Goal: Task Accomplishment & Management: Use online tool/utility

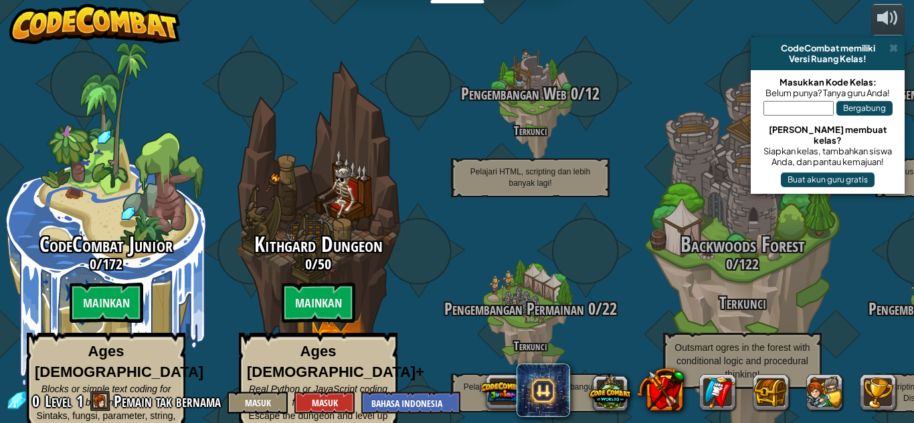
select select "id"
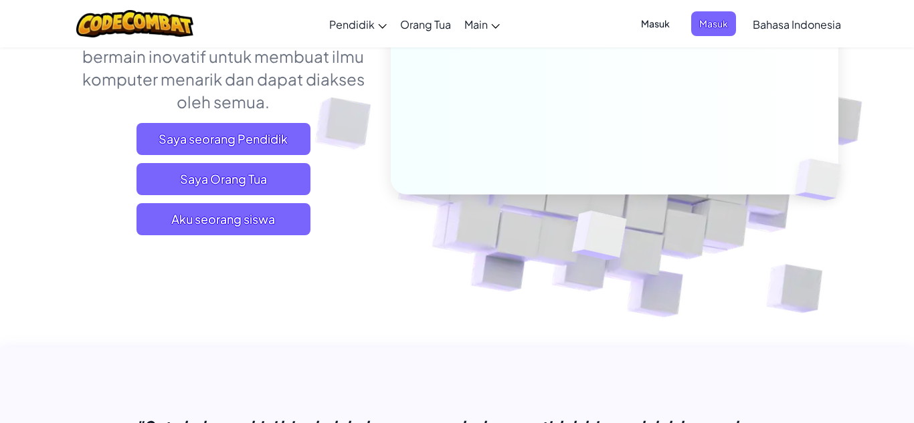
scroll to position [214, 0]
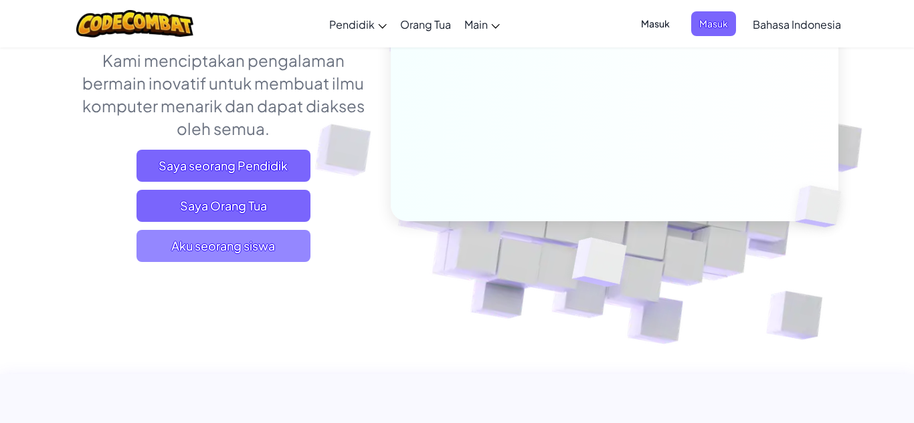
click at [165, 237] on span "Aku seorang siswa" at bounding box center [223, 246] width 174 height 32
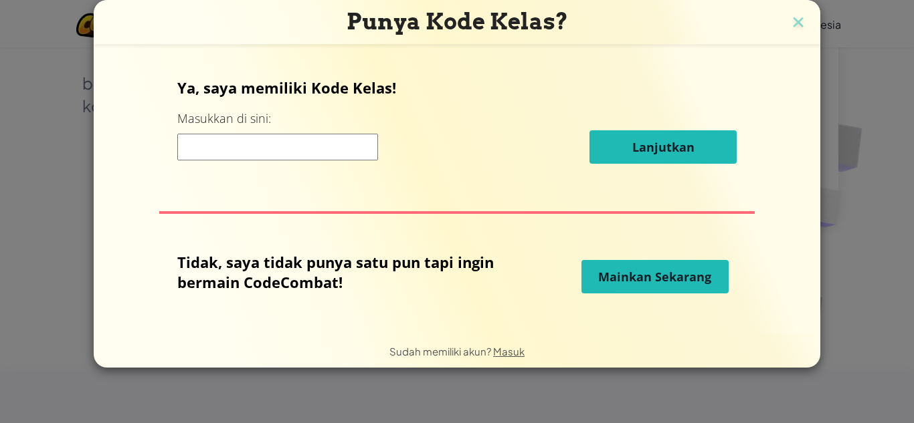
click at [633, 278] on span "Mainkan Sekarang" at bounding box center [654, 277] width 113 height 16
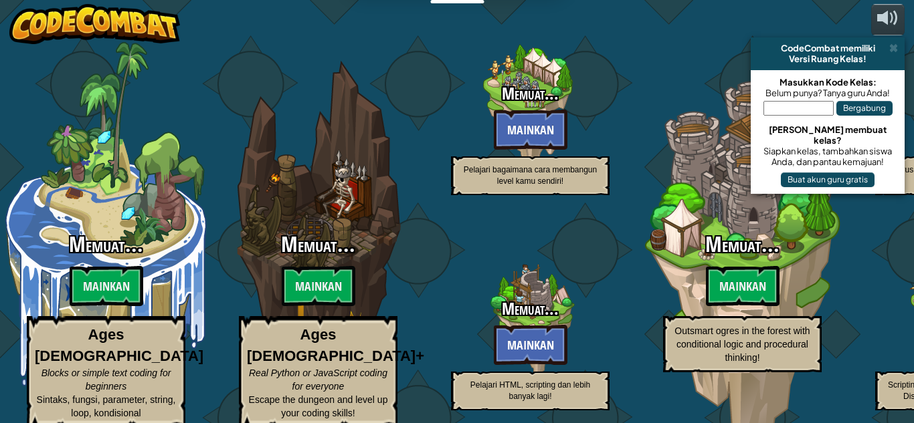
select select "id"
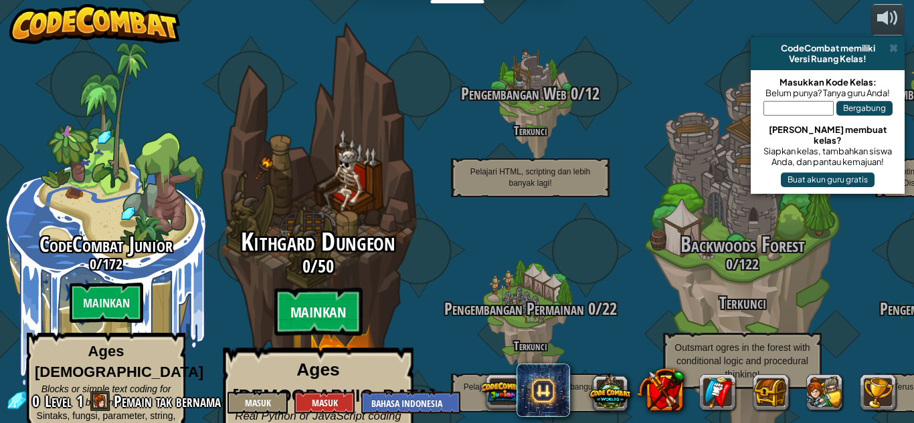
click at [316, 290] on btn "Mainkan" at bounding box center [318, 312] width 88 height 48
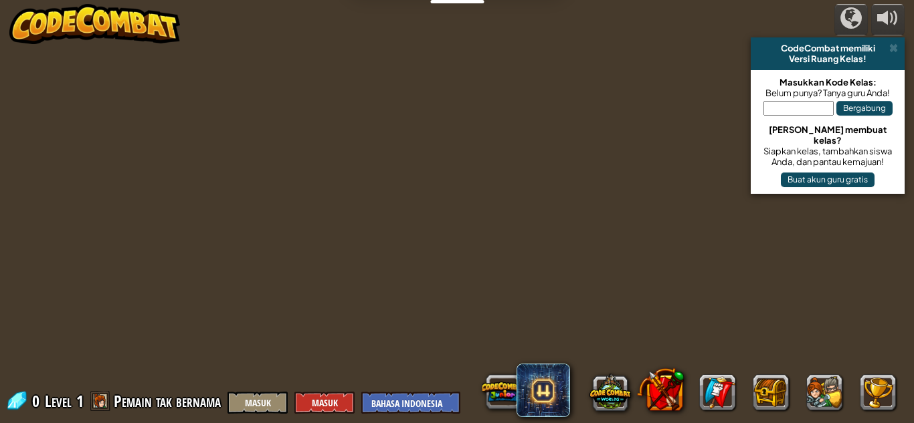
select select "id"
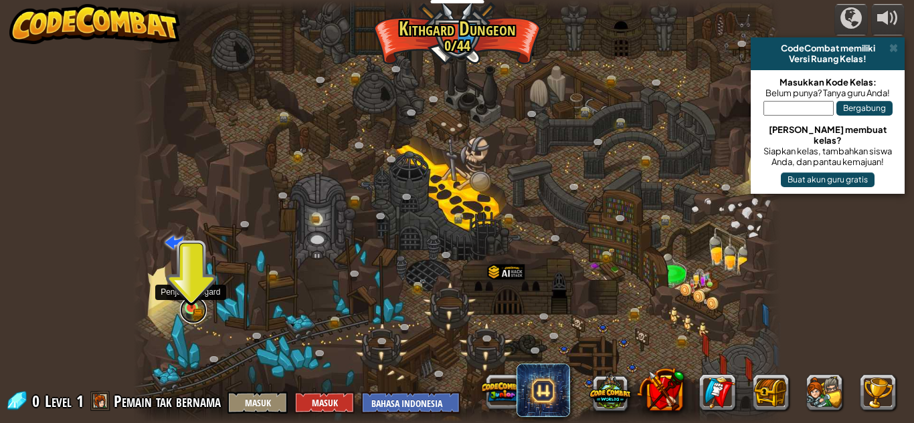
click at [188, 312] on link at bounding box center [193, 310] width 27 height 27
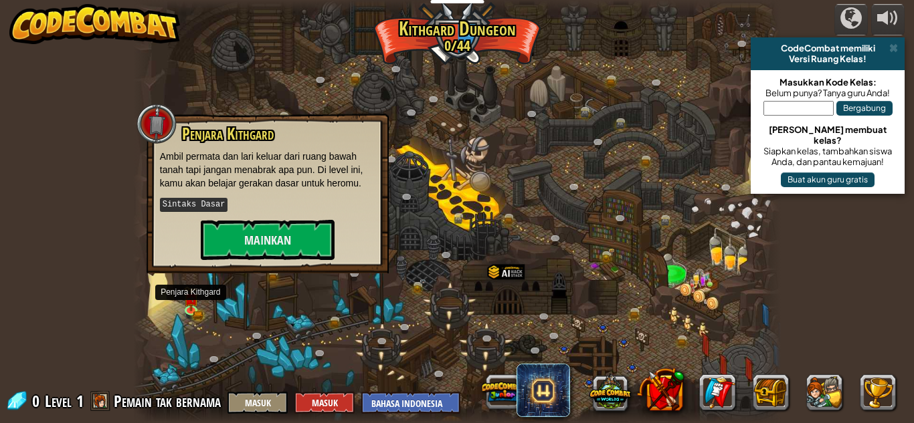
click at [403, 275] on div at bounding box center [457, 211] width 648 height 423
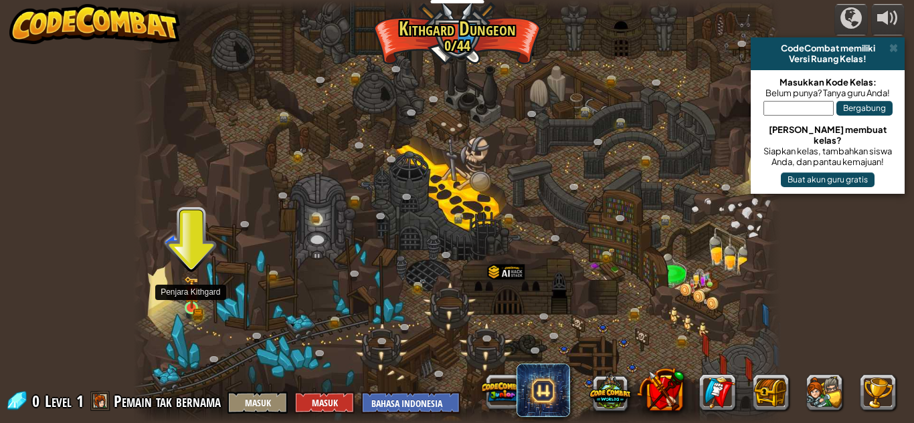
click at [191, 302] on img at bounding box center [191, 292] width 15 height 33
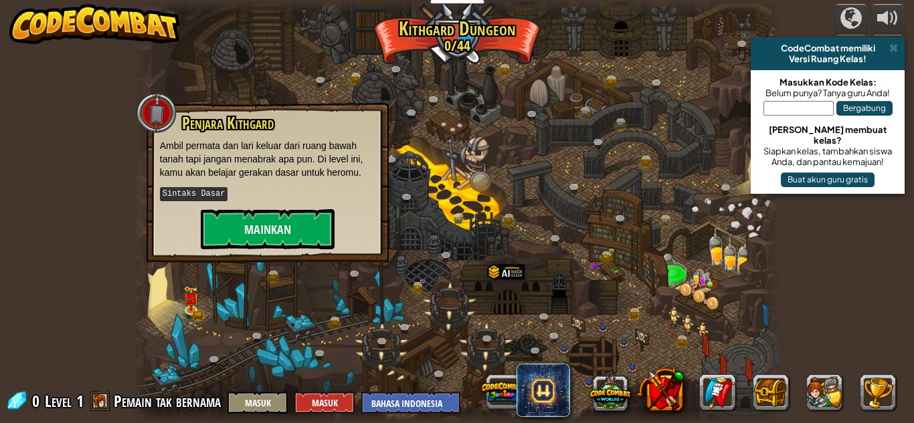
click at [419, 258] on div at bounding box center [457, 211] width 648 height 423
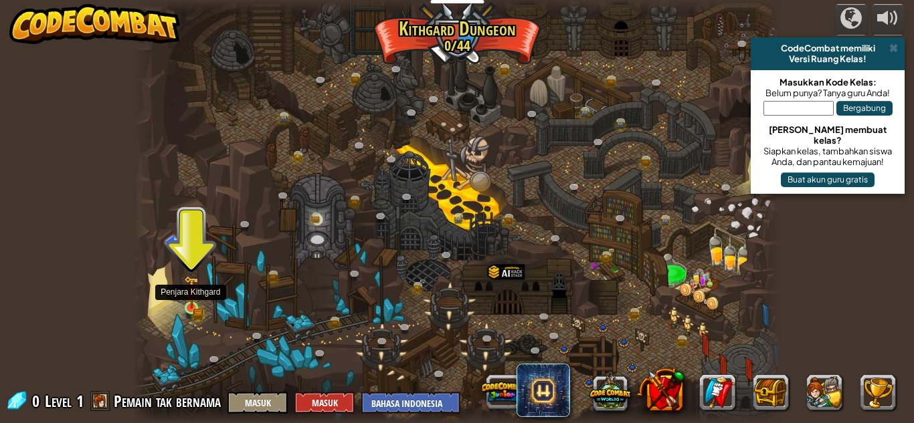
click at [195, 296] on img at bounding box center [191, 292] width 9 height 9
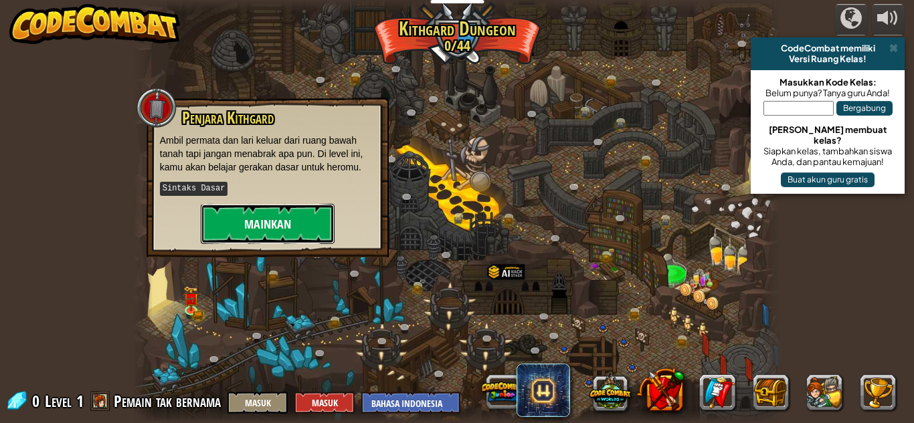
click at [235, 223] on button "Mainkan" at bounding box center [268, 224] width 134 height 40
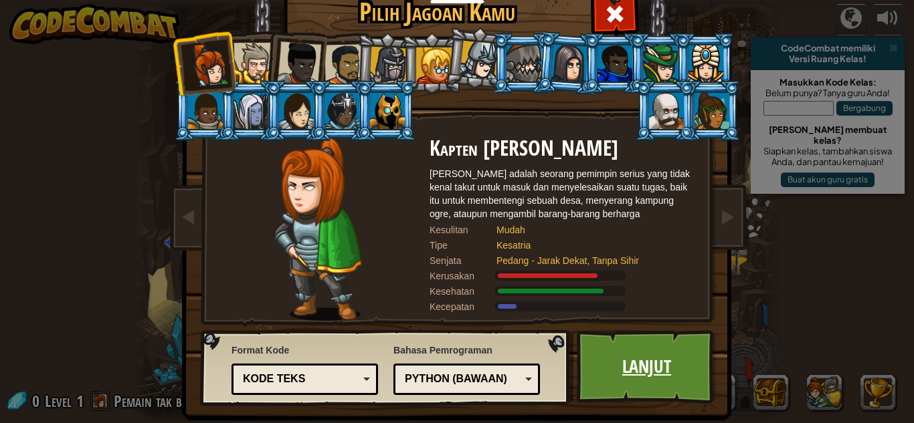
click at [642, 366] on link "Lanjut" at bounding box center [647, 367] width 140 height 74
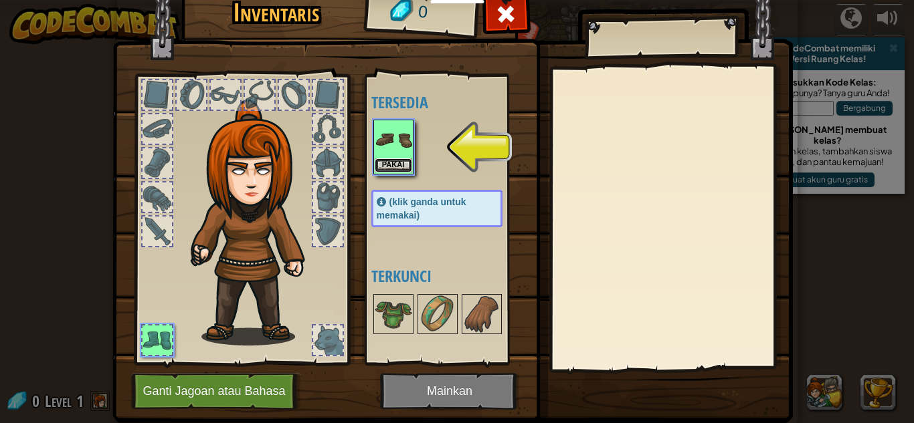
click at [387, 166] on button "Pakai" at bounding box center [393, 166] width 37 height 14
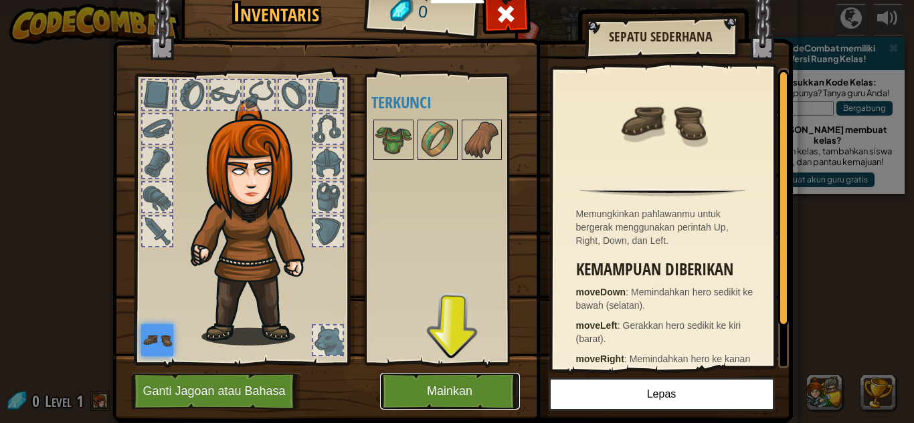
click at [434, 379] on button "Mainkan" at bounding box center [450, 391] width 140 height 37
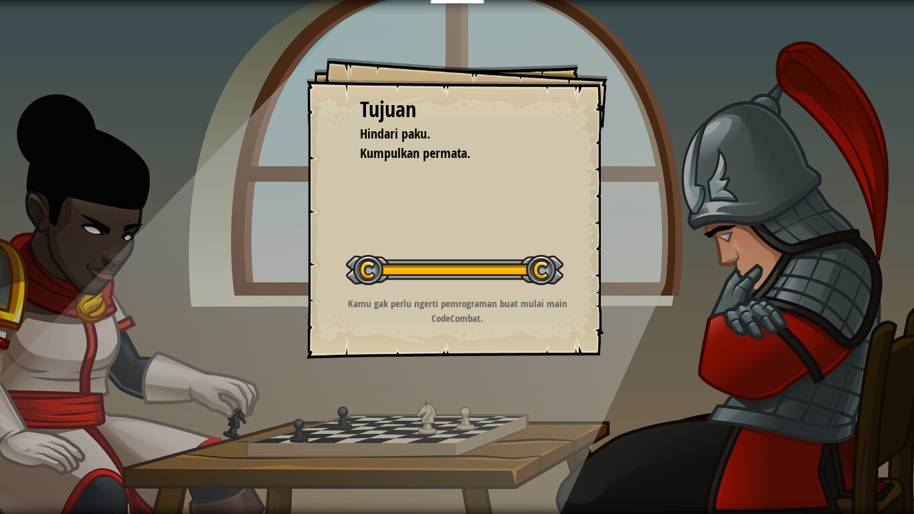
click at [434, 423] on div "Tujuan Hindari paku. Kumpulkan permata. Memulai Level Kesalahan memuat dari ser…" at bounding box center [457, 257] width 914 height 514
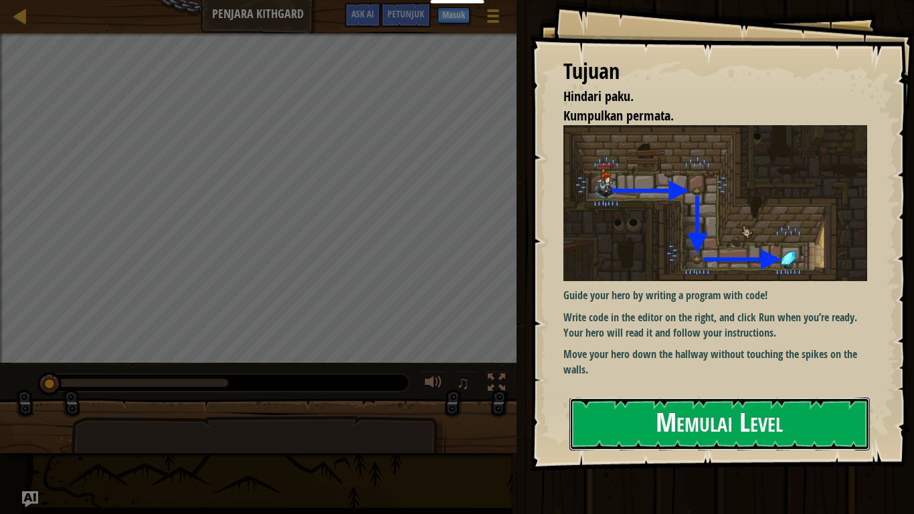
click at [603, 421] on button "Memulai Level" at bounding box center [719, 423] width 300 height 53
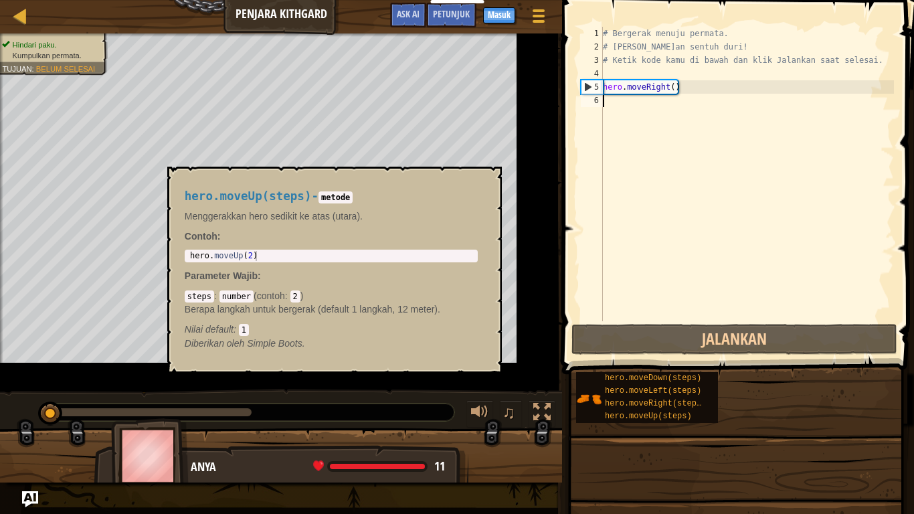
click at [603, 421] on div "hero.moveUp(steps)" at bounding box center [654, 416] width 107 height 13
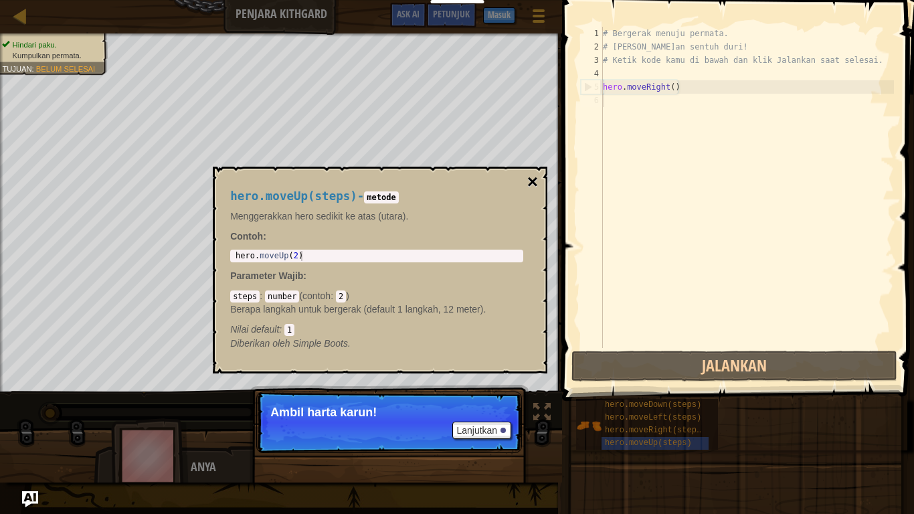
click at [533, 179] on button "×" at bounding box center [532, 182] width 11 height 19
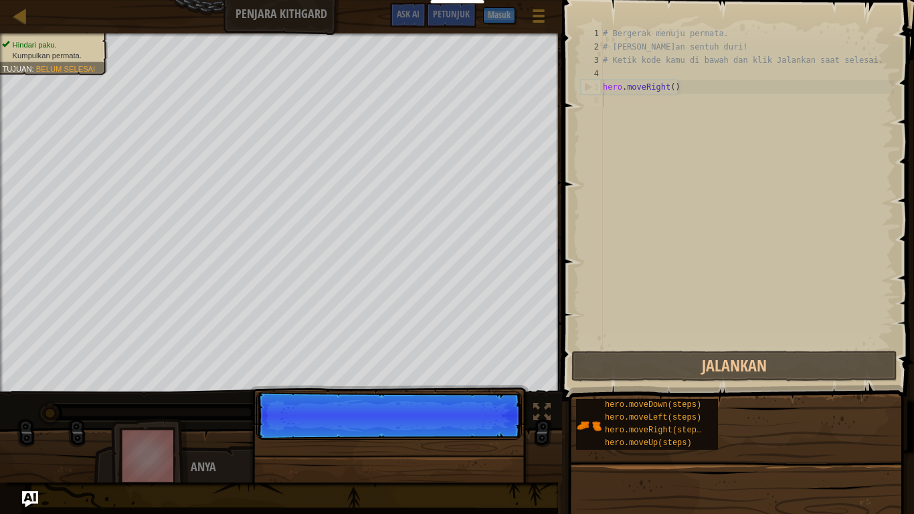
scroll to position [6, 0]
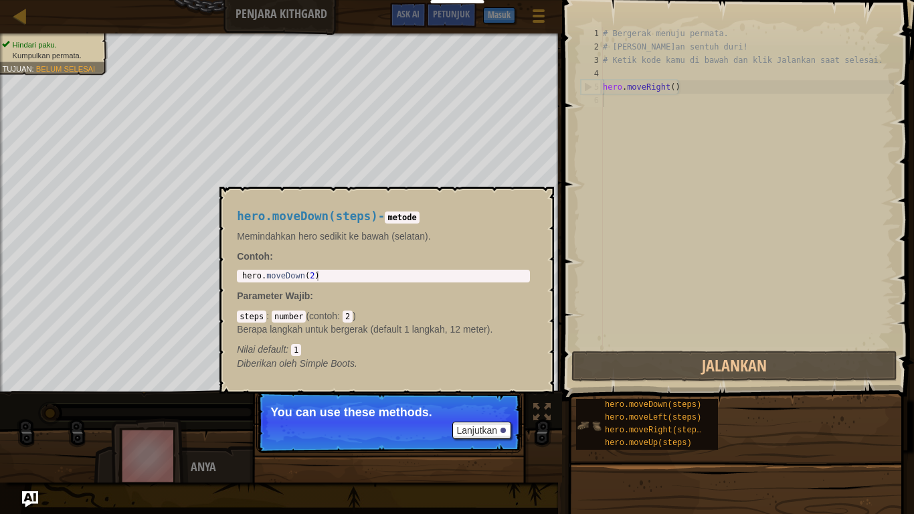
click at [591, 413] on img at bounding box center [588, 425] width 25 height 25
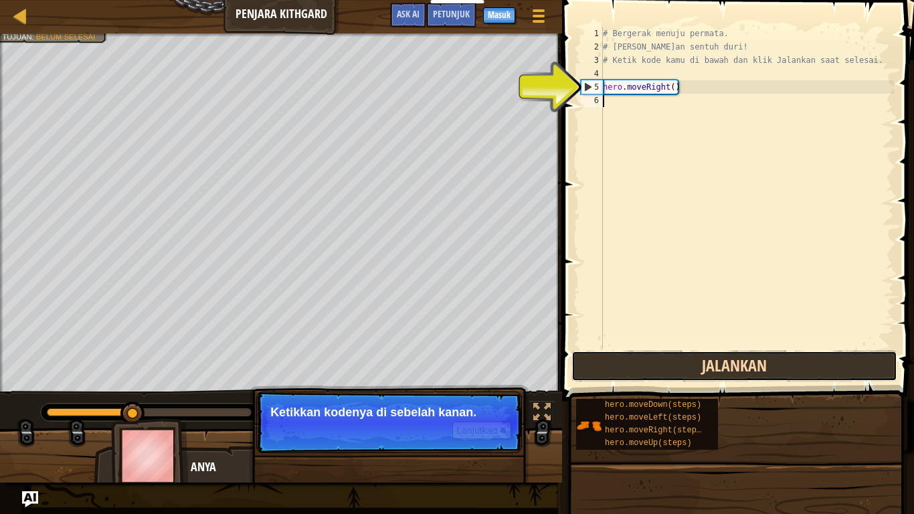
click at [648, 371] on button "Jalankan" at bounding box center [734, 366] width 326 height 31
click at [663, 375] on button "Jalankan" at bounding box center [734, 366] width 326 height 31
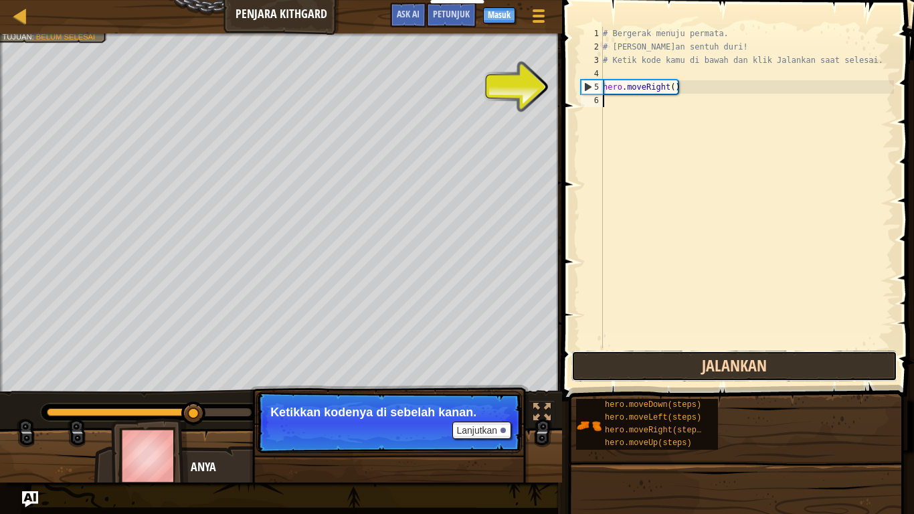
click at [662, 362] on button "Jalankan" at bounding box center [734, 366] width 326 height 31
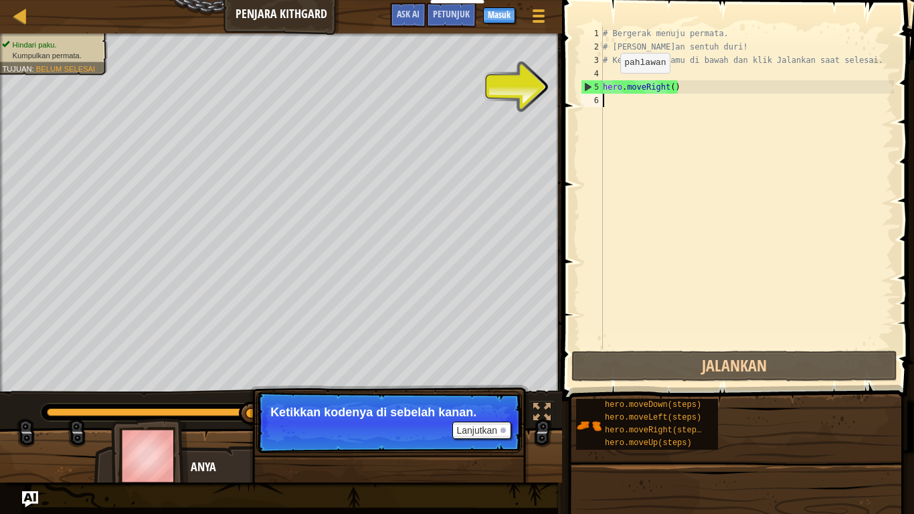
click at [609, 86] on div "# Bergerak menuju permata. # Jangan sentuh duri! # Ketik kode kamu di bawah dan…" at bounding box center [747, 201] width 294 height 348
click at [593, 86] on div "5" at bounding box center [591, 86] width 21 height 13
click at [586, 84] on div "5" at bounding box center [591, 86] width 21 height 13
type textarea "hero.moveRight()"
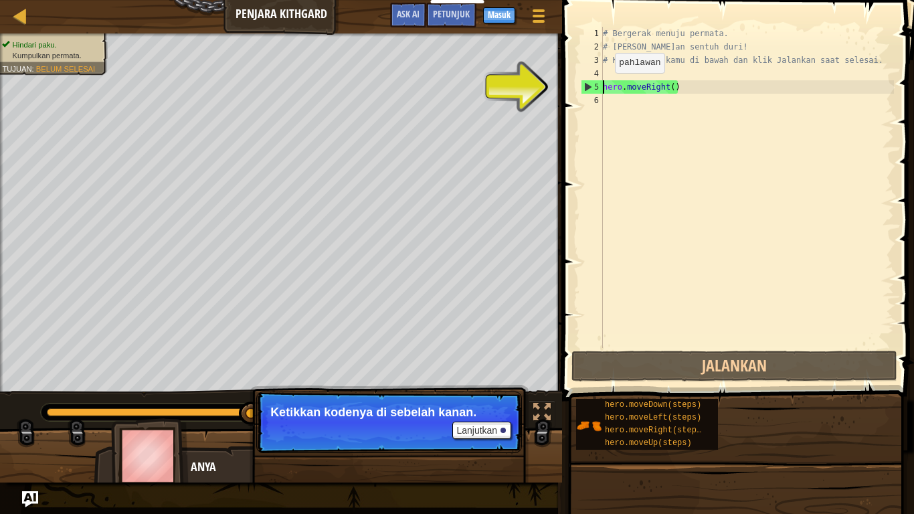
click at [586, 84] on div "5" at bounding box center [591, 86] width 21 height 13
click at [595, 81] on div "5" at bounding box center [591, 86] width 21 height 13
type textarea "hero.moveRight()"
click at [595, 81] on div "5" at bounding box center [591, 86] width 21 height 13
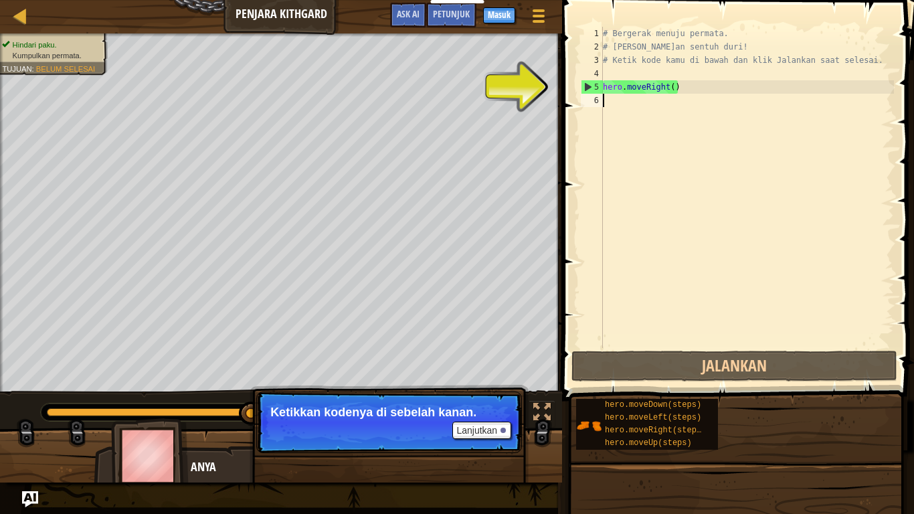
click at [595, 81] on div "5" at bounding box center [591, 86] width 21 height 13
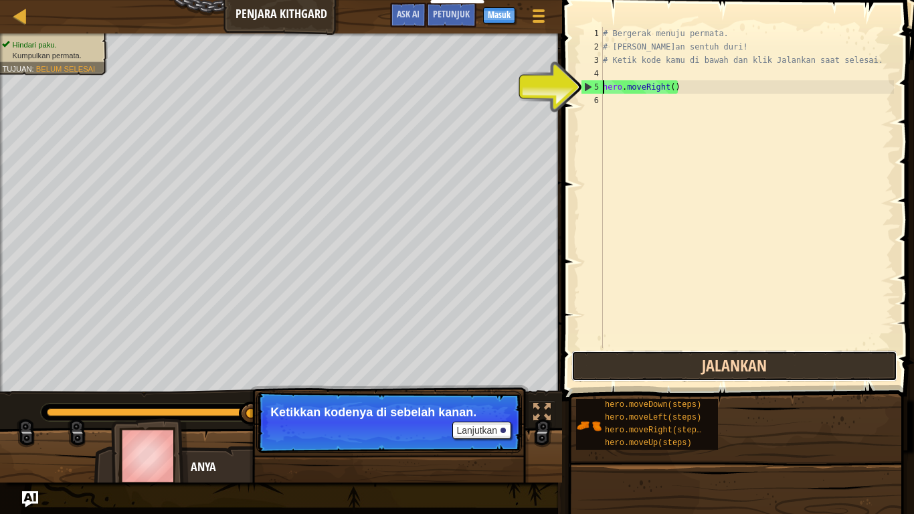
click at [637, 361] on button "Jalankan" at bounding box center [734, 366] width 326 height 31
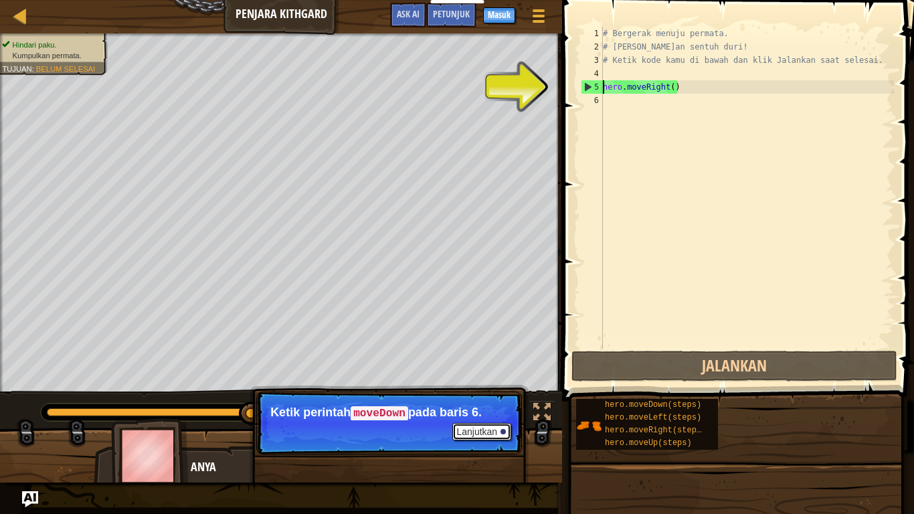
click at [478, 423] on button "Lanjutkan" at bounding box center [481, 431] width 59 height 17
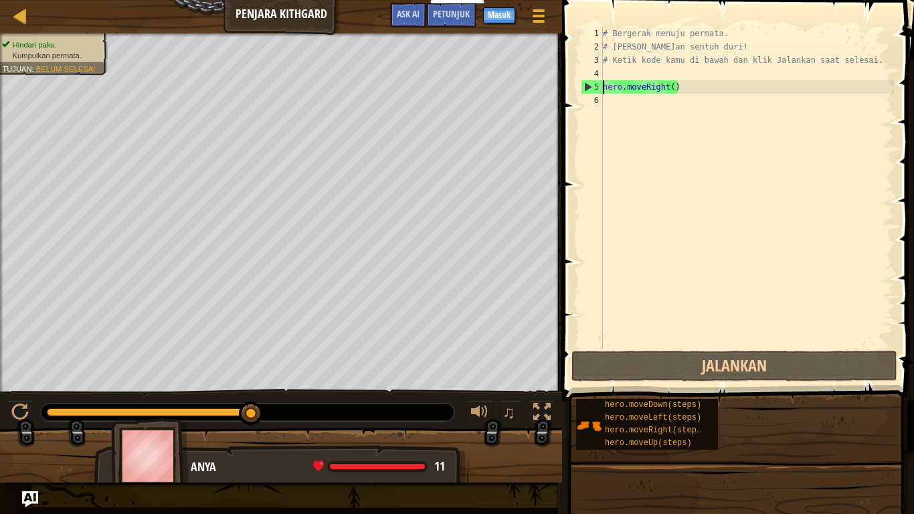
click at [599, 89] on div "5" at bounding box center [591, 86] width 21 height 13
click at [595, 84] on div "5" at bounding box center [591, 86] width 21 height 13
type textarea "hero.moveRight()"
click at [595, 84] on div "5" at bounding box center [591, 86] width 21 height 13
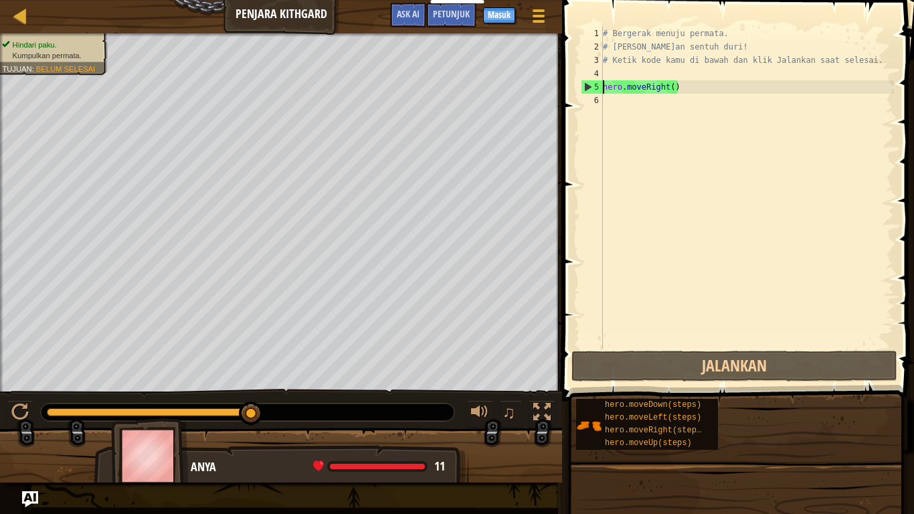
click at [595, 84] on div "5" at bounding box center [591, 86] width 21 height 13
type textarea "hero.moveRight()"
click at [626, 79] on div "# Bergerak menuju permata. # Jangan sentuh duri! # Ketik kode kamu di bawah dan…" at bounding box center [747, 201] width 294 height 348
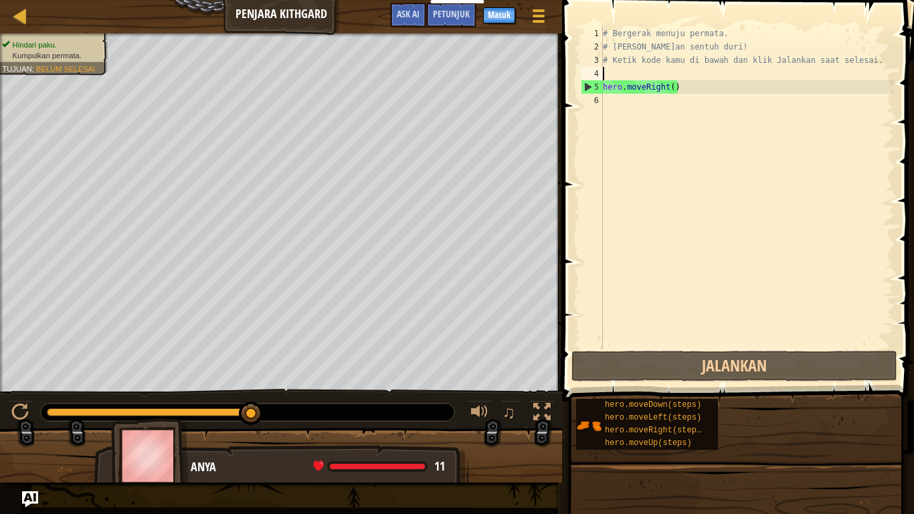
type textarea "hero.moveRight()"
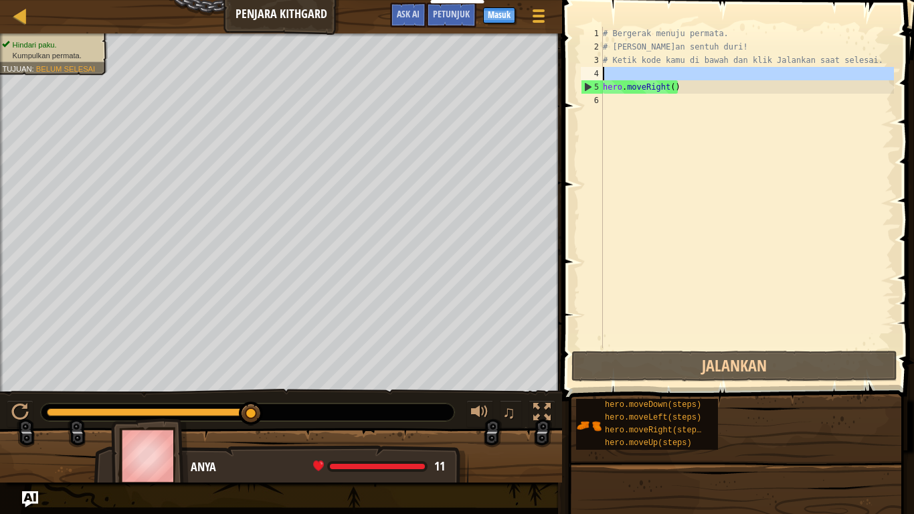
click at [626, 79] on div "# Bergerak menuju permata. # Jangan sentuh duri! # Ketik kode kamu di bawah dan…" at bounding box center [747, 187] width 294 height 321
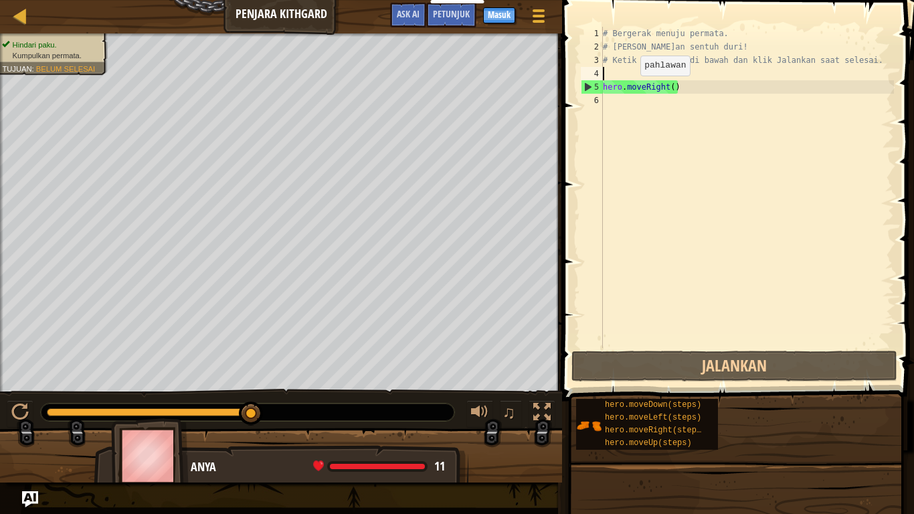
click at [629, 89] on div "# Bergerak menuju permata. # Jangan sentuh duri! # Ketik kode kamu di bawah dan…" at bounding box center [747, 201] width 294 height 348
type textarea "hero.moveRight()"
click at [650, 88] on div "# Bergerak menuju permata. # Jangan sentuh duri! # Ketik kode kamu di bawah dan…" at bounding box center [747, 201] width 294 height 348
click at [603, 68] on div "# Bergerak menuju permata. # Jangan sentuh duri! # Ketik kode kamu di bawah dan…" at bounding box center [747, 201] width 294 height 348
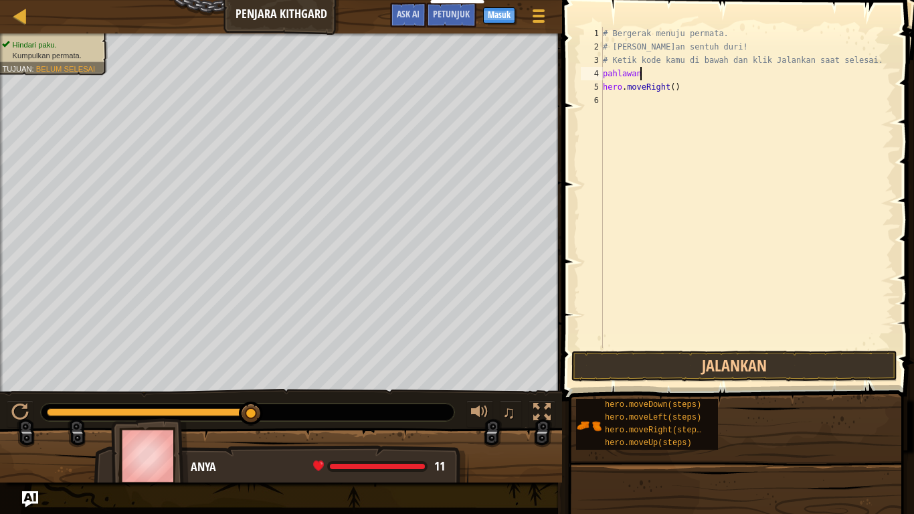
scroll to position [6, 5]
click at [723, 361] on button "Jalankan" at bounding box center [734, 366] width 326 height 31
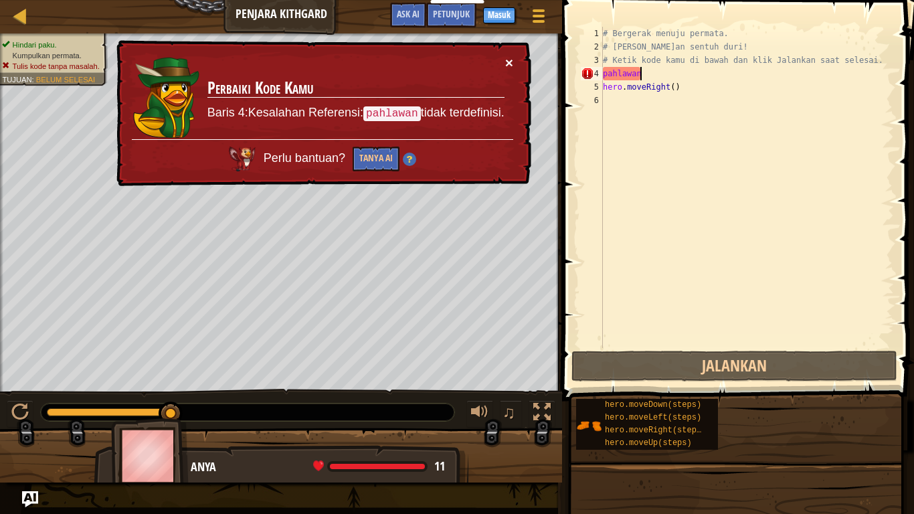
click at [505, 60] on button "×" at bounding box center [509, 63] width 8 height 14
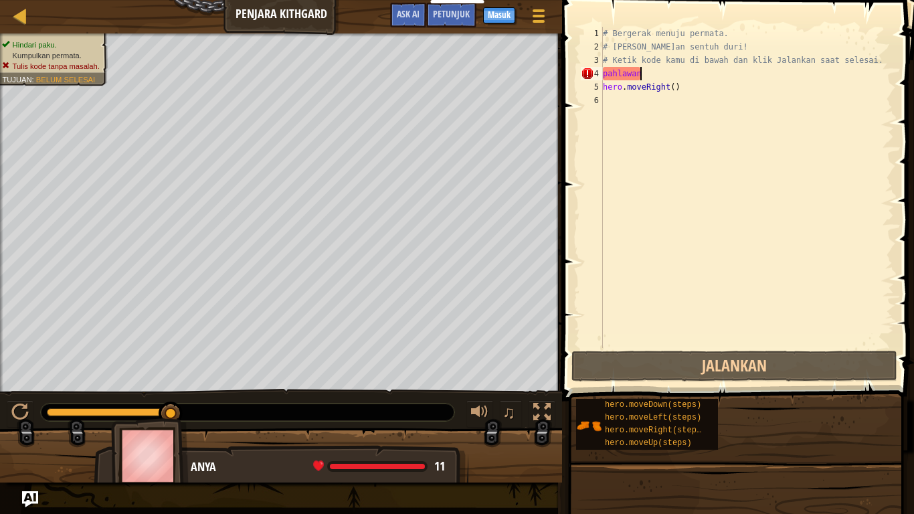
click at [634, 70] on div "# Bergerak menuju permata. # Jangan sentuh duri! # Ketik kode kamu di bawah dan…" at bounding box center [747, 201] width 294 height 348
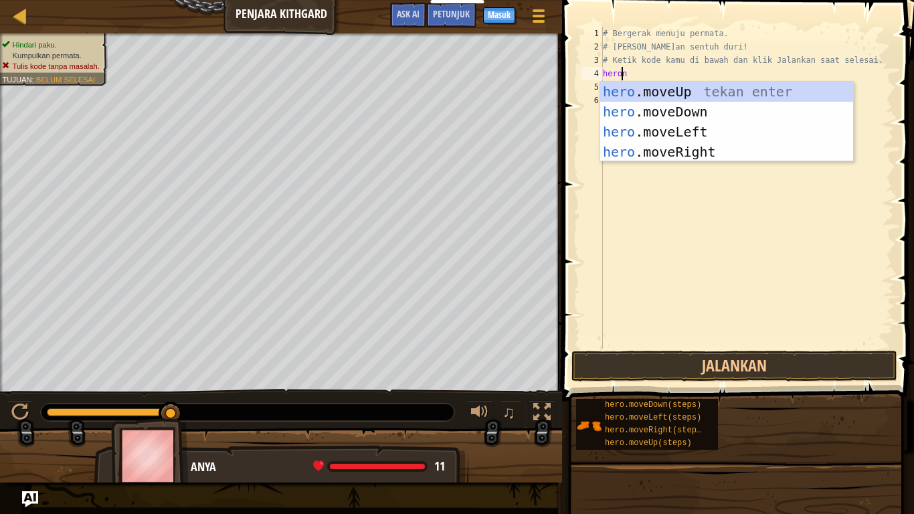
scroll to position [6, 3]
click at [679, 95] on div "hero .moveUp tekan enter hero .moveDown tekan enter hero .moveLeft tekan enter …" at bounding box center [726, 142] width 253 height 120
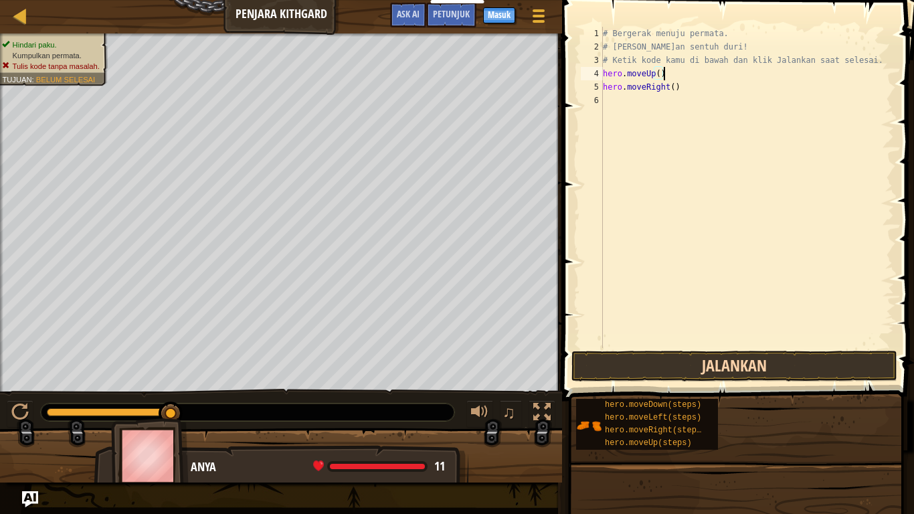
type textarea "hero.moveUp()"
click at [737, 367] on button "Jalankan" at bounding box center [734, 366] width 326 height 31
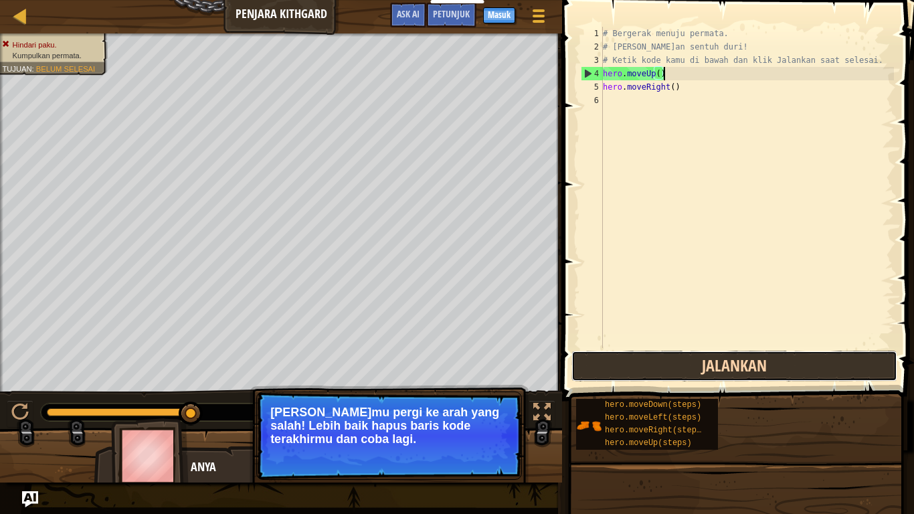
click at [714, 367] on button "Jalankan" at bounding box center [734, 366] width 326 height 31
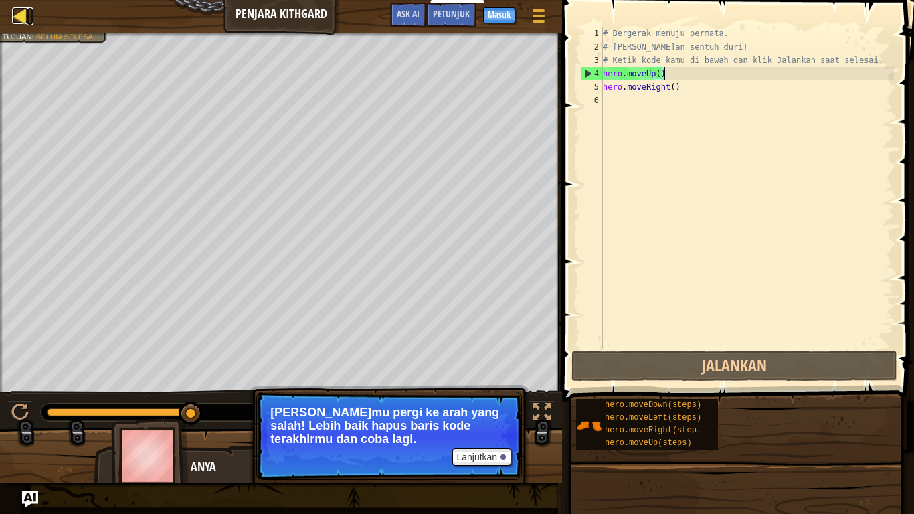
click at [19, 11] on div at bounding box center [20, 15] width 17 height 17
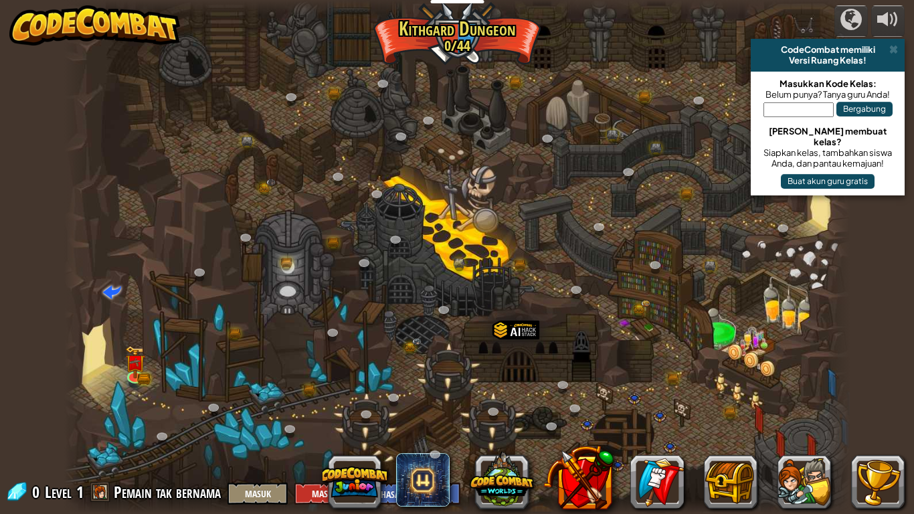
select select "id"
click at [138, 368] on img at bounding box center [135, 353] width 20 height 43
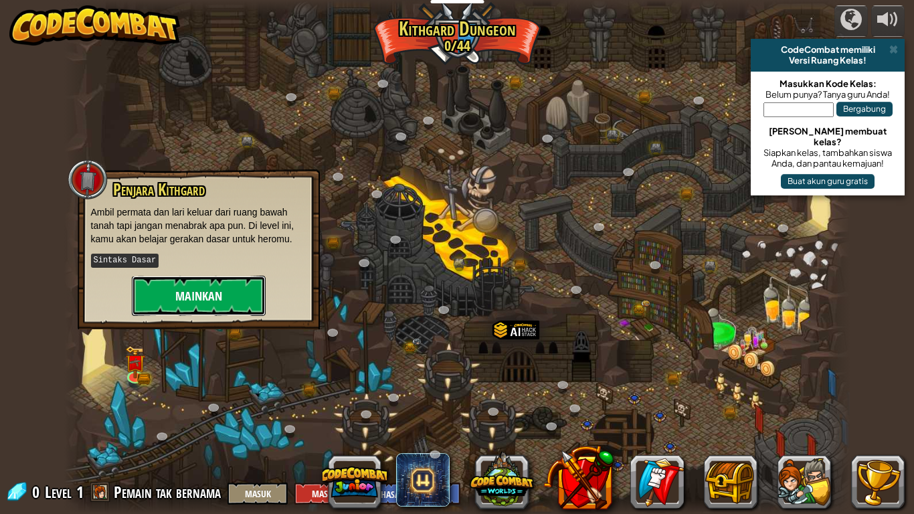
click at [169, 296] on button "Mainkan" at bounding box center [199, 296] width 134 height 40
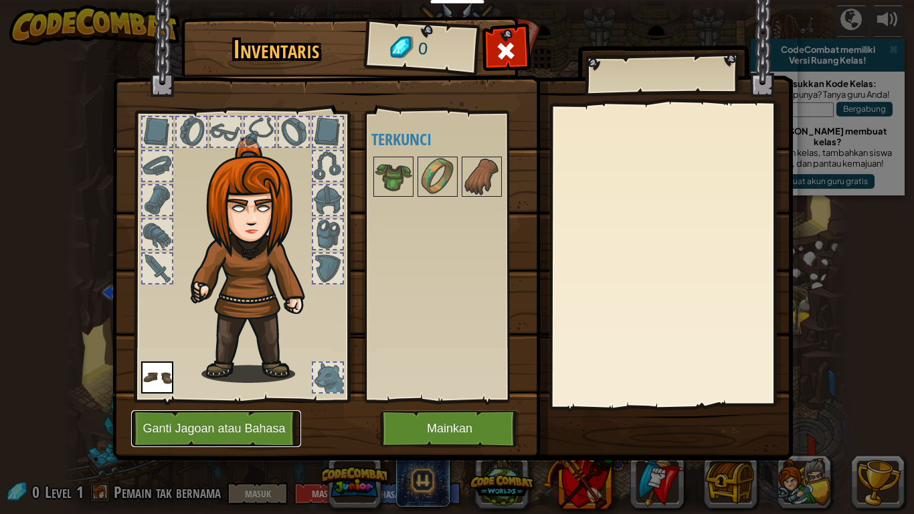
click at [262, 423] on button "Ganti Jagoan atau Bahasa" at bounding box center [216, 428] width 170 height 37
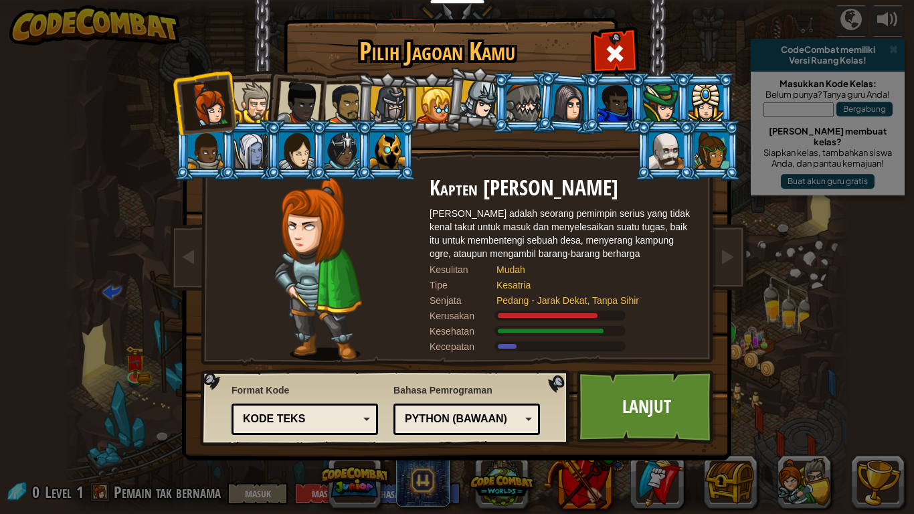
click at [244, 118] on div at bounding box center [253, 102] width 41 height 41
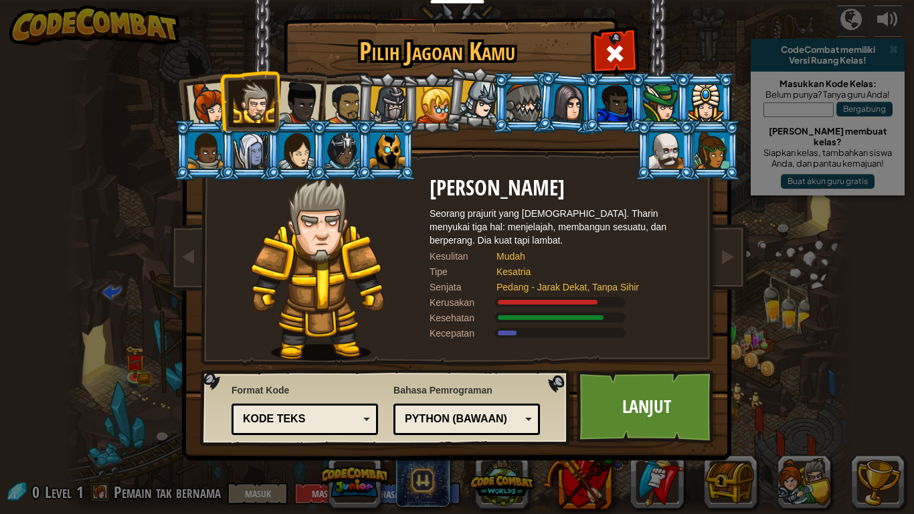
click at [300, 106] on div at bounding box center [299, 103] width 44 height 44
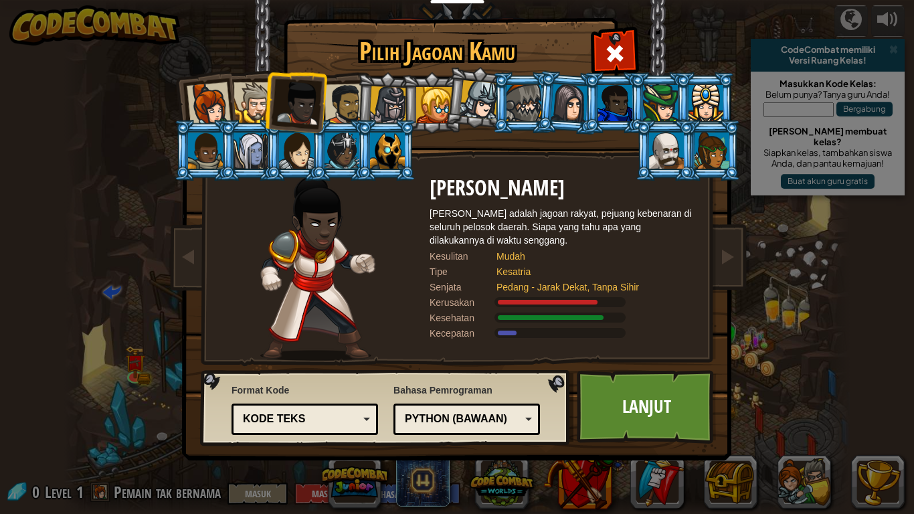
click at [198, 102] on div at bounding box center [209, 104] width 44 height 44
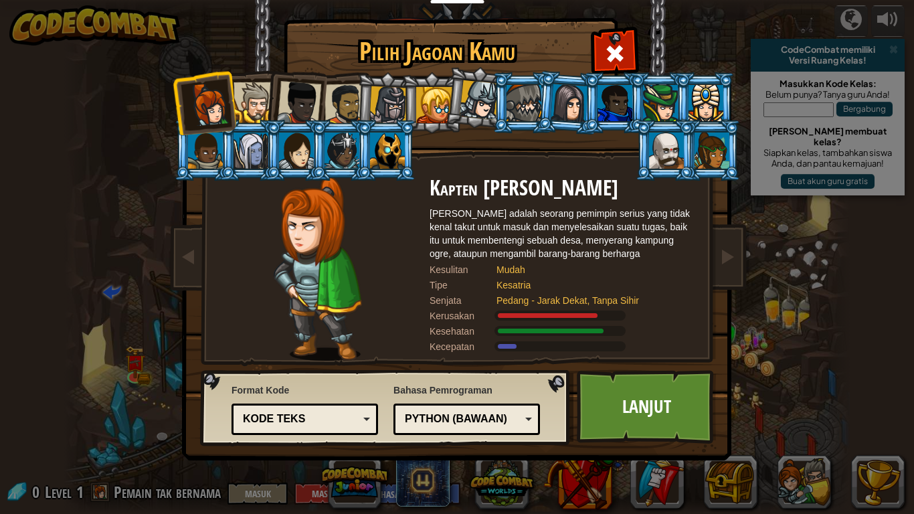
click at [332, 401] on div "Format Kode Kode Teks Blok dan kode Blok Blok (ikon) Kode Teks Blok - Seret dan…" at bounding box center [304, 409] width 147 height 58
click at [333, 411] on div "Kode Teks" at bounding box center [301, 418] width 116 height 15
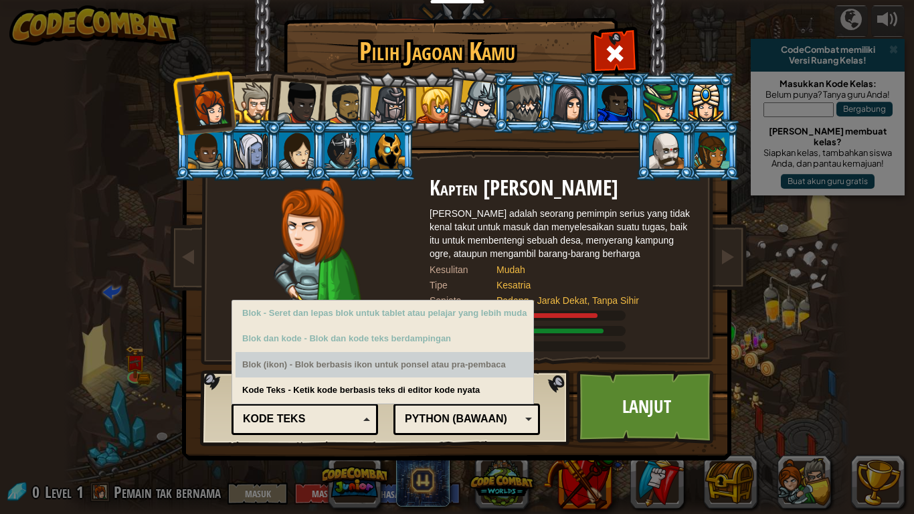
click at [284, 368] on div "Blok (ikon) - Blok berbasis ikon untuk ponsel atau pra-pembaca" at bounding box center [384, 365] width 298 height 26
click at [262, 366] on div "Blok (ikon) - Blok berbasis ikon untuk ponsel atau pra-pembaca" at bounding box center [384, 365] width 298 height 26
click at [455, 371] on div "Blok (ikon) - Blok berbasis ikon untuk ponsel atau pra-pembaca" at bounding box center [384, 365] width 298 height 26
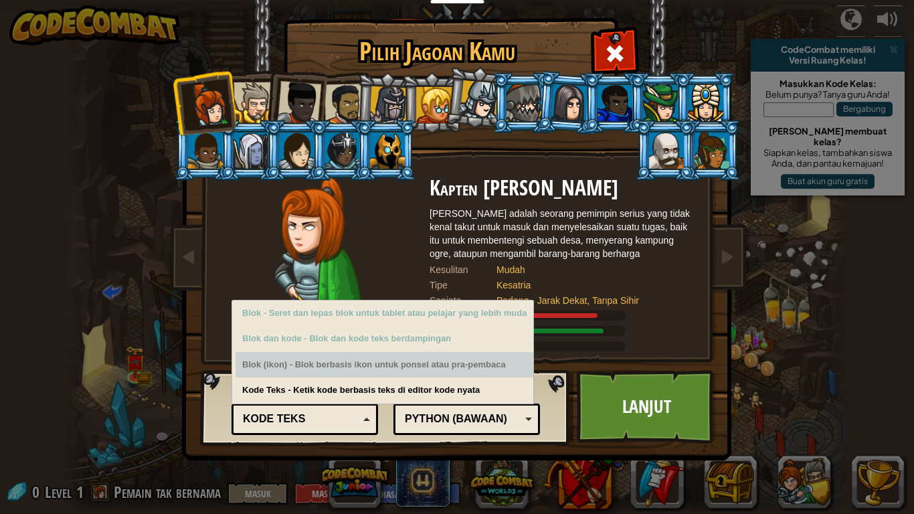
click at [455, 371] on div "Blok (ikon) - Blok berbasis ikon untuk ponsel atau pra-pembaca" at bounding box center [384, 365] width 298 height 26
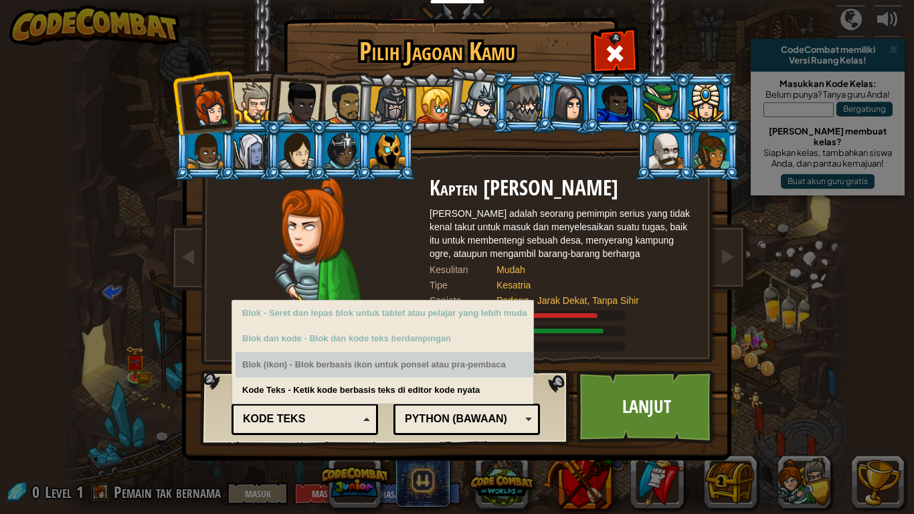
click at [455, 371] on div "Blok (ikon) - Blok berbasis ikon untuk ponsel atau pra-pembaca" at bounding box center [384, 365] width 298 height 26
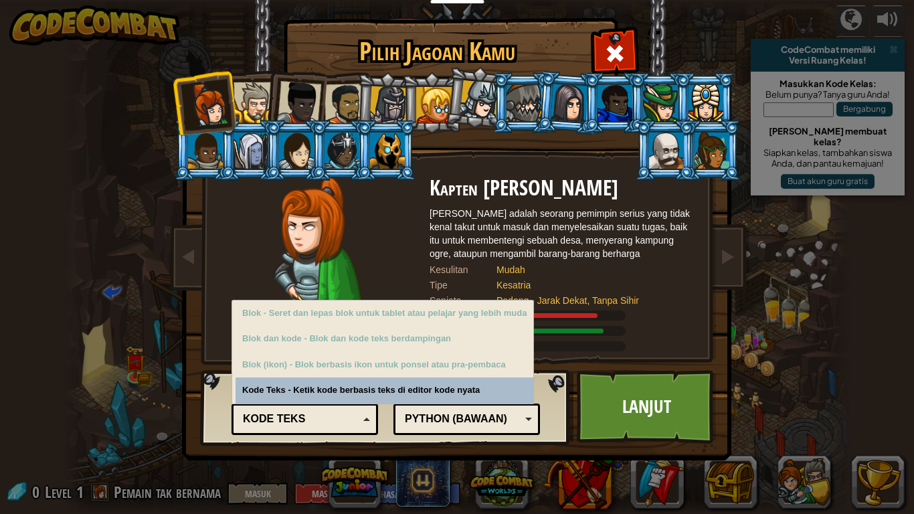
click at [478, 378] on div "Kode Teks - Ketik kode berbasis teks di editor kode nyata" at bounding box center [384, 390] width 298 height 26
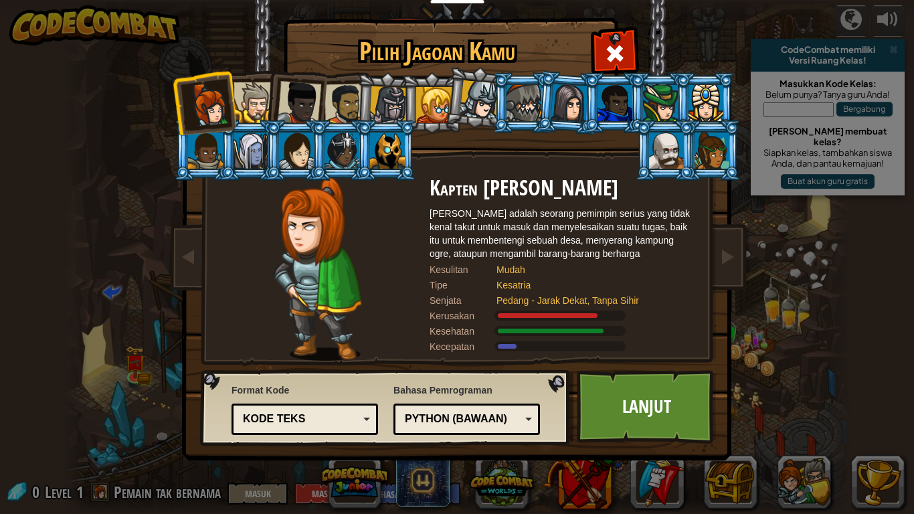
click at [500, 420] on div "Python (Bawaan)" at bounding box center [463, 418] width 116 height 15
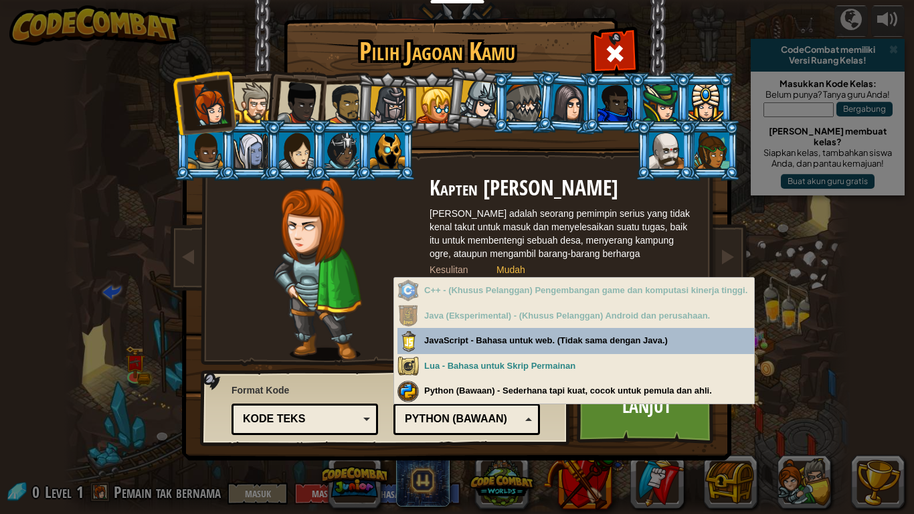
click at [500, 420] on div "Python (Bawaan)" at bounding box center [463, 418] width 116 height 15
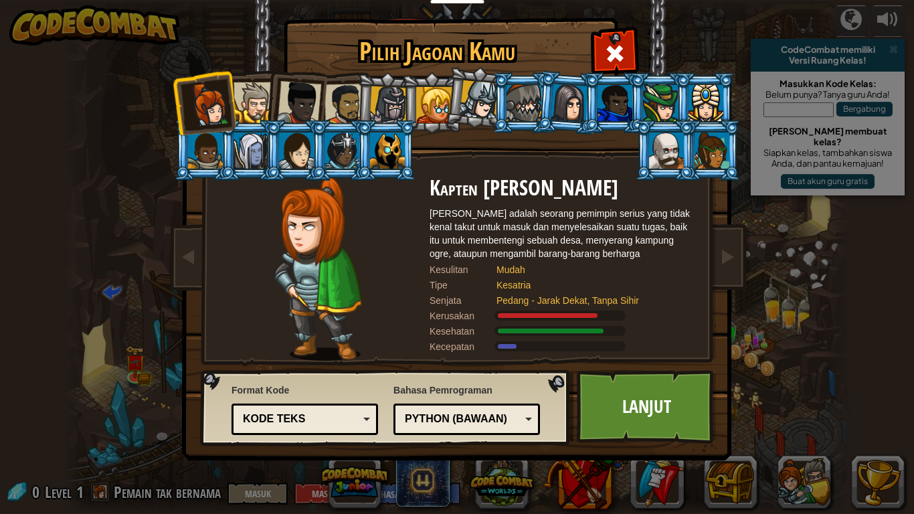
click at [294, 151] on div at bounding box center [296, 150] width 35 height 36
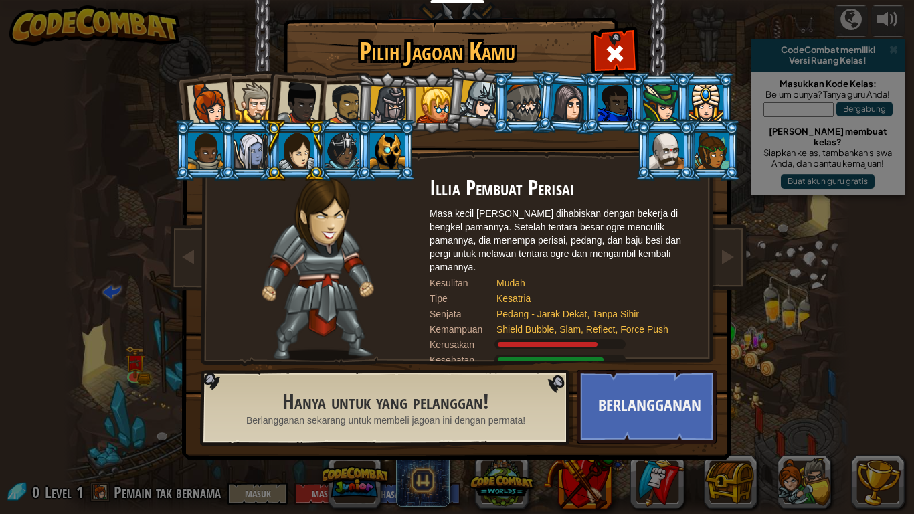
click at [576, 86] on div at bounding box center [569, 103] width 37 height 38
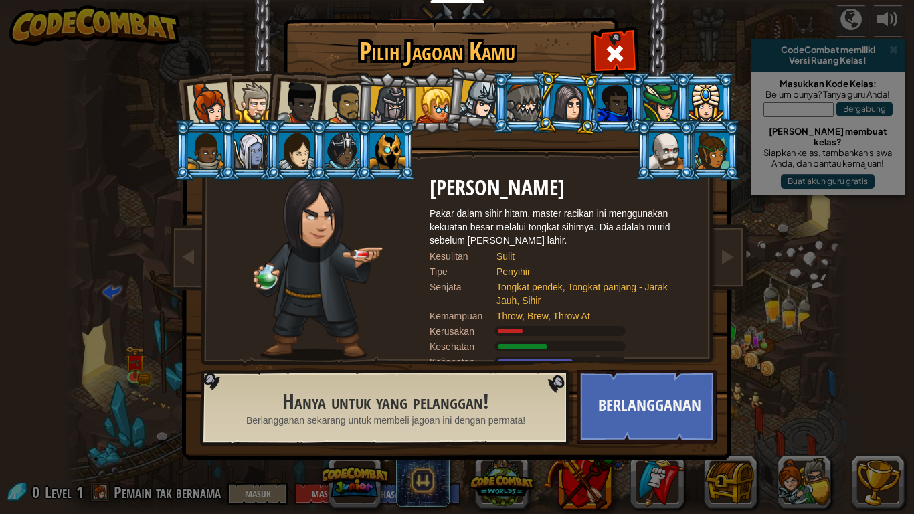
click at [208, 100] on div at bounding box center [209, 104] width 44 height 44
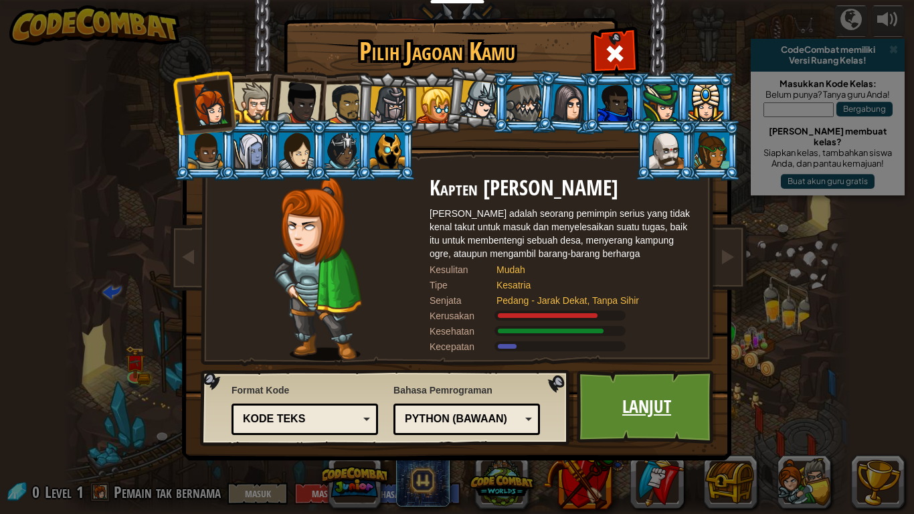
click at [664, 395] on link "Lanjut" at bounding box center [647, 407] width 140 height 74
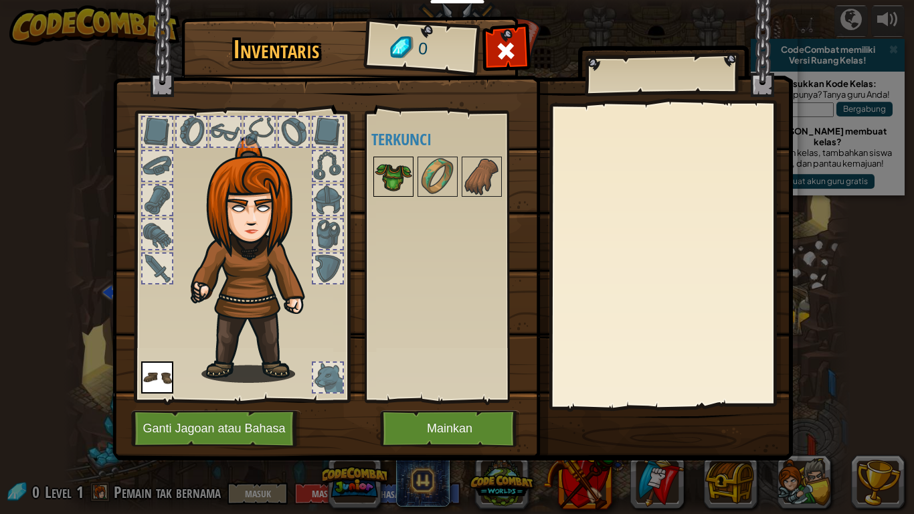
click at [377, 173] on img at bounding box center [393, 176] width 37 height 37
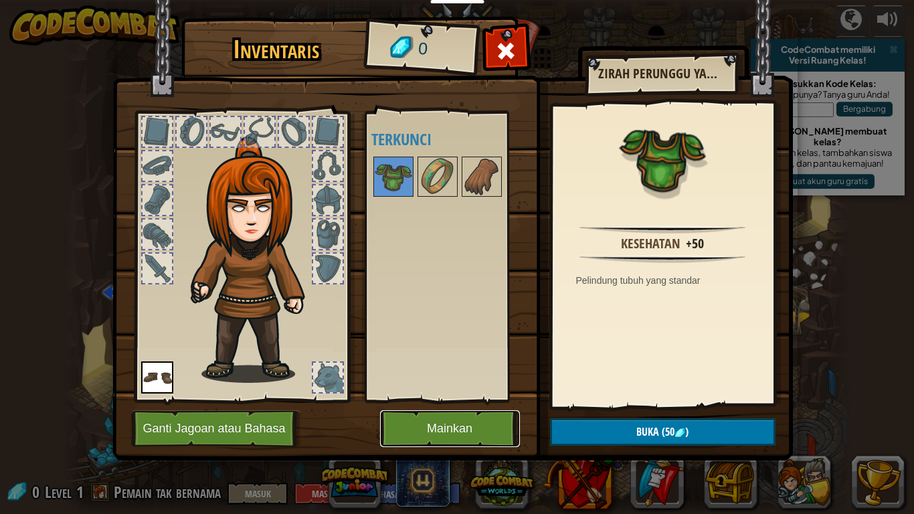
click at [458, 423] on button "Mainkan" at bounding box center [450, 428] width 140 height 37
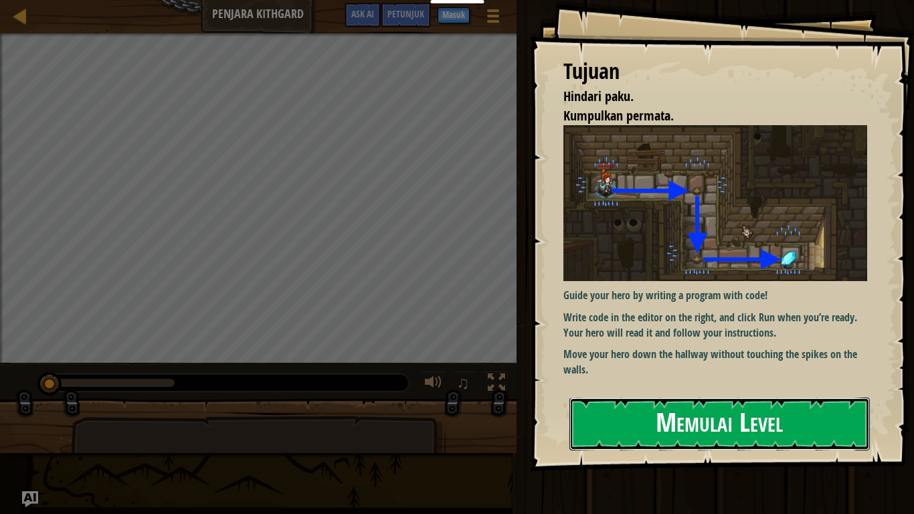
click at [613, 423] on button "Memulai Level" at bounding box center [719, 423] width 300 height 53
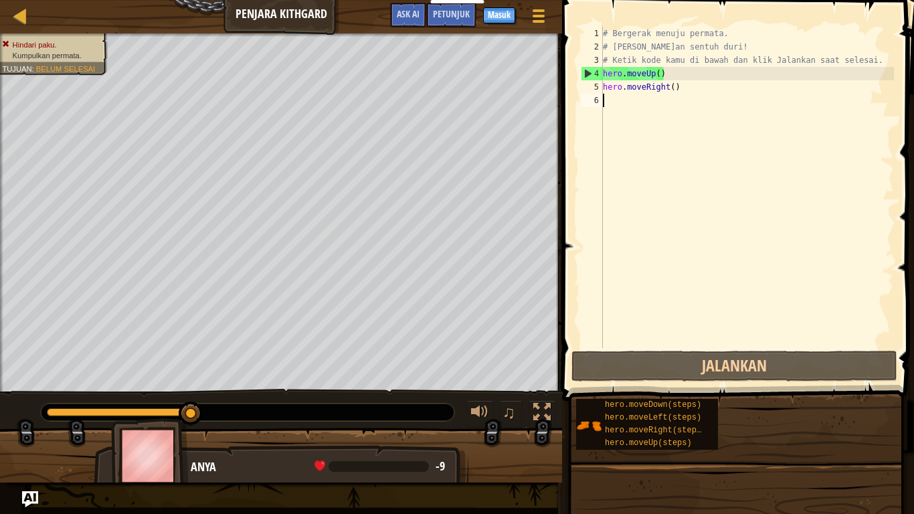
click at [619, 102] on div "# Bergerak menuju permata. # Jangan sentuh duri! # Ketik kode kamu di bawah dan…" at bounding box center [747, 201] width 294 height 348
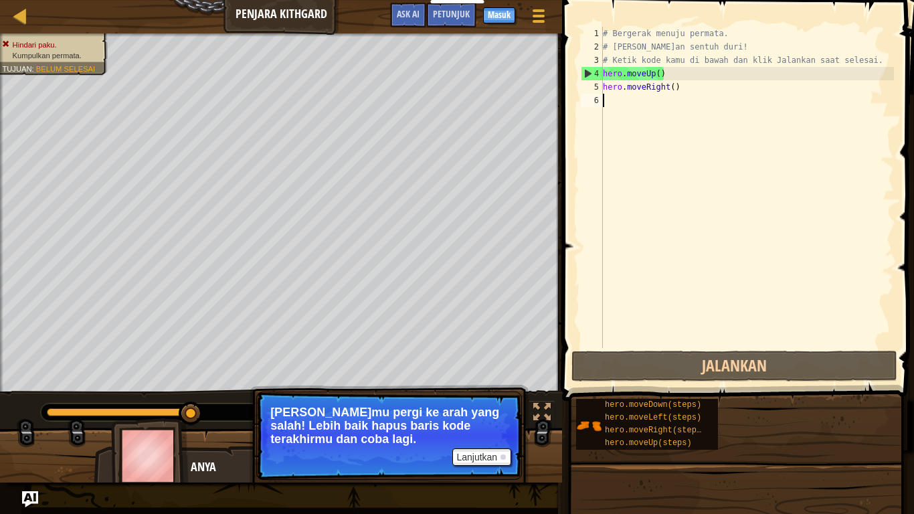
click at [634, 106] on div "# Bergerak menuju permata. # Jangan sentuh duri! # Ketik kode kamu di bawah dan…" at bounding box center [747, 201] width 294 height 348
click at [649, 73] on div "# Bergerak menuju permata. # Jangan sentuh duri! # Ketik kode kamu di bawah dan…" at bounding box center [747, 201] width 294 height 348
type textarea "hero.moveUp()"
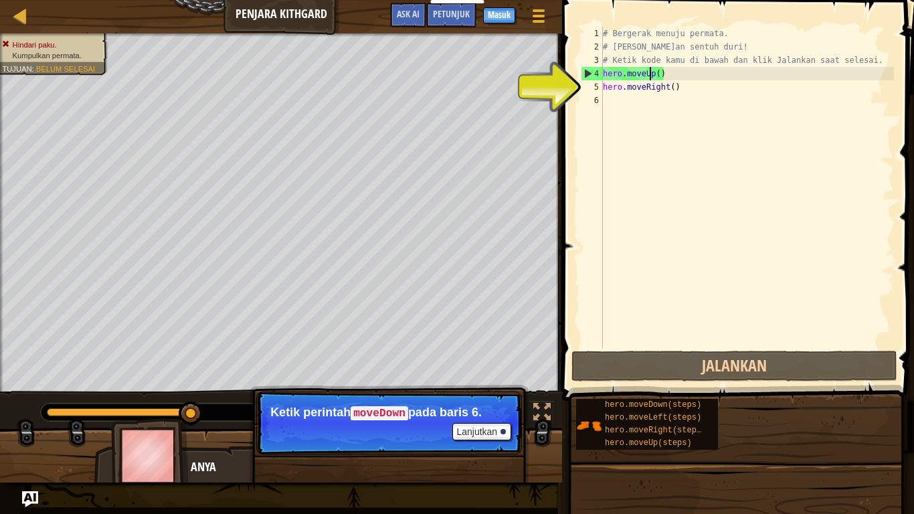
click at [615, 98] on div "# Bergerak menuju permata. # Jangan sentuh duri! # Ketik kode kamu di bawah dan…" at bounding box center [747, 201] width 294 height 348
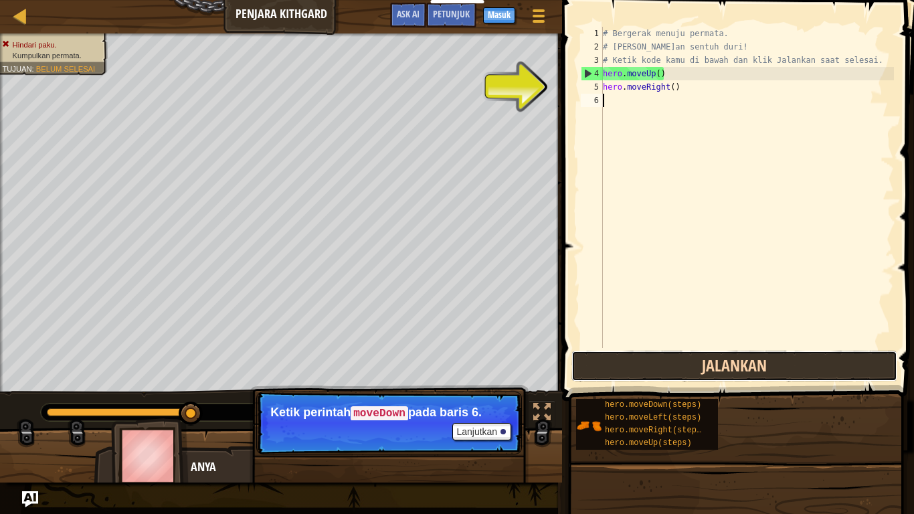
click at [743, 371] on button "Jalankan" at bounding box center [734, 366] width 326 height 31
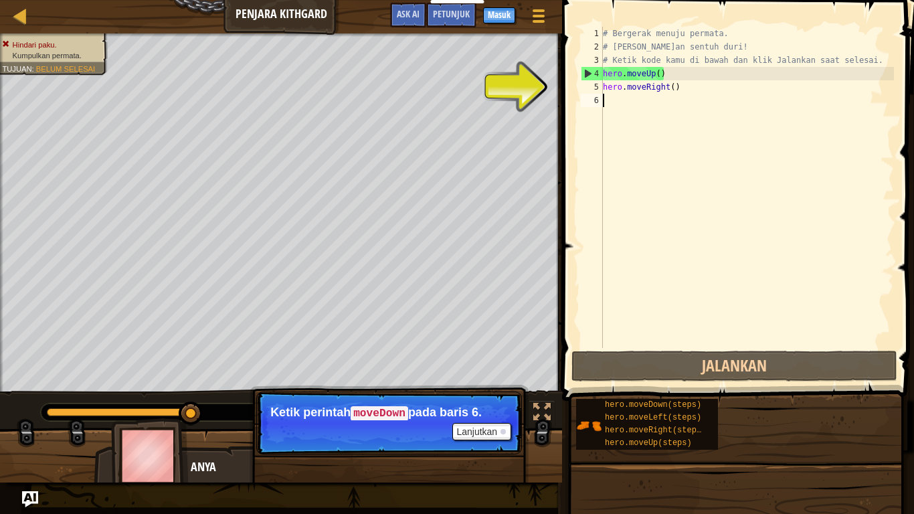
click at [613, 99] on div "# Bergerak menuju permata. # Jangan sentuh duri! # Ketik kode kamu di bawah dan…" at bounding box center [747, 201] width 294 height 348
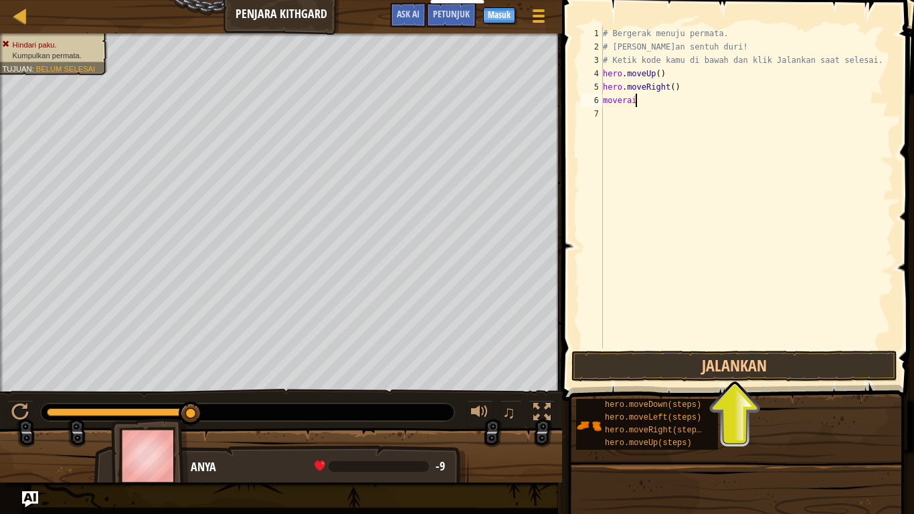
scroll to position [6, 4]
type textarea "moveri"
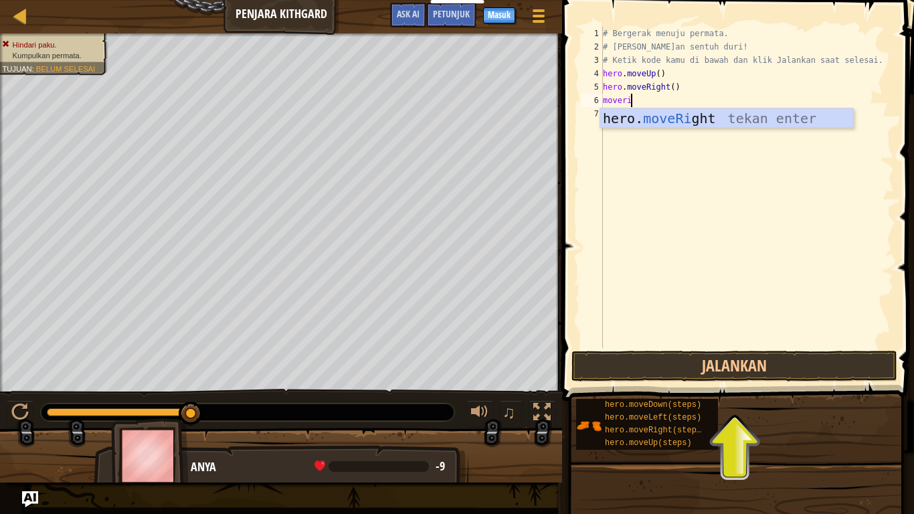
scroll to position [6, 3]
click at [640, 116] on div "hero. moveRi ght tekan enter" at bounding box center [726, 138] width 253 height 60
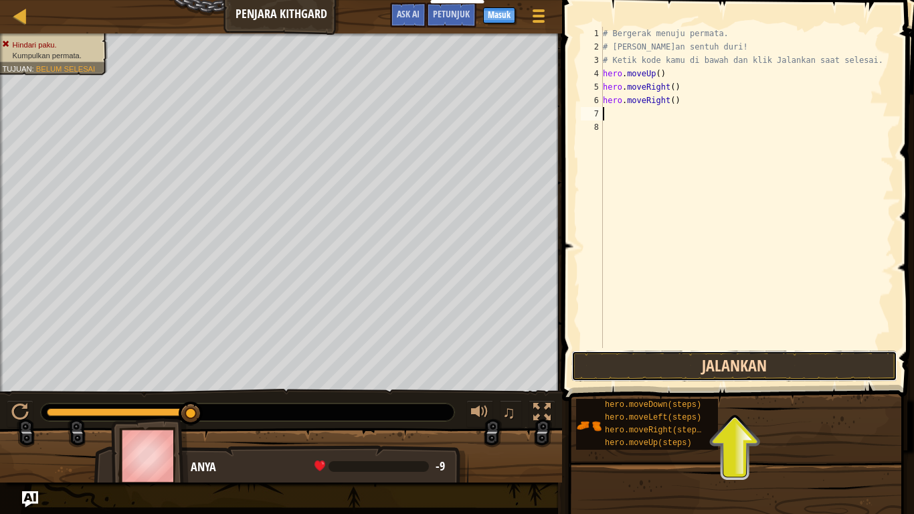
click at [676, 365] on button "Jalankan" at bounding box center [734, 366] width 326 height 31
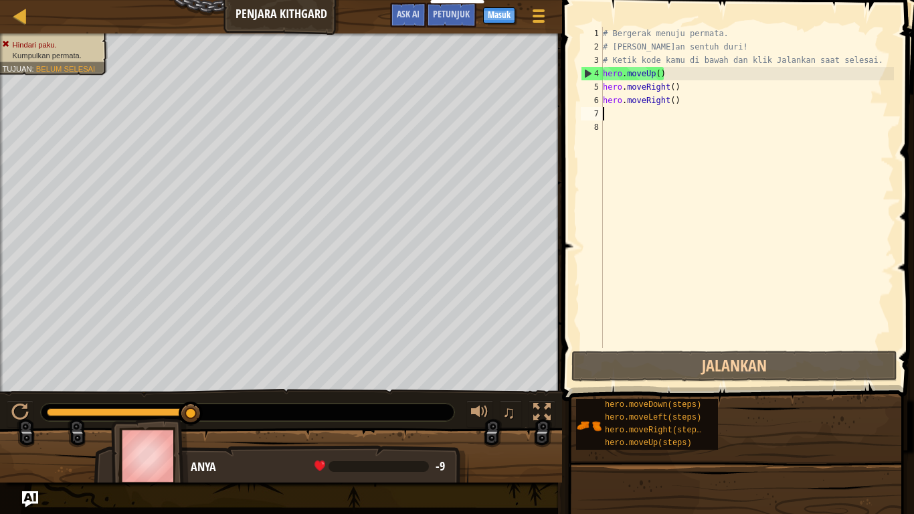
click at [677, 103] on div "# Bergerak menuju permata. # Jangan sentuh duri! # Ketik kode kamu di bawah dan…" at bounding box center [747, 201] width 294 height 348
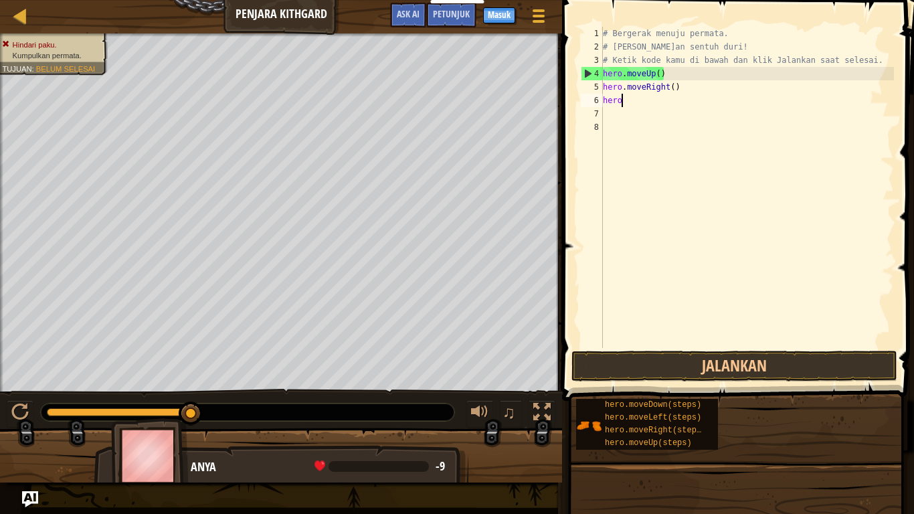
type textarea "h"
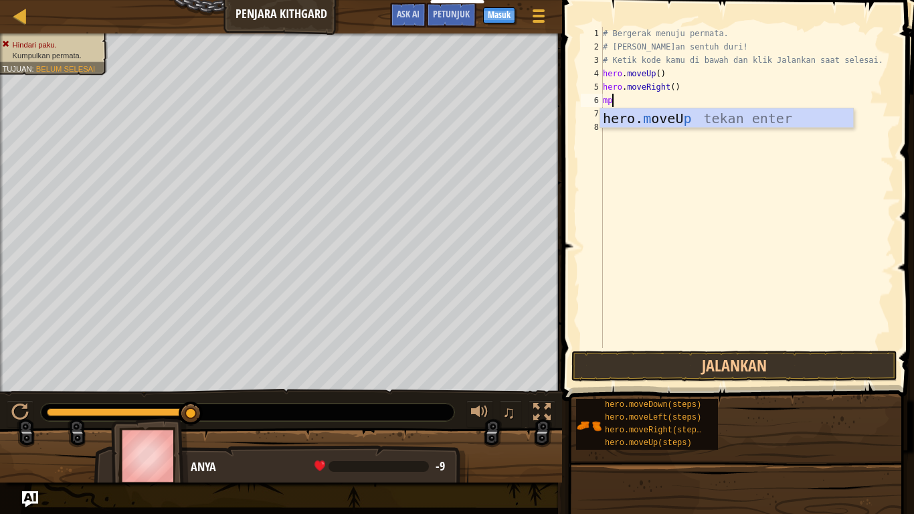
type textarea "mp"
click at [621, 120] on div "hero. m oveU p tekan enter" at bounding box center [726, 138] width 253 height 60
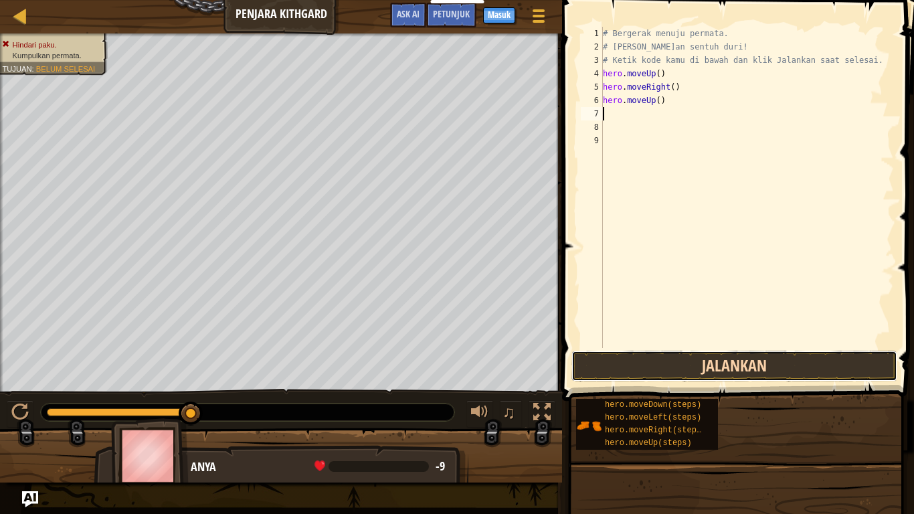
click at [672, 361] on button "Jalankan" at bounding box center [734, 366] width 326 height 31
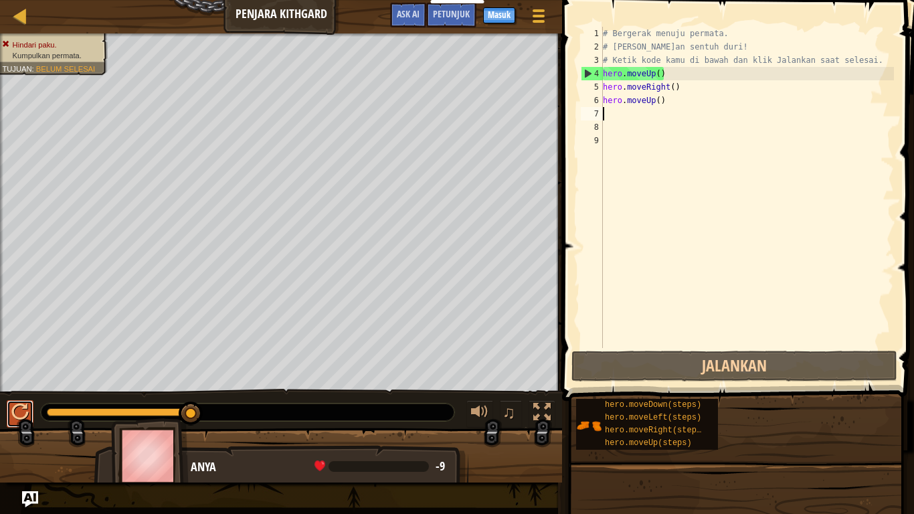
click at [25, 423] on button at bounding box center [20, 413] width 27 height 27
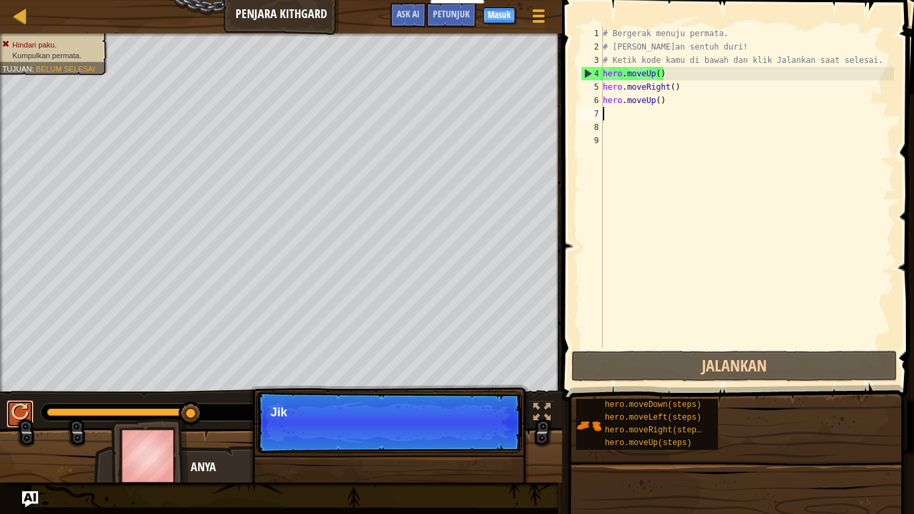
click at [25, 423] on button at bounding box center [20, 413] width 27 height 27
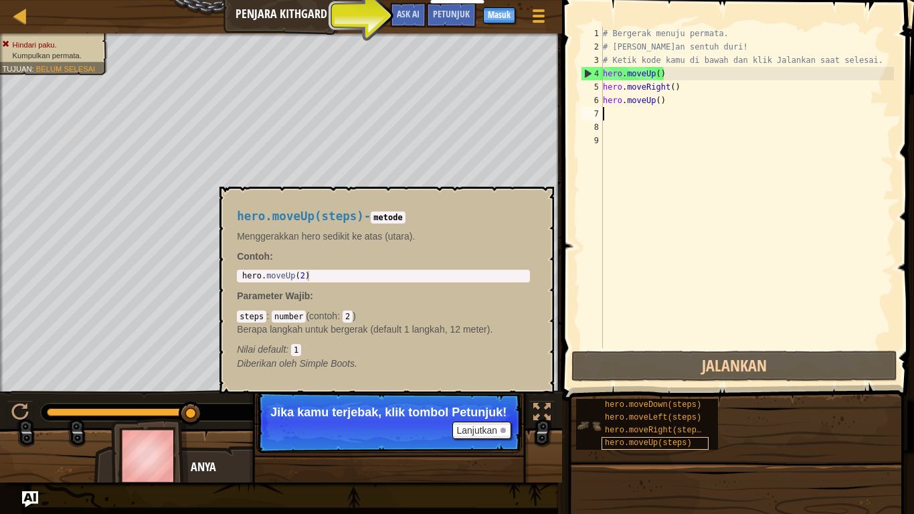
click at [675, 423] on span "hero.moveUp(steps)" at bounding box center [648, 442] width 87 height 9
click at [585, 73] on div "4" at bounding box center [591, 73] width 21 height 13
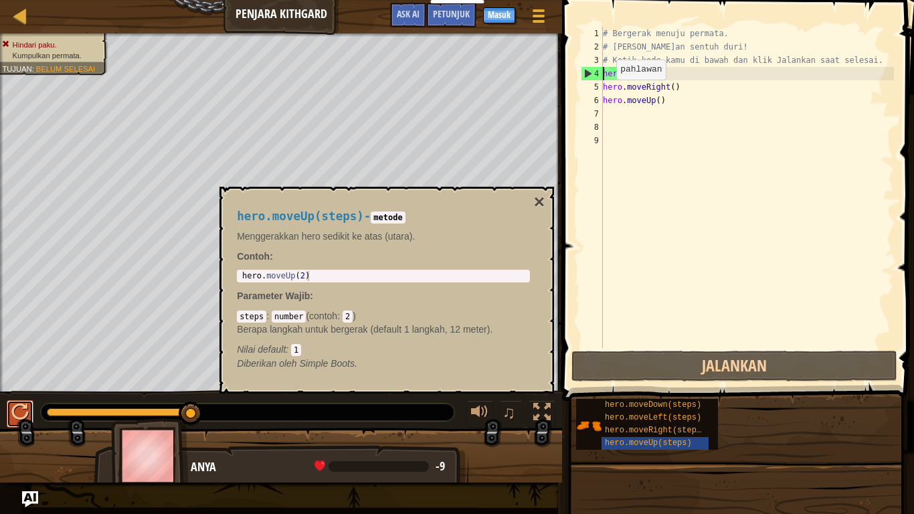
click at [11, 423] on button at bounding box center [20, 413] width 27 height 27
click at [541, 201] on button "×" at bounding box center [539, 202] width 11 height 19
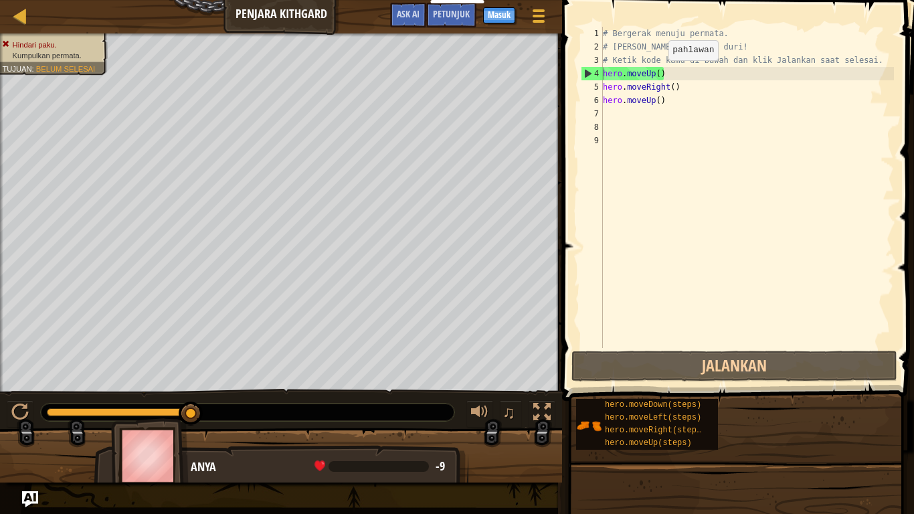
click at [656, 74] on div "# Bergerak menuju permata. # Jangan sentuh duri! # Ketik kode kamu di bawah dan…" at bounding box center [747, 201] width 294 height 348
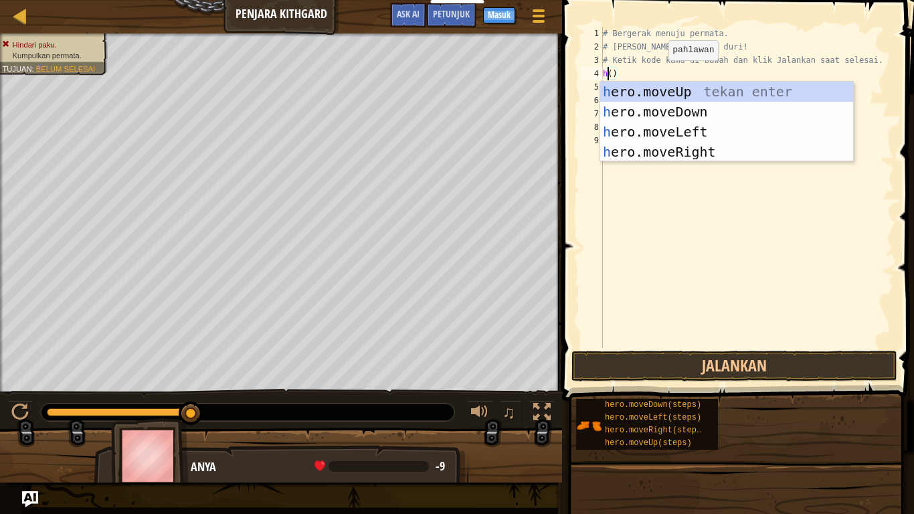
scroll to position [6, 2]
click at [707, 96] on div "he ro.moveUp tekan enter he ro.moveDown tekan enter he ro.moveLeft tekan enter …" at bounding box center [726, 142] width 253 height 120
type textarea "hero.moveUp"
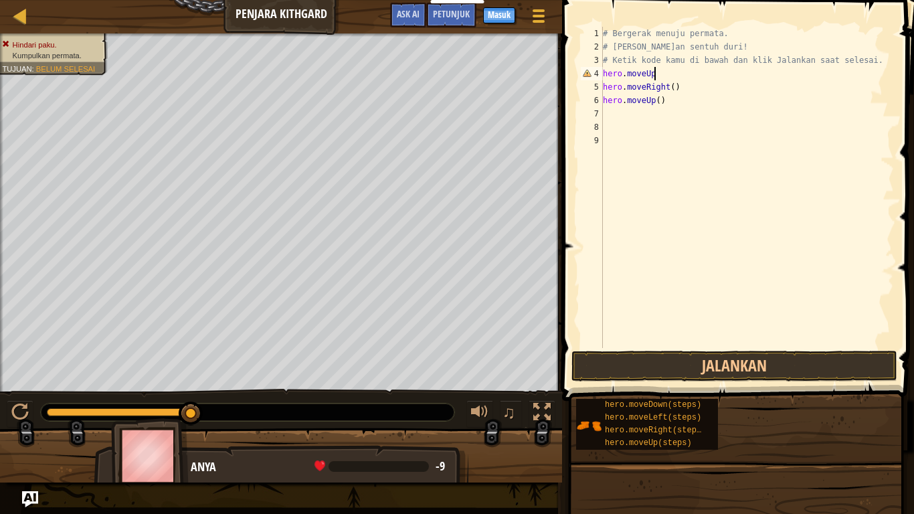
scroll to position [6, 0]
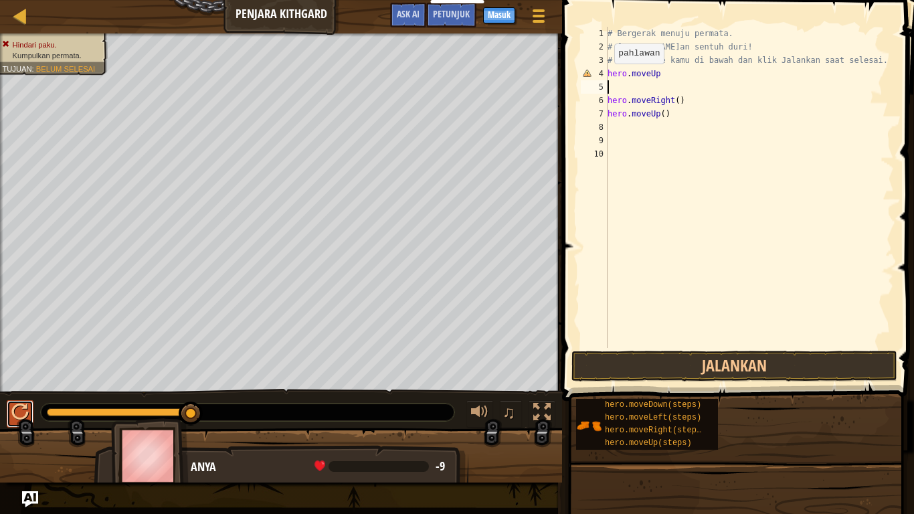
click at [15, 420] on div at bounding box center [19, 411] width 17 height 17
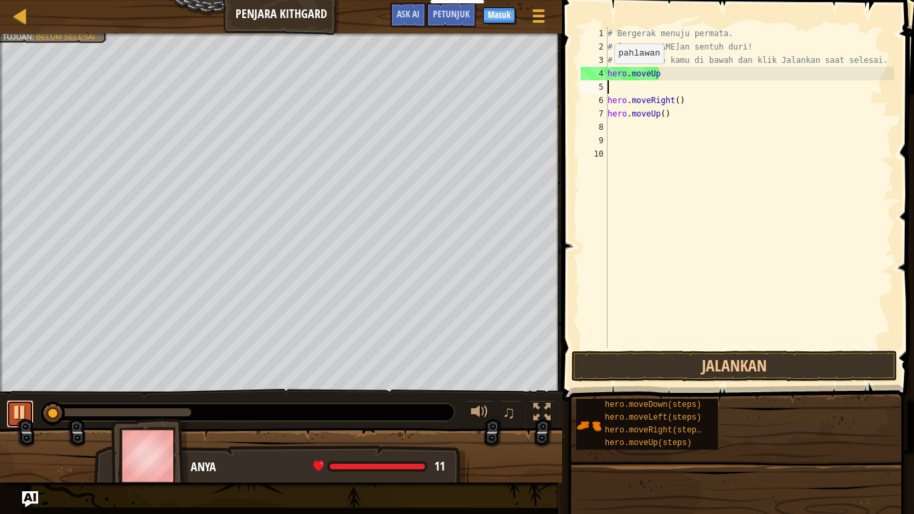
click at [15, 420] on div at bounding box center [19, 411] width 17 height 17
click at [658, 74] on div "# Bergerak menuju permata. # Jangan sentuh duri! # Ketik kode kamu di bawah dan…" at bounding box center [749, 201] width 289 height 348
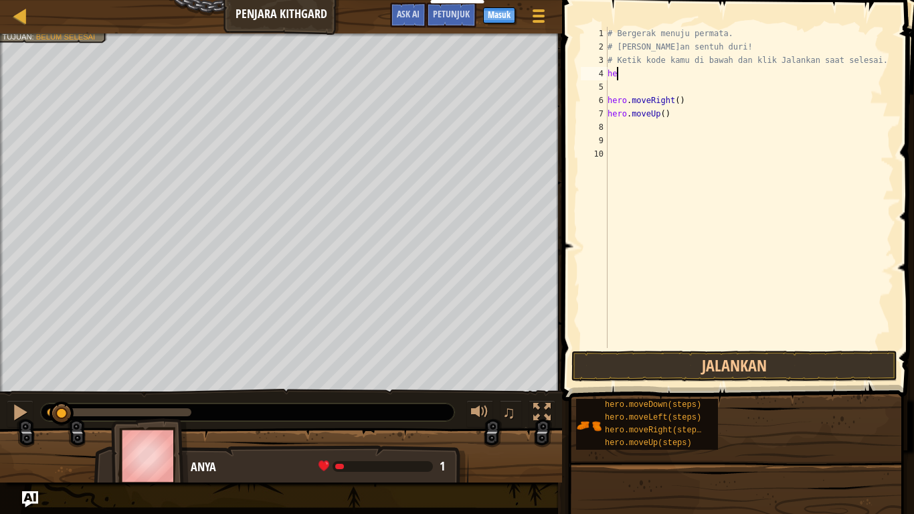
type textarea "h"
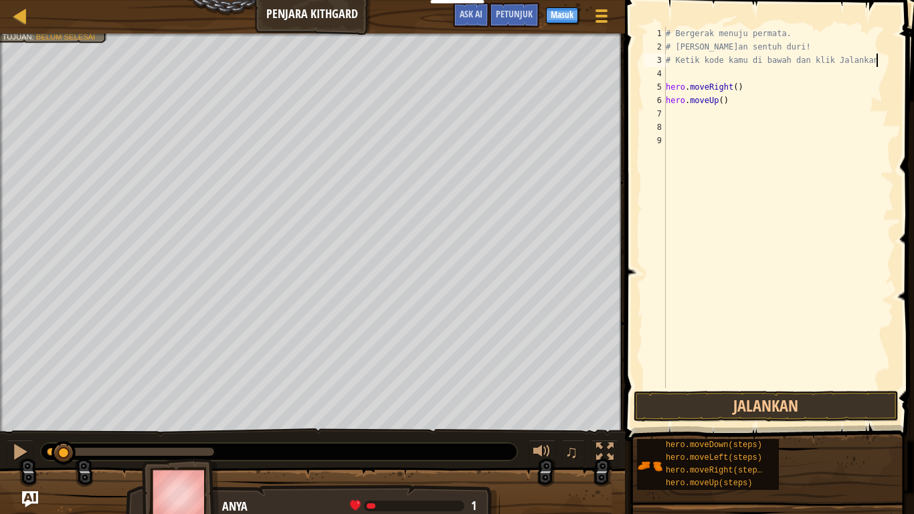
click at [740, 86] on div "# Bergerak menuju permata. # Jangan sentuh duri! # Ketik kode kamu di bawah dan…" at bounding box center [778, 221] width 231 height 388
type textarea "h"
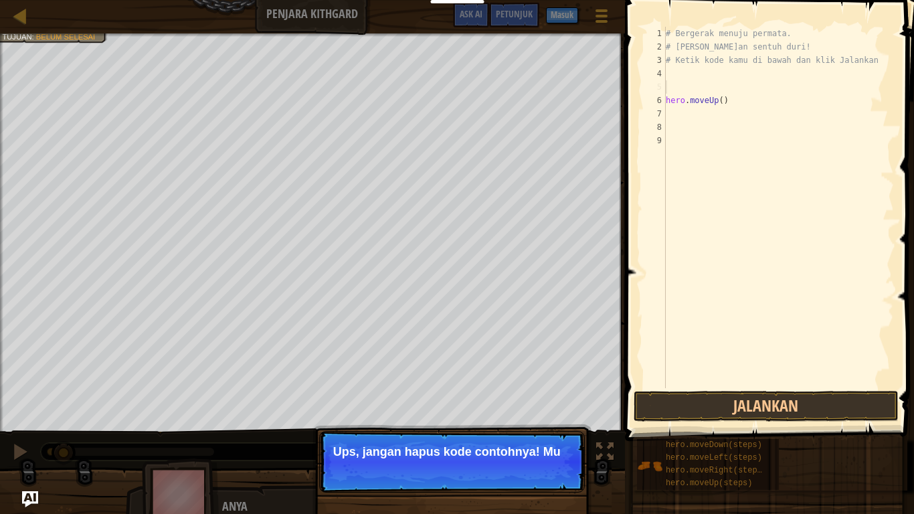
click at [726, 100] on div "# Bergerak menuju permata. # Jangan sentuh duri! # Ketik kode kamu di bawah dan…" at bounding box center [778, 221] width 231 height 388
type textarea "hero.moveUp()"
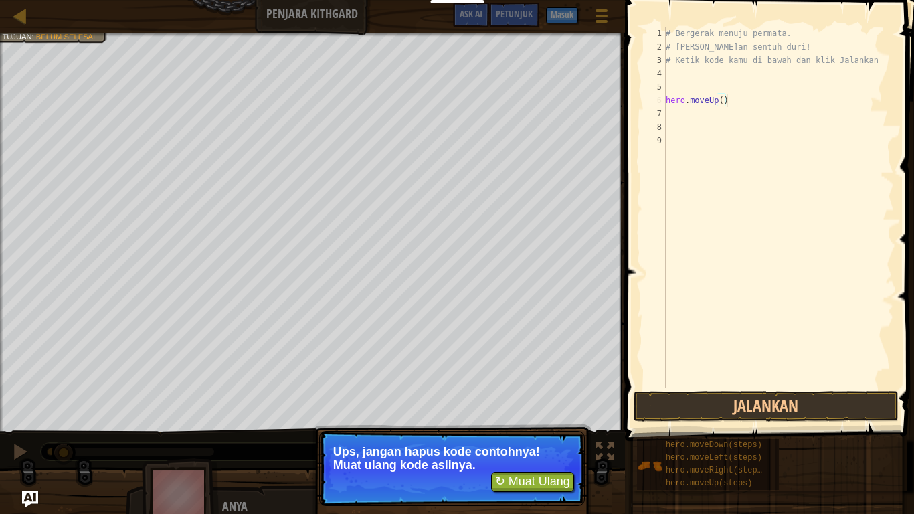
click at [726, 98] on div "# Bergerak menuju permata. # Jangan sentuh duri! # Ketik kode kamu di bawah dan…" at bounding box center [778, 221] width 231 height 388
click at [728, 100] on div "# Bergerak menuju permata. # Jangan sentuh duri! # Ketik kode kamu di bawah dan…" at bounding box center [778, 221] width 231 height 388
click at [664, 71] on div "4" at bounding box center [655, 73] width 22 height 13
click at [656, 71] on div "4" at bounding box center [655, 73] width 22 height 13
click at [722, 408] on button "Jalankan" at bounding box center [766, 406] width 265 height 31
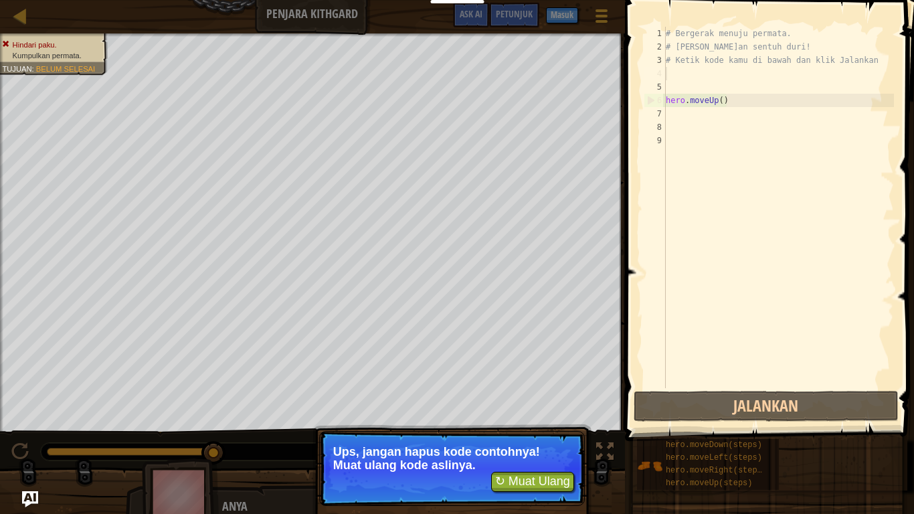
click at [659, 67] on div "4" at bounding box center [655, 73] width 22 height 13
click at [22, 423] on div "Hindari paku. Kumpulkan permata. Tujuan : Belum selesai ♫ Anya -9 x: 6 y: 17 x:…" at bounding box center [457, 277] width 914 height 488
click at [549, 423] on button "↻ Muat Ulang" at bounding box center [532, 482] width 83 height 20
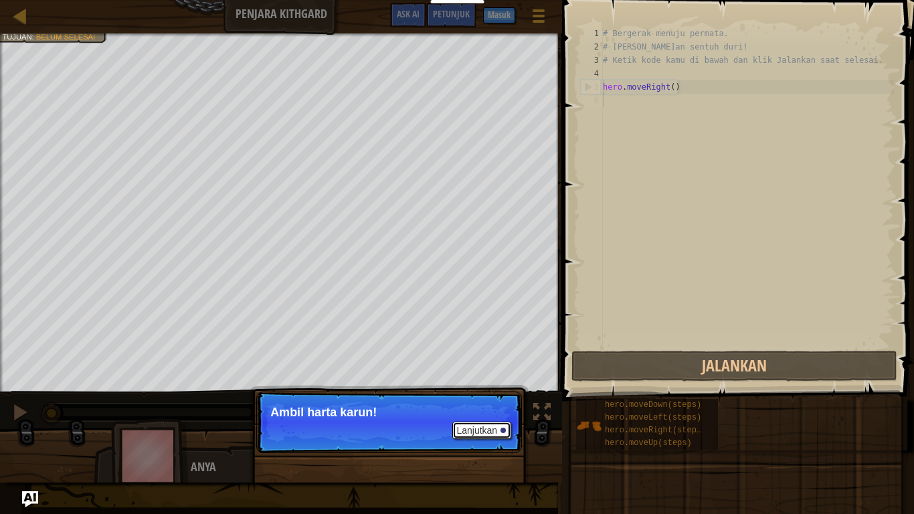
click at [462, 421] on button "Lanjutkan" at bounding box center [481, 429] width 59 height 17
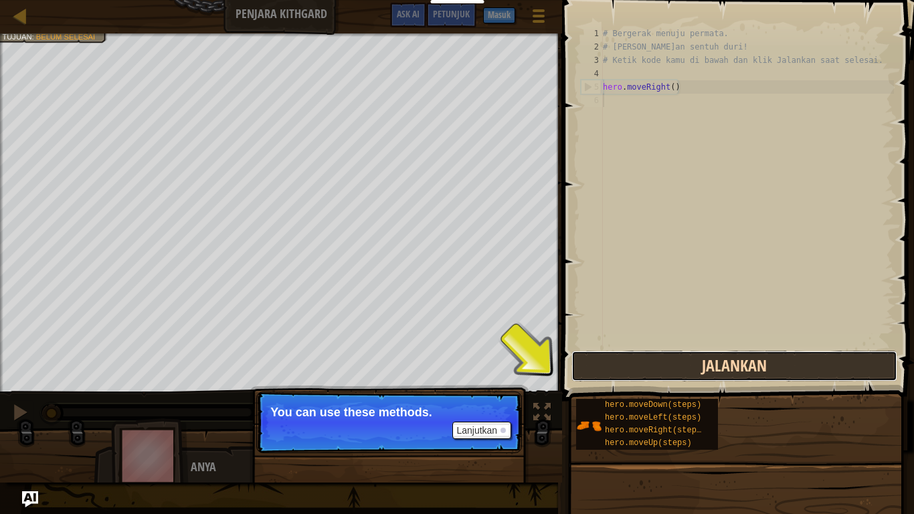
click at [661, 371] on button "Jalankan" at bounding box center [734, 366] width 326 height 31
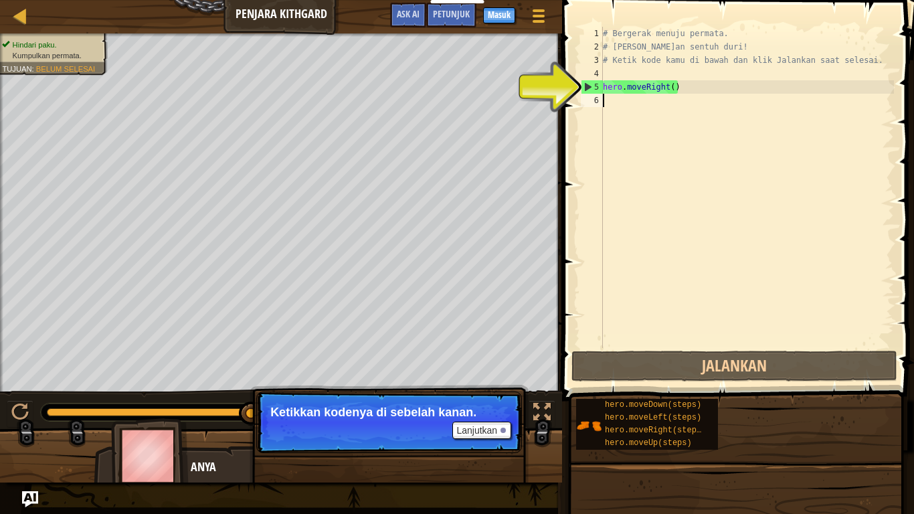
click at [596, 100] on div "6" at bounding box center [592, 100] width 22 height 13
type textarea "H"
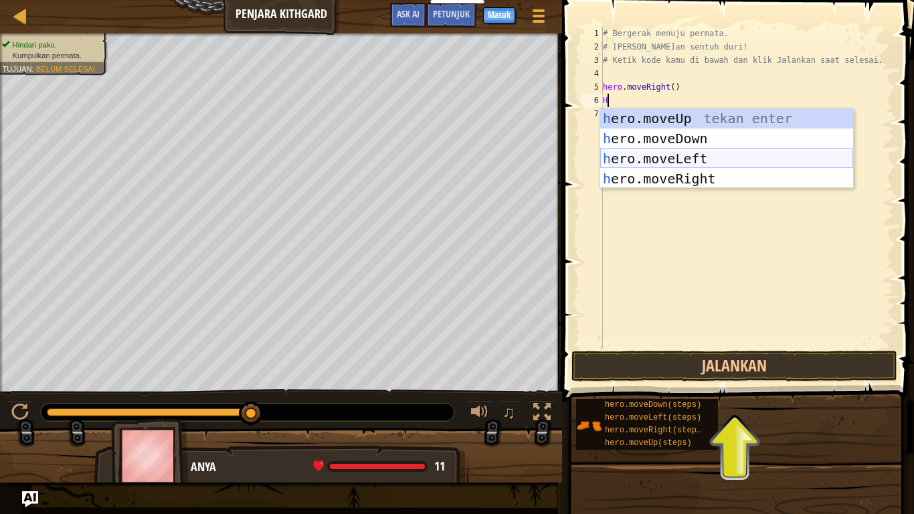
click at [607, 157] on div "h ero.moveUp tekan enter h ero.moveDown tekan enter h ero.moveLeft tekan enter …" at bounding box center [726, 168] width 253 height 120
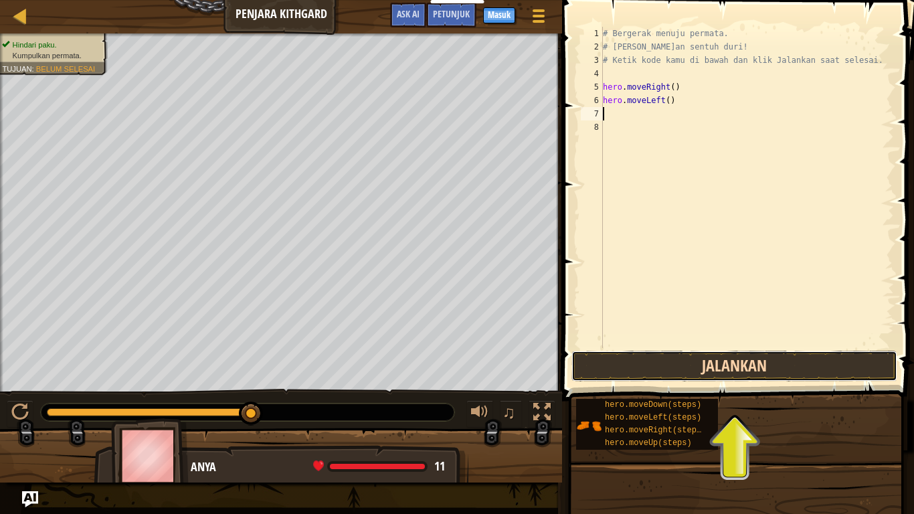
click at [609, 365] on button "Jalankan" at bounding box center [734, 366] width 326 height 31
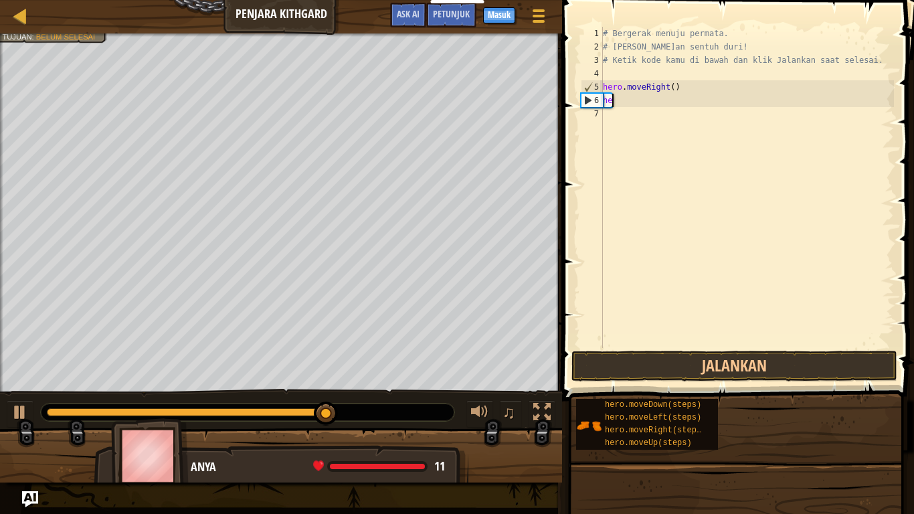
type textarea "h"
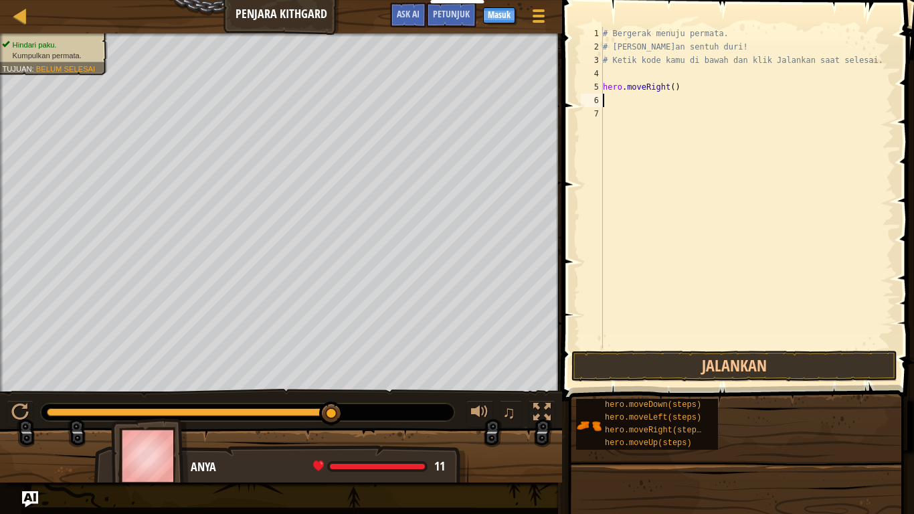
click at [605, 98] on div "# Bergerak menuju permata. # Jangan sentuh duri! # Ketik kode kamu di bawah dan…" at bounding box center [747, 201] width 294 height 348
type textarea "H"
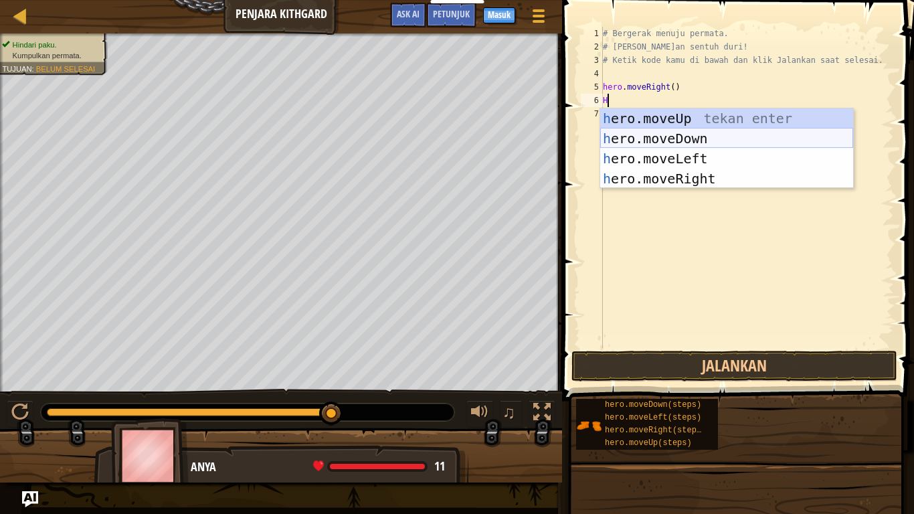
click at [612, 136] on div "h ero.moveUp tekan enter h ero.moveDown tekan enter h ero.moveLeft tekan enter …" at bounding box center [726, 168] width 253 height 120
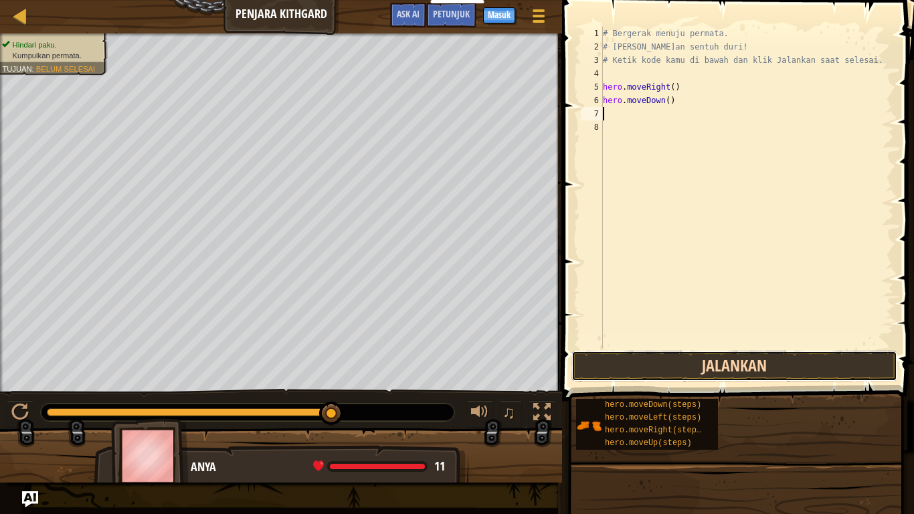
click at [724, 363] on button "Jalankan" at bounding box center [734, 366] width 326 height 31
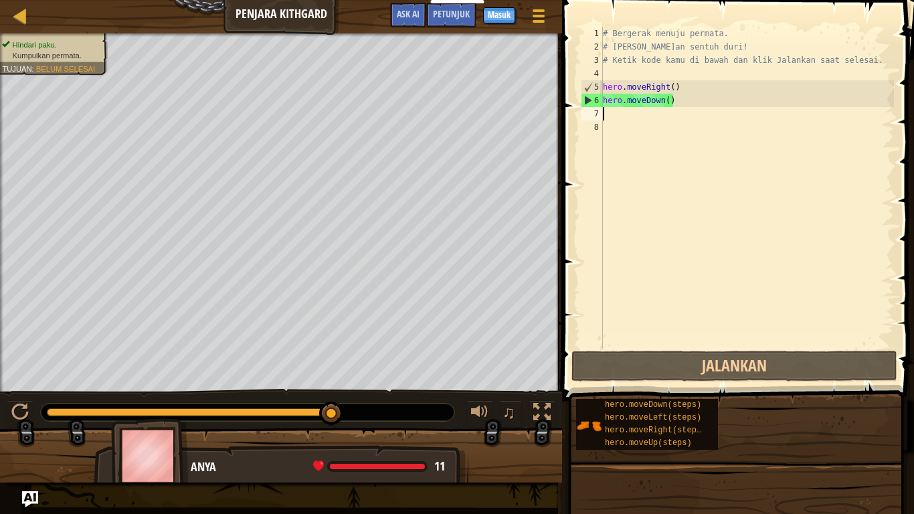
click at [597, 110] on div "7" at bounding box center [592, 113] width 22 height 13
type textarea "H"
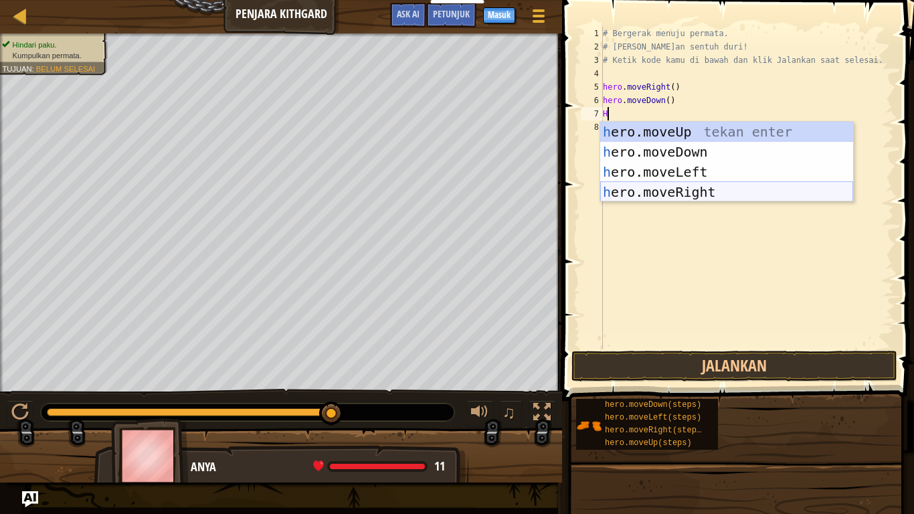
click at [650, 189] on div "h ero.moveUp tekan enter h ero.moveDown tekan enter h ero.moveLeft tekan enter …" at bounding box center [726, 182] width 253 height 120
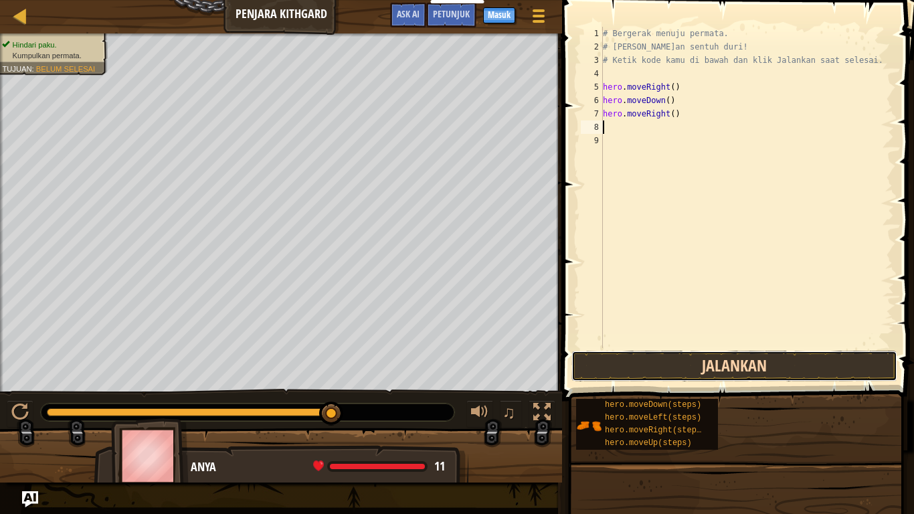
click at [642, 361] on button "Jalankan" at bounding box center [734, 366] width 326 height 31
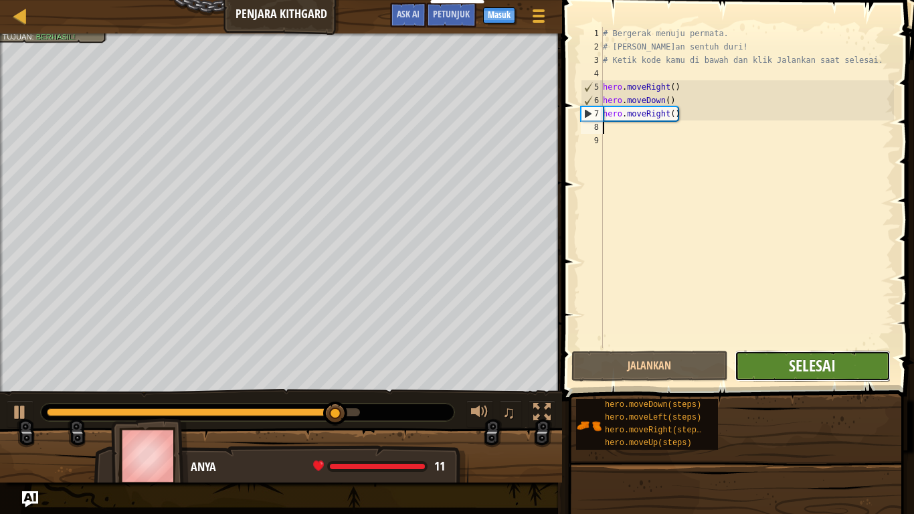
click at [791, 373] on span "Selesai" at bounding box center [812, 365] width 47 height 21
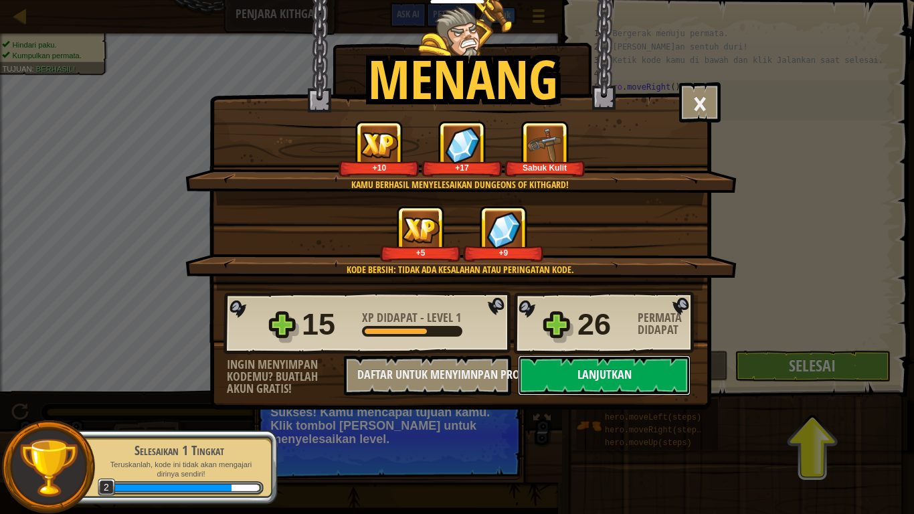
click at [630, 373] on button "Lanjutkan" at bounding box center [604, 375] width 173 height 40
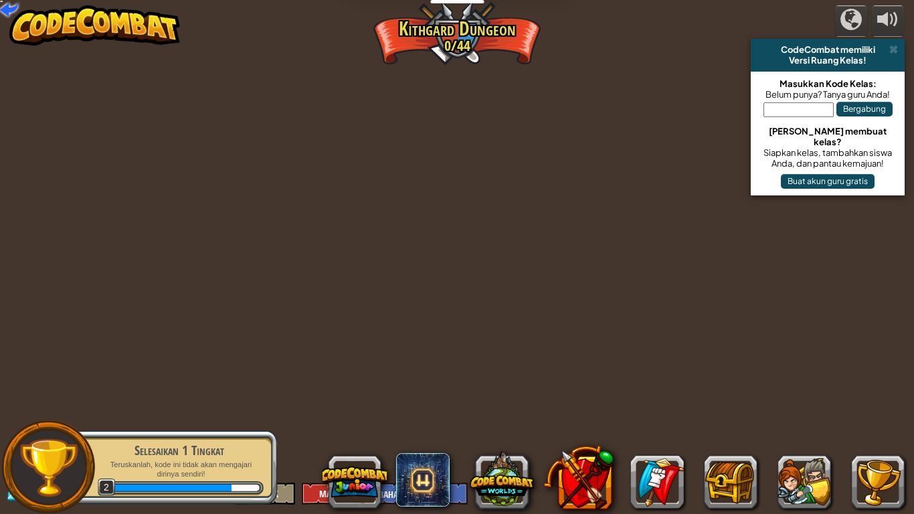
select select "id"
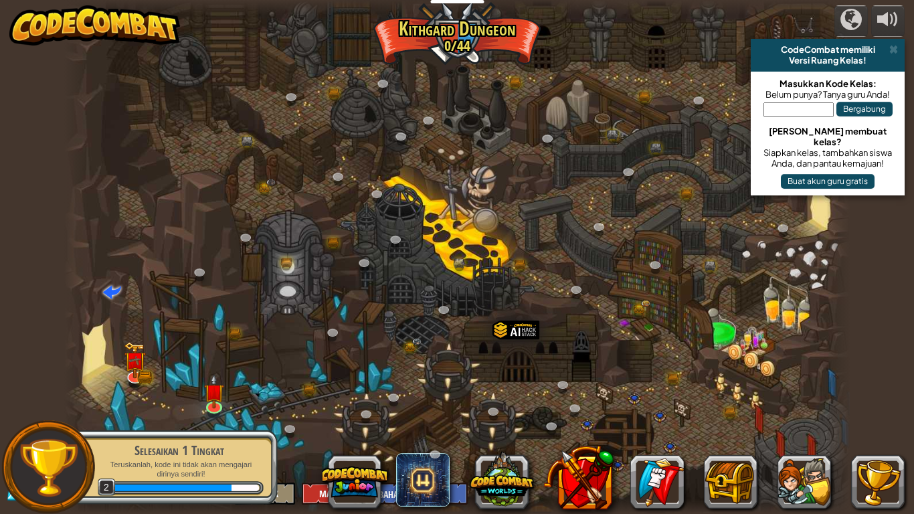
select select "id"
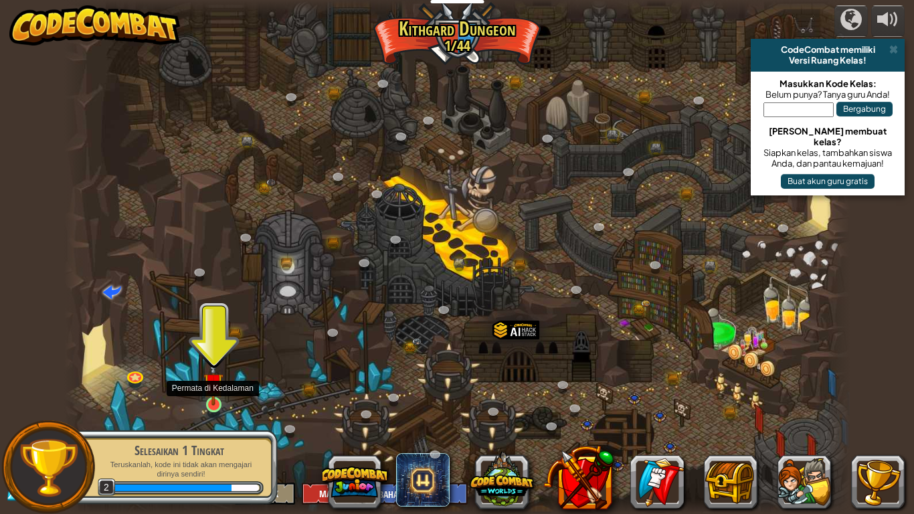
click at [217, 399] on img at bounding box center [213, 382] width 20 height 45
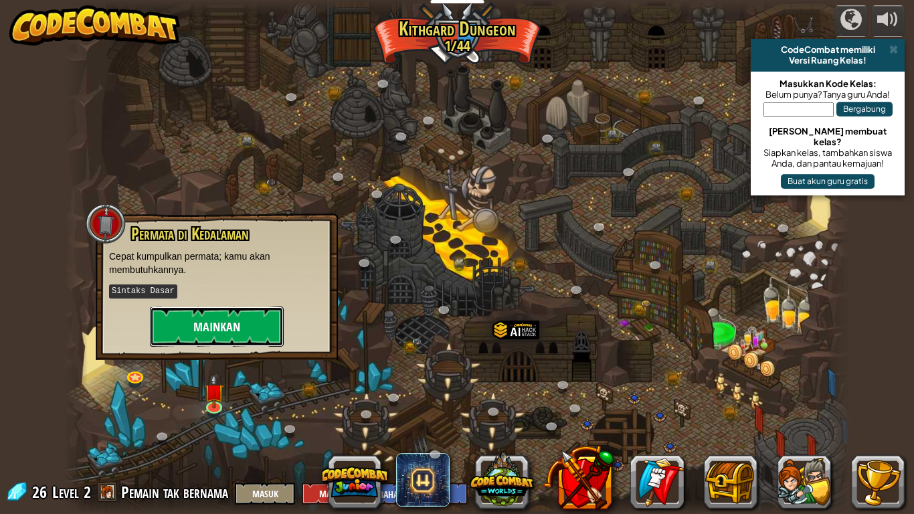
click at [223, 341] on button "Mainkan" at bounding box center [217, 326] width 134 height 40
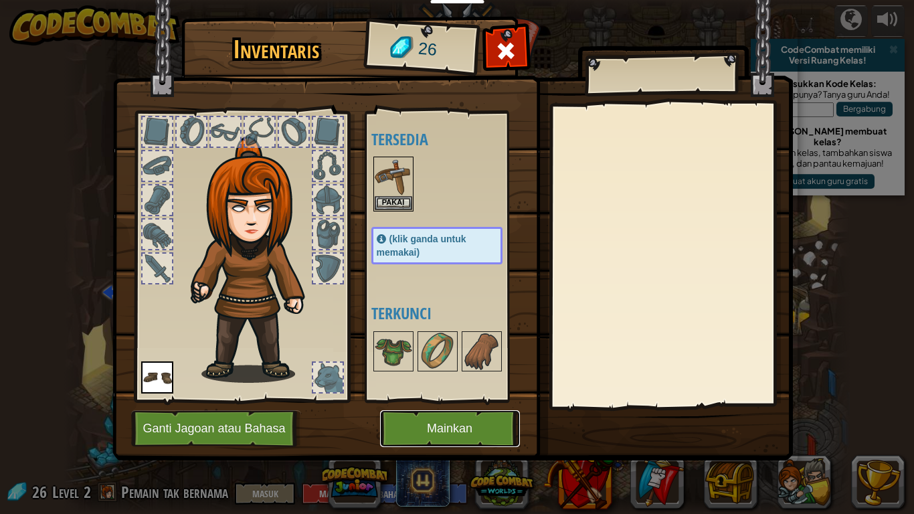
click at [451, 412] on button "Mainkan" at bounding box center [450, 428] width 140 height 37
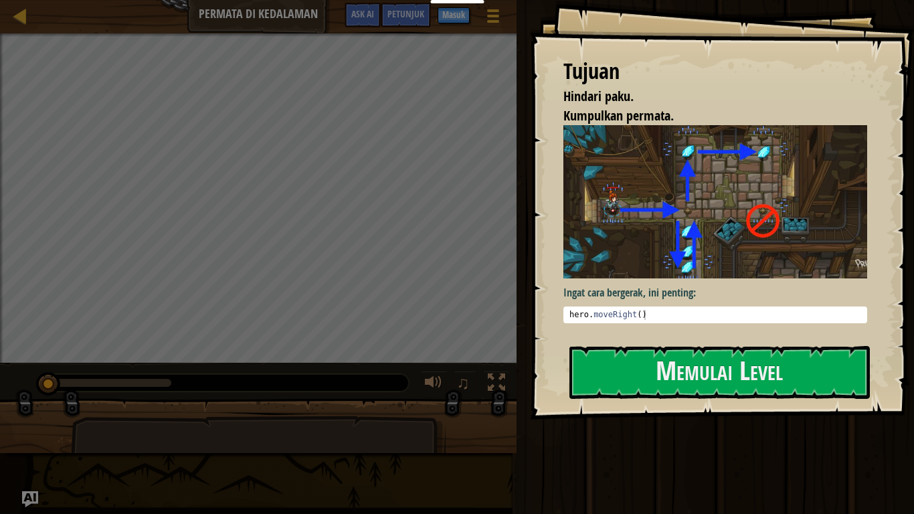
click at [451, 412] on div at bounding box center [258, 431] width 516 height 67
click at [656, 377] on button "Memulai Level" at bounding box center [719, 372] width 300 height 53
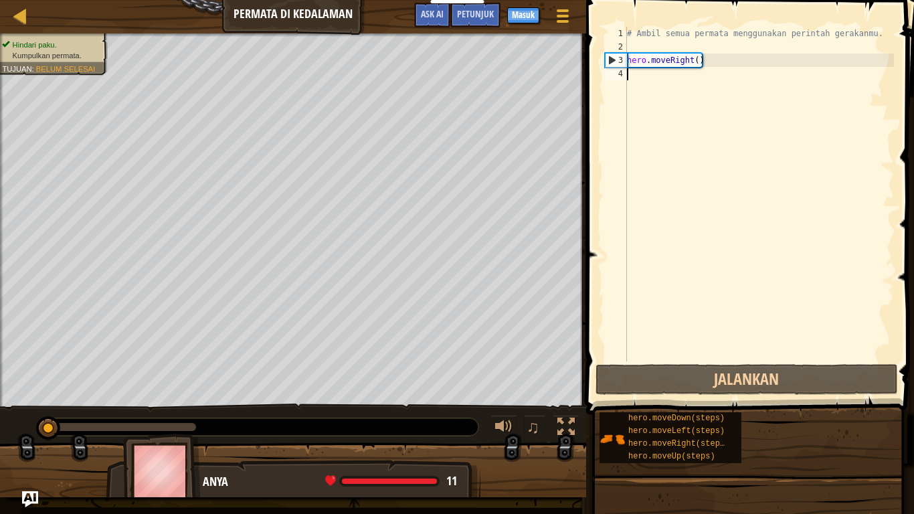
click at [711, 60] on div "# Ambil semua permata menggunakan perintah gerakanmu. hero . moveRight ( )" at bounding box center [759, 207] width 270 height 361
type textarea "hero.moveRight()"
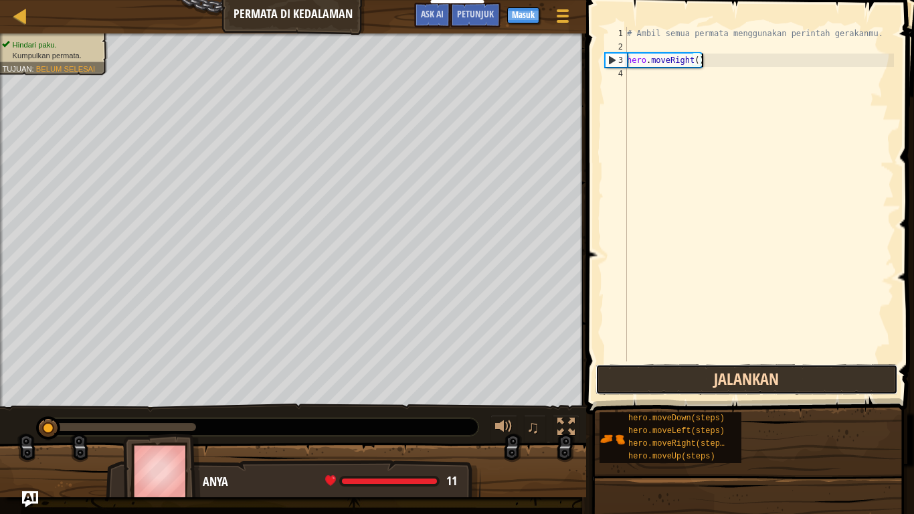
click at [700, 371] on button "Jalankan" at bounding box center [746, 379] width 302 height 31
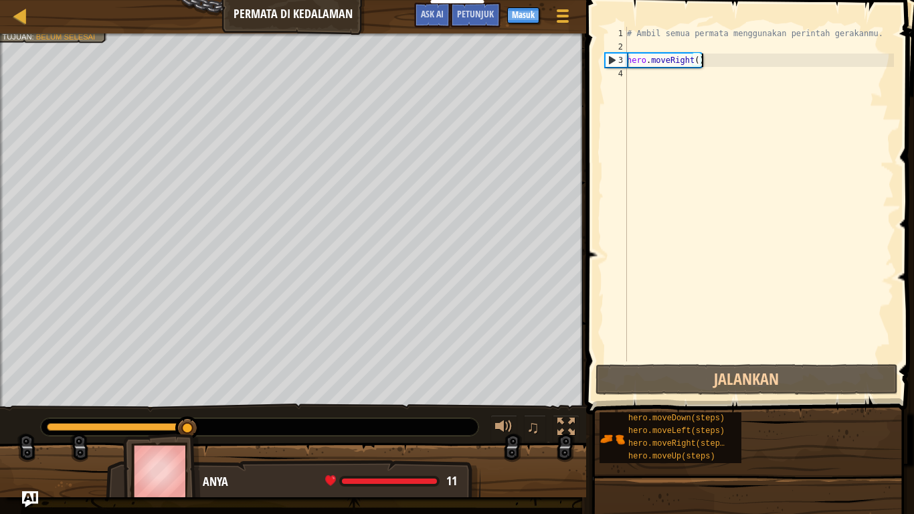
click at [634, 80] on div "# Ambil semua permata menggunakan perintah gerakanmu. hero . moveRight ( )" at bounding box center [759, 207] width 270 height 361
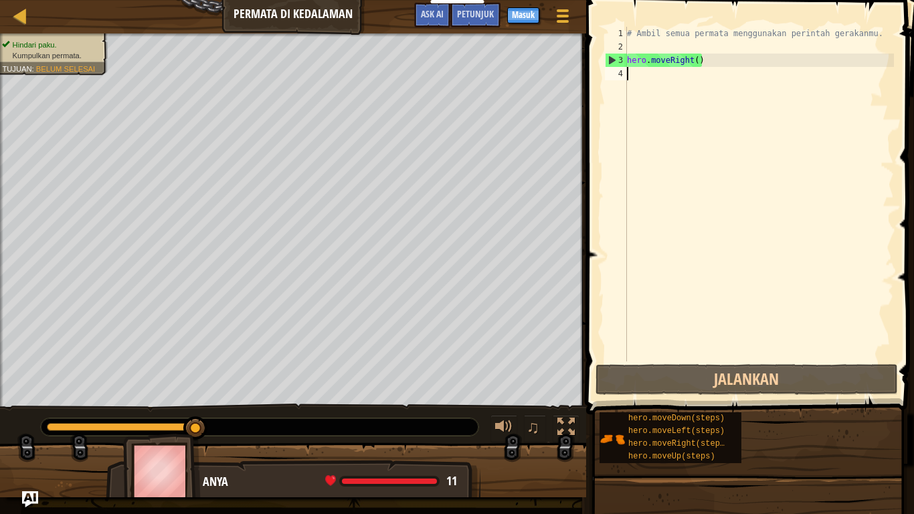
scroll to position [6, 0]
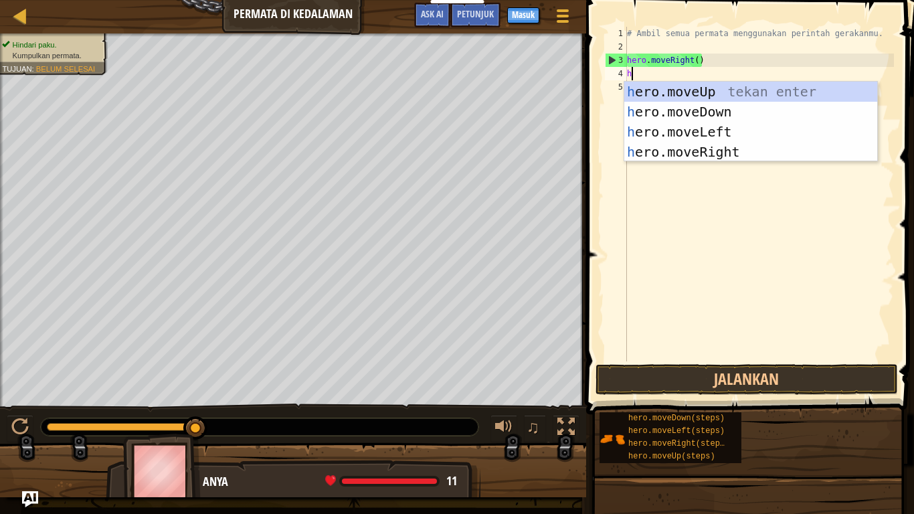
type textarea "he"
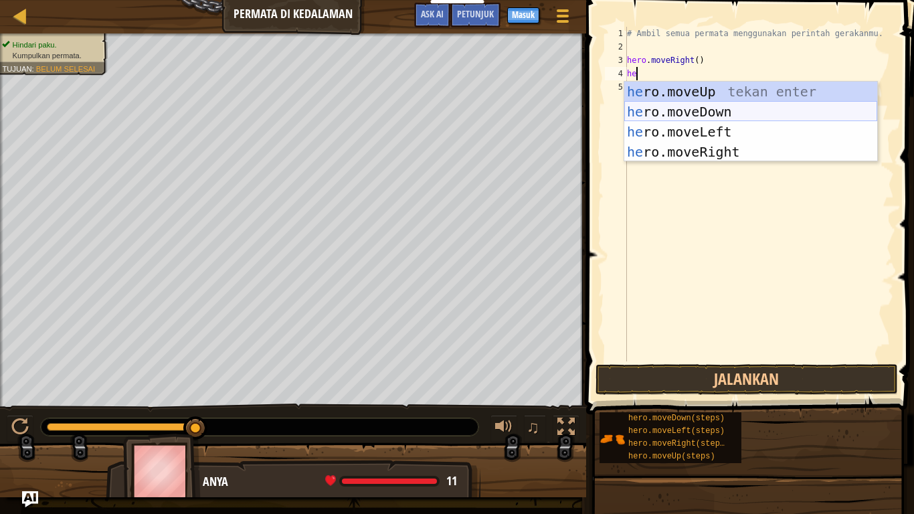
click at [694, 107] on div "he ro.moveUp tekan enter he ro.moveDown tekan enter he ro.moveLeft tekan enter …" at bounding box center [750, 142] width 253 height 120
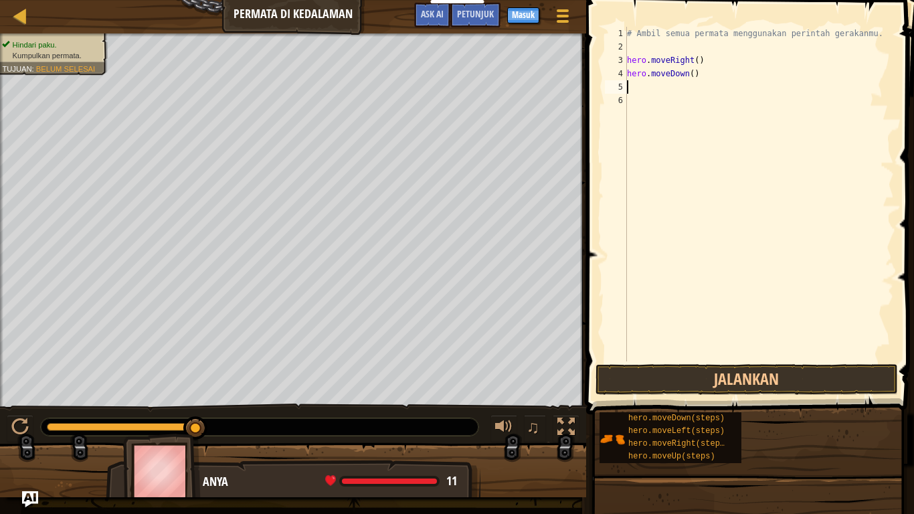
scroll to position [6, 0]
click at [745, 369] on button "Jalankan" at bounding box center [746, 379] width 302 height 31
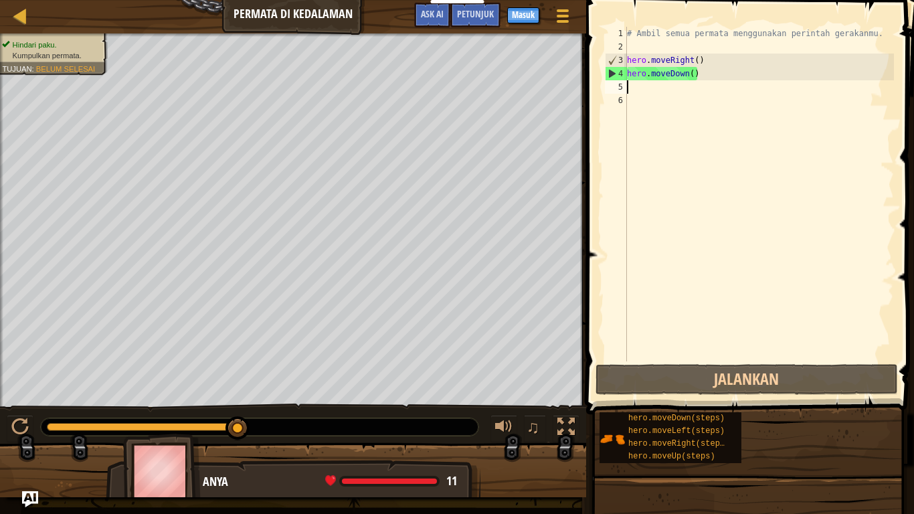
click at [642, 83] on div "# Ambil semua permata menggunakan perintah gerakanmu. hero . moveRight ( ) hero…" at bounding box center [759, 207] width 270 height 361
click at [643, 86] on div "# Ambil semua permata menggunakan perintah gerakanmu. hero . moveRight ( ) hero…" at bounding box center [759, 207] width 270 height 361
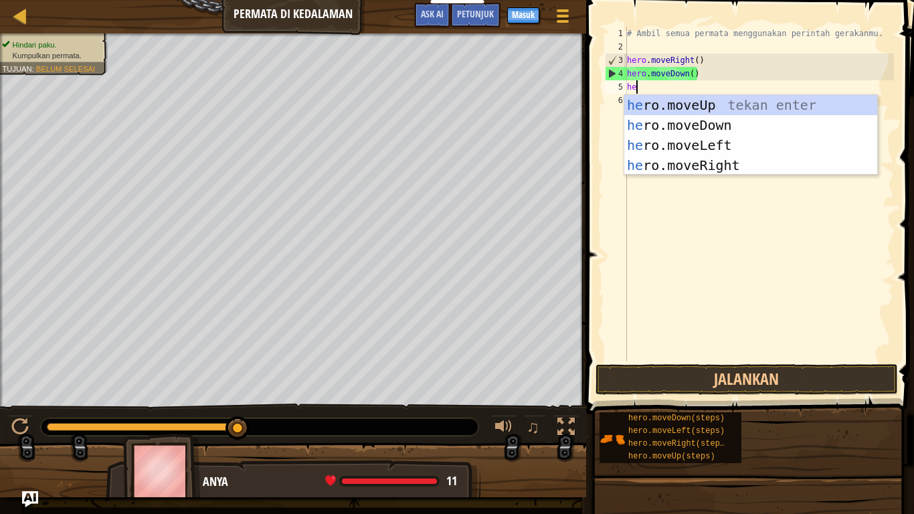
type textarea "her"
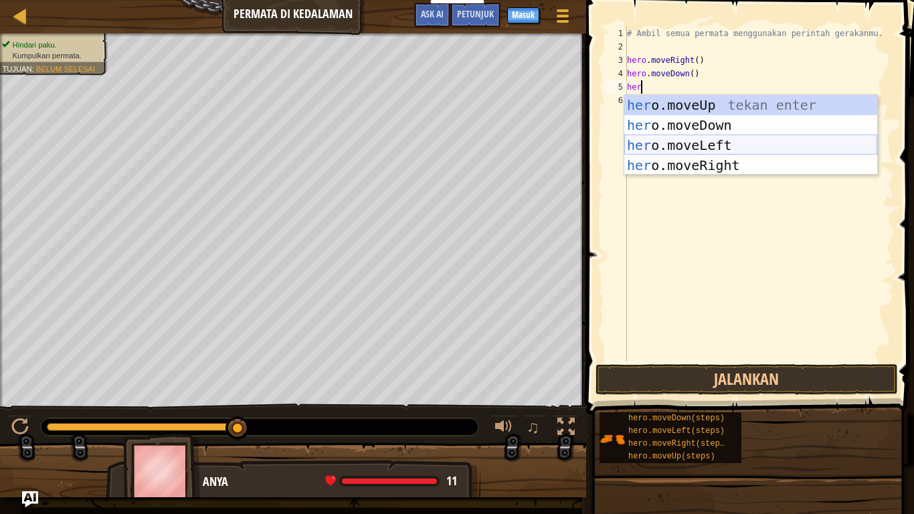
click at [710, 139] on div "her o.moveUp tekan enter her o.moveDown tekan enter her o.moveLeft tekan enter …" at bounding box center [750, 155] width 253 height 120
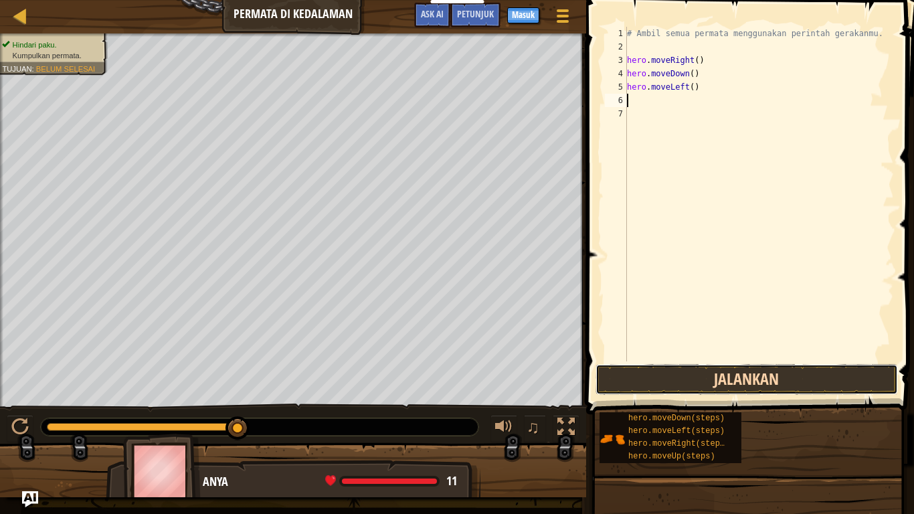
click at [726, 383] on button "Jalankan" at bounding box center [746, 379] width 302 height 31
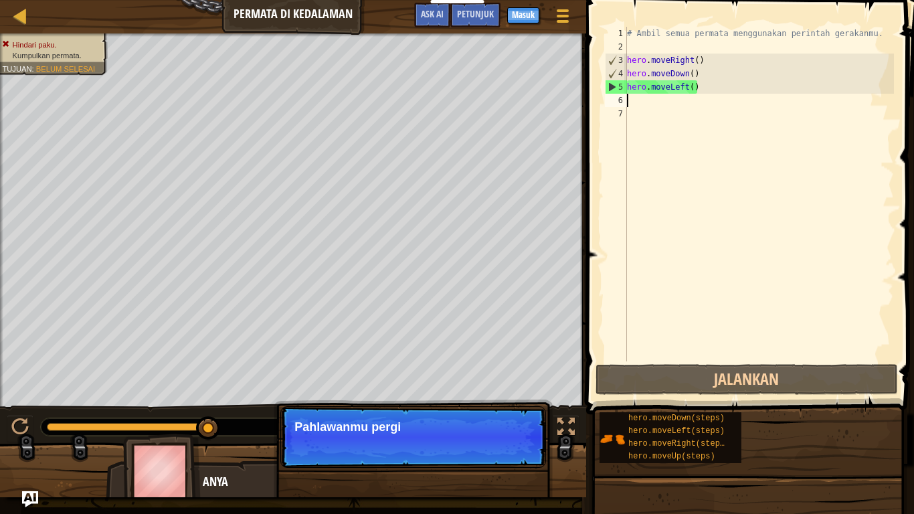
click at [696, 97] on div "# Ambil semua permata menggunakan perintah gerakanmu. hero . moveRight ( ) hero…" at bounding box center [759, 207] width 270 height 361
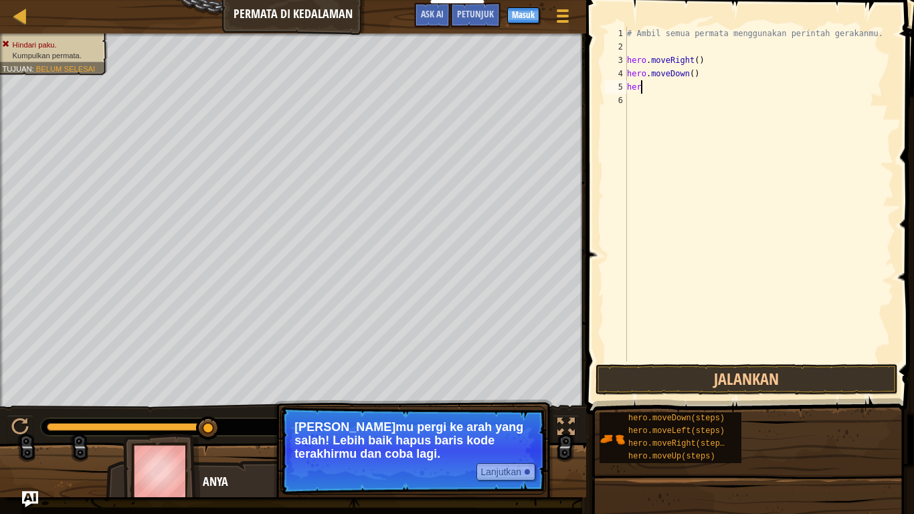
type textarea "h"
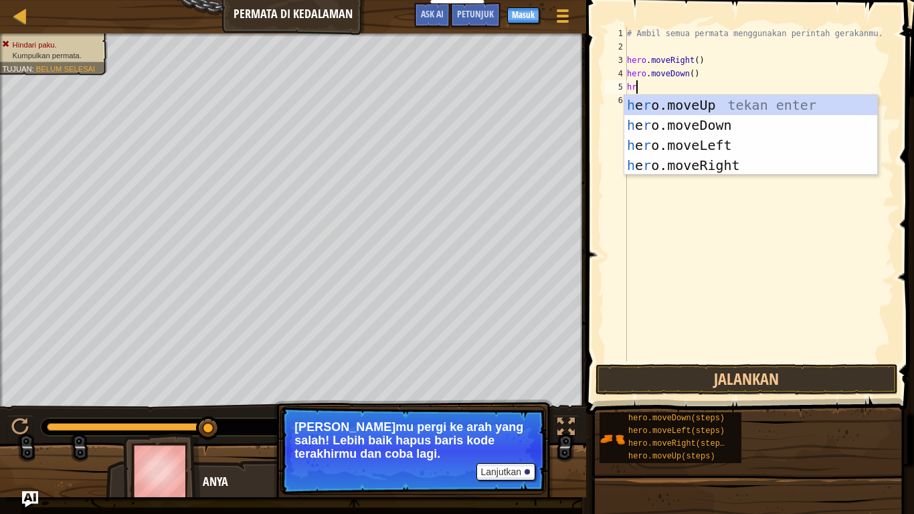
scroll to position [6, 1]
click at [649, 84] on div "# Ambil semua permata menggunakan perintah gerakanmu. hero . moveRight ( ) hero…" at bounding box center [759, 207] width 270 height 361
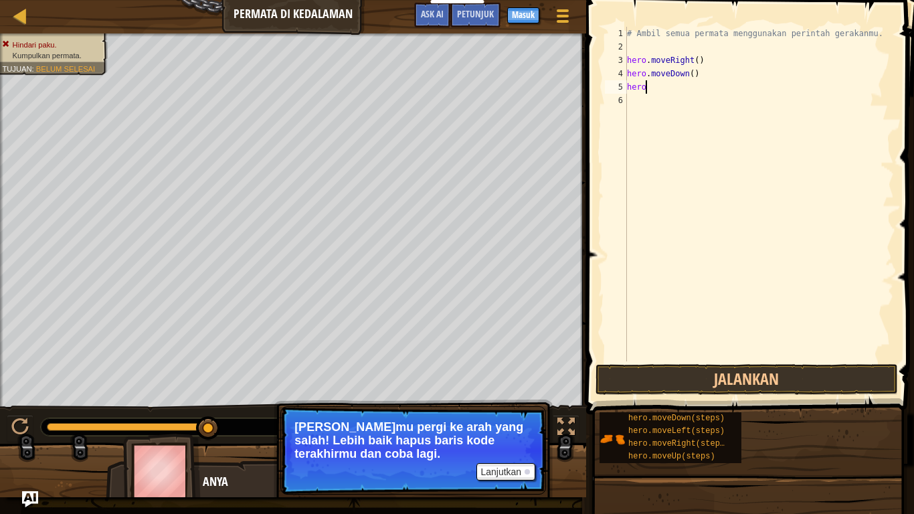
scroll to position [6, 2]
type textarea "hero."
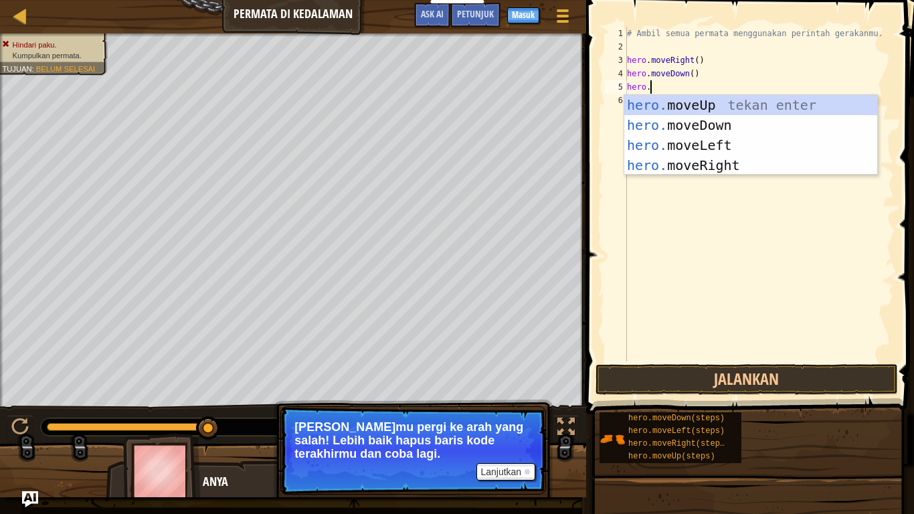
scroll to position [6, 3]
click at [701, 104] on div "hero. moveUp tekan enter hero. moveDown tekan enter hero. moveLeft tekan enter …" at bounding box center [750, 155] width 253 height 120
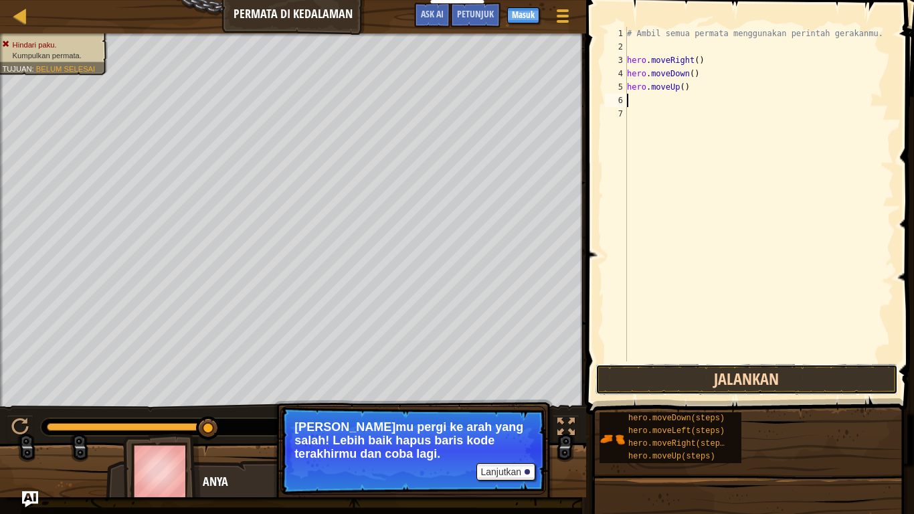
click at [706, 375] on button "Jalankan" at bounding box center [746, 379] width 302 height 31
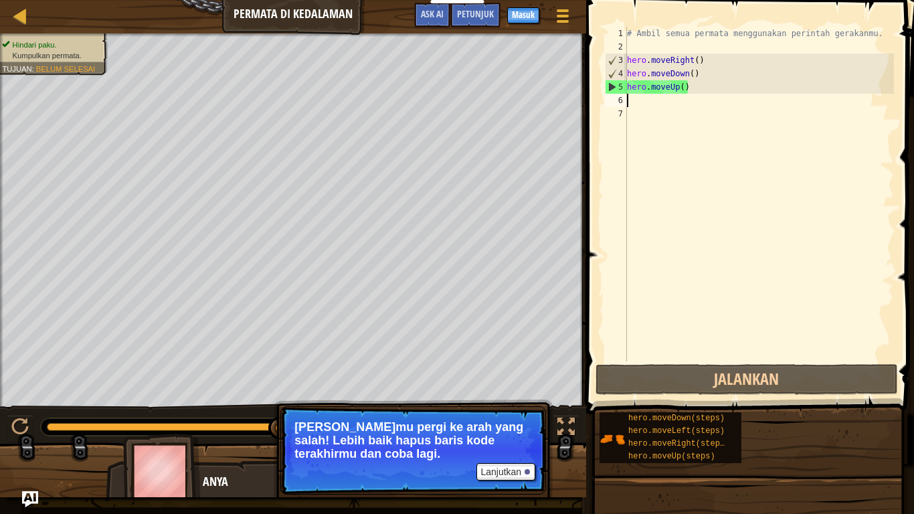
click at [637, 102] on div "# Ambil semua permata menggunakan perintah gerakanmu. hero . moveRight ( ) hero…" at bounding box center [759, 207] width 270 height 361
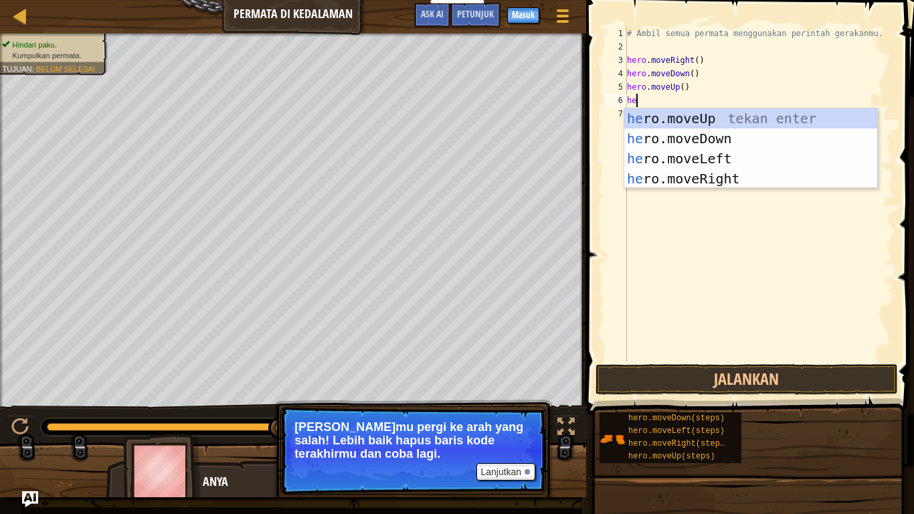
type textarea "her"
click at [702, 116] on div "her o.moveUp tekan enter her o.moveDown tekan enter her o.moveLeft tekan enter …" at bounding box center [750, 168] width 253 height 120
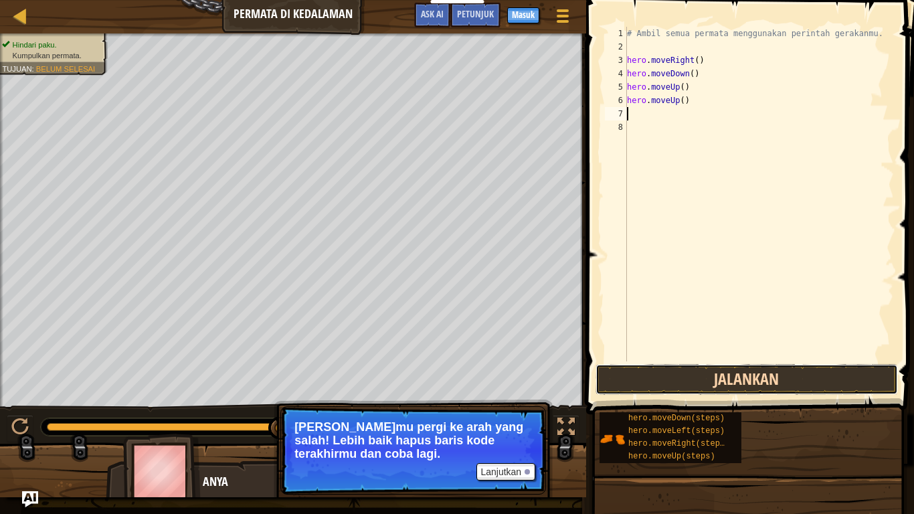
click at [718, 376] on button "Jalankan" at bounding box center [746, 379] width 302 height 31
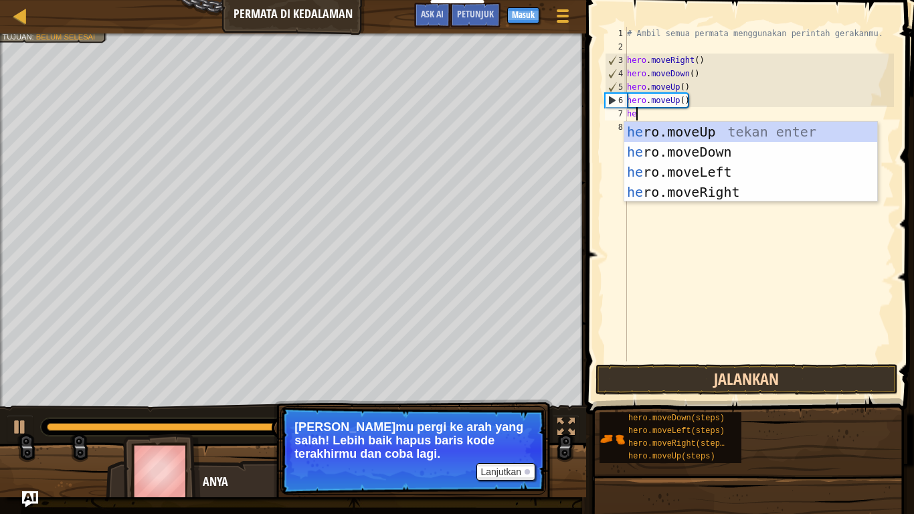
type textarea "her"
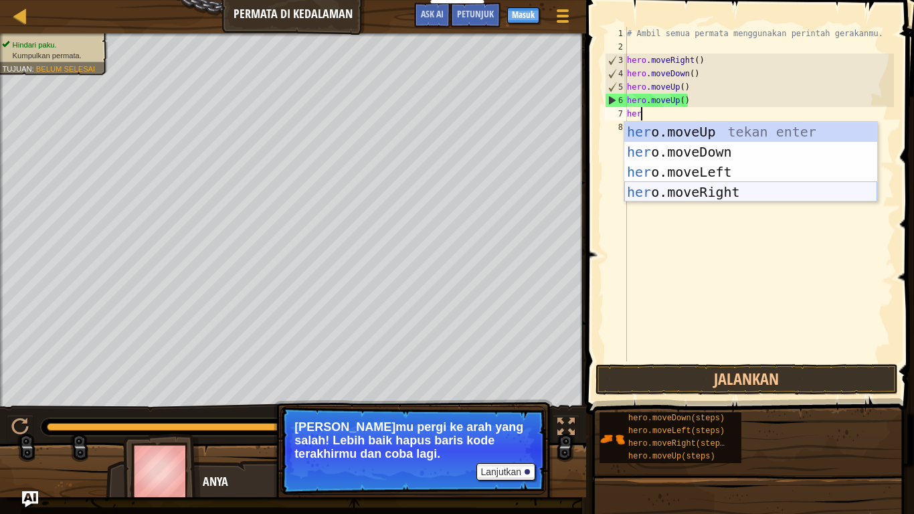
click at [735, 196] on div "her o.moveUp tekan enter her o.moveDown tekan enter her o.moveLeft tekan enter …" at bounding box center [750, 182] width 253 height 120
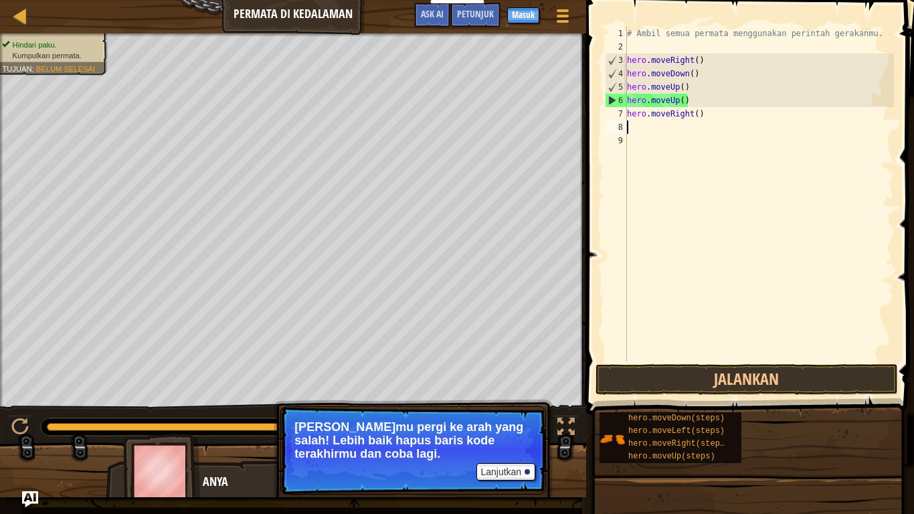
scroll to position [6, 0]
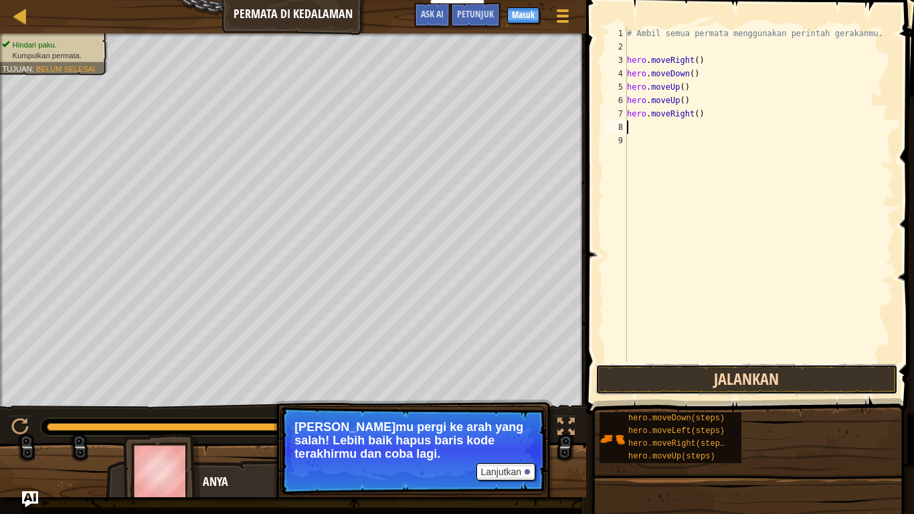
click at [769, 367] on button "Jalankan" at bounding box center [746, 379] width 302 height 31
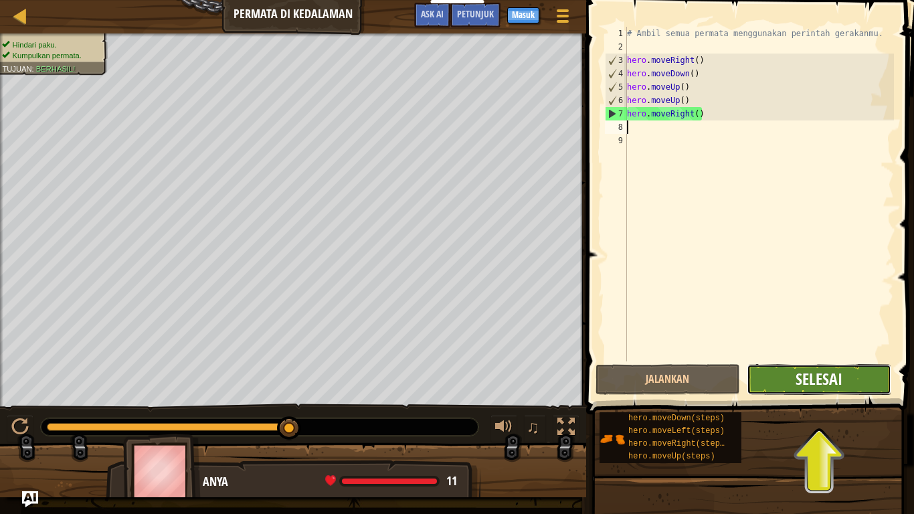
click at [817, 375] on span "Selesai" at bounding box center [818, 378] width 47 height 21
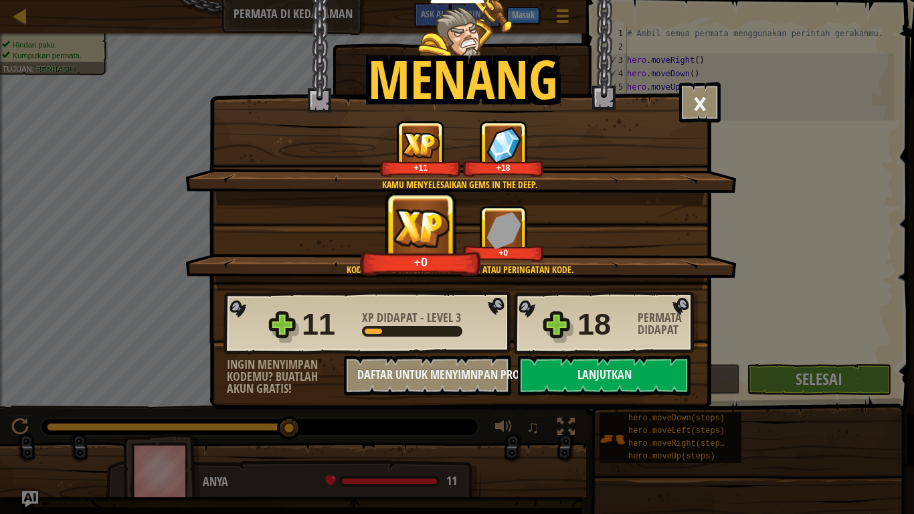
click at [817, 375] on div "Menang × Kamu akan menemukan kegunaan dari permata ini segera. Seberapa menyena…" at bounding box center [457, 257] width 914 height 514
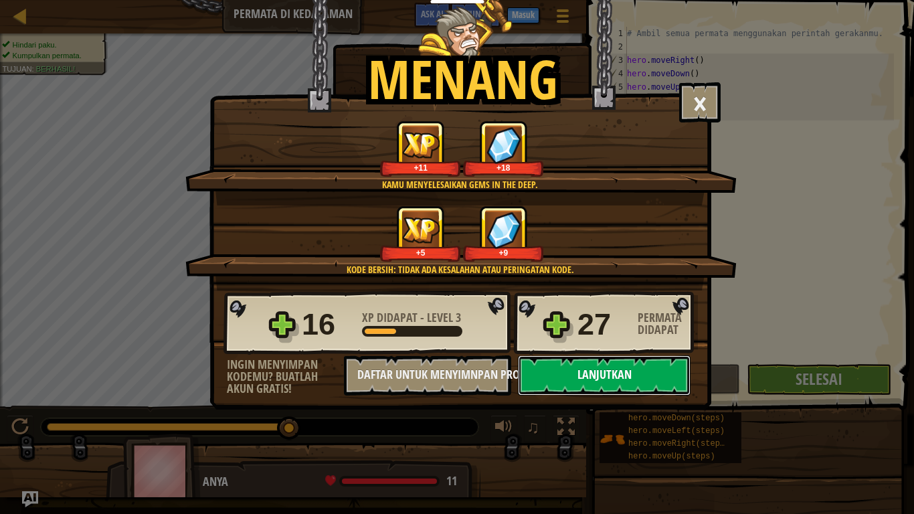
click at [658, 360] on button "Lanjutkan" at bounding box center [604, 375] width 173 height 40
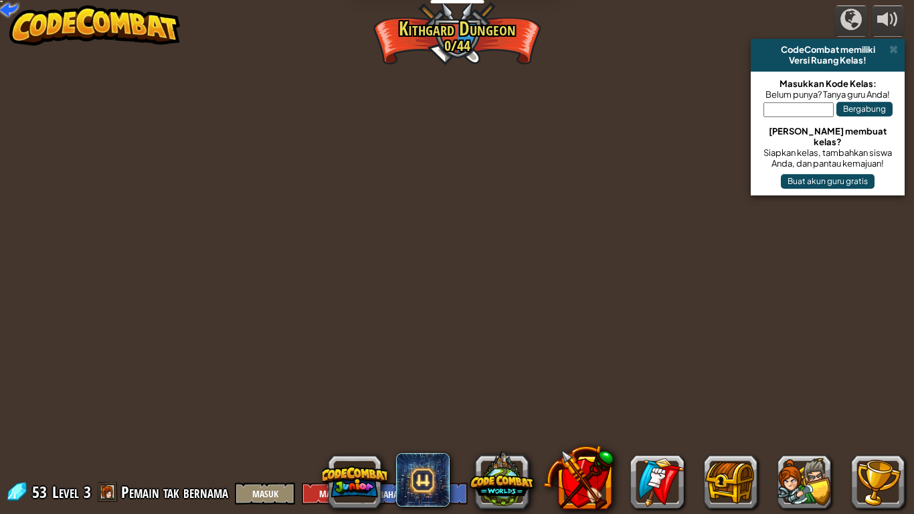
select select "id"
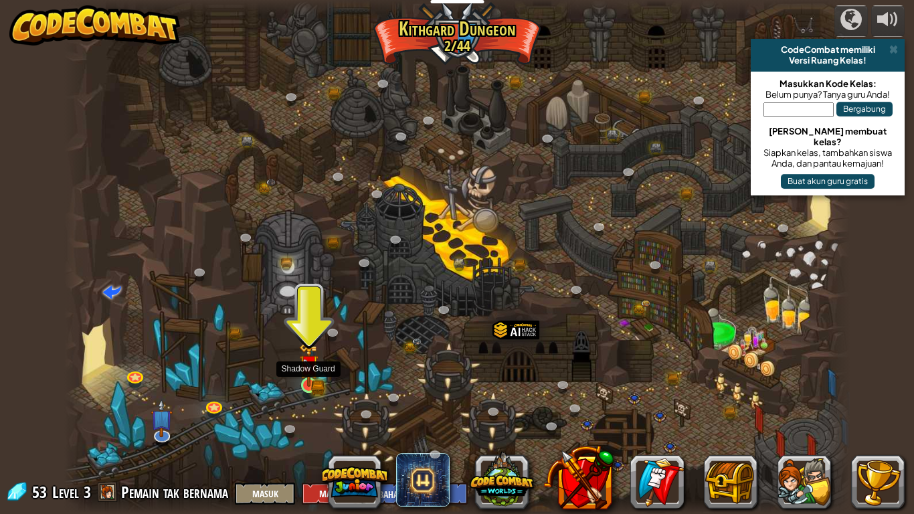
click at [315, 373] on img at bounding box center [309, 364] width 20 height 43
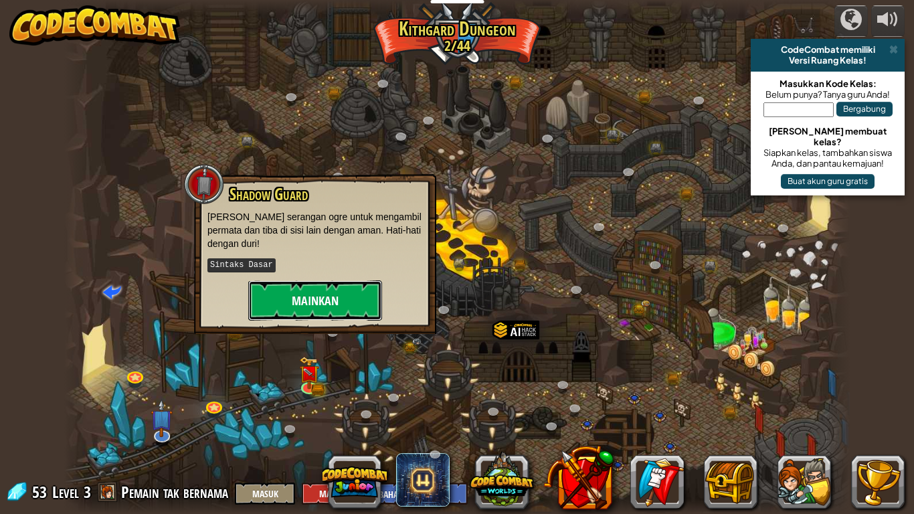
click at [315, 297] on button "Mainkan" at bounding box center [315, 300] width 134 height 40
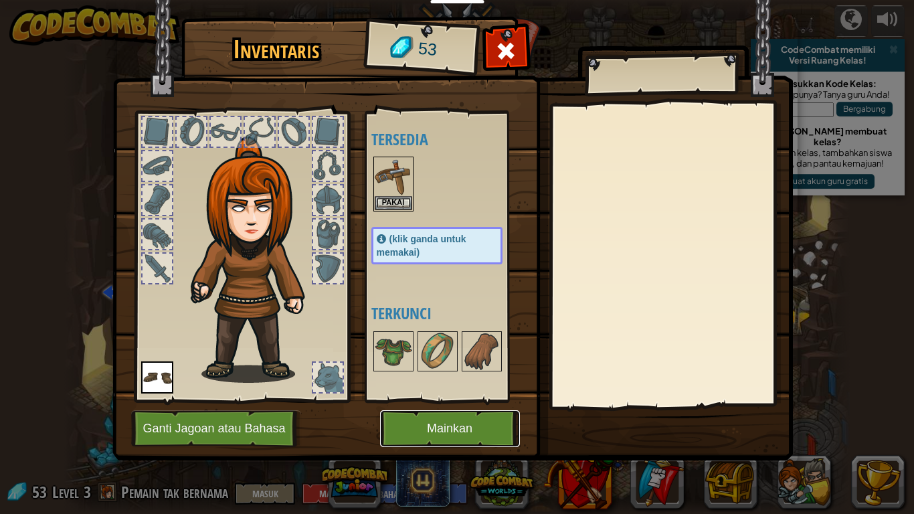
click at [432, 423] on button "Mainkan" at bounding box center [450, 428] width 140 height 37
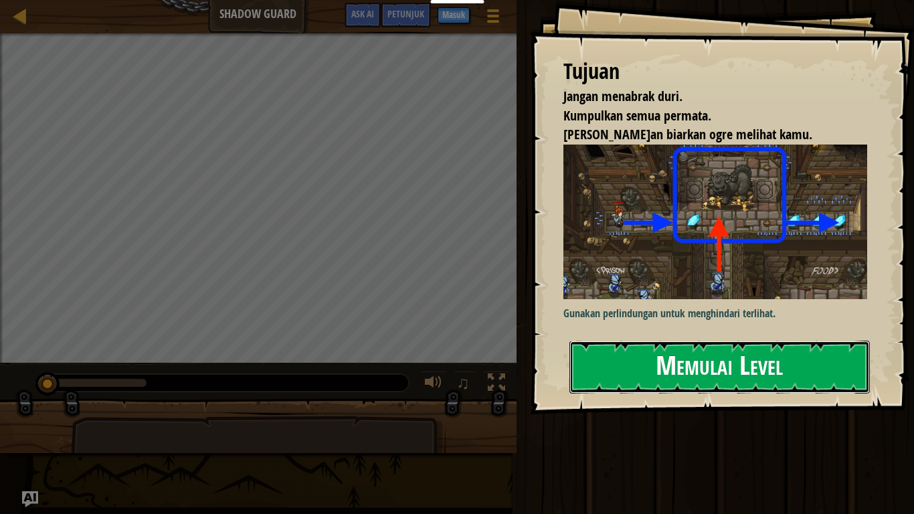
click at [681, 373] on button "Memulai Level" at bounding box center [719, 367] width 300 height 53
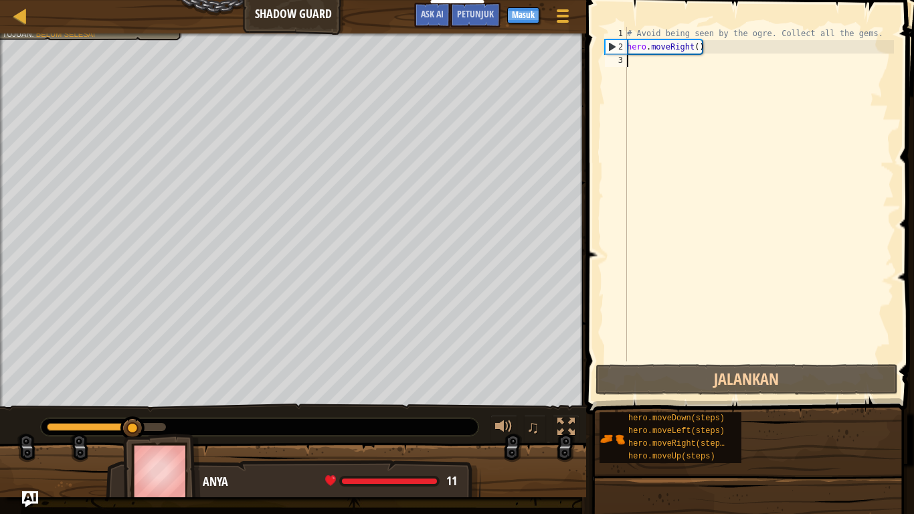
click at [636, 58] on div "# Avoid being seen by the ogre. Collect all the gems. hero . moveRight ( )" at bounding box center [759, 207] width 270 height 361
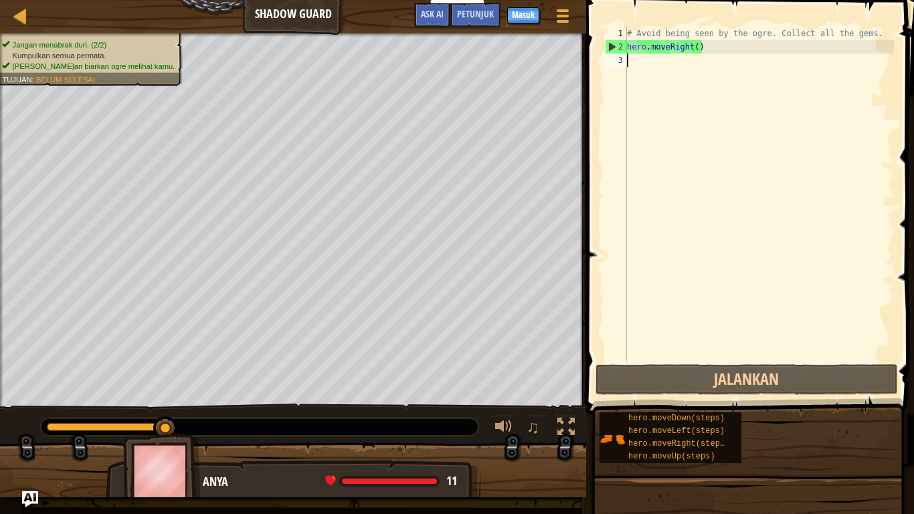
scroll to position [6, 0]
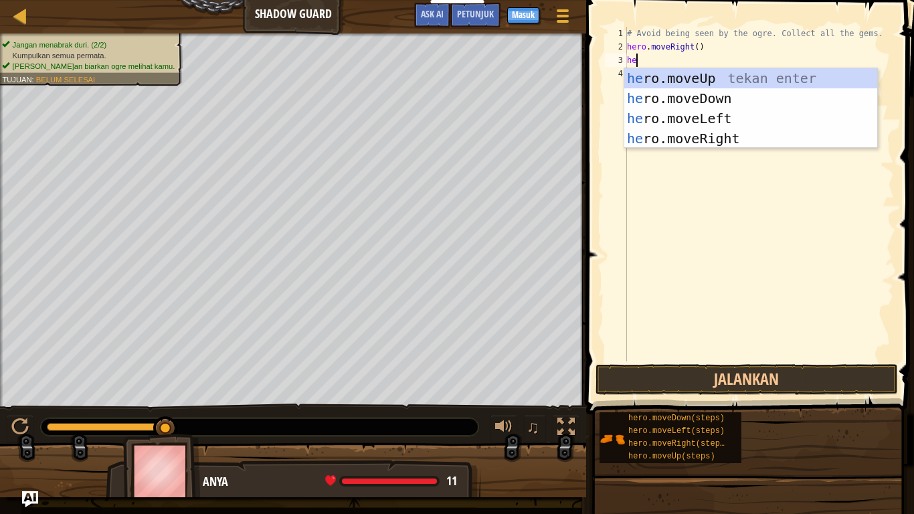
type textarea "her"
click at [722, 141] on div "her o.moveUp tekan enter her o.moveDown tekan enter her o.moveLeft tekan enter …" at bounding box center [750, 128] width 253 height 120
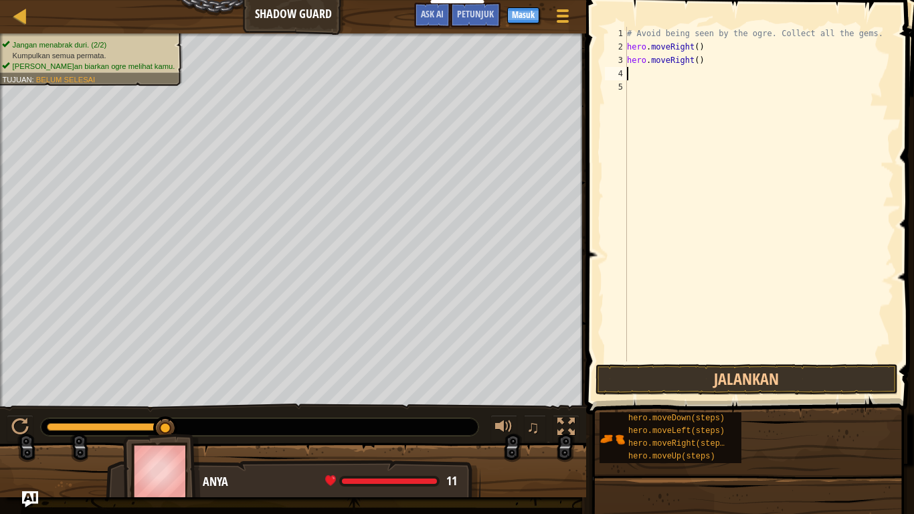
scroll to position [6, 0]
click at [821, 375] on button "Jalankan" at bounding box center [746, 379] width 302 height 31
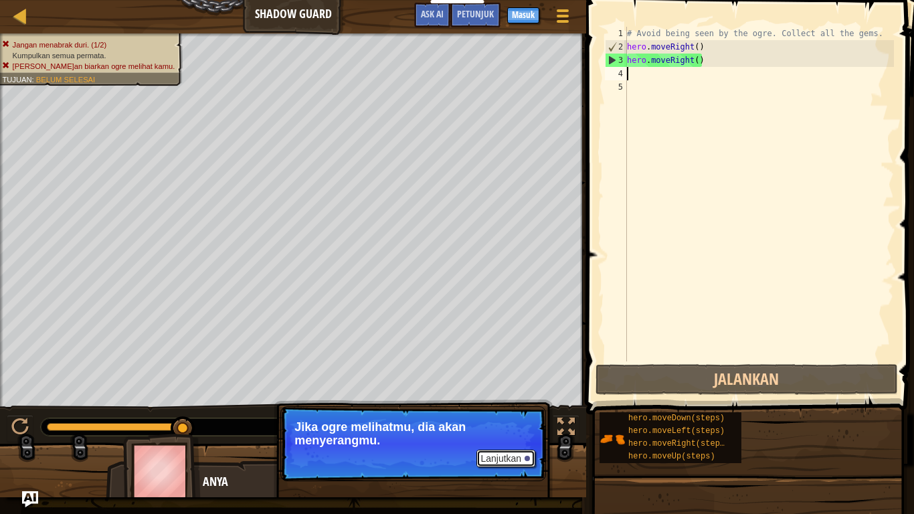
click at [497, 423] on button "Lanjutkan" at bounding box center [505, 458] width 59 height 17
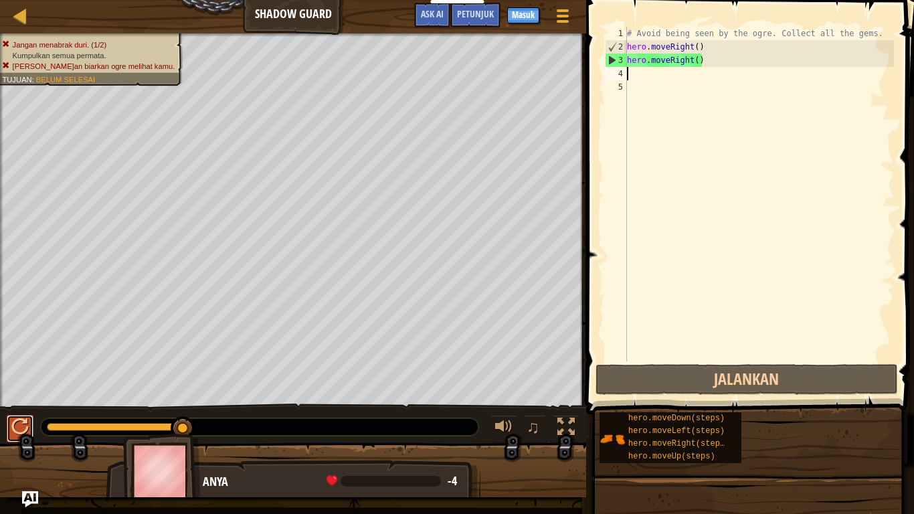
click at [14, 418] on div at bounding box center [19, 426] width 17 height 17
click at [634, 90] on div "# Avoid being seen by the ogre. Collect all the gems. hero . moveRight ( ) hero…" at bounding box center [759, 207] width 270 height 361
click at [634, 76] on div "# Avoid being seen by the ogre. Collect all the gems. hero . moveRight ( ) hero…" at bounding box center [759, 207] width 270 height 361
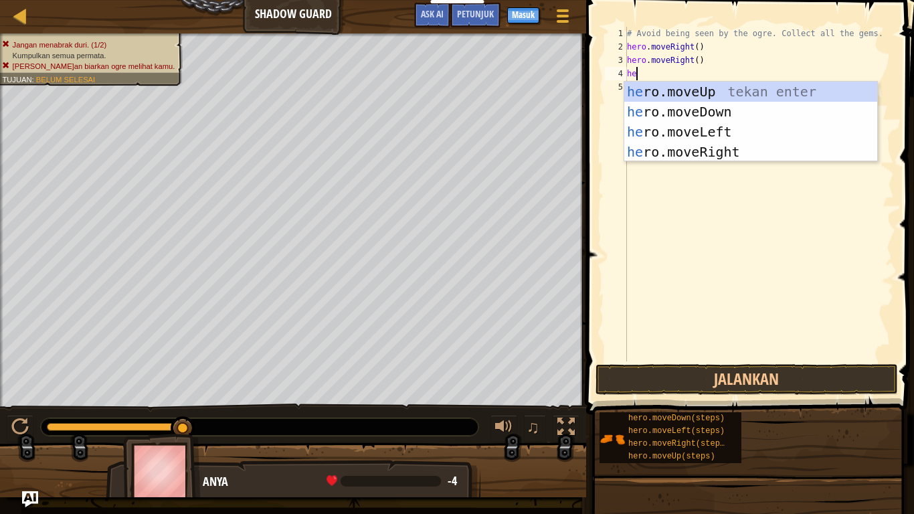
type textarea "her"
click at [696, 89] on div "her o.moveUp tekan enter her o.moveDown tekan enter her o.moveLeft tekan enter …" at bounding box center [750, 142] width 253 height 120
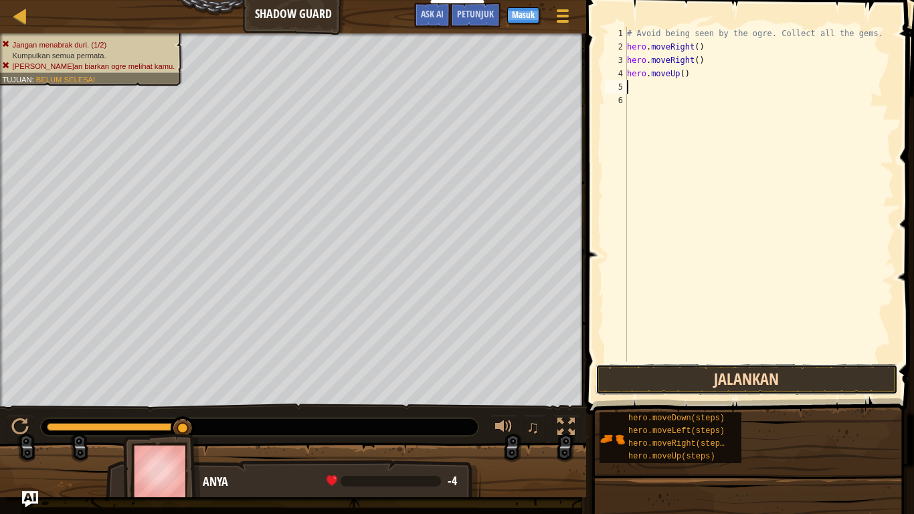
click at [702, 369] on button "Jalankan" at bounding box center [746, 379] width 302 height 31
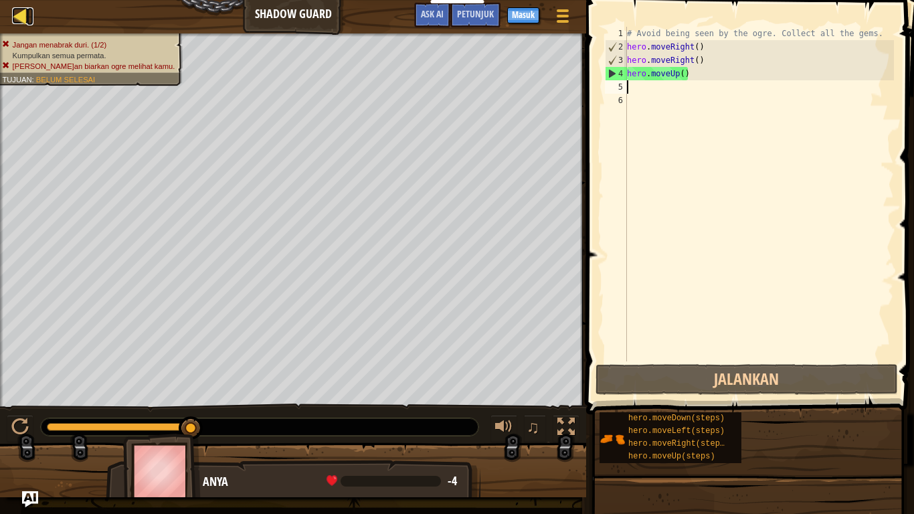
click at [24, 15] on div at bounding box center [20, 15] width 17 height 17
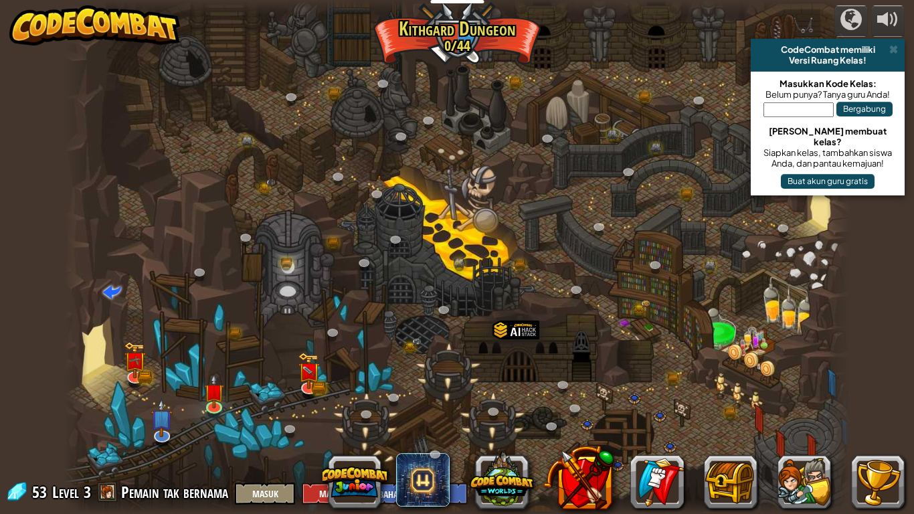
select select "id"
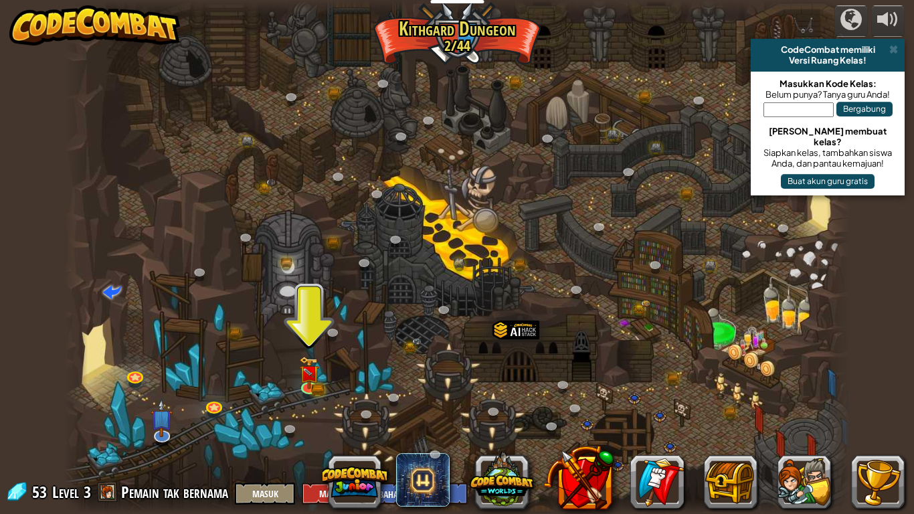
click at [313, 338] on div at bounding box center [457, 257] width 786 height 514
click at [313, 358] on img at bounding box center [309, 364] width 20 height 43
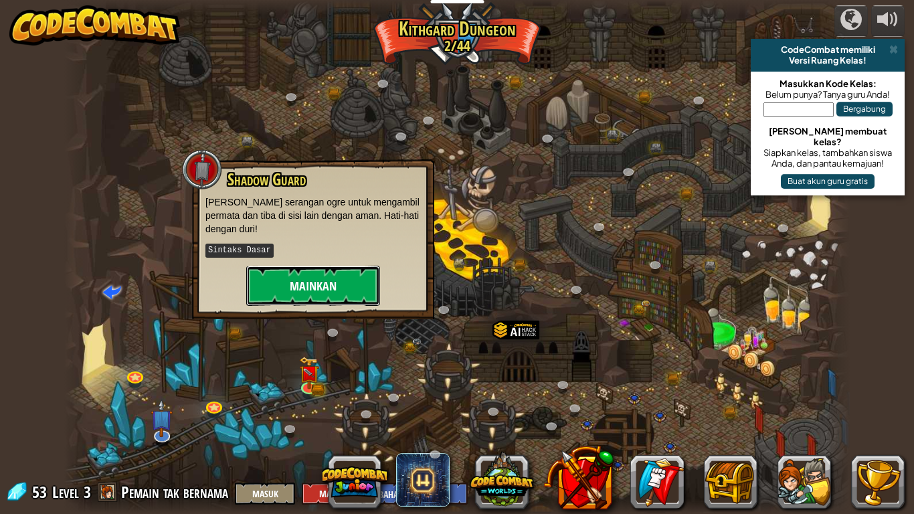
click at [326, 286] on button "Mainkan" at bounding box center [313, 286] width 134 height 40
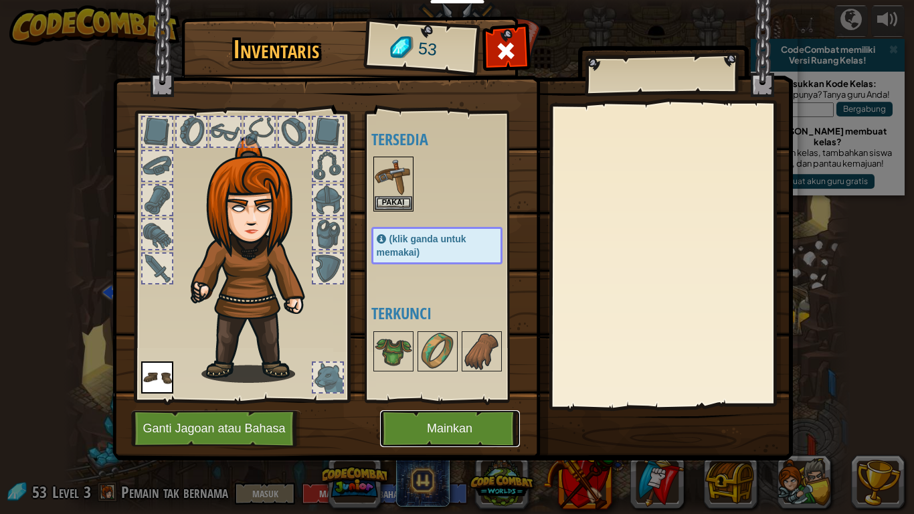
click at [435, 423] on button "Mainkan" at bounding box center [450, 428] width 140 height 37
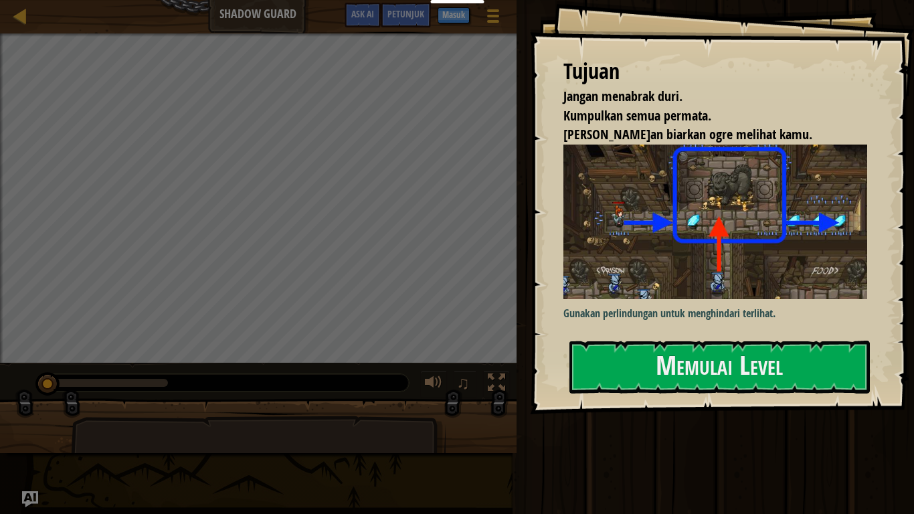
click at [636, 335] on div "Tujuan Jangan menabrak duri. Kumpulkan semua permata. Jangan biarkan ogre melih…" at bounding box center [722, 207] width 384 height 414
click at [633, 355] on button "Memulai Level" at bounding box center [719, 367] width 300 height 53
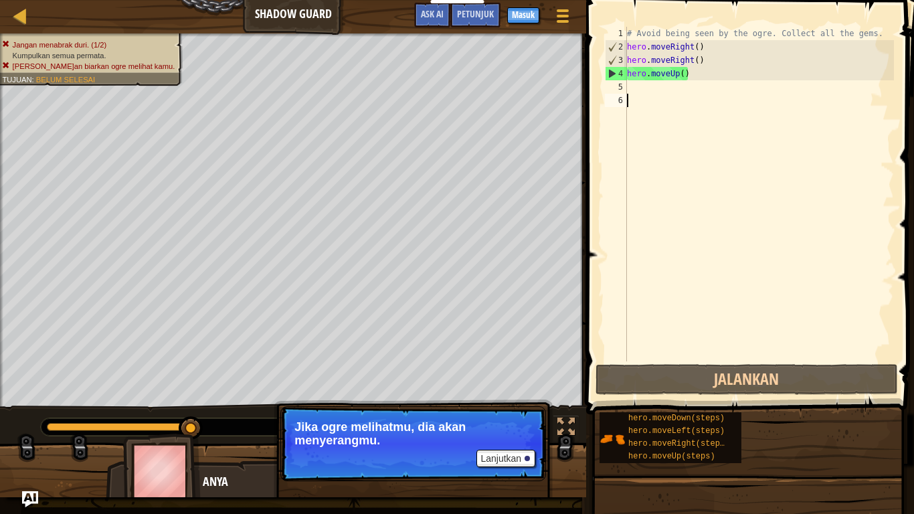
click at [627, 84] on div "# Avoid being seen by the ogre. Collect all the gems. hero . moveRight ( ) hero…" at bounding box center [759, 207] width 270 height 361
type textarea "h"
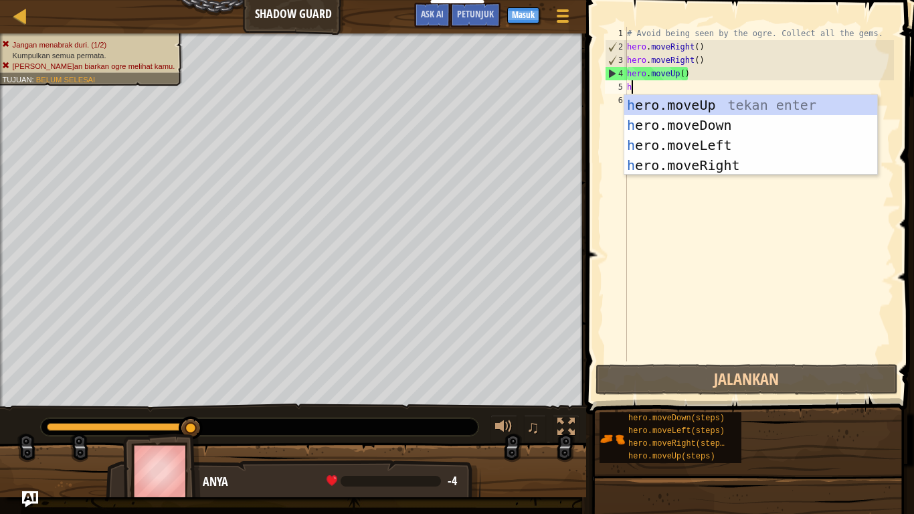
scroll to position [6, 0]
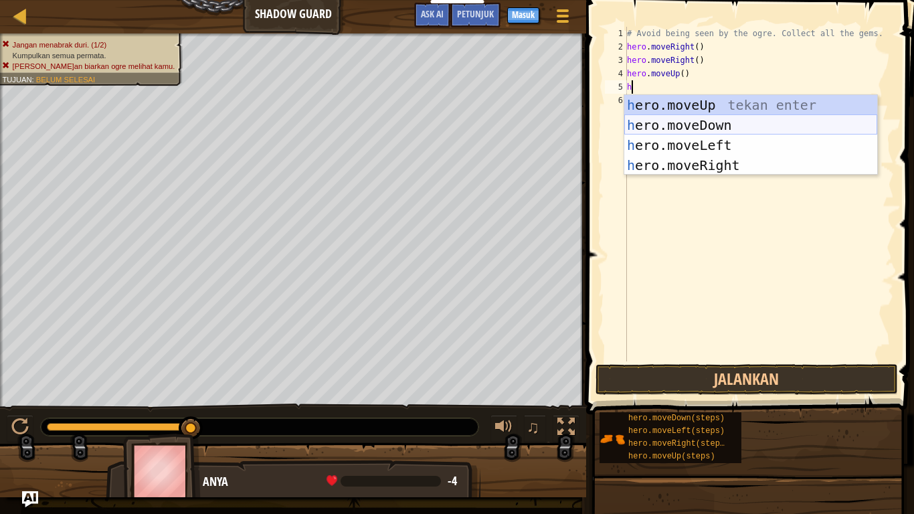
click at [708, 128] on div "h ero.moveUp tekan enter h ero.moveDown tekan enter h ero.moveLeft tekan enter …" at bounding box center [750, 155] width 253 height 120
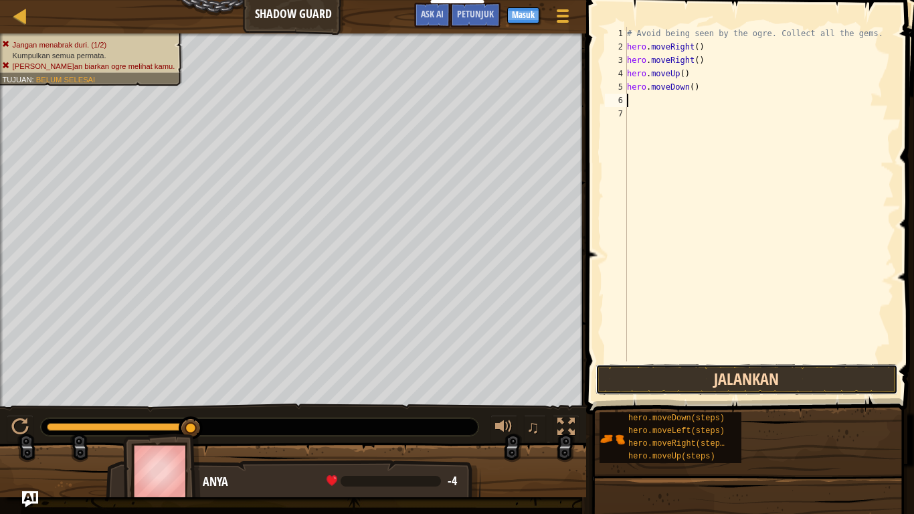
click at [738, 372] on button "Jalankan" at bounding box center [746, 379] width 302 height 31
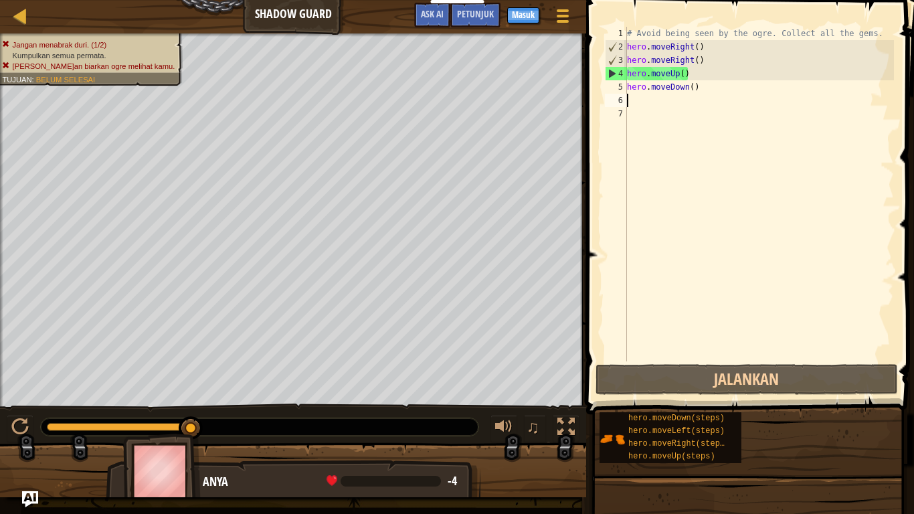
click at [687, 71] on div "# Avoid being seen by the ogre. Collect all the gems. hero . moveRight ( ) hero…" at bounding box center [759, 207] width 270 height 361
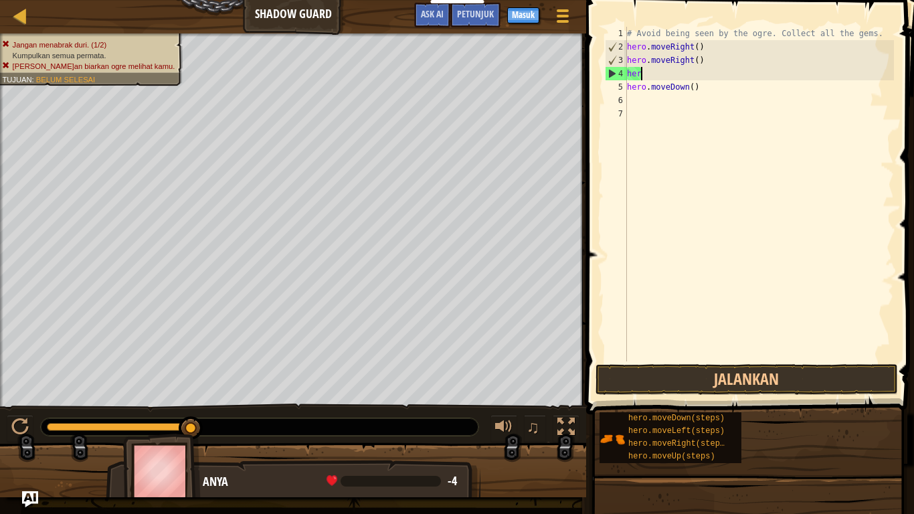
type textarea "h"
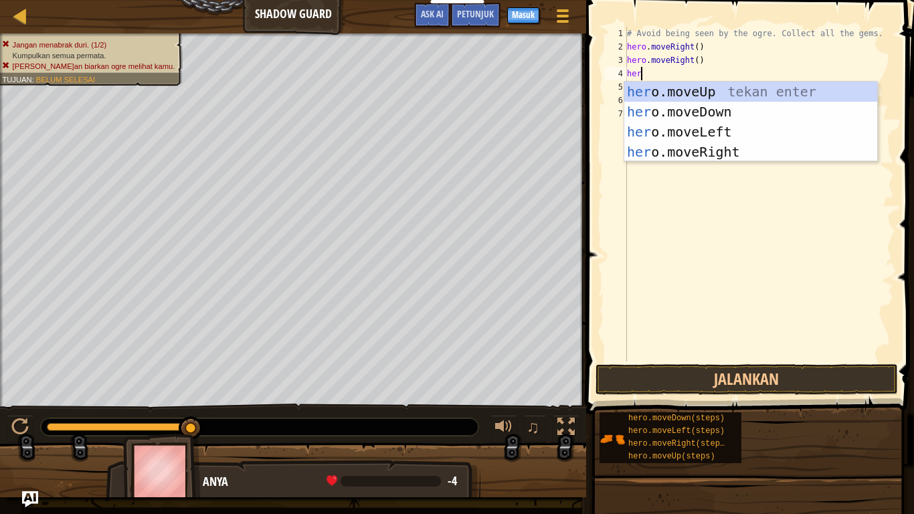
type textarea "hero"
click at [739, 114] on div "hero .moveUp tekan enter hero .moveDown tekan enter hero .moveLeft tekan enter …" at bounding box center [750, 142] width 253 height 120
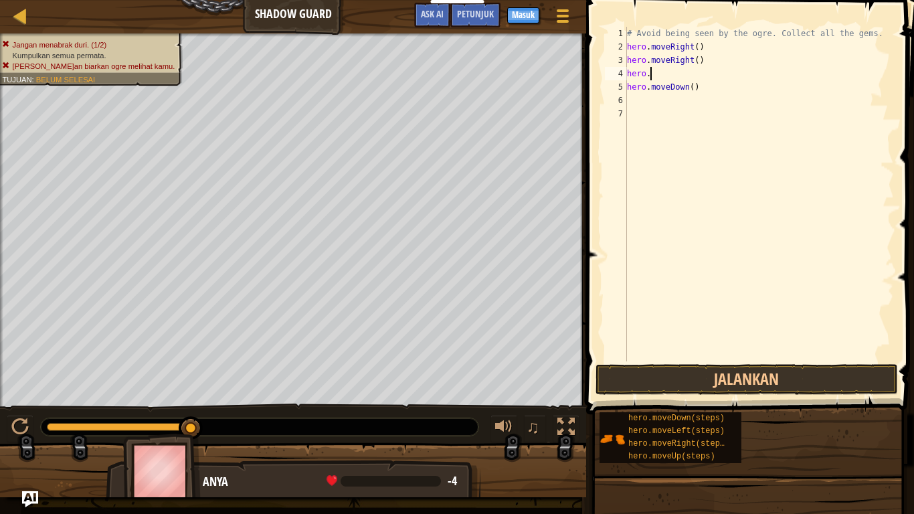
type textarea "h"
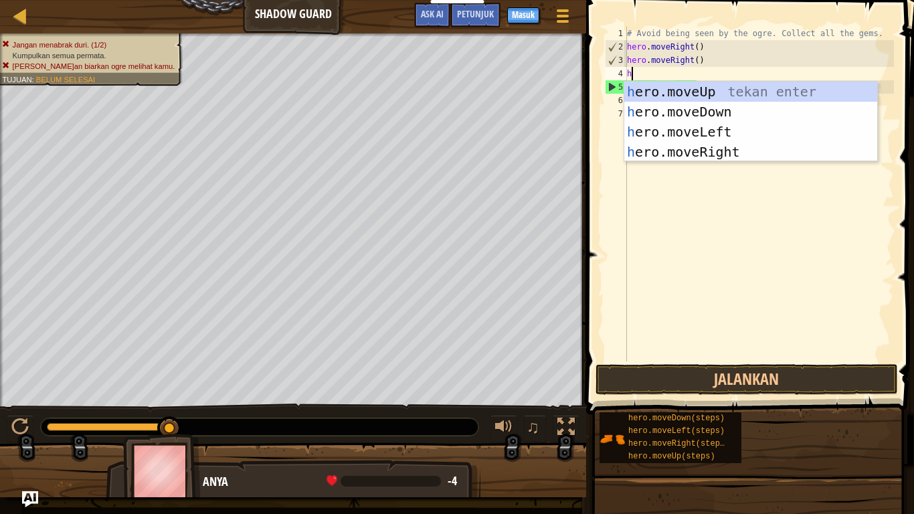
type textarea "her"
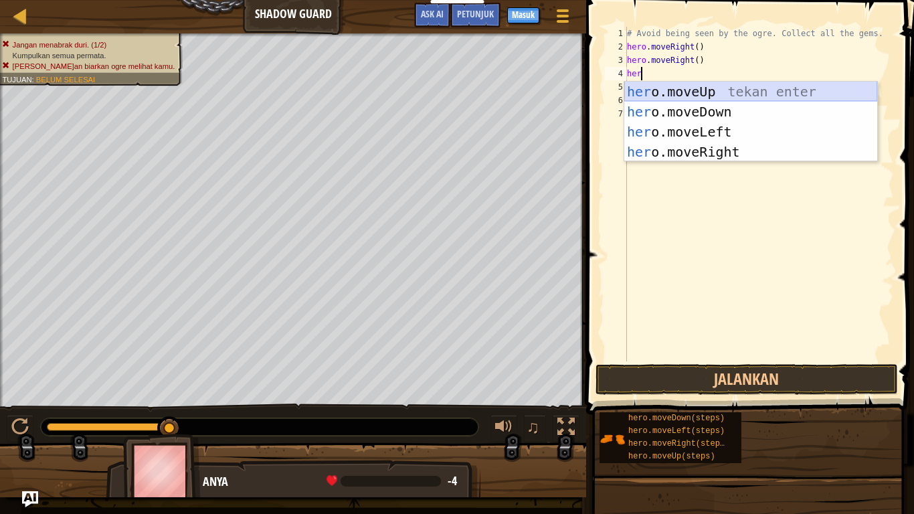
click at [712, 99] on div "her o.moveUp tekan enter her o.moveDown tekan enter her o.moveLeft tekan enter …" at bounding box center [750, 142] width 253 height 120
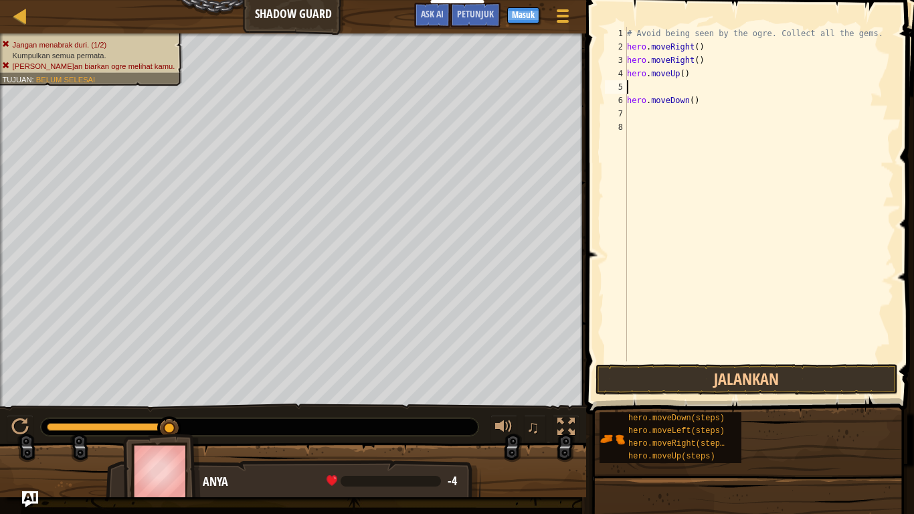
scroll to position [6, 0]
click at [745, 365] on button "Jalankan" at bounding box center [746, 379] width 302 height 31
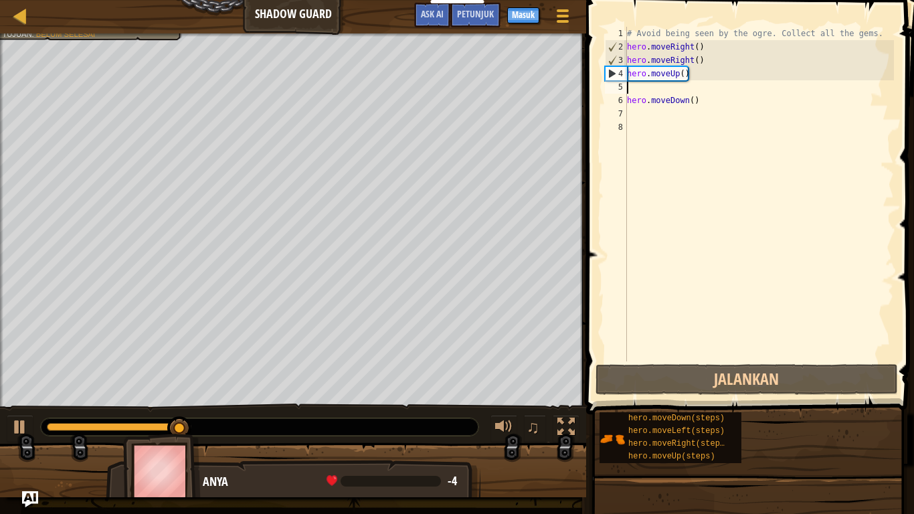
click at [700, 102] on div "# Avoid being seen by the ogre. Collect all the gems. hero . moveRight ( ) hero…" at bounding box center [759, 207] width 270 height 361
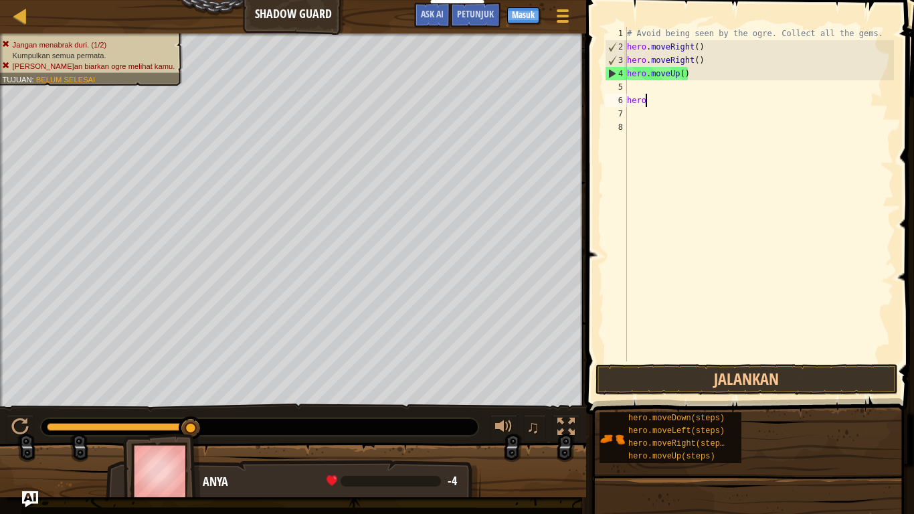
type textarea "h"
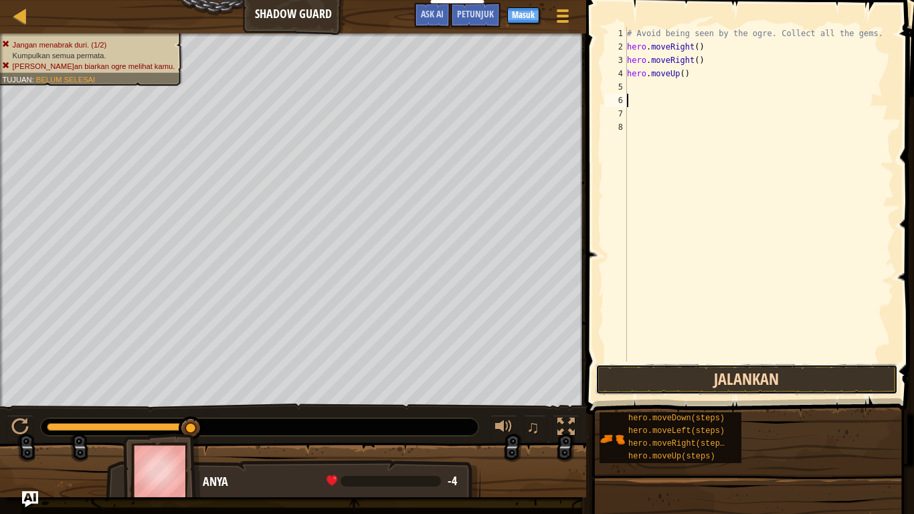
click at [655, 383] on button "Jalankan" at bounding box center [746, 379] width 302 height 31
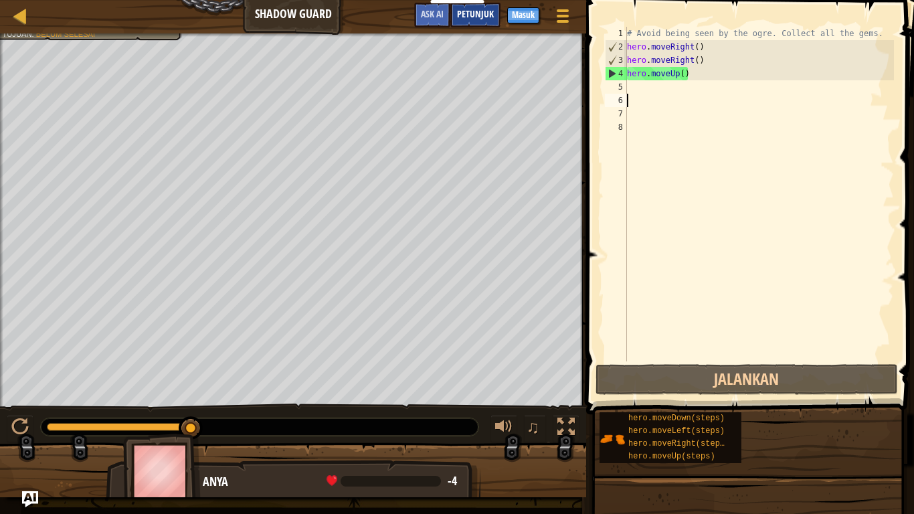
click at [493, 13] on span "Petunjuk" at bounding box center [475, 13] width 37 height 13
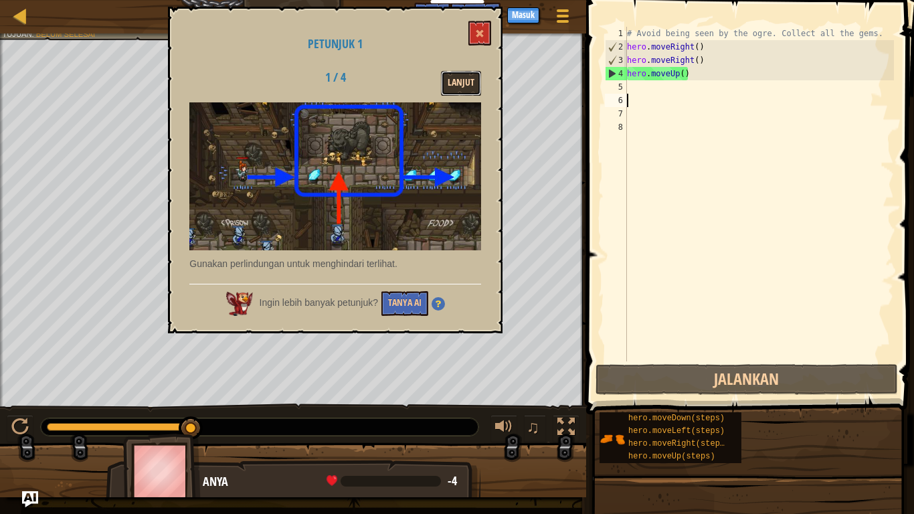
click at [446, 86] on button "Lanjut" at bounding box center [461, 83] width 40 height 25
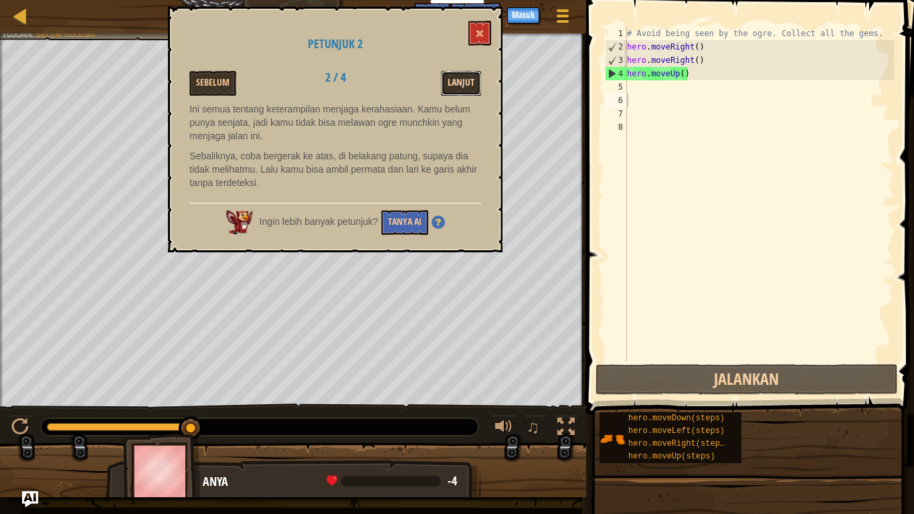
click at [465, 90] on button "Lanjut" at bounding box center [461, 83] width 40 height 25
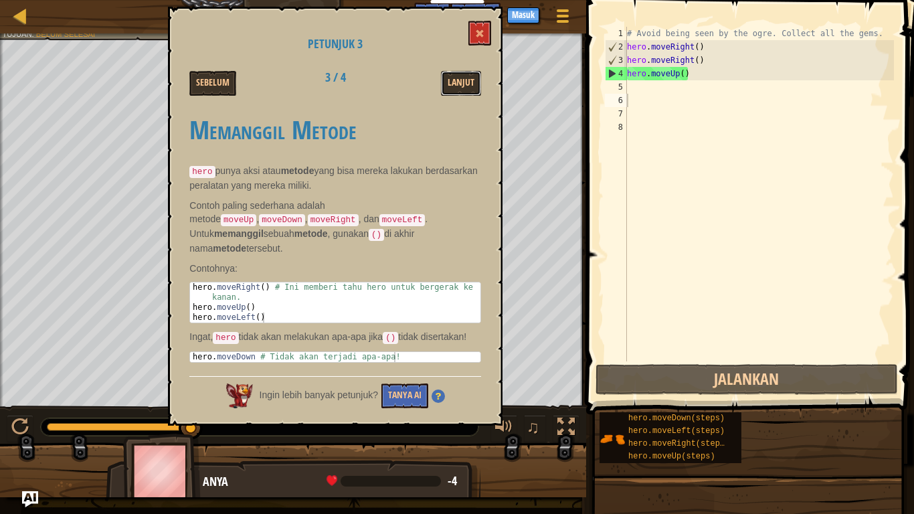
click at [465, 90] on button "Lanjut" at bounding box center [461, 83] width 40 height 25
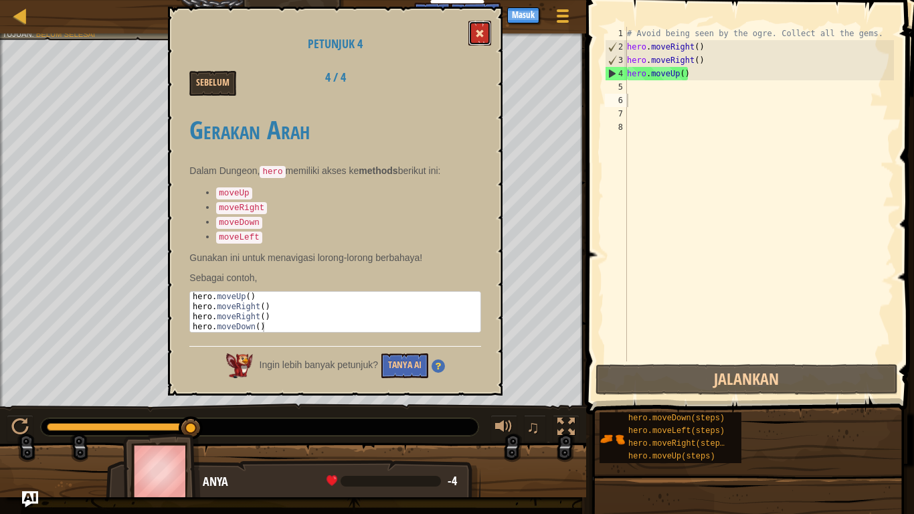
click at [483, 39] on button at bounding box center [479, 33] width 23 height 25
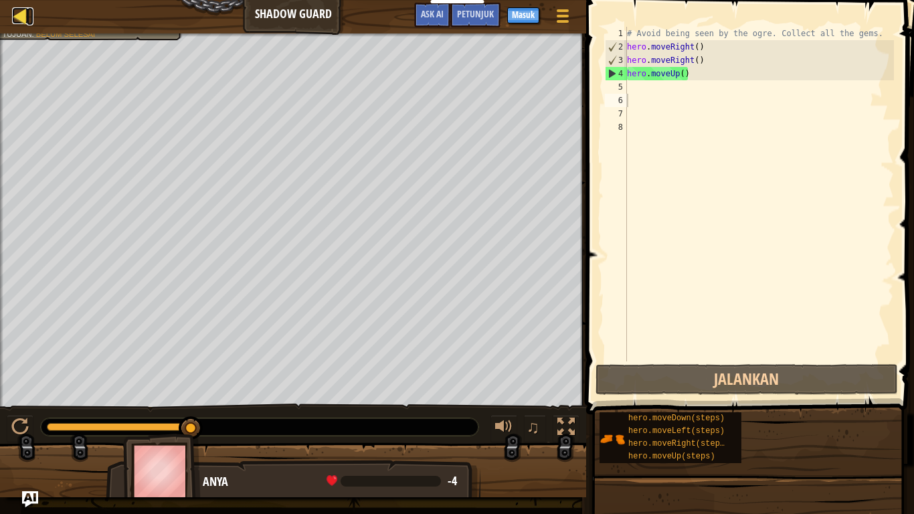
click at [18, 24] on div at bounding box center [20, 15] width 17 height 17
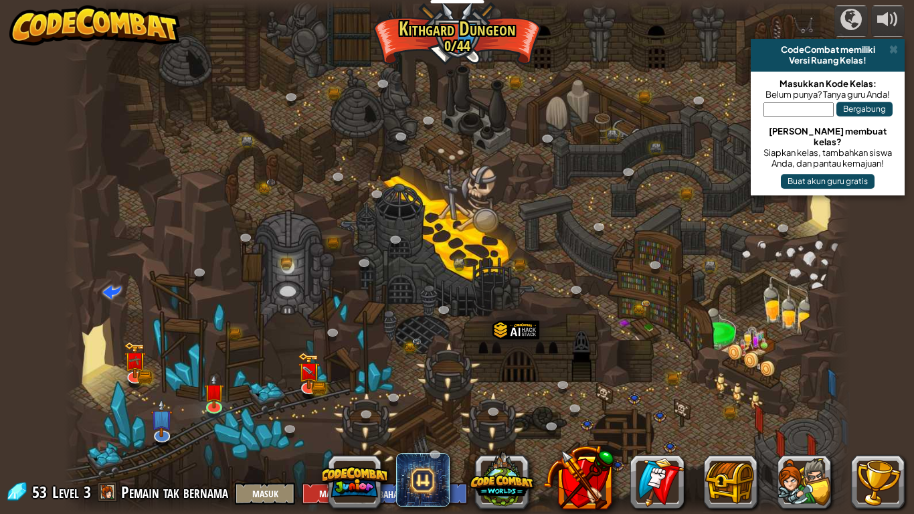
select select "id"
click at [310, 385] on img at bounding box center [309, 364] width 20 height 43
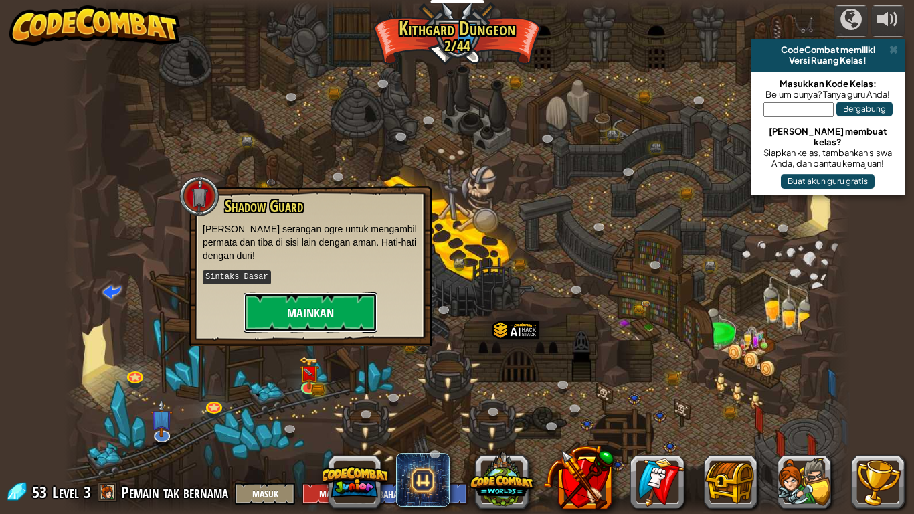
click at [311, 307] on button "Mainkan" at bounding box center [311, 312] width 134 height 40
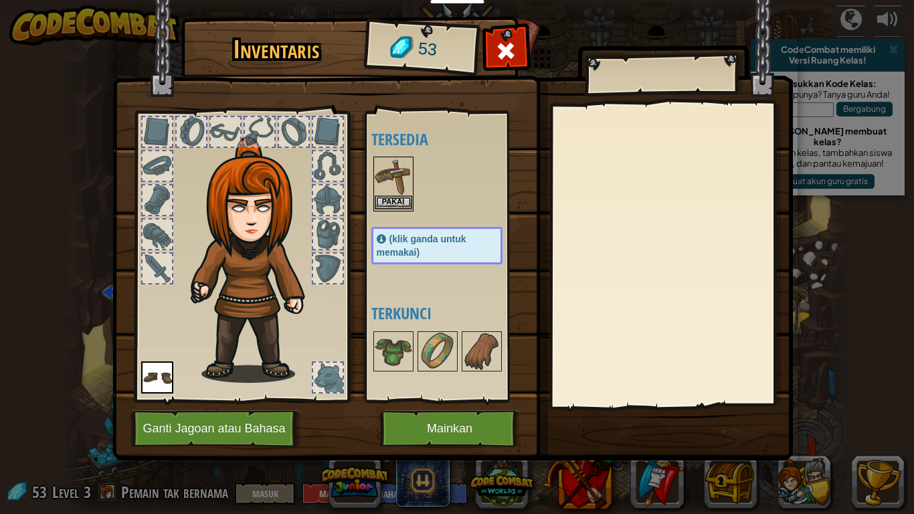
click at [403, 180] on img at bounding box center [393, 176] width 37 height 37
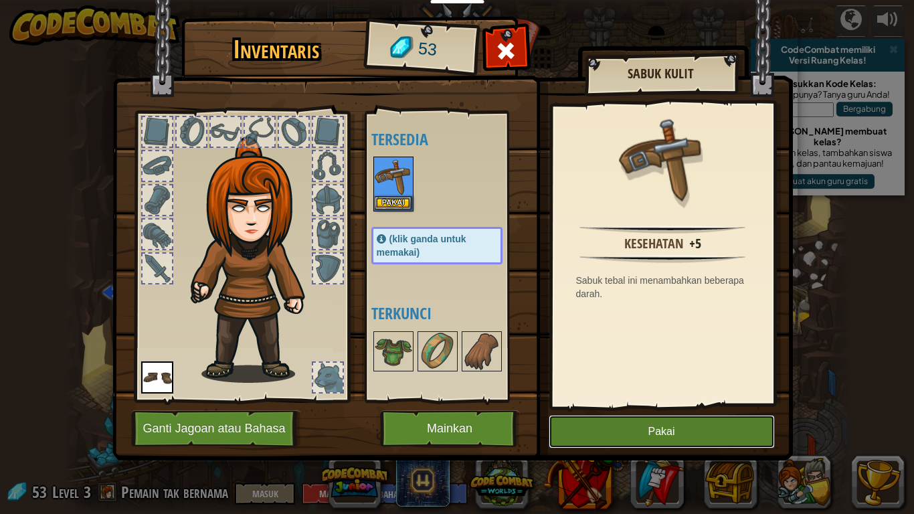
click at [666, 423] on button "Pakai" at bounding box center [662, 431] width 226 height 33
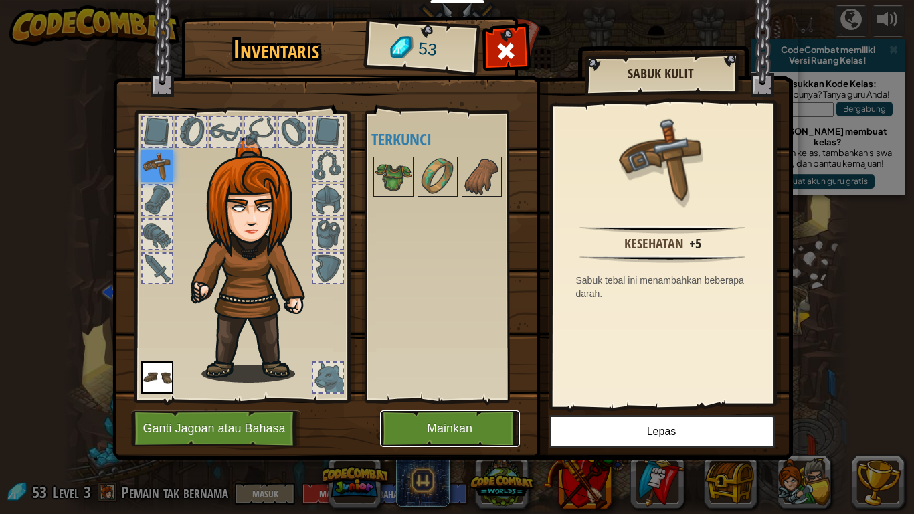
click at [455, 423] on button "Mainkan" at bounding box center [450, 428] width 140 height 37
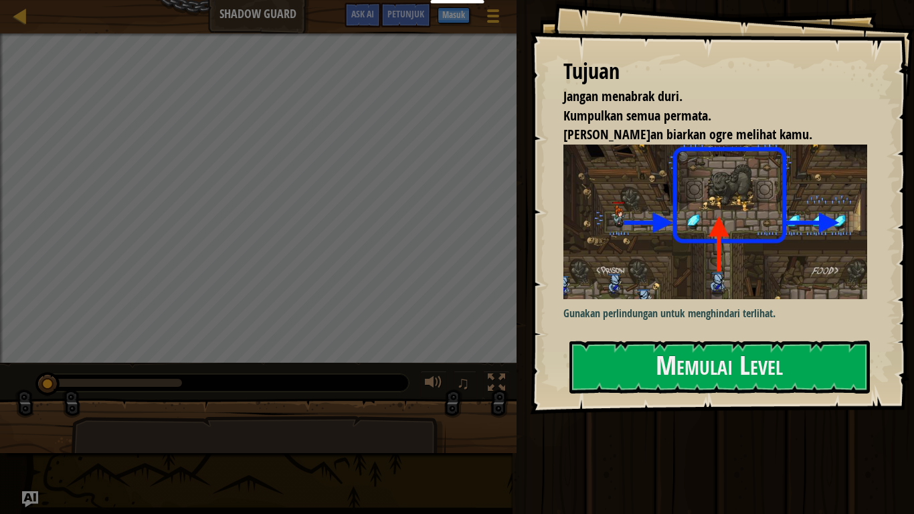
click at [661, 286] on img at bounding box center [715, 221] width 304 height 155
click at [657, 347] on button "Memulai Level" at bounding box center [719, 367] width 300 height 53
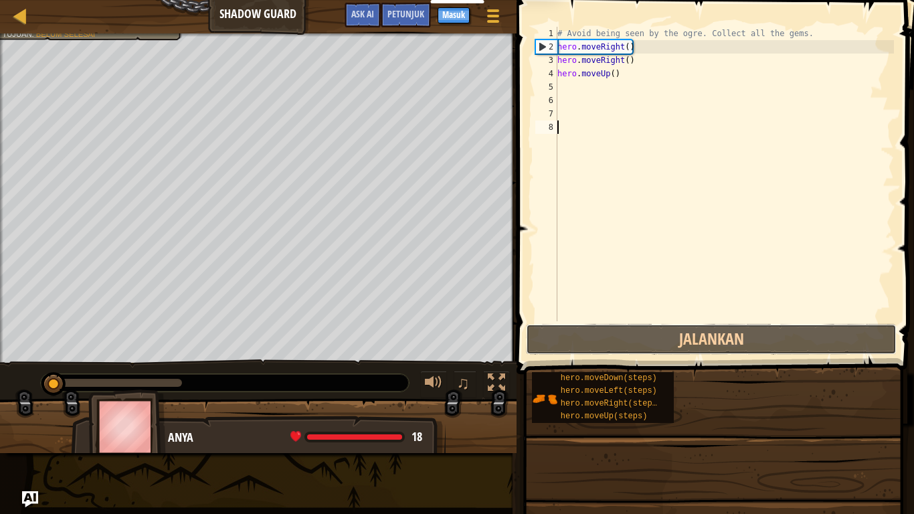
click at [657, 347] on button "Jalankan" at bounding box center [711, 339] width 370 height 31
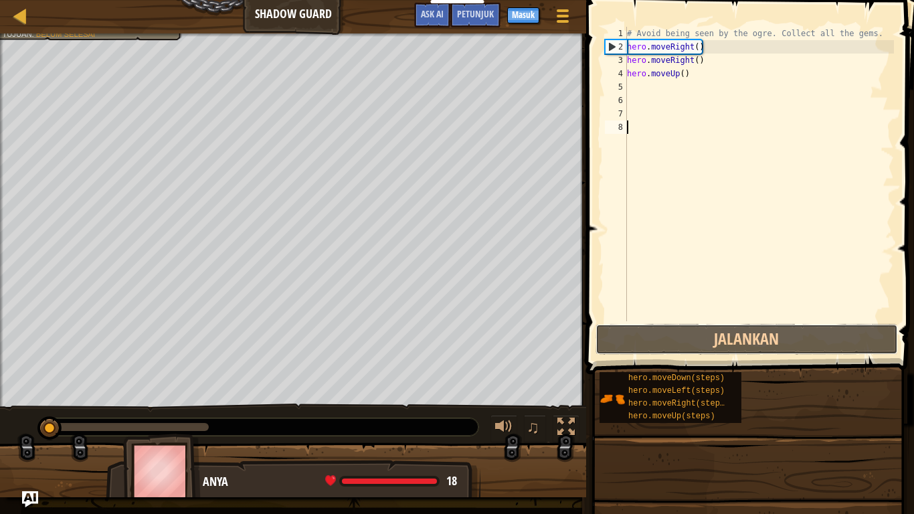
click at [657, 347] on button "Jalankan" at bounding box center [746, 339] width 302 height 31
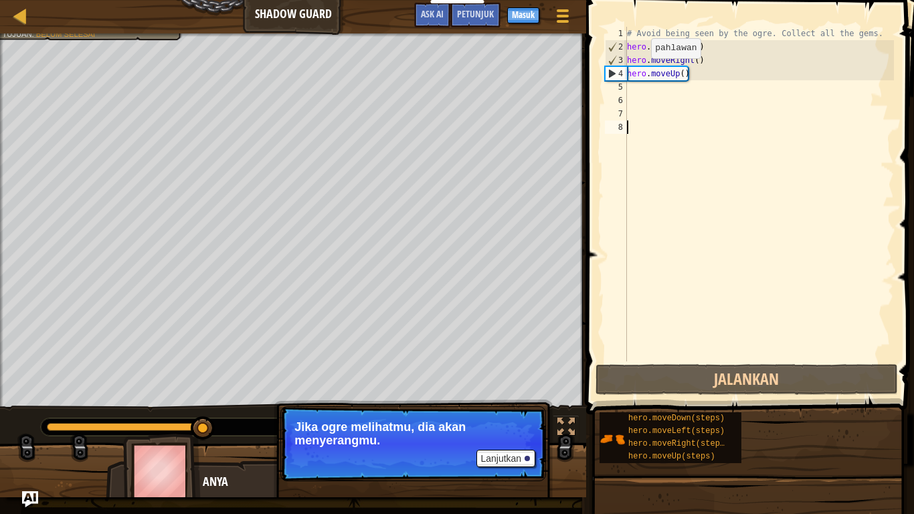
click at [640, 71] on div "# Avoid being seen by the ogre. Collect all the gems. hero . moveRight ( ) hero…" at bounding box center [759, 207] width 270 height 361
type textarea "hero.moveUp()"
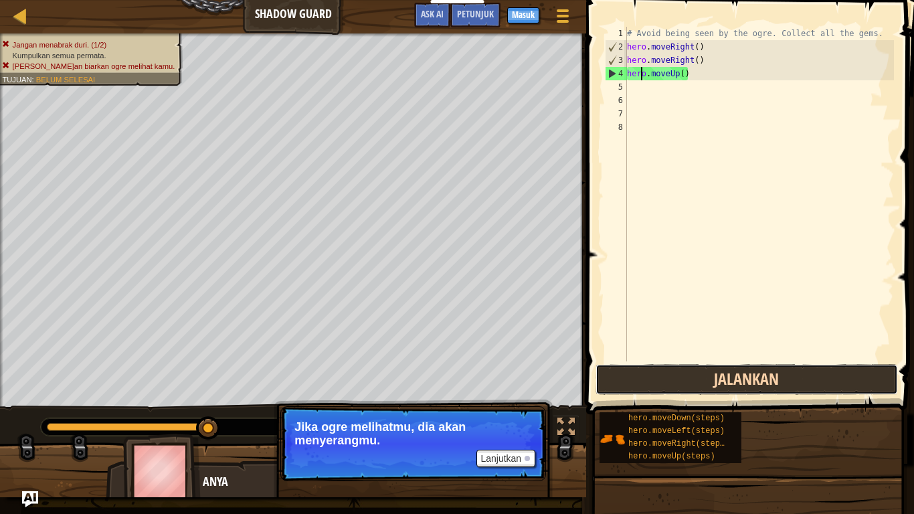
click at [684, 370] on button "Jalankan" at bounding box center [746, 379] width 302 height 31
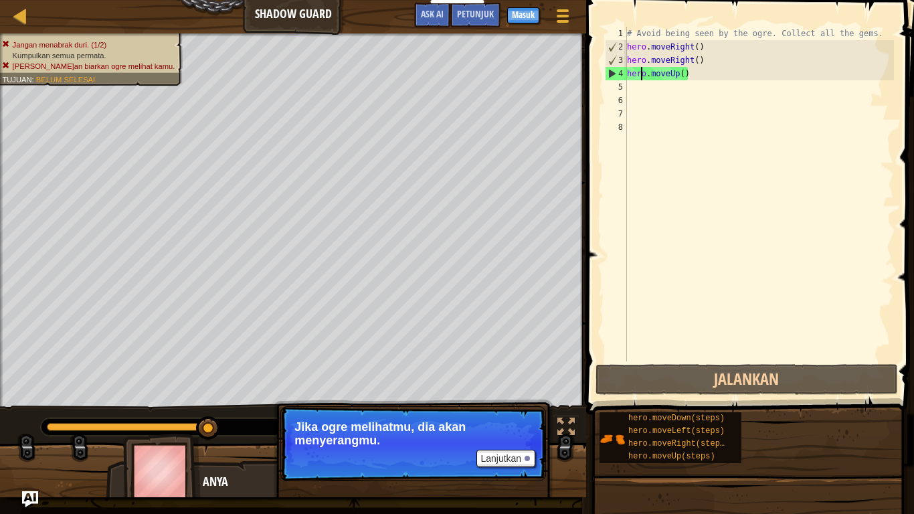
click at [636, 90] on div "# Avoid being seen by the ogre. Collect all the gems. hero . moveRight ( ) hero…" at bounding box center [759, 207] width 270 height 361
type textarea "m"
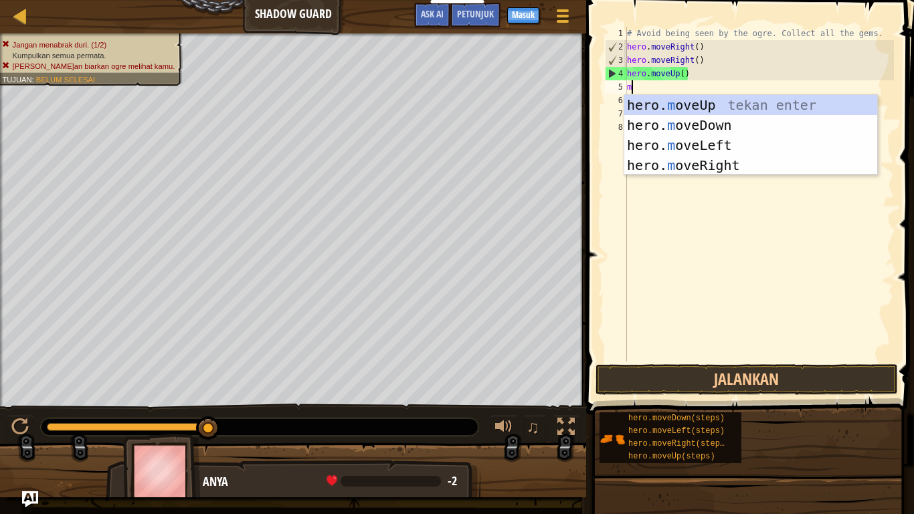
scroll to position [6, 0]
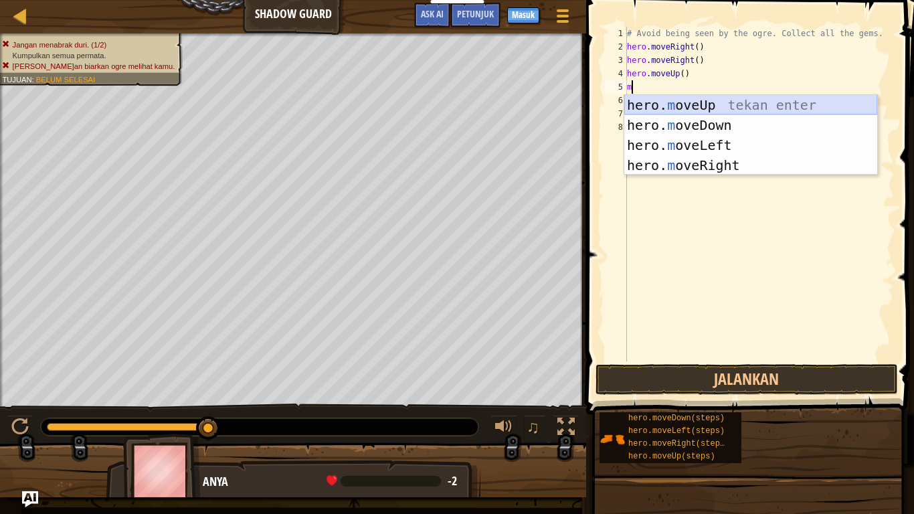
click at [662, 104] on div "hero. m oveUp tekan enter hero. m oveDown tekan enter hero. m oveLeft tekan ent…" at bounding box center [750, 155] width 253 height 120
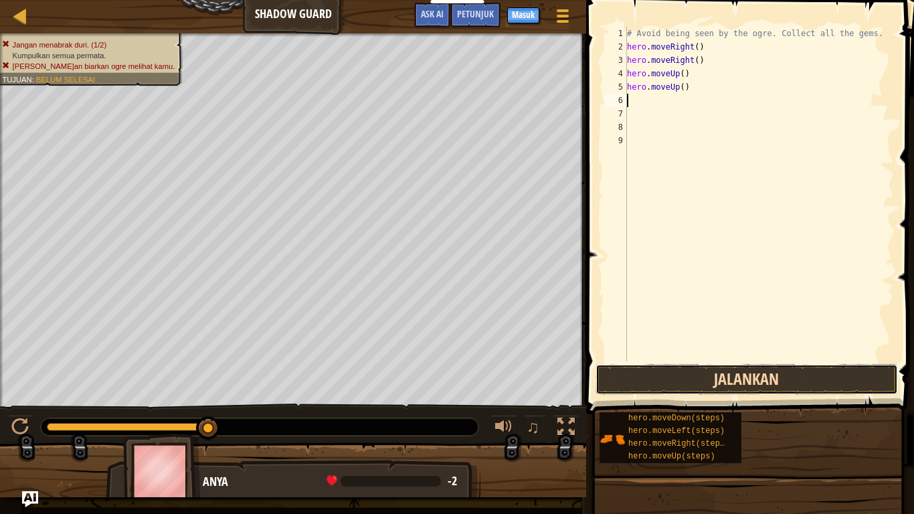
click at [719, 379] on button "Jalankan" at bounding box center [746, 379] width 302 height 31
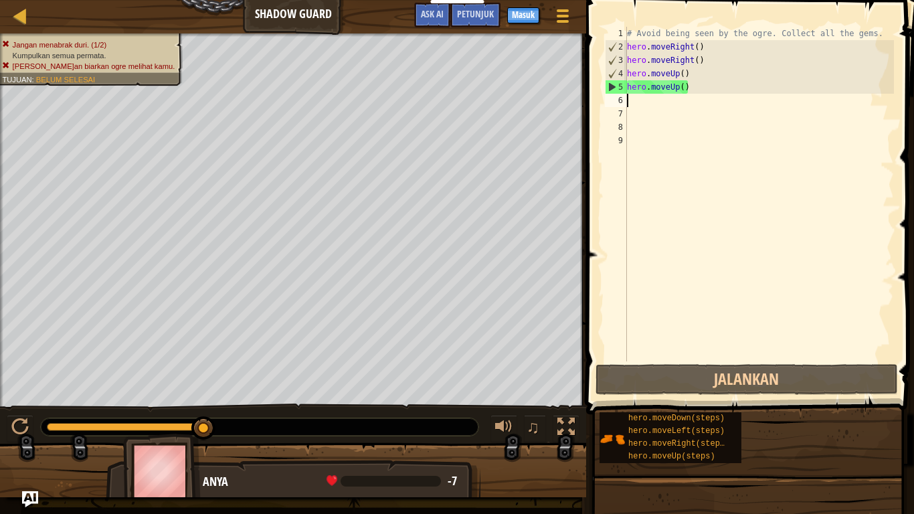
click at [698, 90] on div "# Avoid being seen by the ogre. Collect all the gems. hero . moveRight ( ) hero…" at bounding box center [759, 207] width 270 height 361
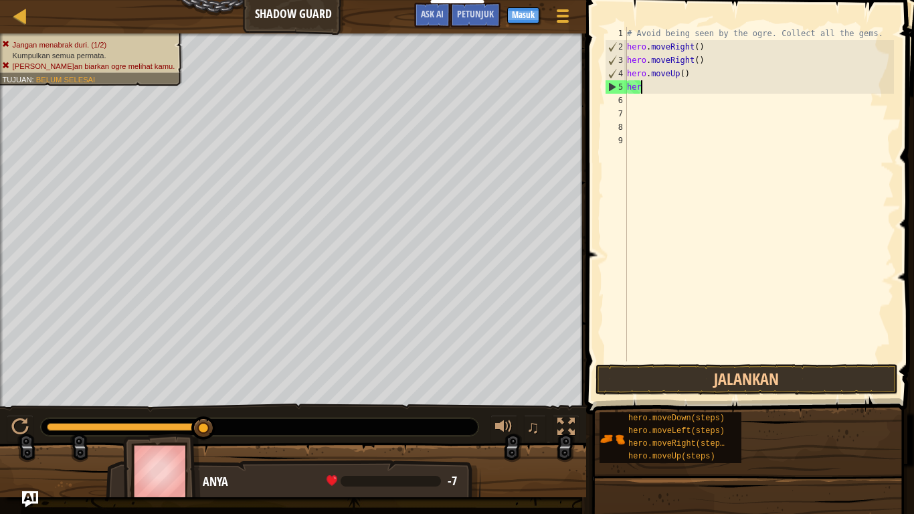
type textarea "h"
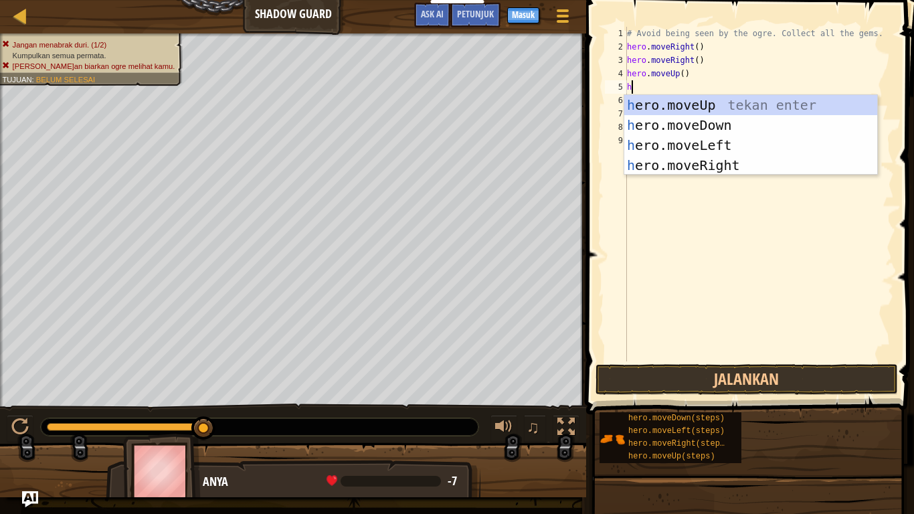
type textarea "he"
click at [726, 138] on div "he ro.moveUp tekan enter he ro.moveDown tekan enter he ro.moveLeft tekan enter …" at bounding box center [750, 155] width 253 height 120
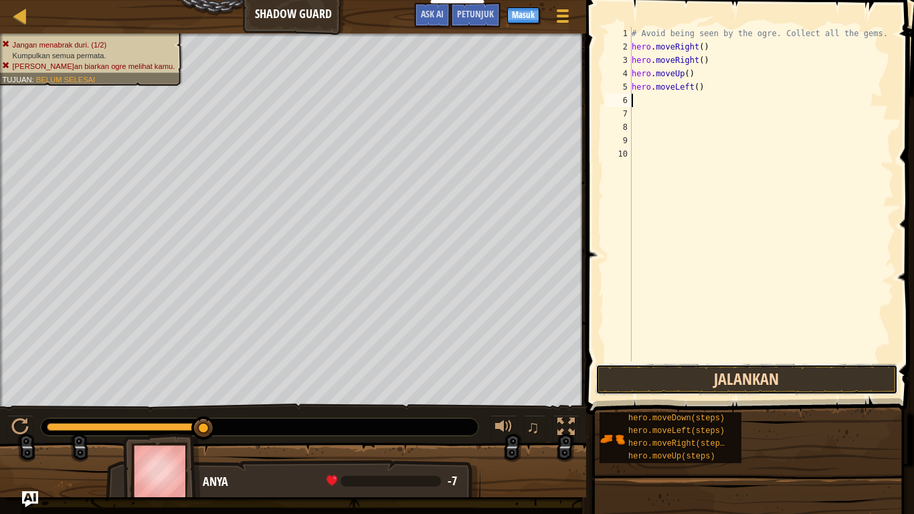
click at [699, 373] on button "Jalankan" at bounding box center [746, 379] width 302 height 31
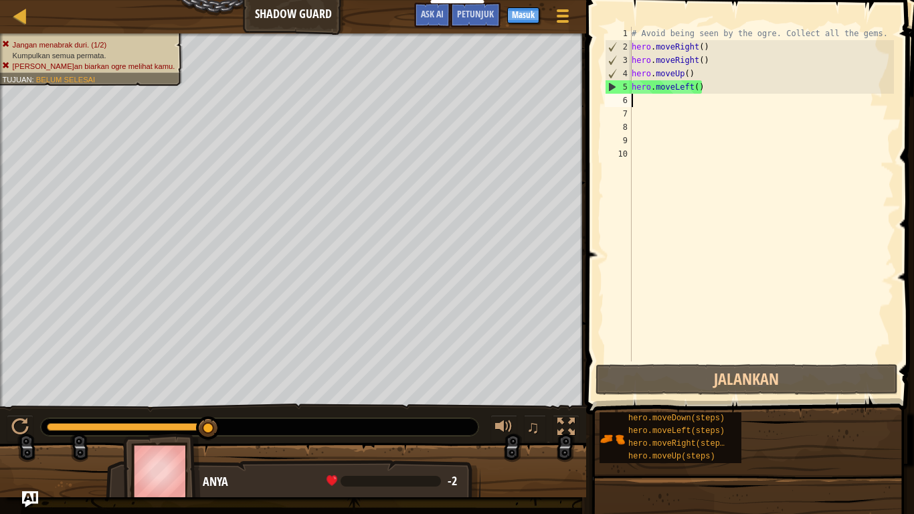
click at [642, 103] on div "# Avoid being seen by the ogre. Collect all the gems. hero . moveRight ( ) hero…" at bounding box center [761, 207] width 265 height 361
type textarea "h"
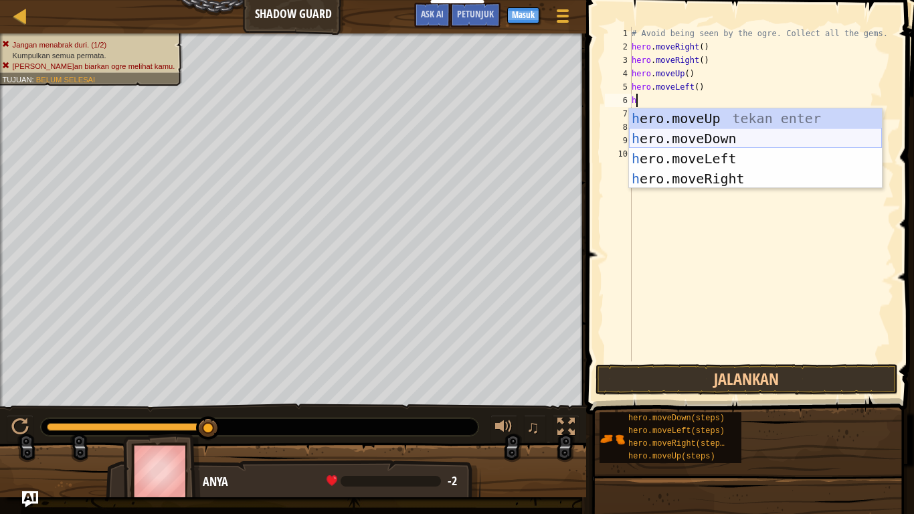
click at [696, 140] on div "h ero.moveUp tekan enter h ero.moveDown tekan enter h ero.moveLeft tekan enter …" at bounding box center [755, 168] width 253 height 120
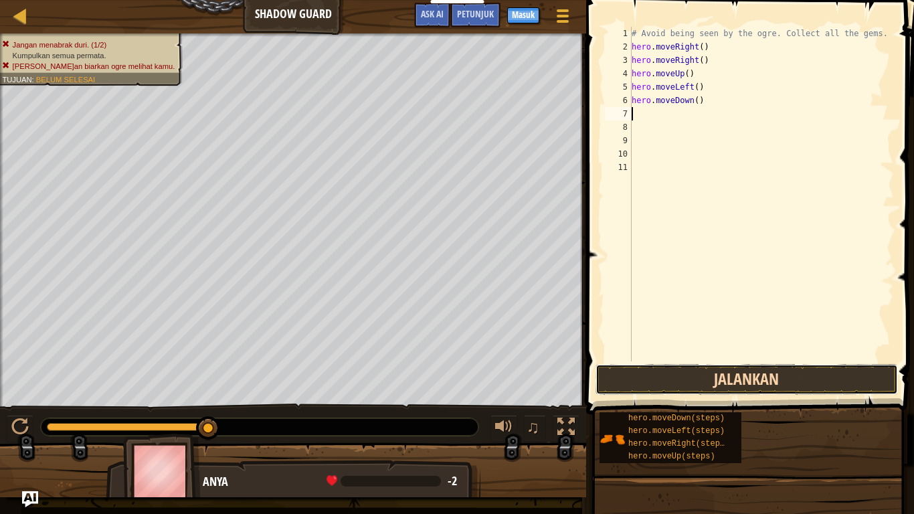
click at [703, 389] on button "Jalankan" at bounding box center [746, 379] width 302 height 31
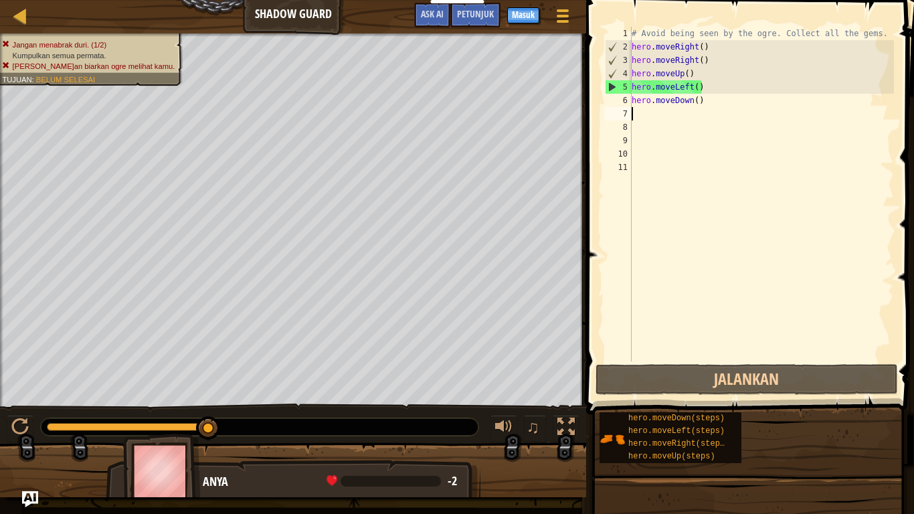
click at [709, 105] on div "# Avoid being seen by the ogre. Collect all the gems. hero . moveRight ( ) hero…" at bounding box center [761, 207] width 265 height 361
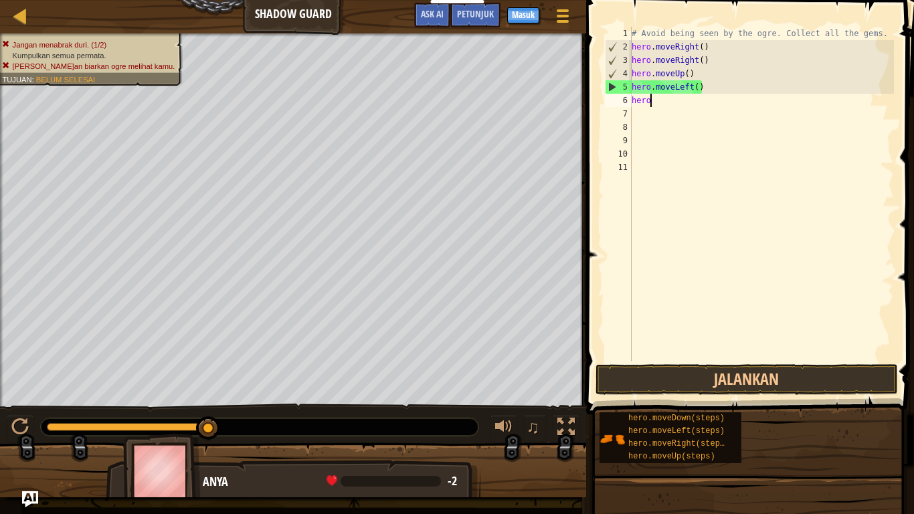
type textarea "h"
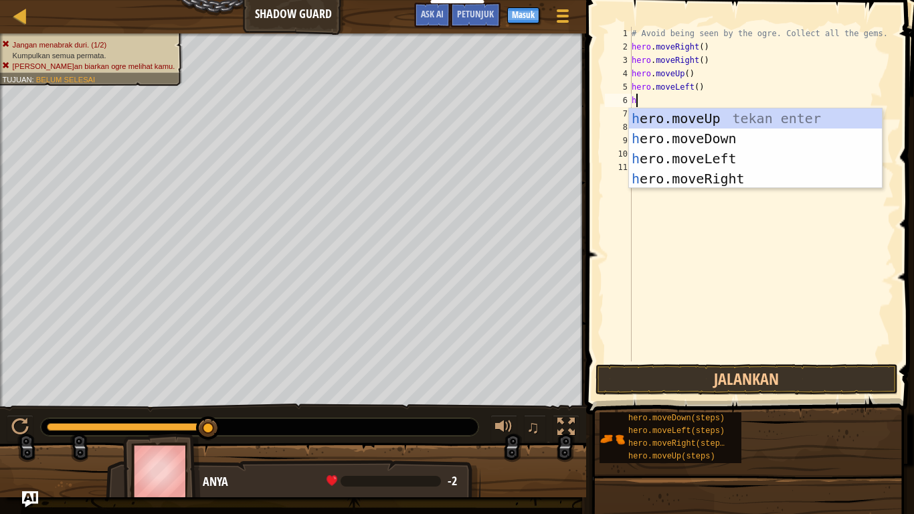
type textarea "he"
click at [749, 173] on div "he ro.moveUp tekan enter he ro.moveDown tekan enter he ro.moveLeft tekan enter …" at bounding box center [755, 168] width 253 height 120
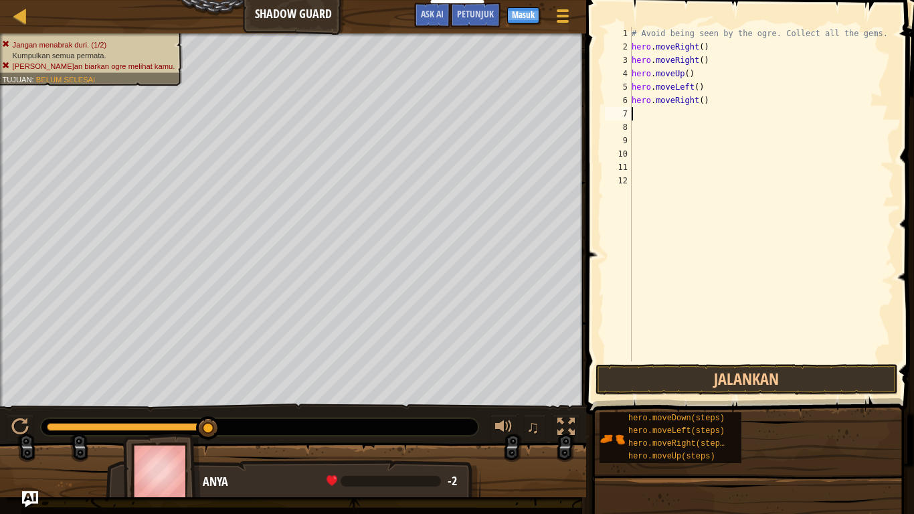
scroll to position [6, 0]
click at [694, 385] on button "Jalankan" at bounding box center [746, 379] width 302 height 31
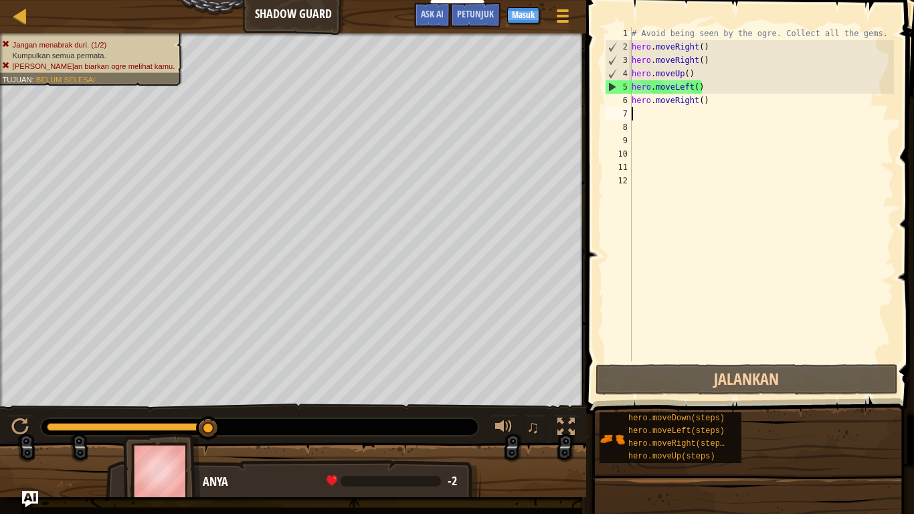
click at [705, 95] on div "# Avoid being seen by the ogre. Collect all the gems. hero . moveRight ( ) hero…" at bounding box center [761, 207] width 265 height 361
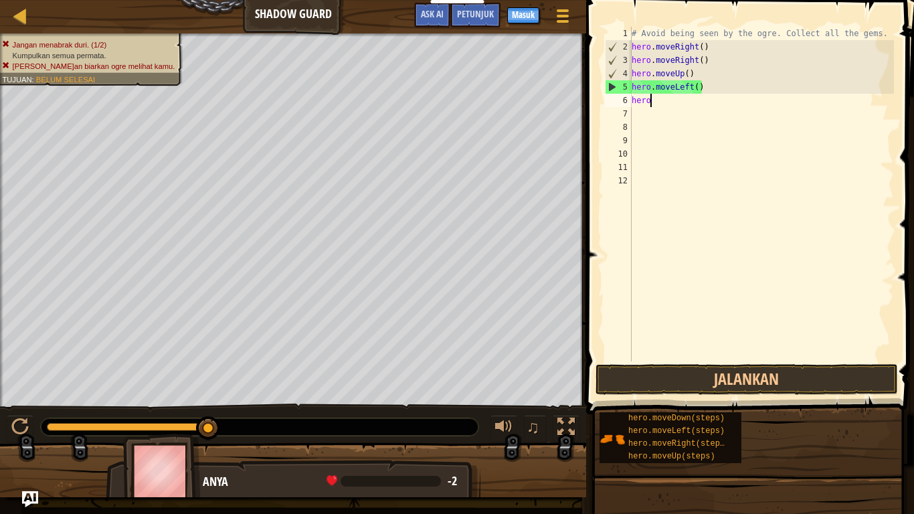
type textarea "h"
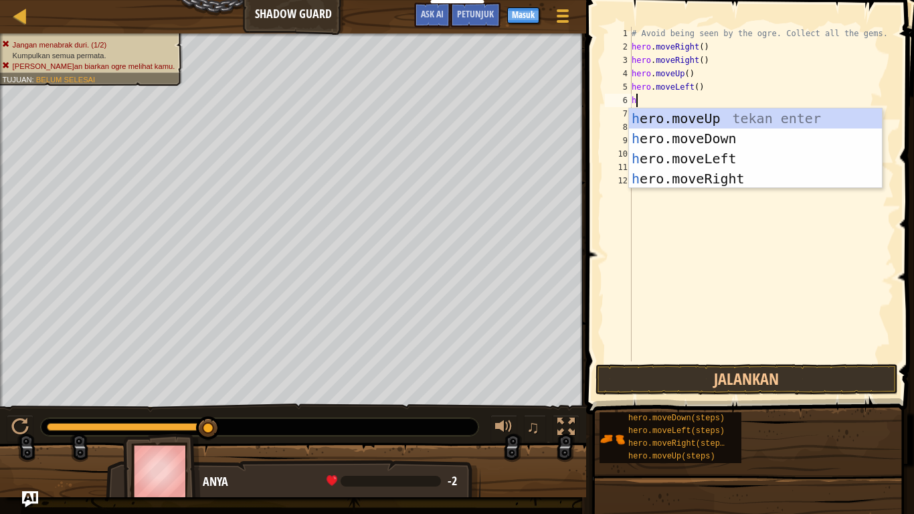
type textarea "he"
click at [726, 114] on div "he ro.moveUp tekan enter he ro.moveDown tekan enter he ro.moveLeft tekan enter …" at bounding box center [755, 168] width 253 height 120
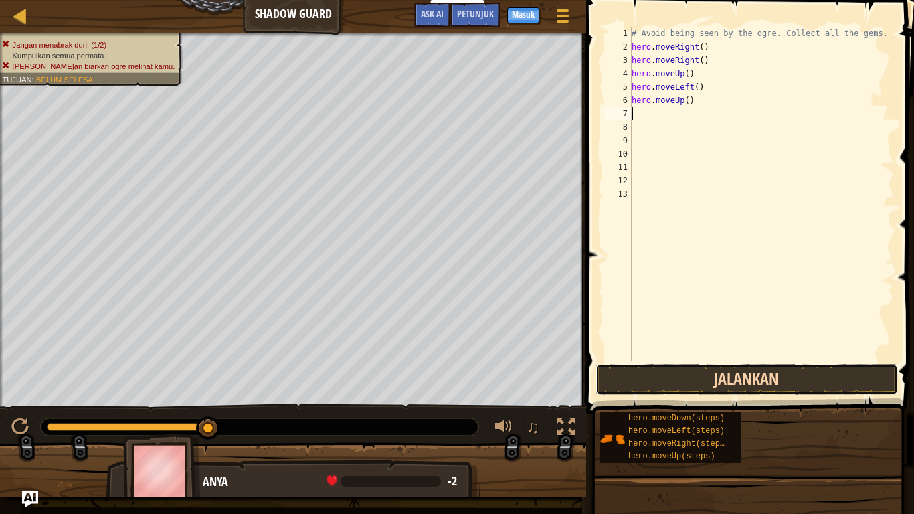
click at [684, 385] on button "Jalankan" at bounding box center [746, 379] width 302 height 31
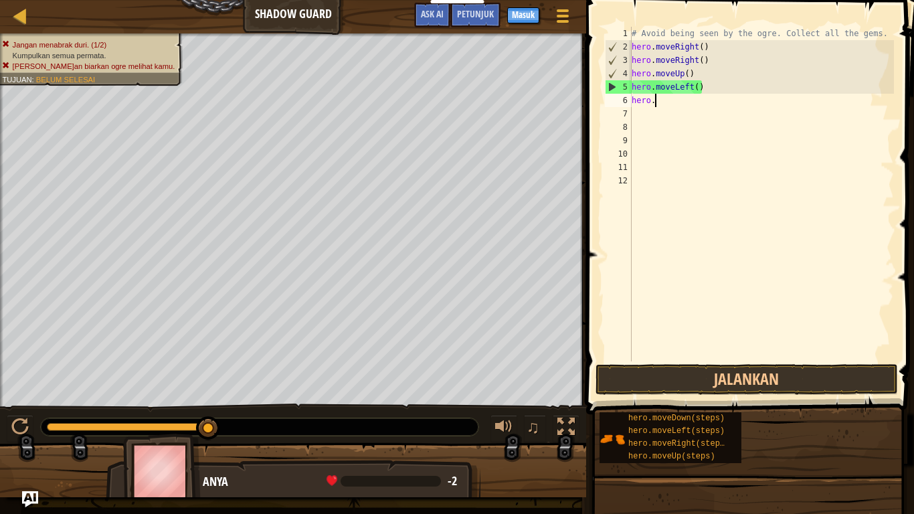
type textarea "h"
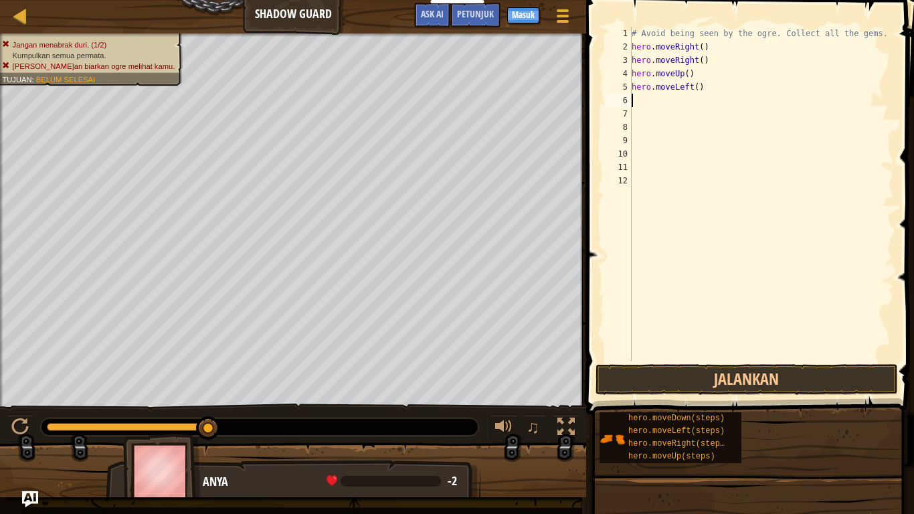
click at [700, 86] on div "# Avoid being seen by the ogre. Collect all the gems. hero . moveRight ( ) hero…" at bounding box center [761, 207] width 265 height 361
type textarea "hero"
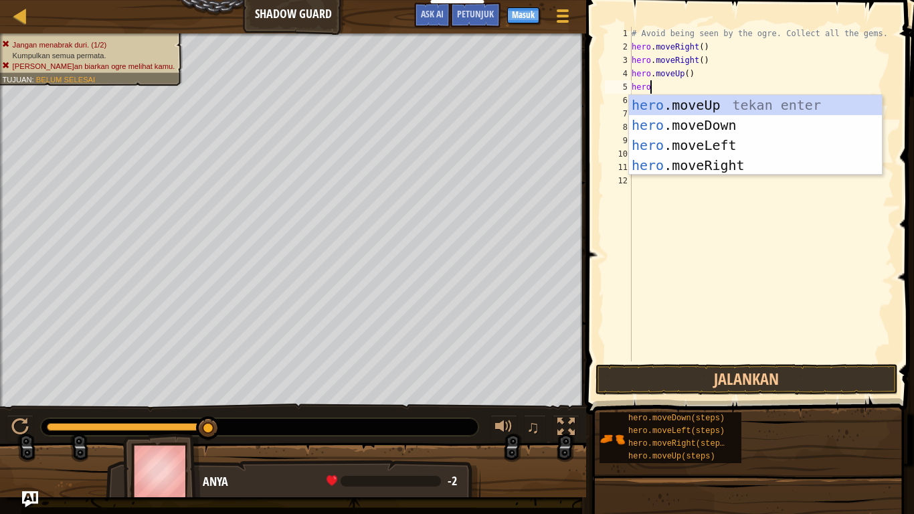
scroll to position [6, 2]
click at [735, 119] on div "hero .moveUp tekan enter hero .moveDown tekan enter hero .moveLeft tekan enter …" at bounding box center [755, 155] width 253 height 120
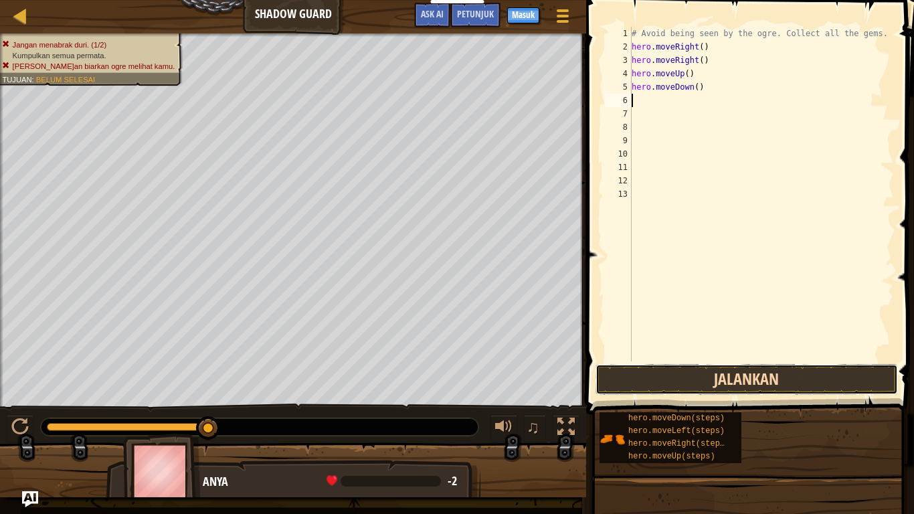
click at [749, 371] on button "Jalankan" at bounding box center [746, 379] width 302 height 31
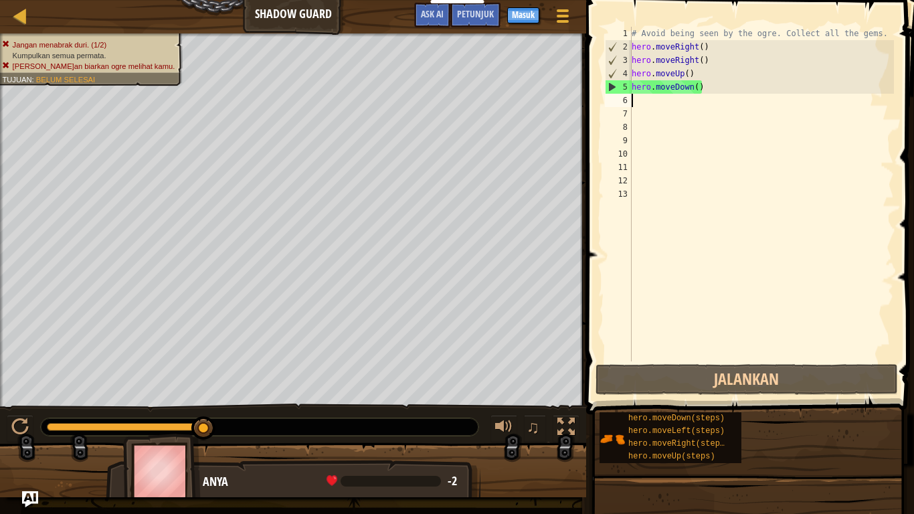
click at [716, 85] on div "# Avoid being seen by the ogre. Collect all the gems. hero . moveRight ( ) hero…" at bounding box center [761, 207] width 265 height 361
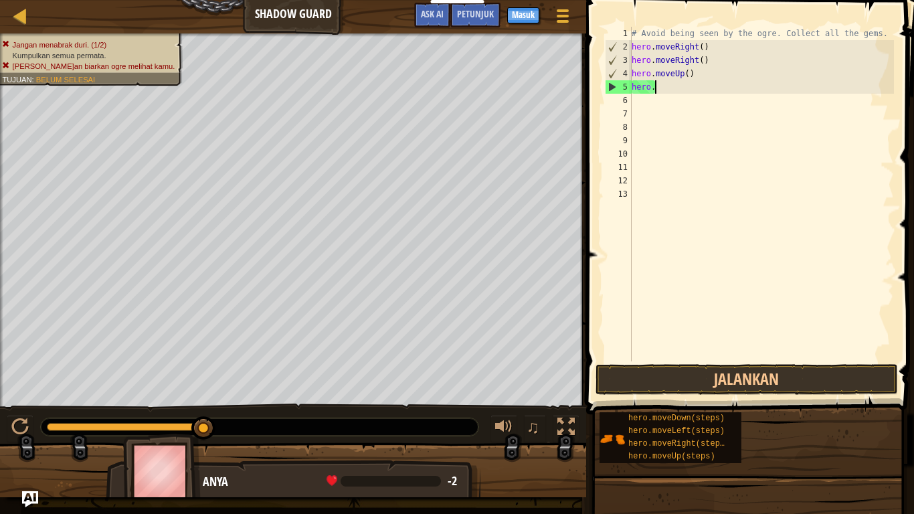
type textarea "h"
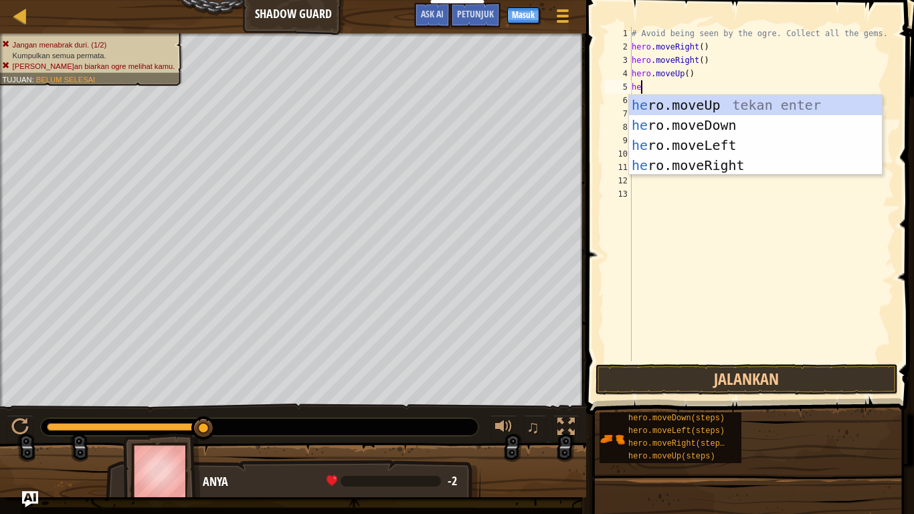
type textarea "her"
click at [752, 116] on div "her o.moveUp tekan enter her o.moveDown tekan enter her o.moveLeft tekan enter …" at bounding box center [755, 155] width 253 height 120
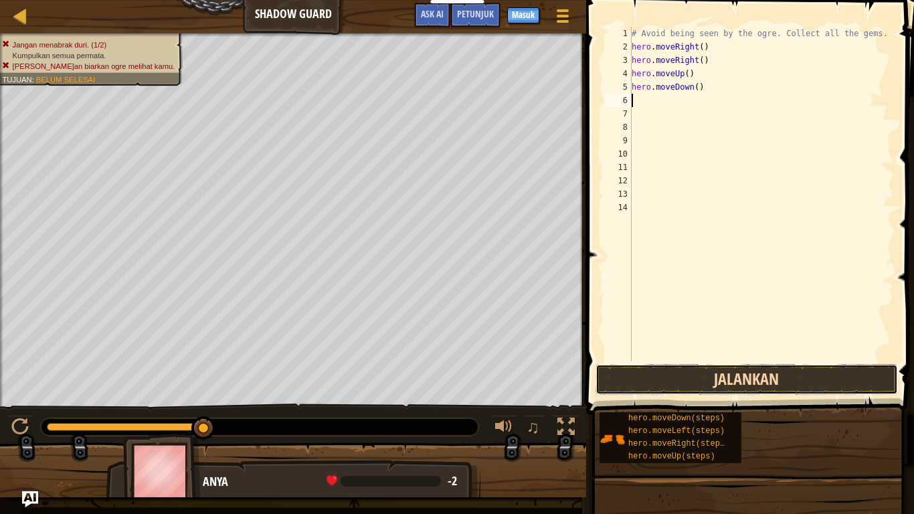
click at [706, 369] on button "Jalankan" at bounding box center [746, 379] width 302 height 31
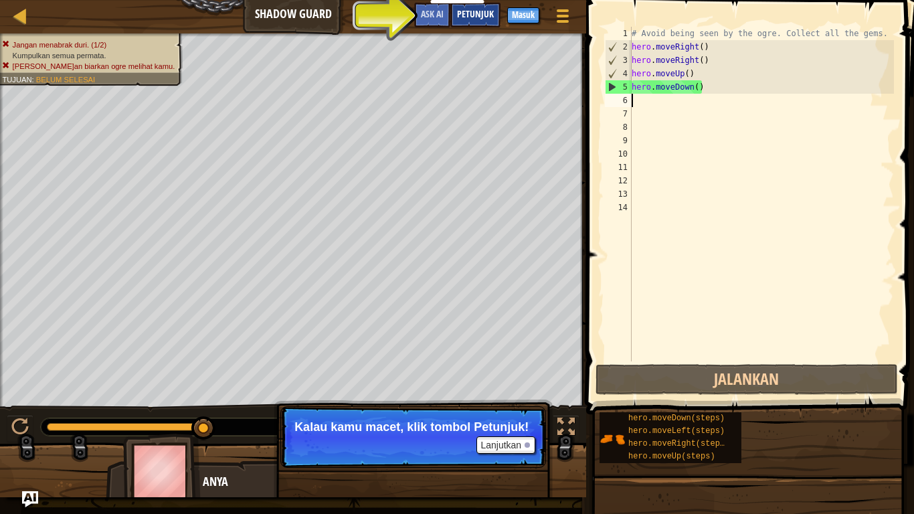
click at [459, 17] on span "Petunjuk" at bounding box center [475, 13] width 37 height 13
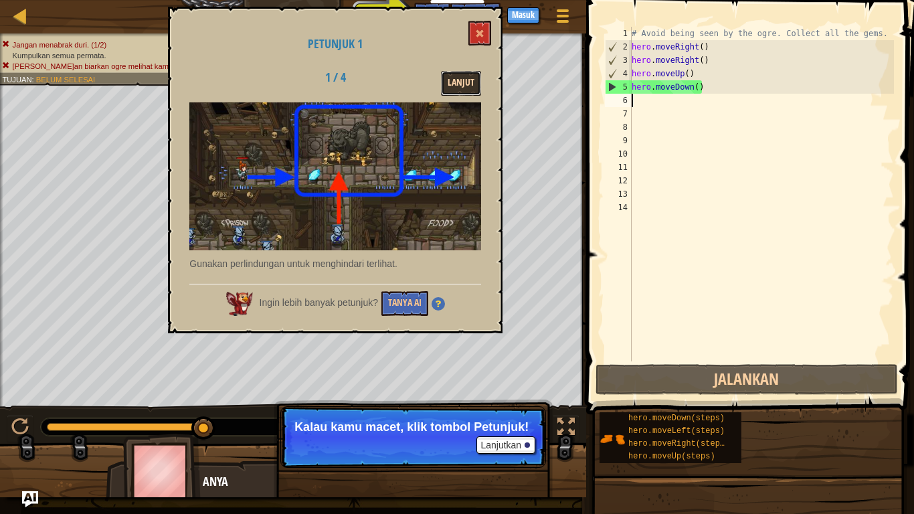
click at [467, 72] on button "Lanjut" at bounding box center [461, 83] width 40 height 25
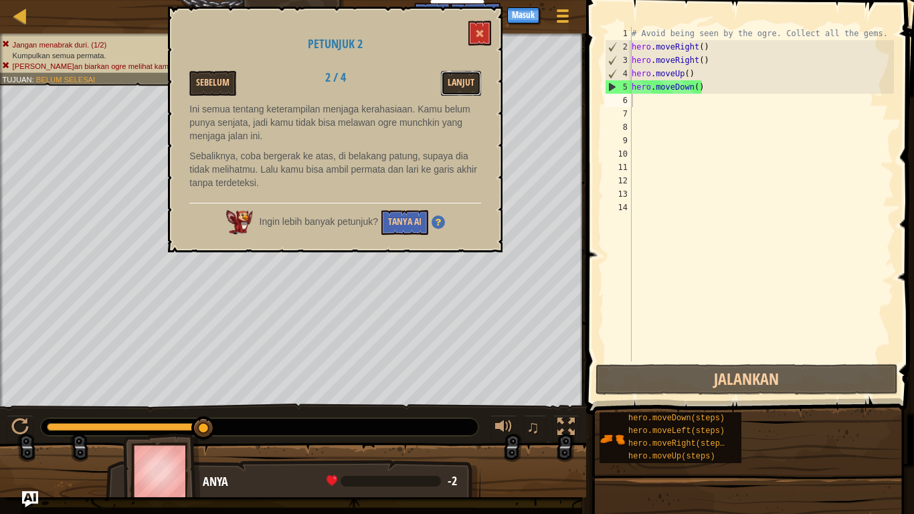
click at [467, 72] on button "Lanjut" at bounding box center [461, 83] width 40 height 25
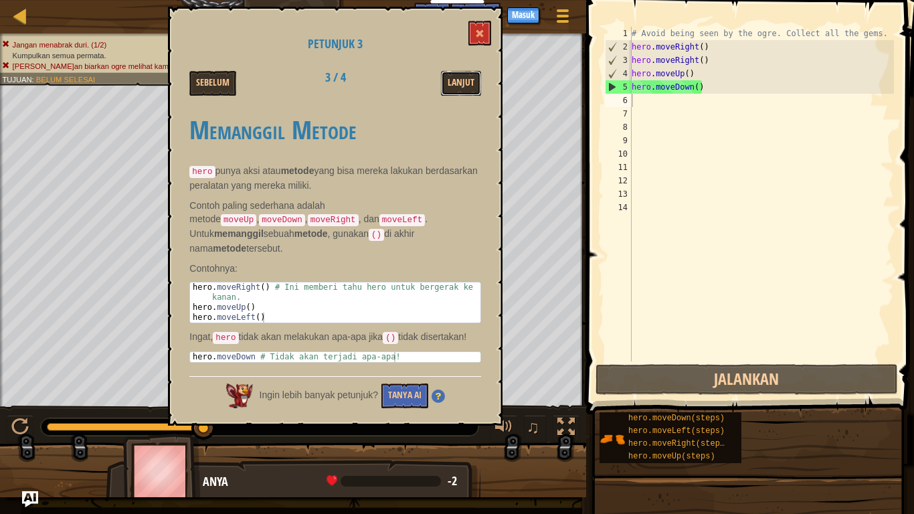
click at [467, 72] on button "Lanjut" at bounding box center [461, 83] width 40 height 25
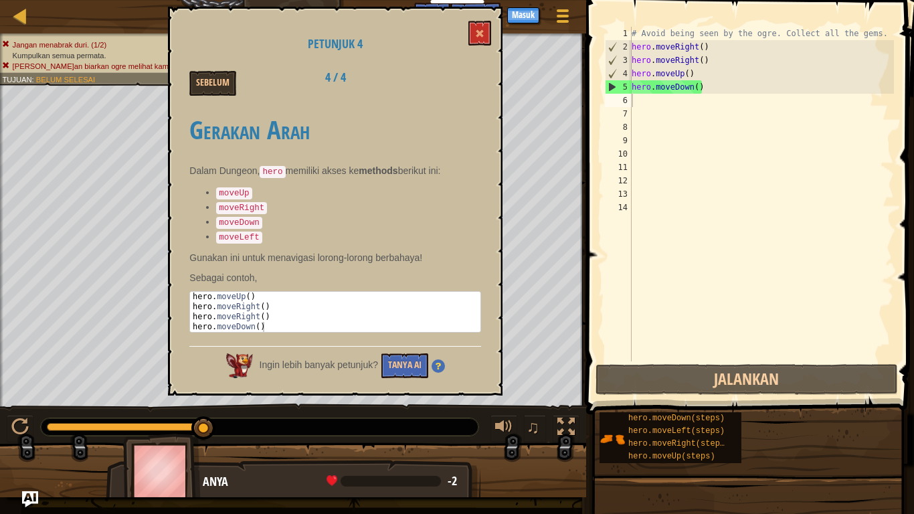
click at [467, 72] on div "Sebelum 4 / 4" at bounding box center [335, 83] width 312 height 25
click at [494, 29] on div "Petunjuk 4 Sebelum 4 / 4 Gerakan Arah Dalam Dungeon, hero memiliki akses ke met…" at bounding box center [335, 201] width 334 height 389
click at [484, 30] on span at bounding box center [479, 33] width 9 height 9
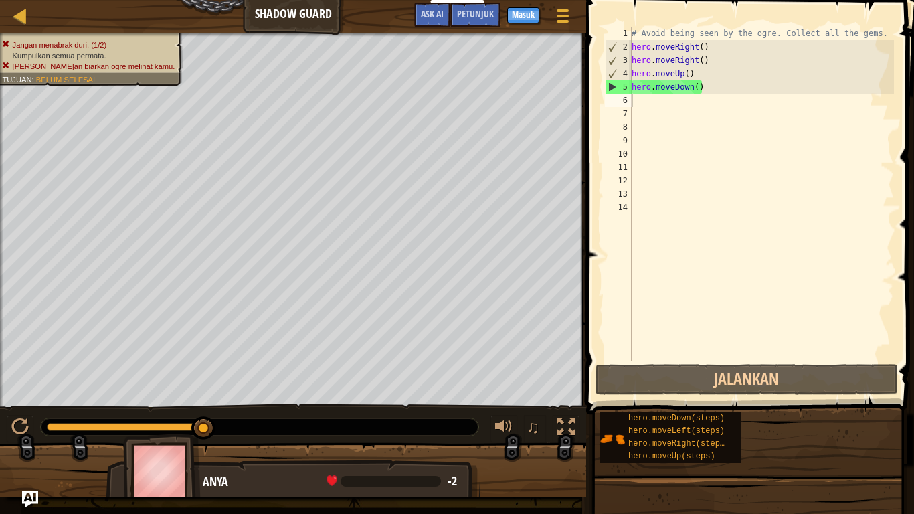
click at [706, 96] on div "# Avoid being seen by the ogre. Collect all the gems. hero . moveRight ( ) hero…" at bounding box center [761, 207] width 265 height 361
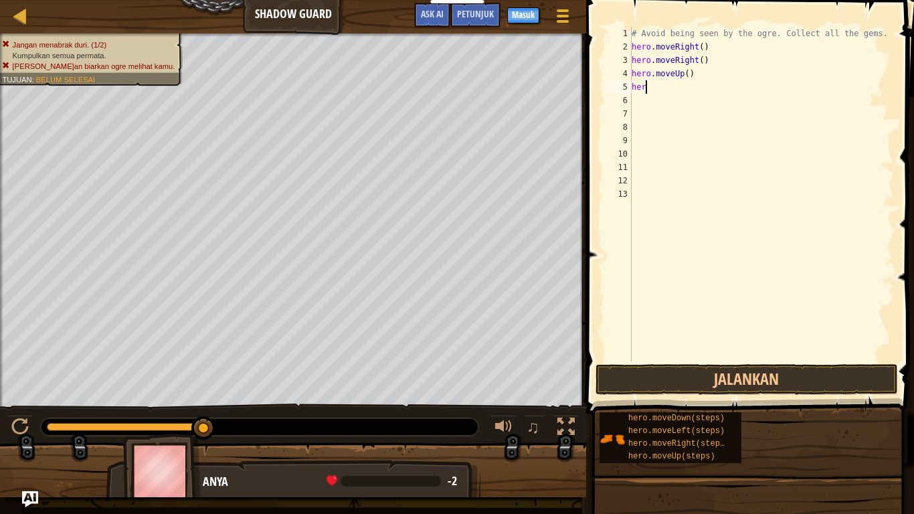
type textarea "hero"
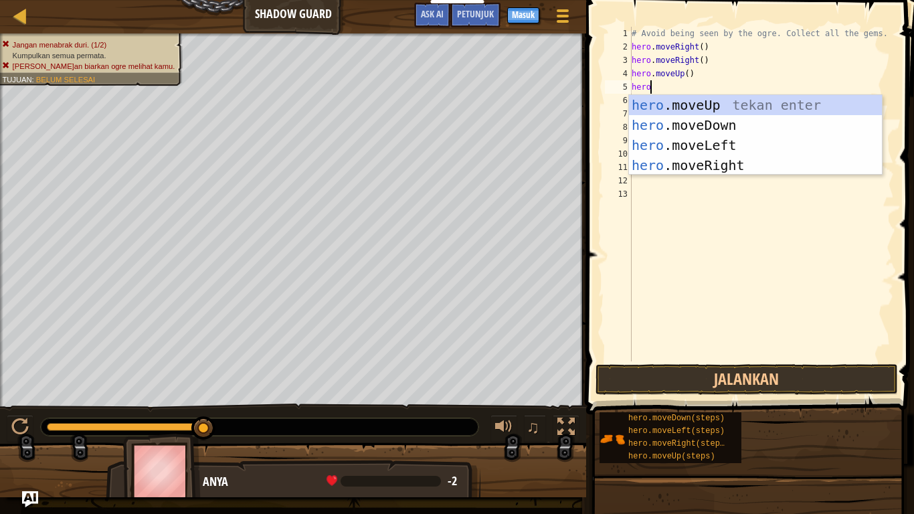
scroll to position [6, 2]
click at [756, 136] on div "hero .moveUp tekan enter hero .moveDown tekan enter hero .moveLeft tekan enter …" at bounding box center [755, 155] width 253 height 120
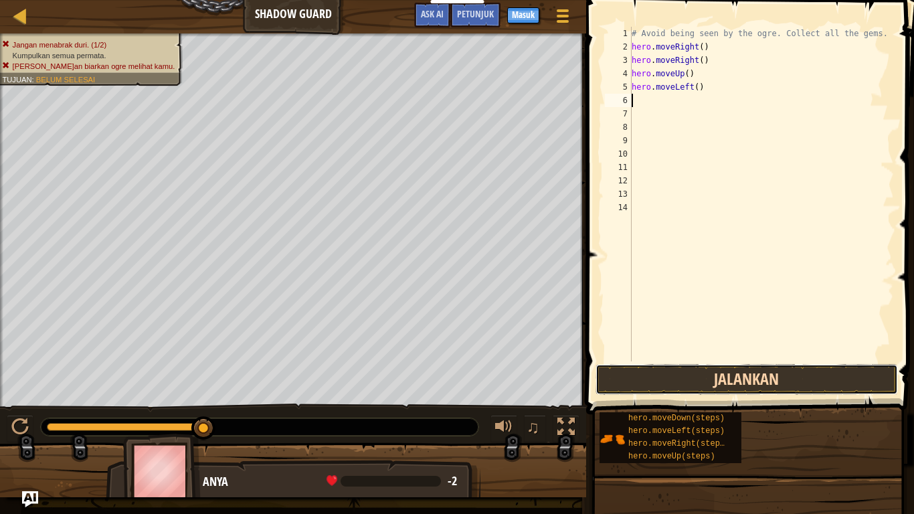
click at [674, 381] on button "Jalankan" at bounding box center [746, 379] width 302 height 31
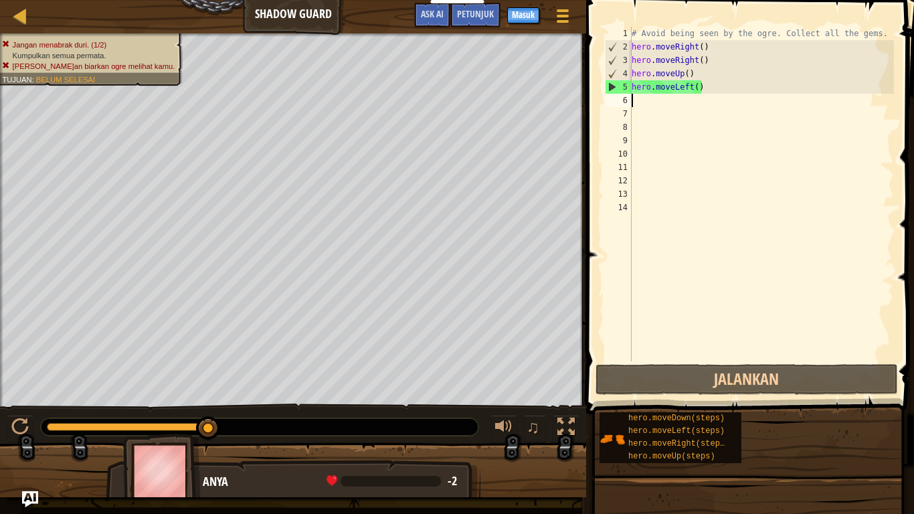
click at [644, 103] on div "# Avoid being seen by the ogre. Collect all the gems. hero . moveRight ( ) hero…" at bounding box center [761, 207] width 265 height 361
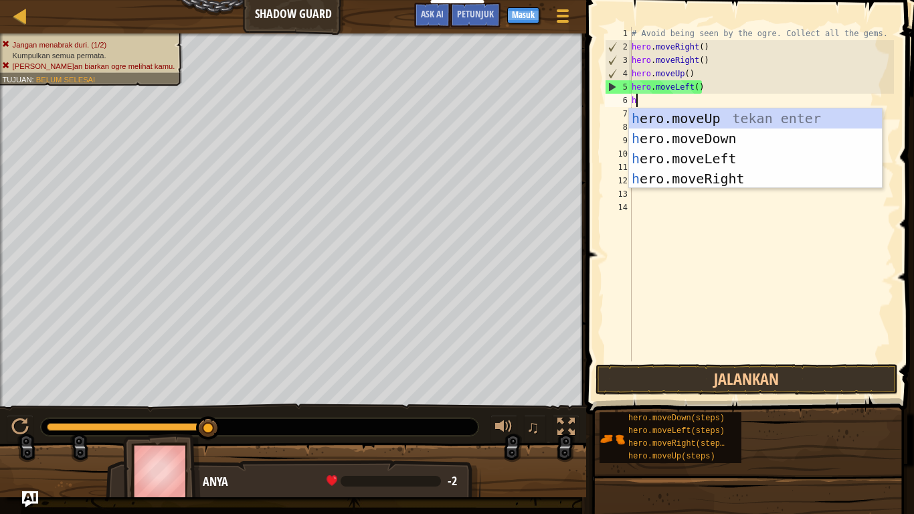
type textarea "he"
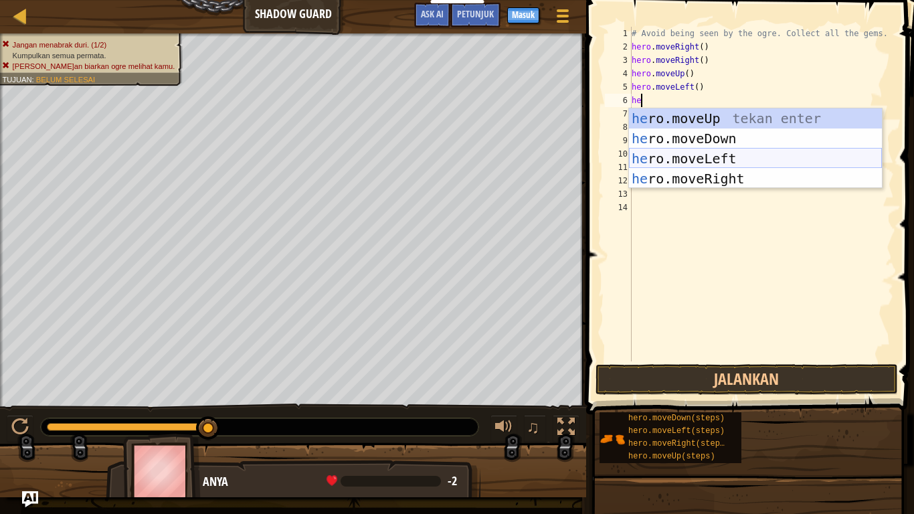
click at [723, 155] on div "he ro.moveUp tekan enter he ro.moveDown tekan enter he ro.moveLeft tekan enter …" at bounding box center [755, 168] width 253 height 120
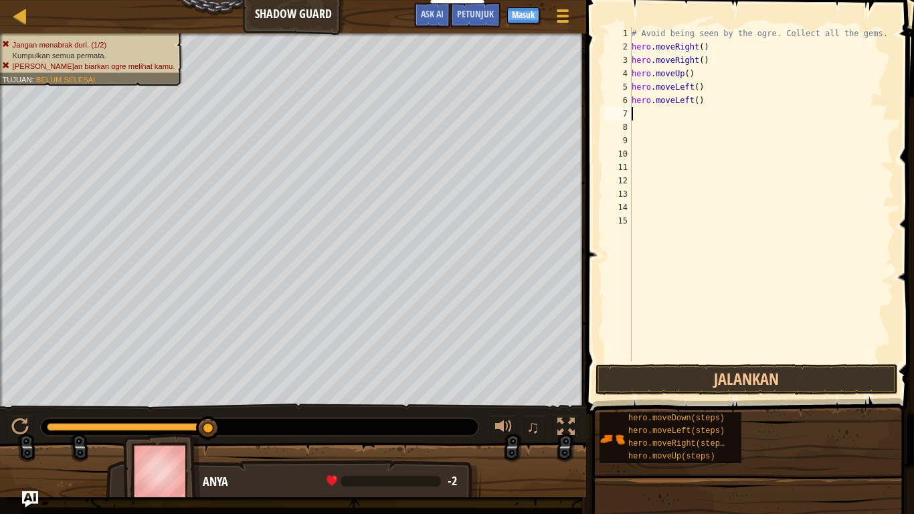
scroll to position [6, 0]
click at [710, 381] on button "Jalankan" at bounding box center [746, 379] width 302 height 31
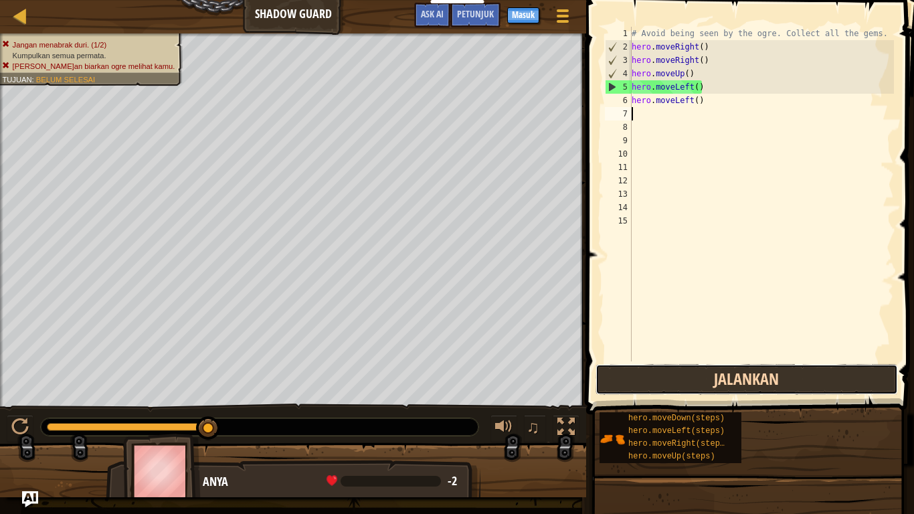
click at [710, 381] on button "Jalankan" at bounding box center [746, 379] width 302 height 31
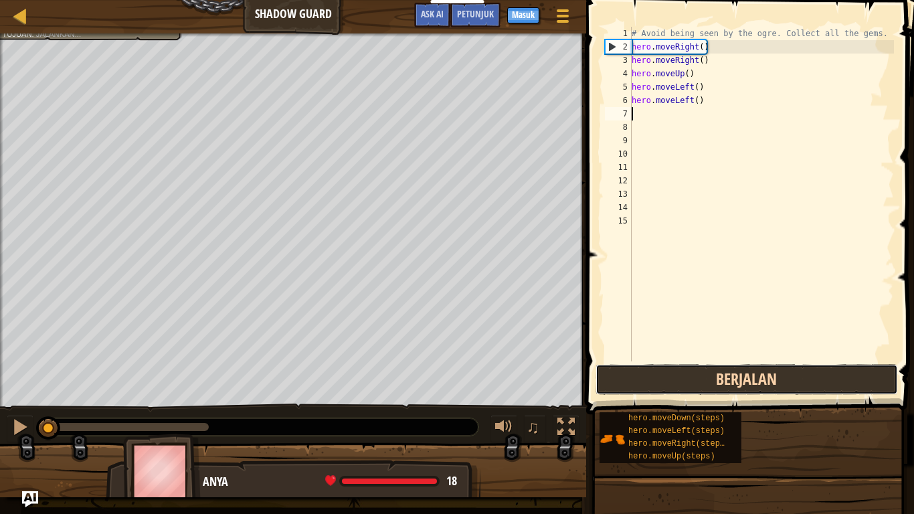
click at [710, 381] on button "Berjalan" at bounding box center [746, 379] width 302 height 31
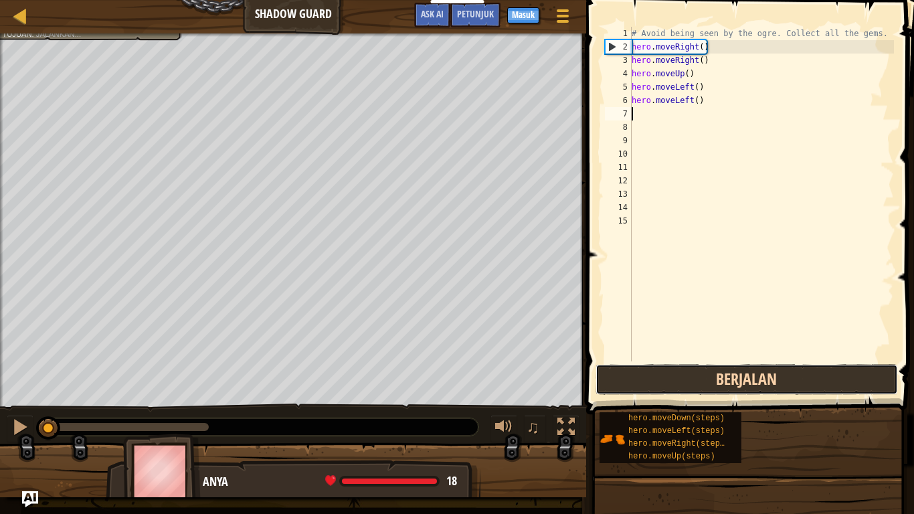
click at [710, 381] on button "Berjalan" at bounding box center [746, 379] width 302 height 31
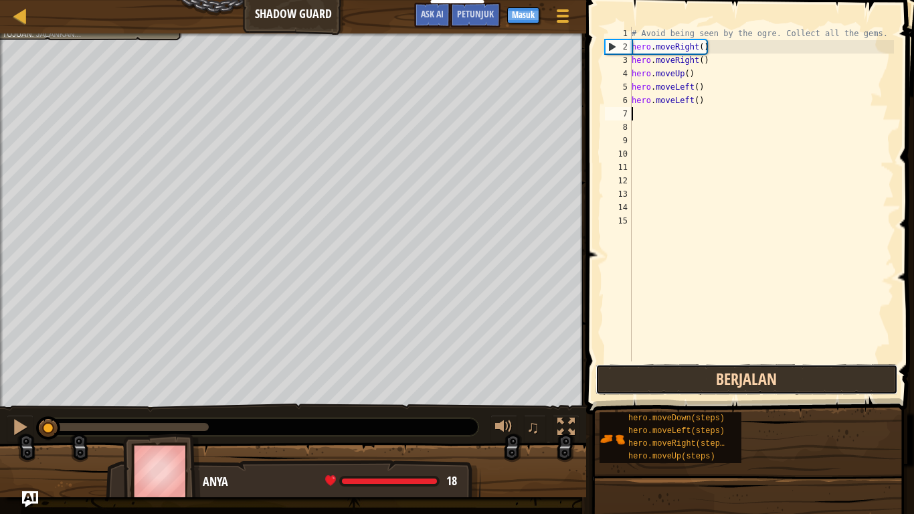
click at [710, 381] on button "Berjalan" at bounding box center [746, 379] width 302 height 31
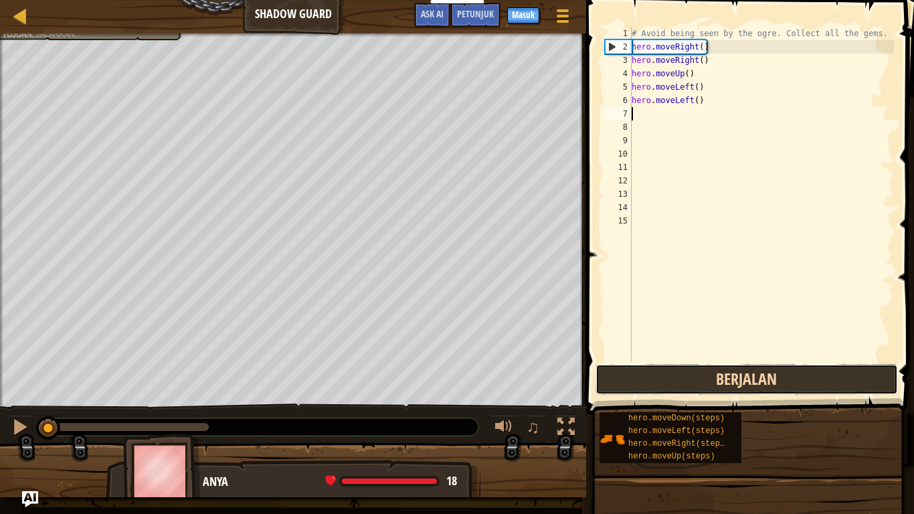
click at [710, 381] on button "Berjalan" at bounding box center [746, 379] width 302 height 31
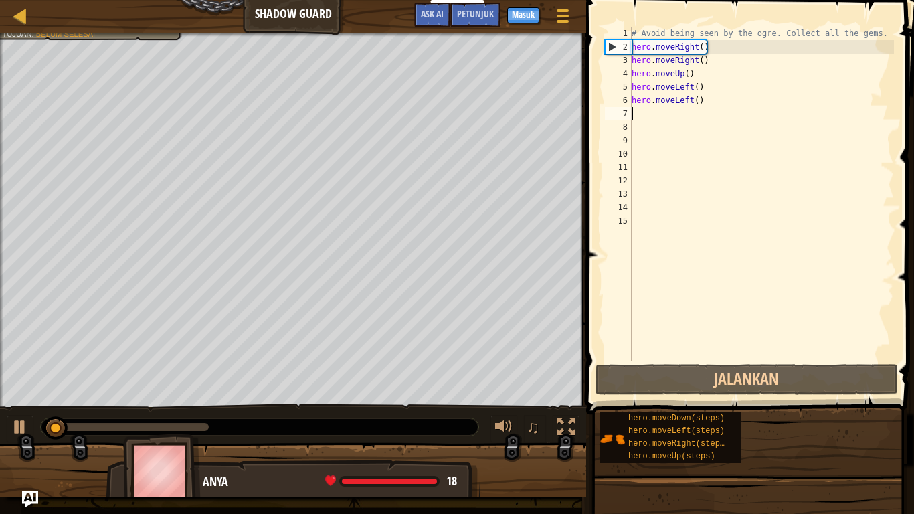
click at [704, 102] on div "# Avoid being seen by the ogre. Collect all the gems. hero . moveRight ( ) hero…" at bounding box center [761, 207] width 265 height 361
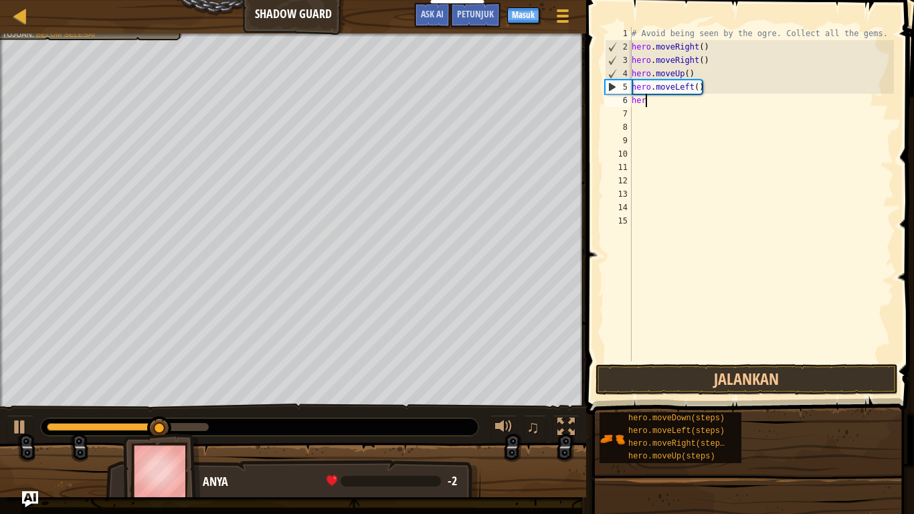
type textarea "hero"
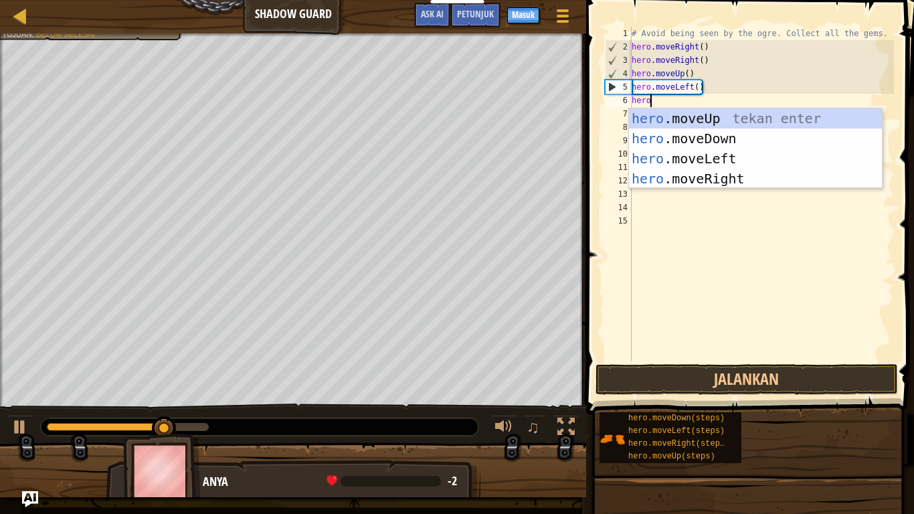
scroll to position [6, 2]
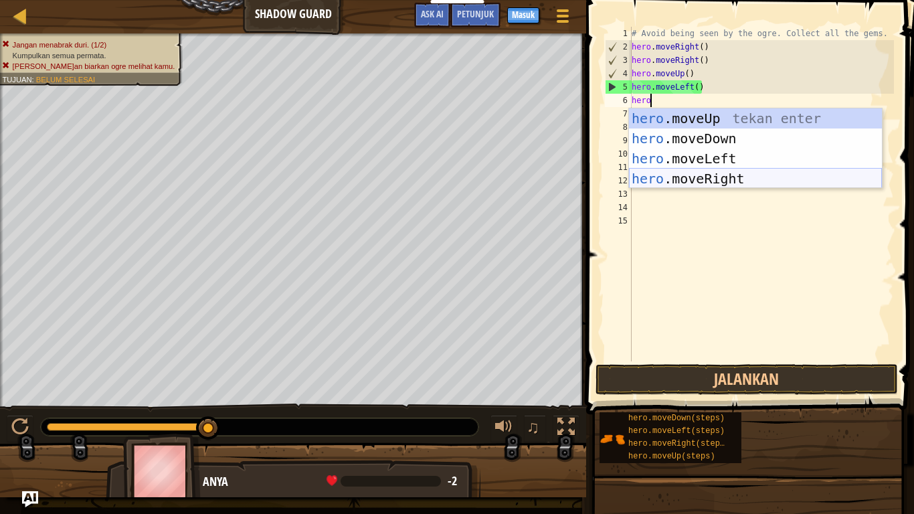
click at [711, 173] on div "hero .moveUp tekan enter hero .moveDown tekan enter hero .moveLeft tekan enter …" at bounding box center [755, 168] width 253 height 120
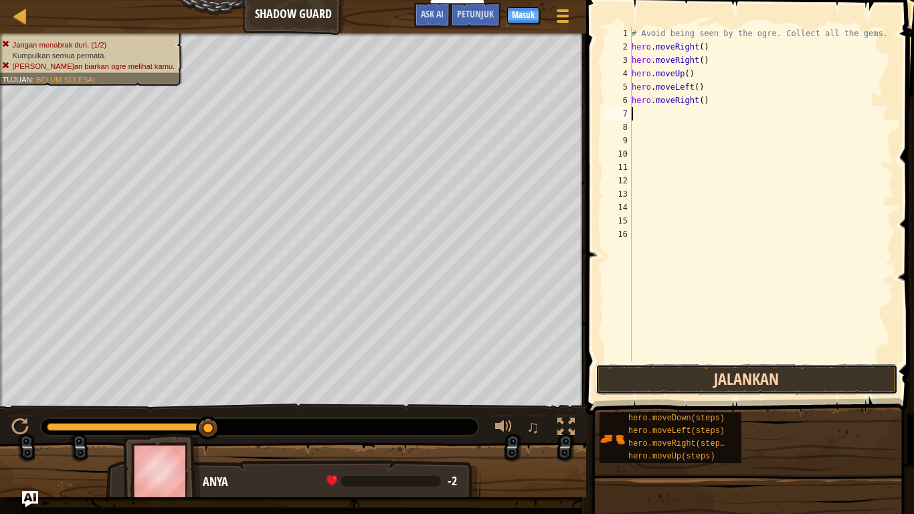
click at [726, 377] on button "Jalankan" at bounding box center [746, 379] width 302 height 31
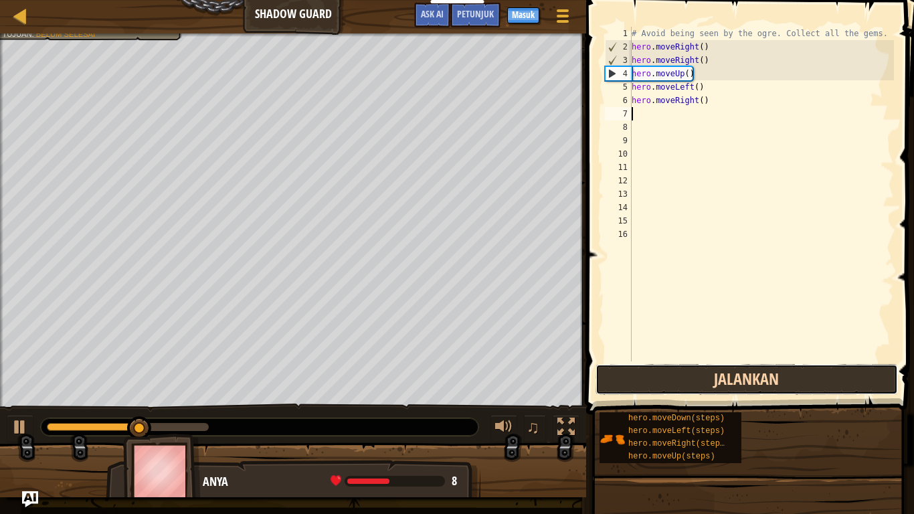
click at [726, 377] on button "Jalankan" at bounding box center [746, 379] width 302 height 31
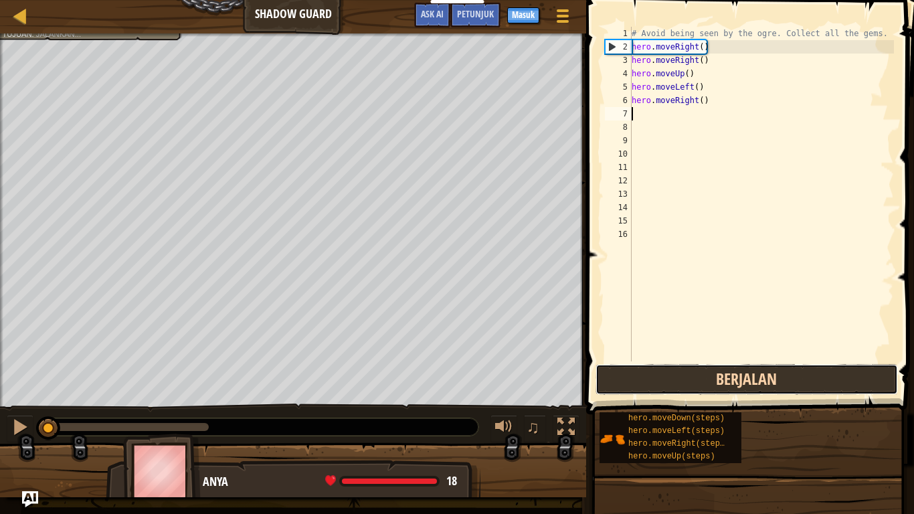
click at [726, 377] on button "Berjalan" at bounding box center [746, 379] width 302 height 31
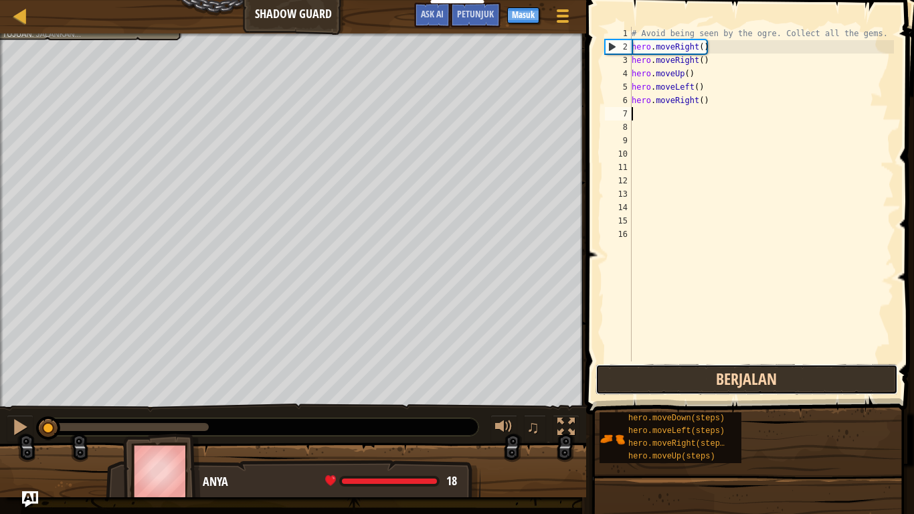
click at [726, 377] on button "Berjalan" at bounding box center [746, 379] width 302 height 31
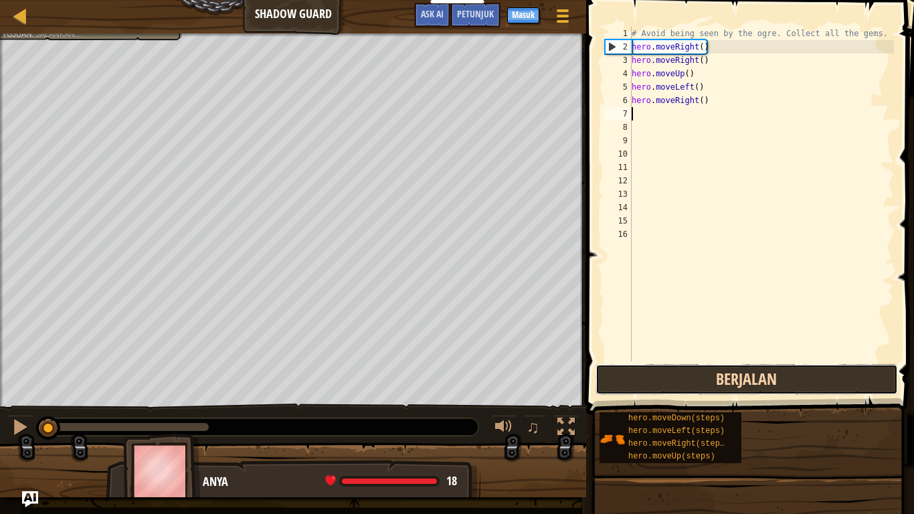
click at [726, 377] on button "Berjalan" at bounding box center [746, 379] width 302 height 31
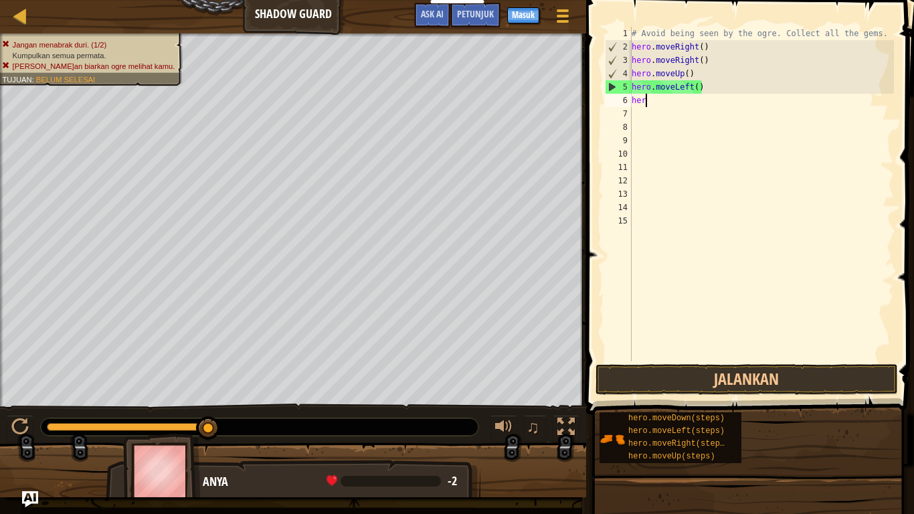
type textarea "h"
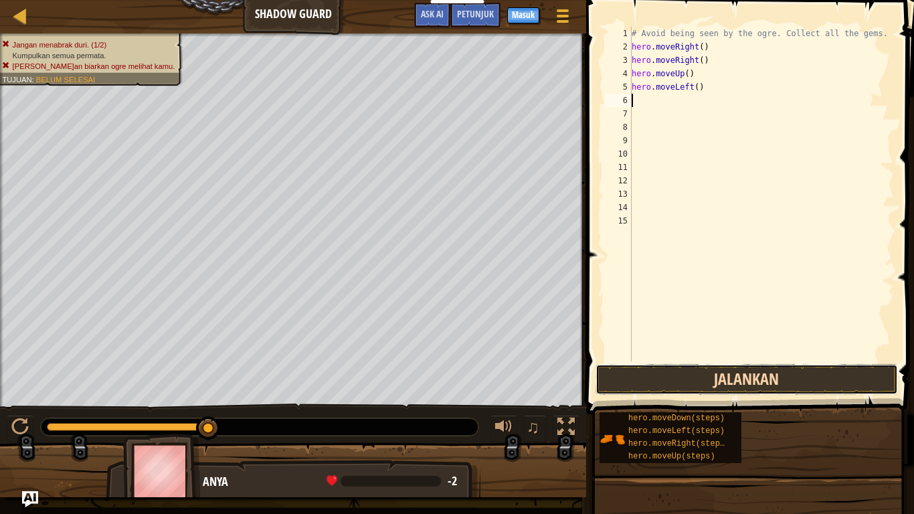
click at [786, 374] on button "Jalankan" at bounding box center [746, 379] width 302 height 31
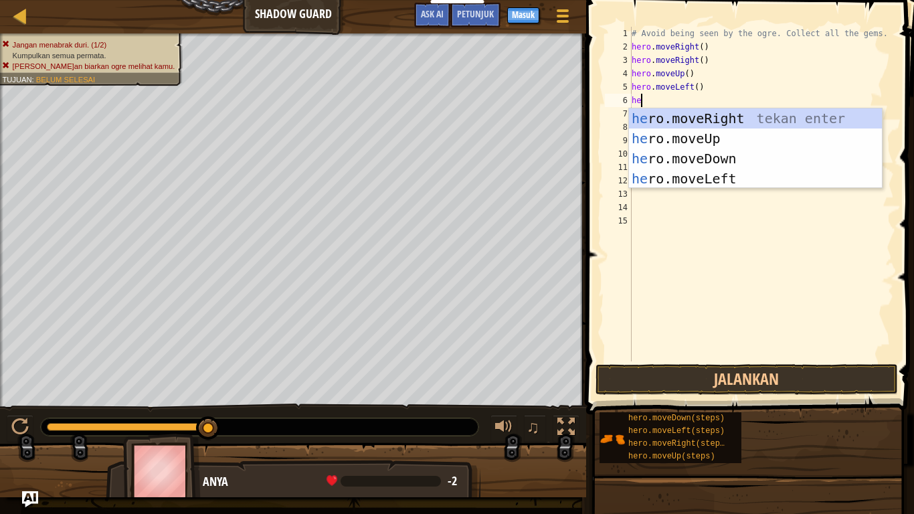
scroll to position [6, 1]
type textarea "h"
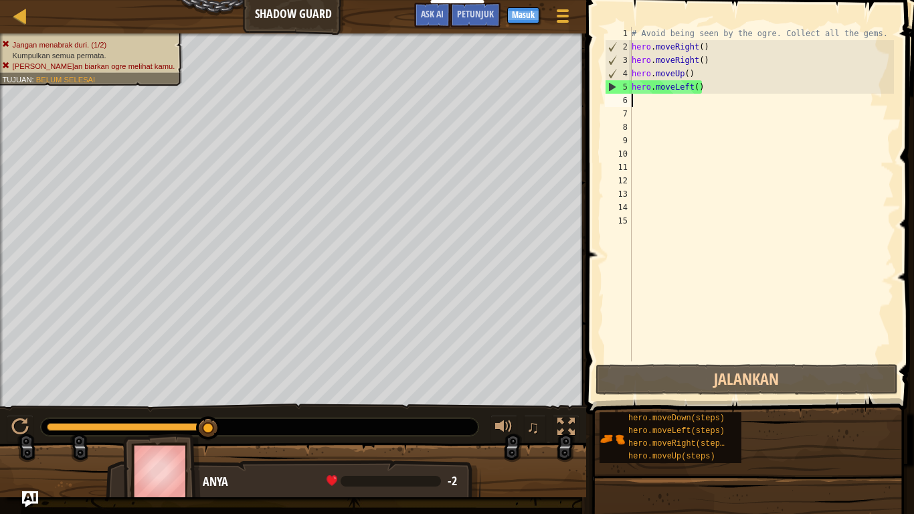
type textarea "h"
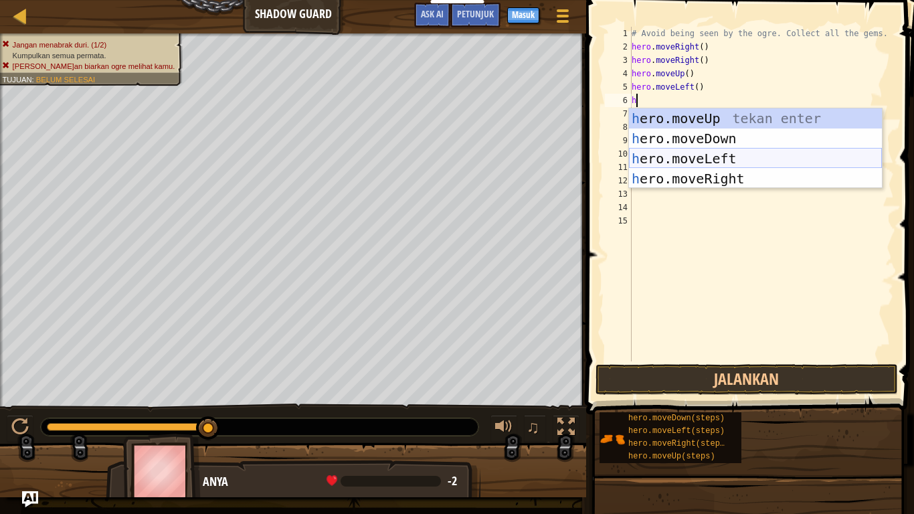
click at [667, 157] on div "h ero.moveUp tekan enter h ero.moveDown tekan enter h ero.moveLeft tekan enter …" at bounding box center [755, 168] width 253 height 120
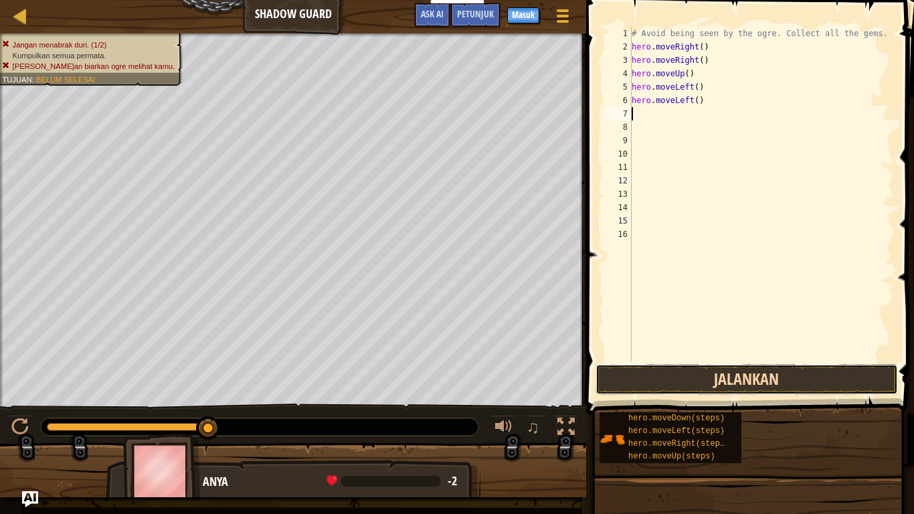
click at [704, 380] on button "Jalankan" at bounding box center [746, 379] width 302 height 31
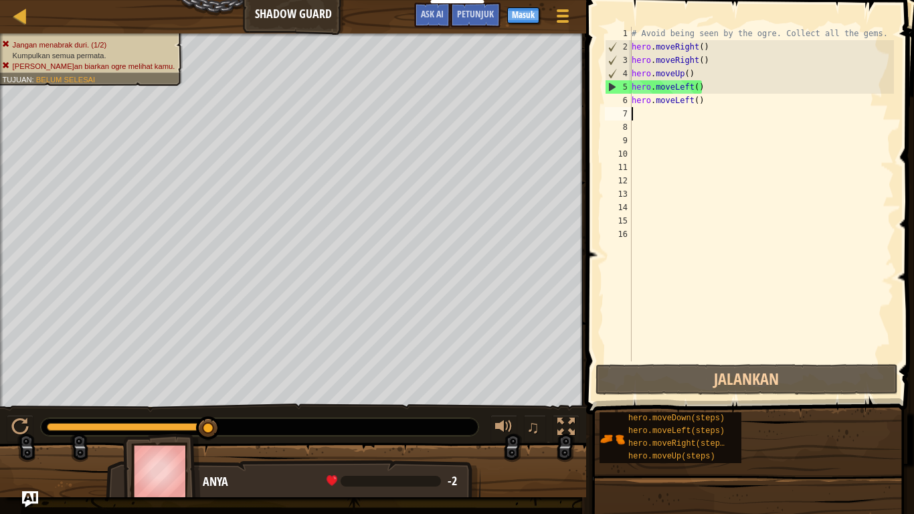
click at [702, 102] on div "# Avoid being seen by the ogre. Collect all the gems. hero . moveRight ( ) hero…" at bounding box center [761, 207] width 265 height 361
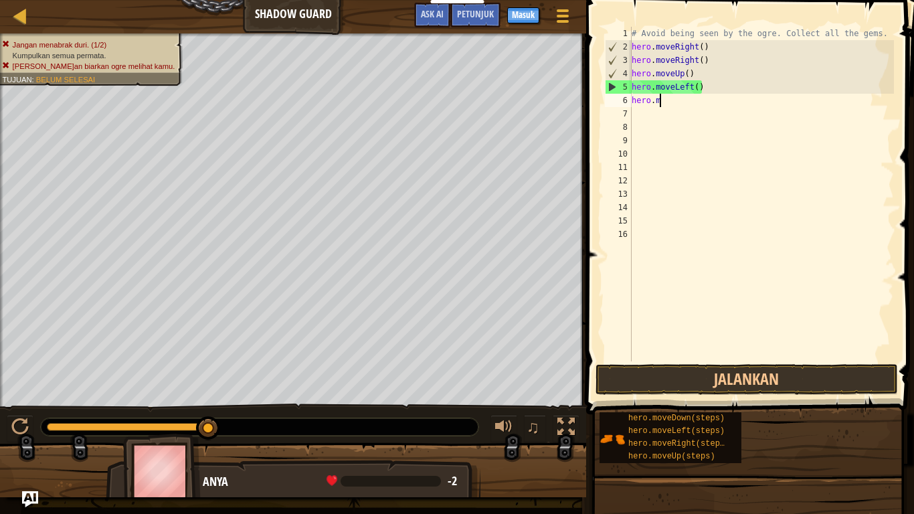
type textarea "h"
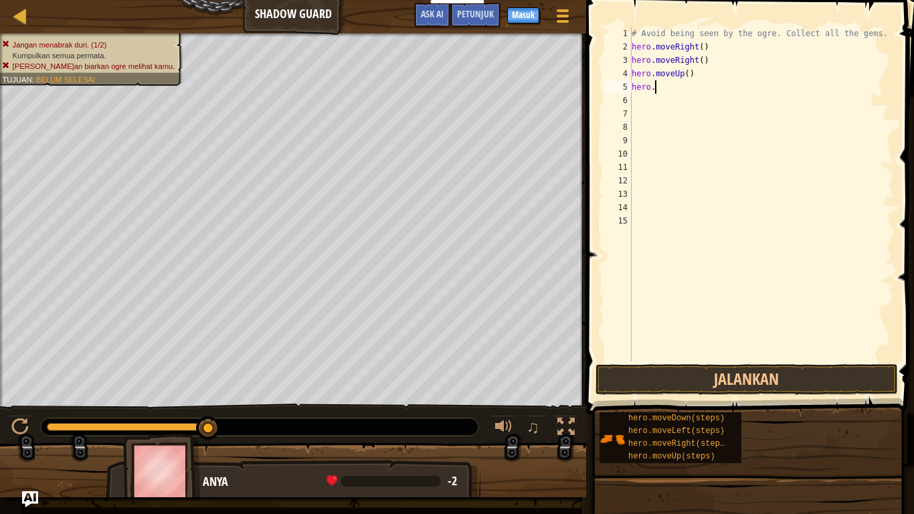
type textarea "h"
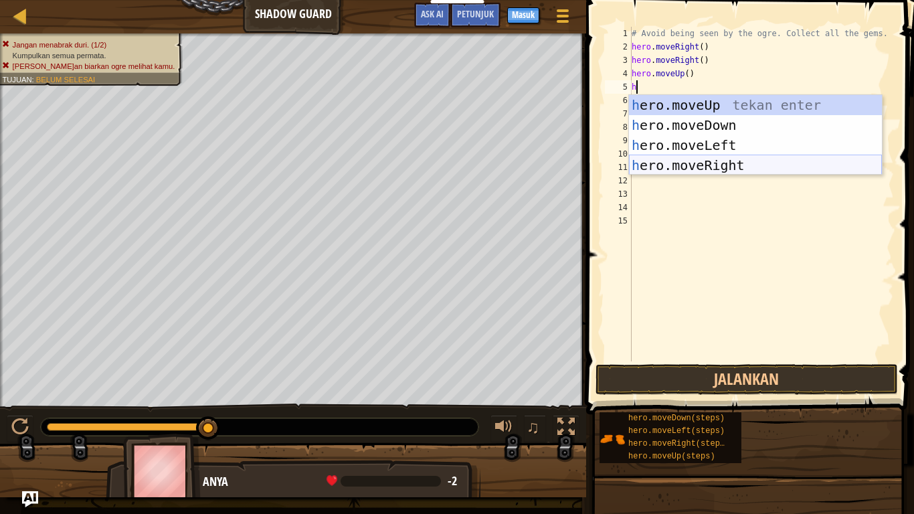
click at [700, 158] on div "h ero.moveUp tekan enter h ero.moveDown tekan enter h ero.moveLeft tekan enter …" at bounding box center [755, 155] width 253 height 120
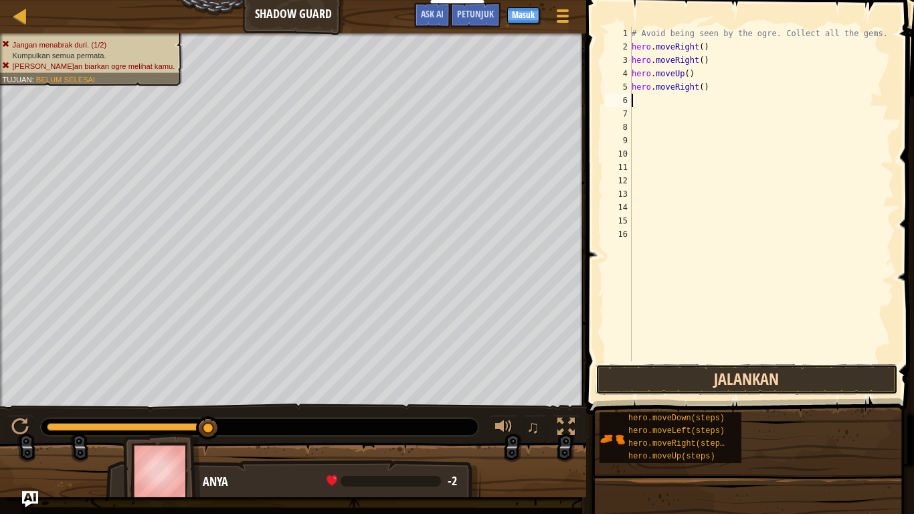
click at [625, 372] on button "Jalankan" at bounding box center [746, 379] width 302 height 31
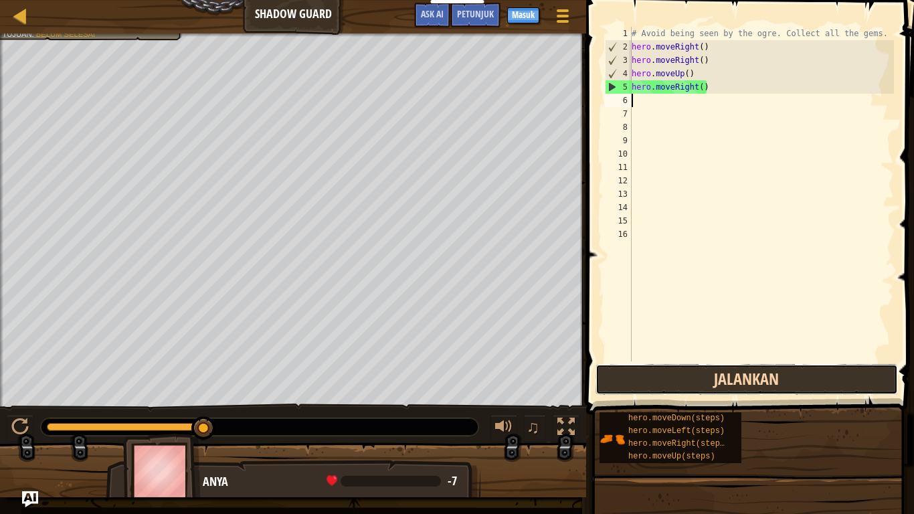
click at [625, 372] on button "Jalankan" at bounding box center [746, 379] width 302 height 31
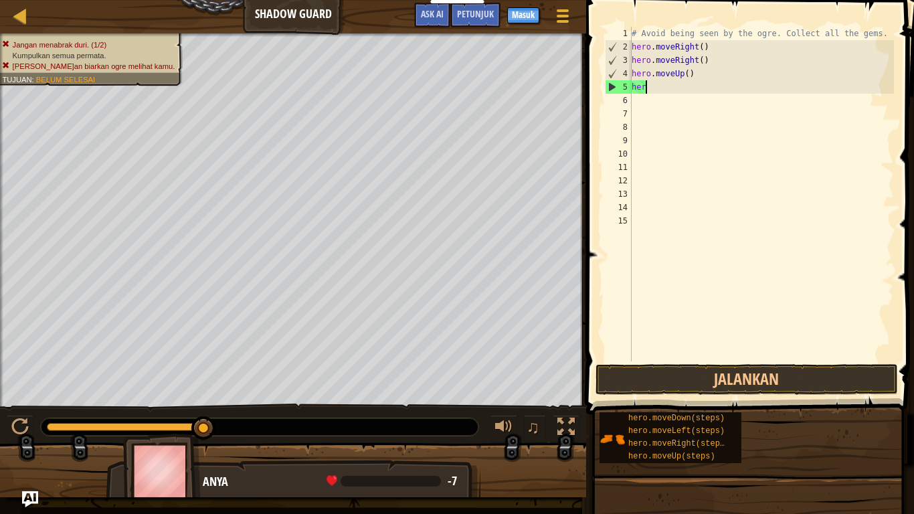
type textarea "h"
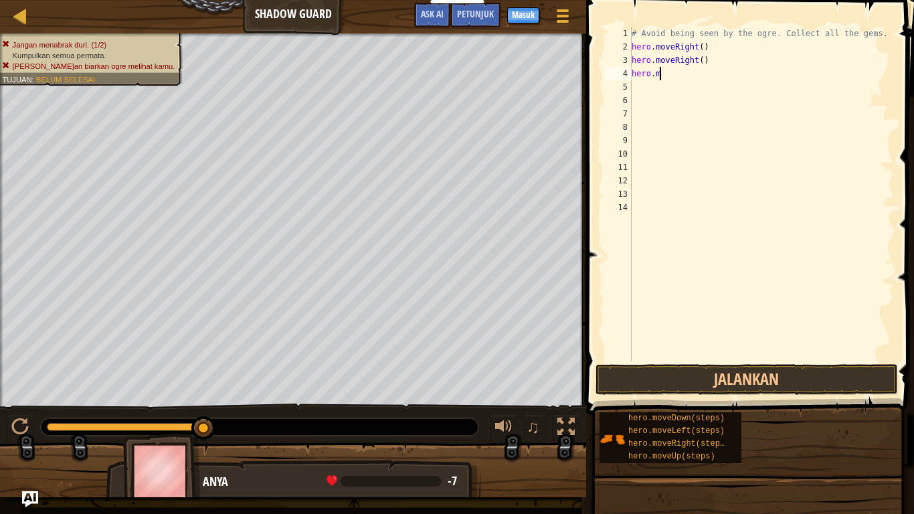
type textarea "h"
click at [668, 380] on button "Jalankan" at bounding box center [746, 379] width 302 height 31
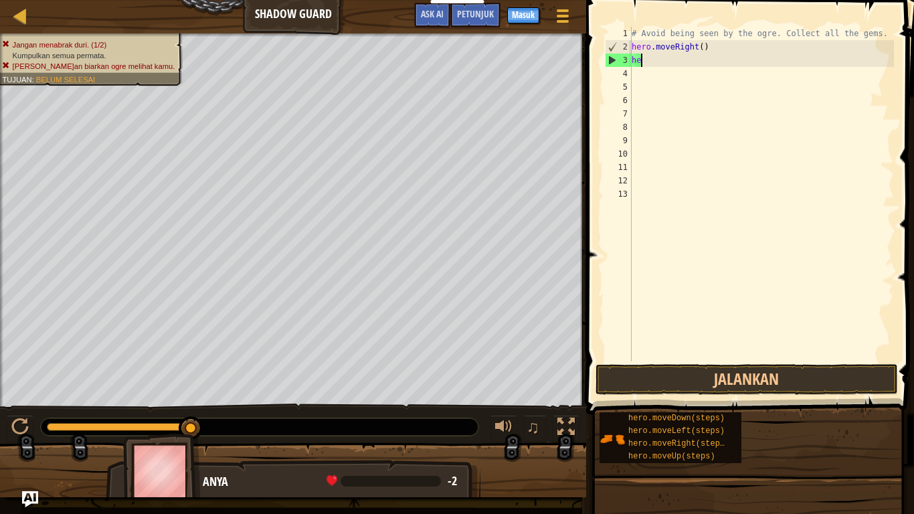
type textarea "h"
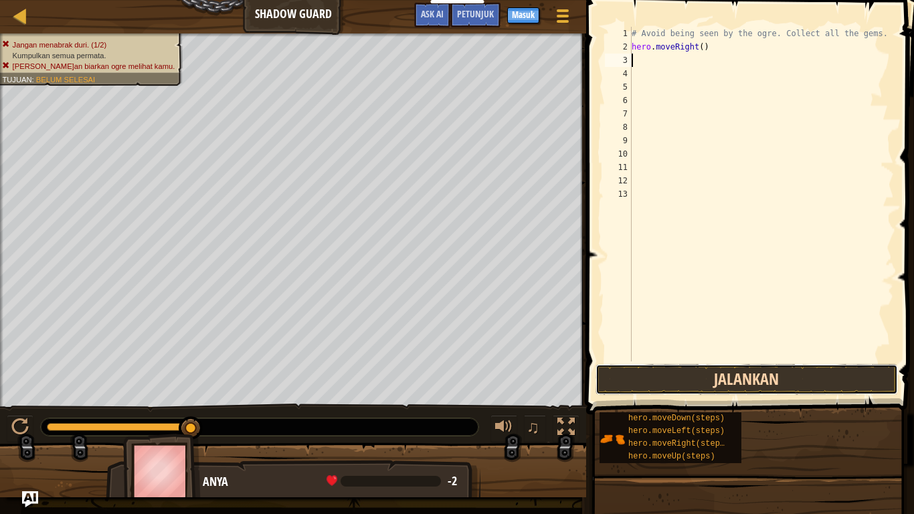
click at [777, 377] on button "Jalankan" at bounding box center [746, 379] width 302 height 31
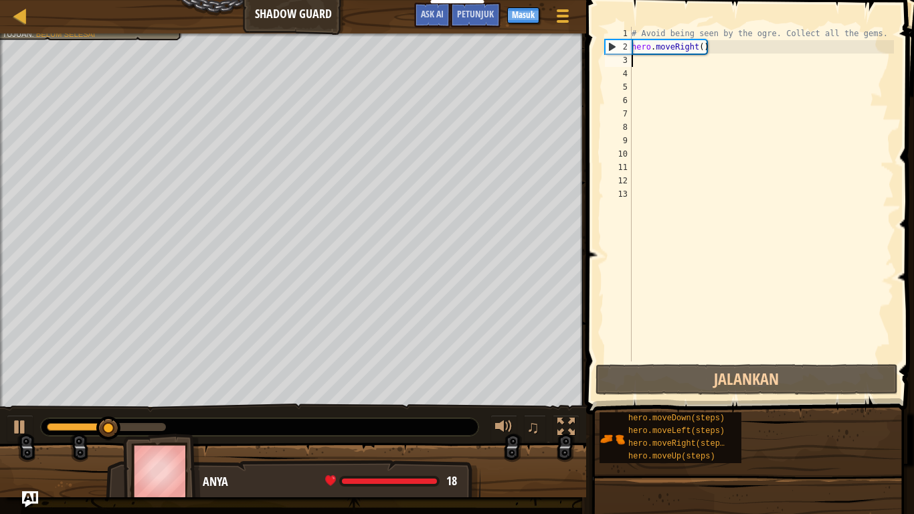
click at [682, 124] on div "# Avoid being seen by the ogre. Collect all the gems. hero . moveRight ( )" at bounding box center [761, 207] width 265 height 361
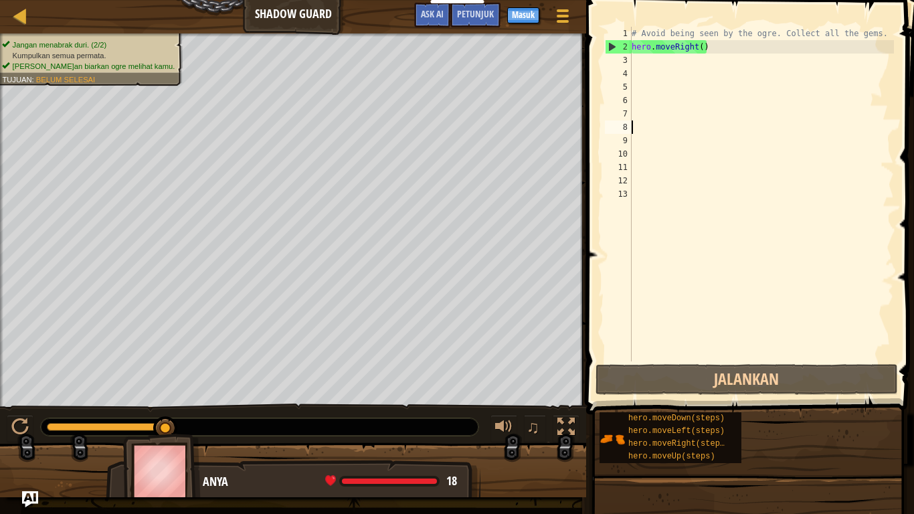
click at [655, 59] on div "# Avoid being seen by the ogre. Collect all the gems. hero . moveRight ( )" at bounding box center [761, 207] width 265 height 361
type textarea "h"
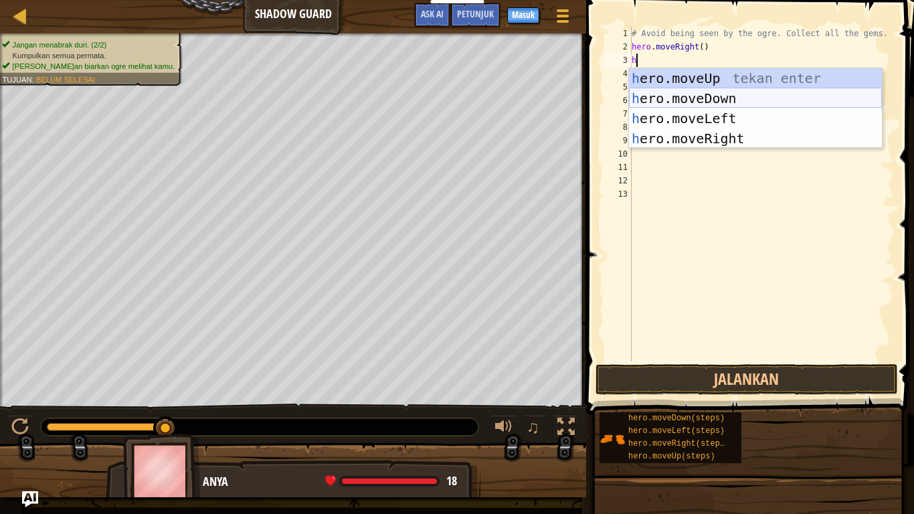
click at [652, 94] on div "h ero.moveUp tekan enter h ero.moveDown tekan enter h ero.moveLeft tekan enter …" at bounding box center [755, 128] width 253 height 120
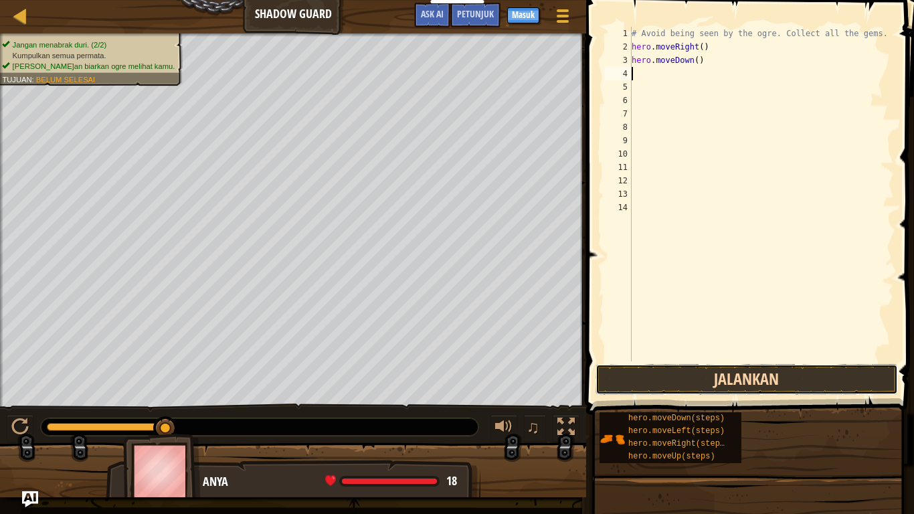
click at [642, 387] on button "Jalankan" at bounding box center [746, 379] width 302 height 31
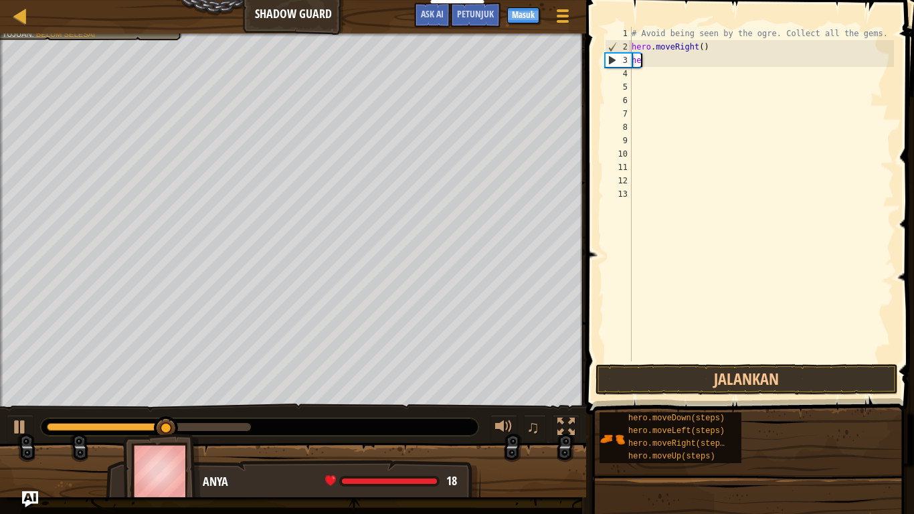
type textarea "h"
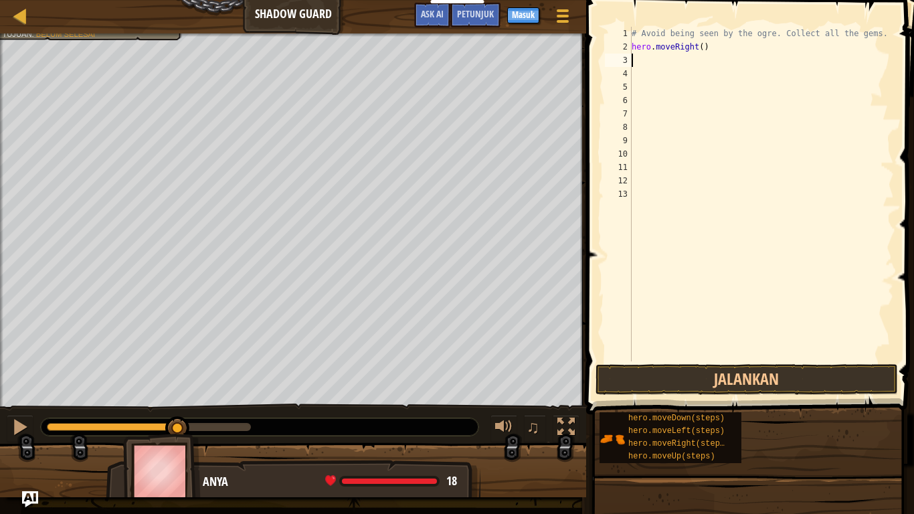
type textarea "h"
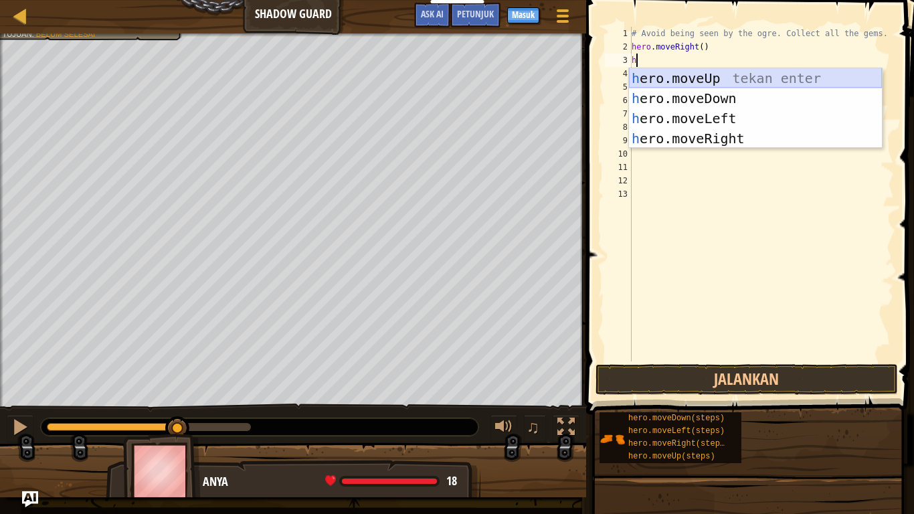
click at [674, 76] on div "h ero.moveUp tekan enter h ero.moveDown tekan enter h ero.moveLeft tekan enter …" at bounding box center [755, 128] width 253 height 120
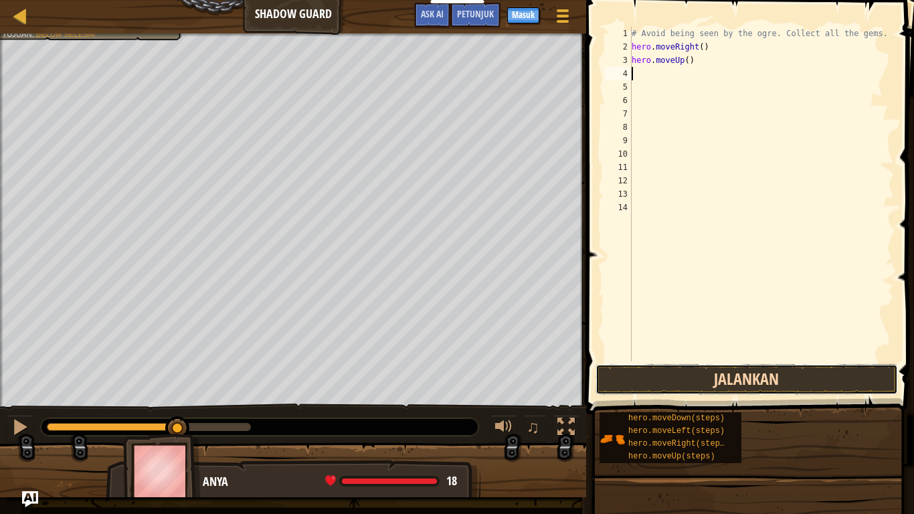
click at [605, 371] on button "Jalankan" at bounding box center [746, 379] width 302 height 31
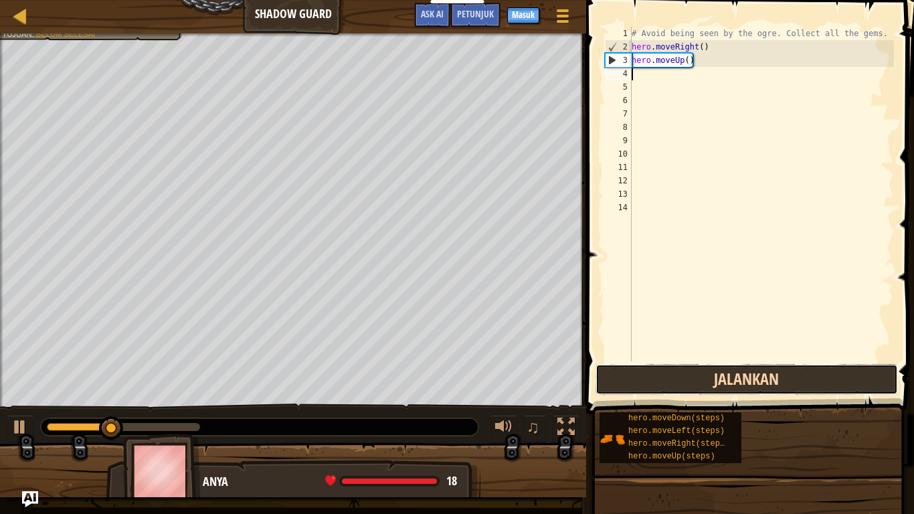
click at [605, 371] on button "Jalankan" at bounding box center [746, 379] width 302 height 31
type textarea "m"
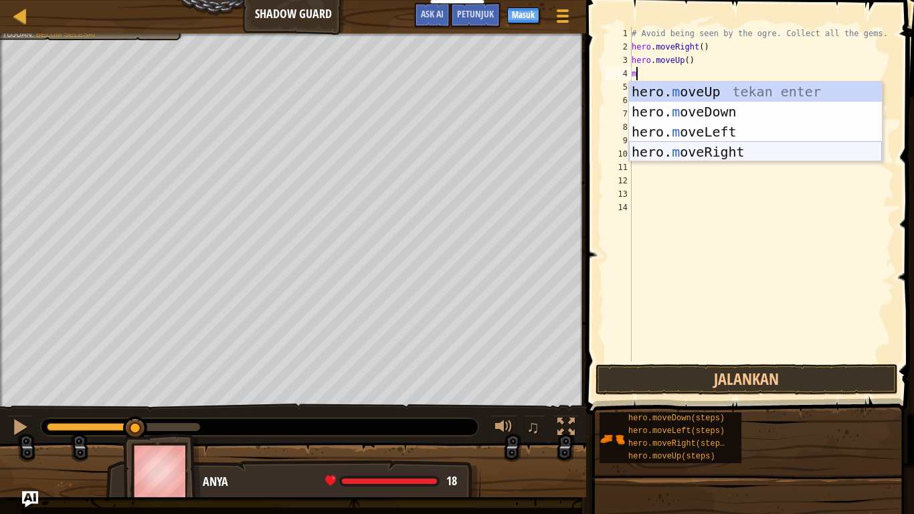
click at [672, 155] on div "hero. m oveUp tekan enter hero. m oveDown tekan enter hero. m oveLeft tekan ent…" at bounding box center [755, 142] width 253 height 120
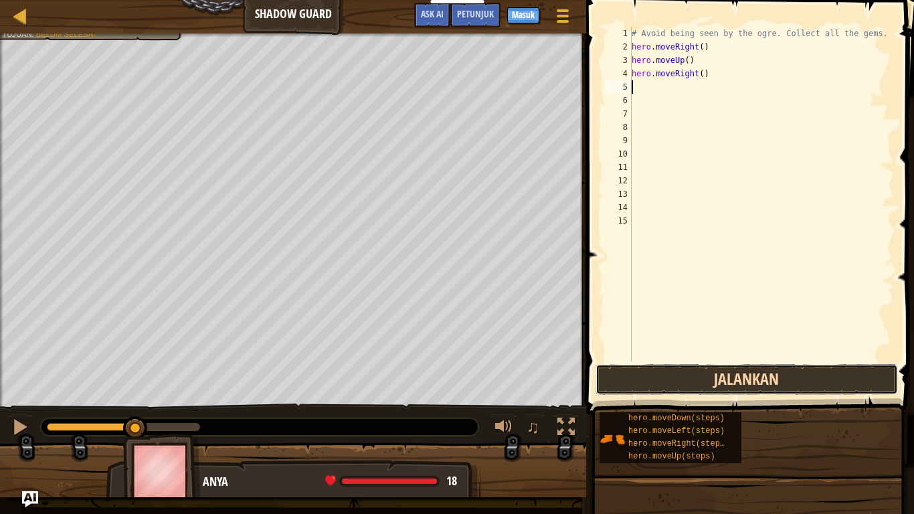
click at [701, 373] on button "Jalankan" at bounding box center [746, 379] width 302 height 31
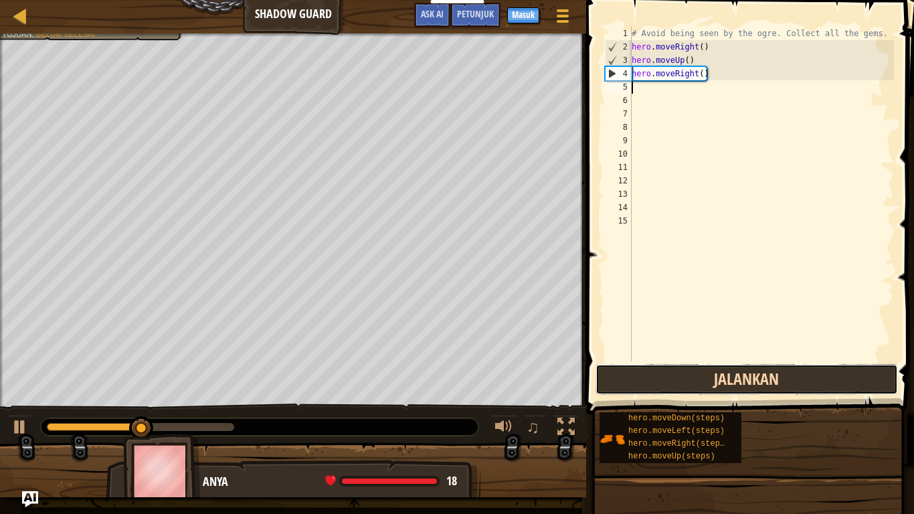
click at [701, 373] on button "Jalankan" at bounding box center [746, 379] width 302 height 31
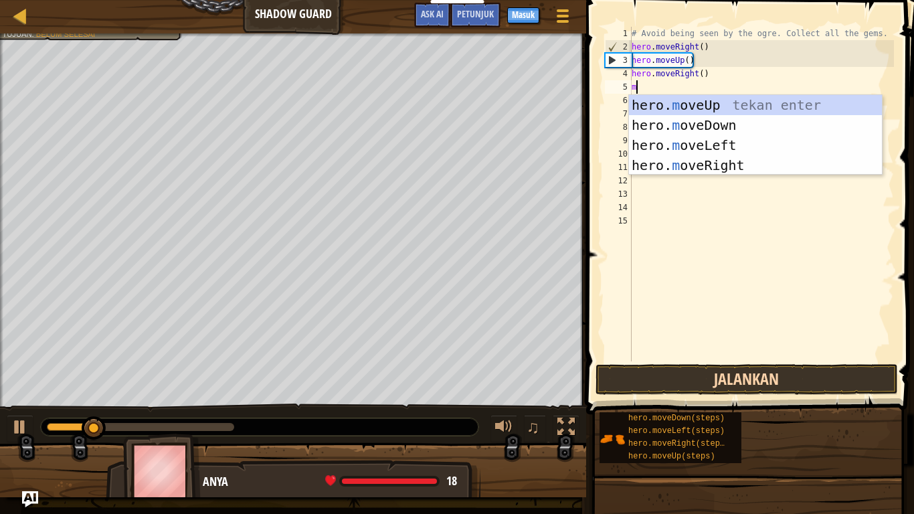
type textarea "mo"
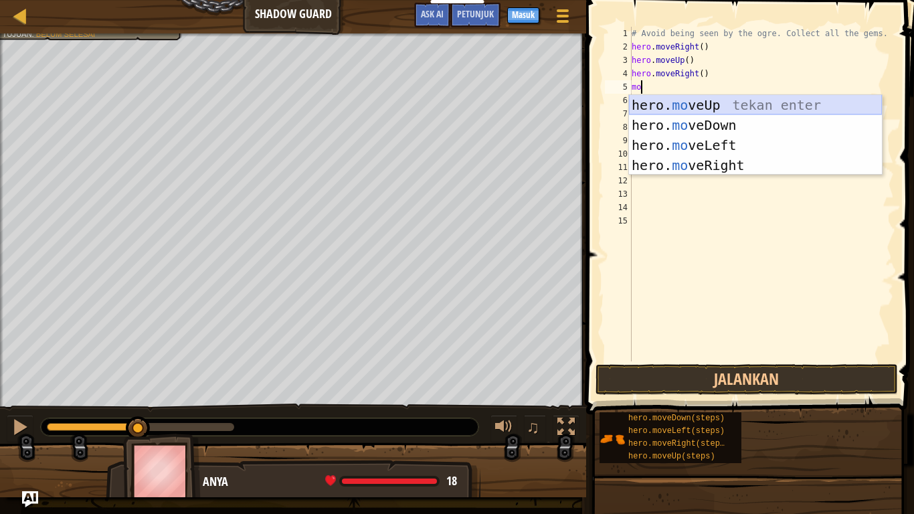
click at [771, 98] on div "hero. mo veUp tekan enter hero. mo veDown tekan enter hero. mo veLeft tekan ent…" at bounding box center [755, 155] width 253 height 120
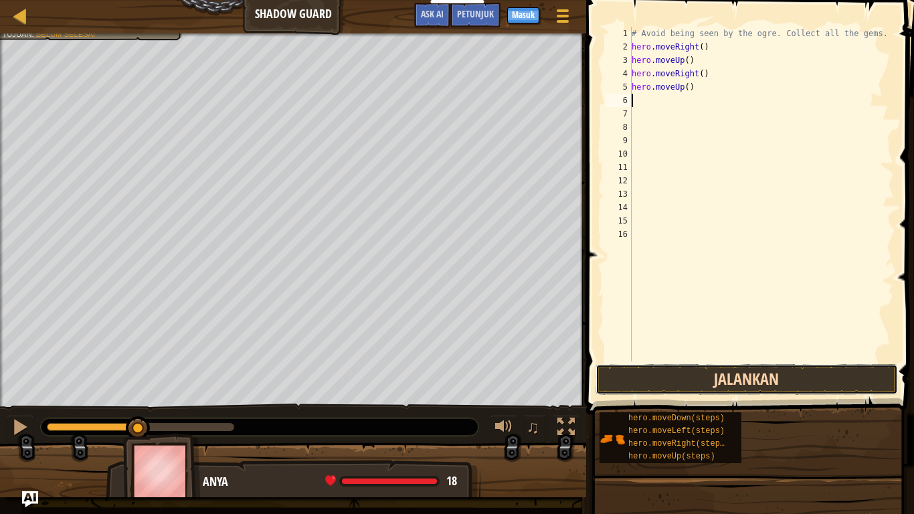
click at [757, 374] on button "Jalankan" at bounding box center [746, 379] width 302 height 31
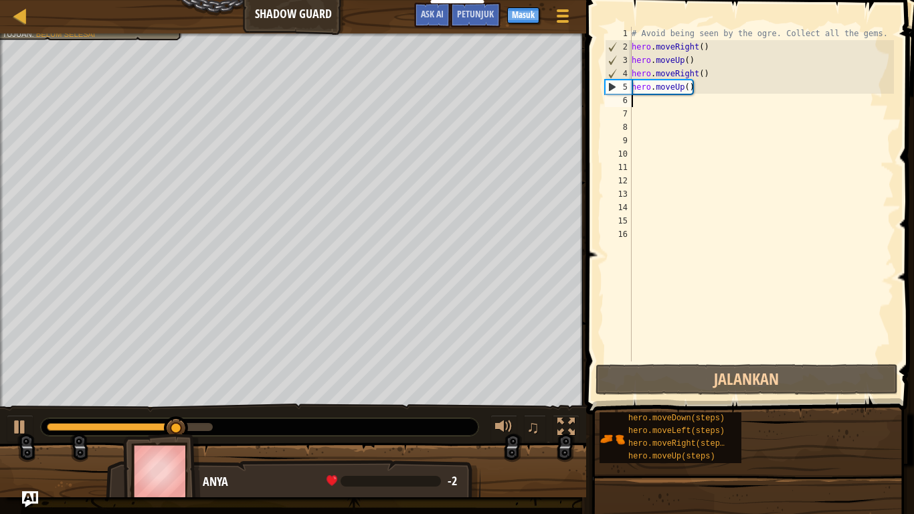
click at [796, 342] on div "# Avoid being seen by the ogre. Collect all the gems. hero . moveRight ( ) hero…" at bounding box center [761, 207] width 265 height 361
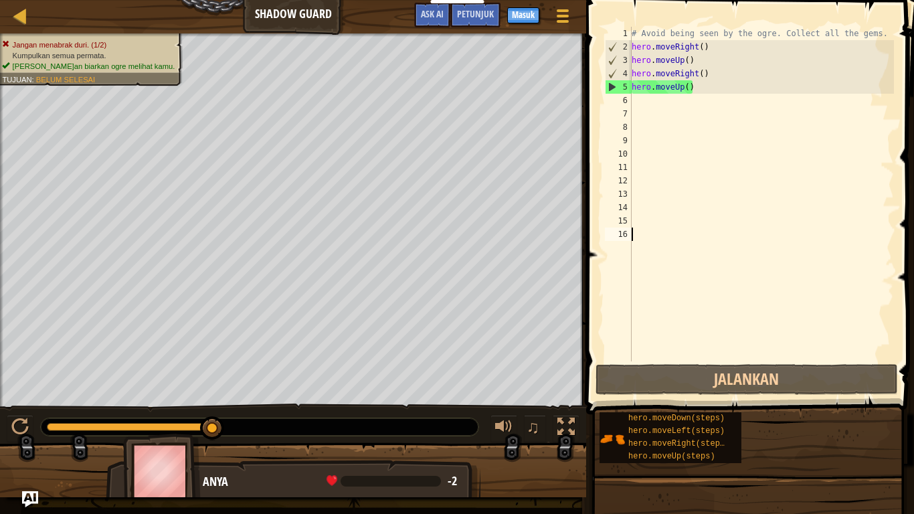
click at [694, 101] on div "# Avoid being seen by the ogre. Collect all the gems. hero . moveRight ( ) hero…" at bounding box center [761, 207] width 265 height 361
click at [694, 83] on div "# Avoid being seen by the ogre. Collect all the gems. hero . moveRight ( ) hero…" at bounding box center [761, 207] width 265 height 361
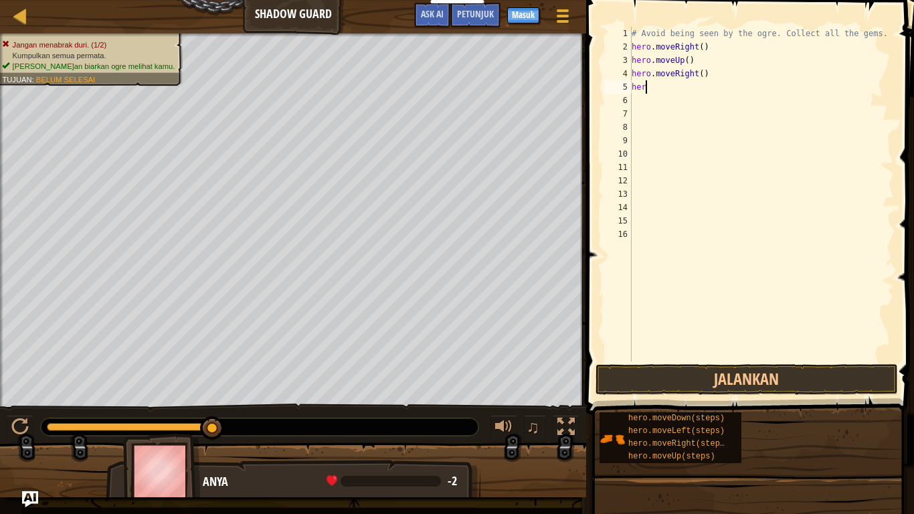
type textarea "hero"
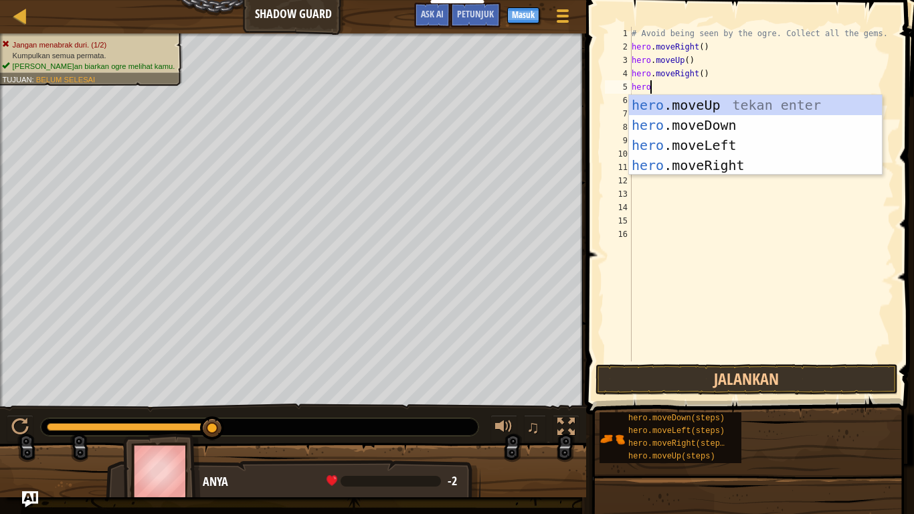
scroll to position [6, 2]
click at [762, 118] on div "hero .moveUp tekan enter hero .moveDown tekan enter hero .moveLeft tekan enter …" at bounding box center [755, 155] width 253 height 120
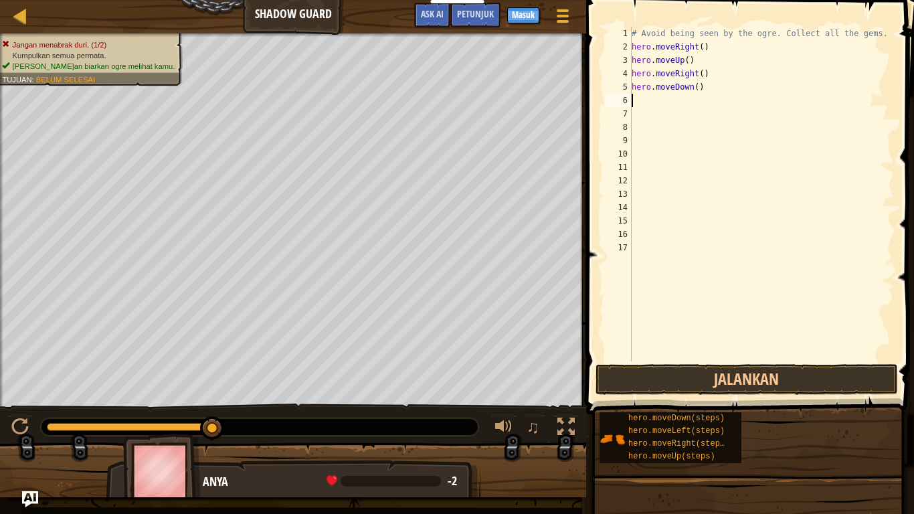
scroll to position [6, 0]
click at [765, 372] on button "Jalankan" at bounding box center [746, 379] width 302 height 31
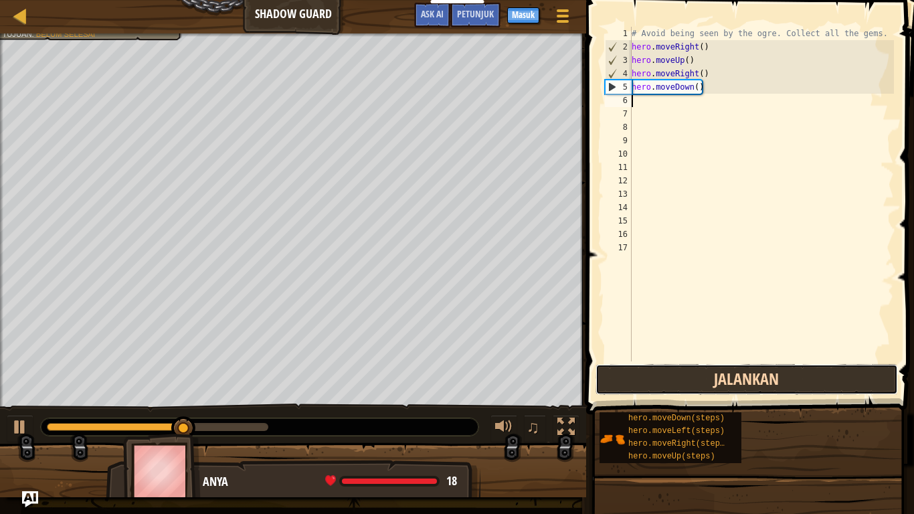
click at [764, 375] on button "Jalankan" at bounding box center [746, 379] width 302 height 31
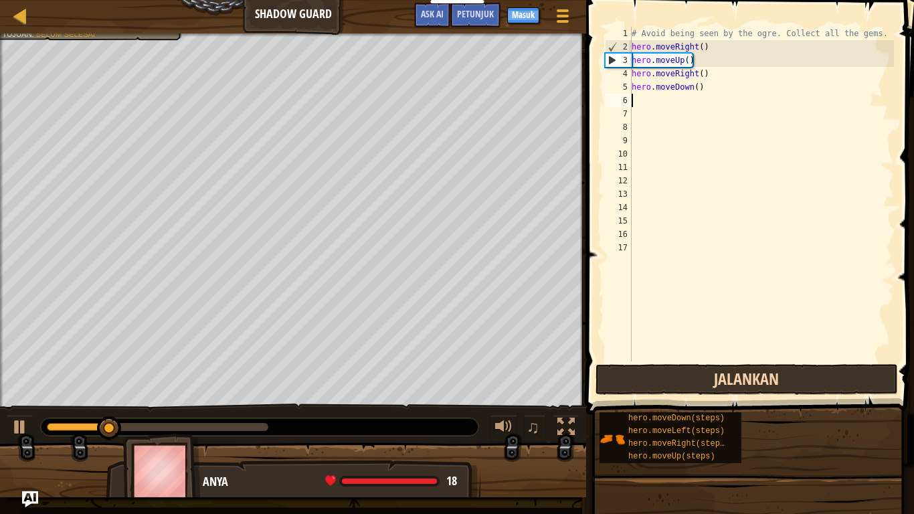
type textarea "h"
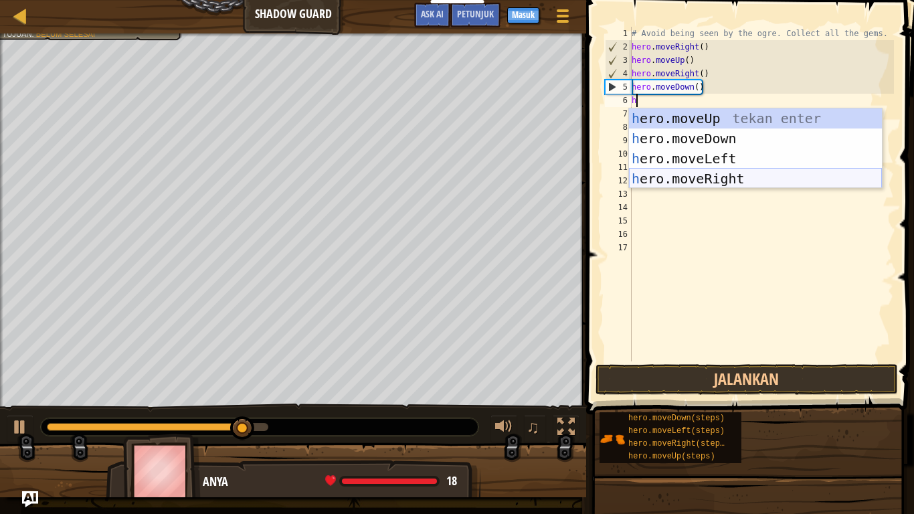
click at [756, 181] on div "h ero.moveUp tekan enter h ero.moveDown tekan enter h ero.moveLeft tekan enter …" at bounding box center [755, 168] width 253 height 120
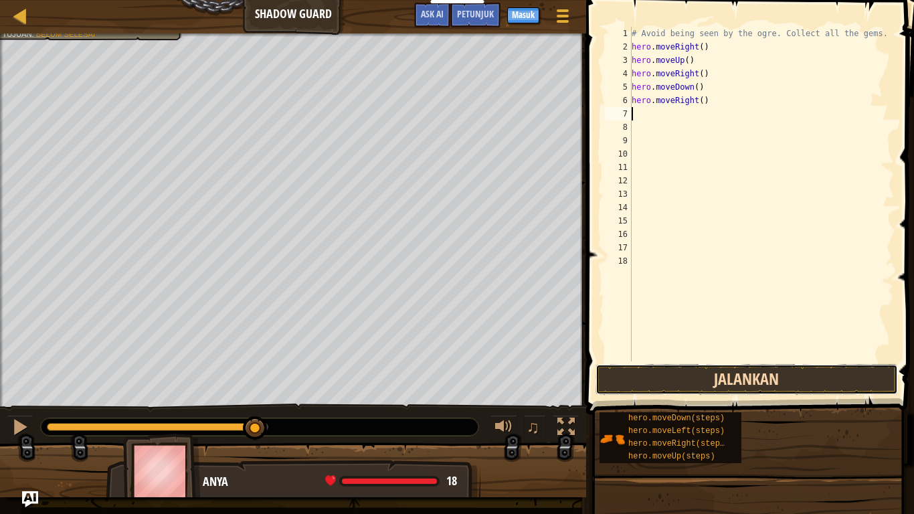
click at [763, 371] on button "Jalankan" at bounding box center [746, 379] width 302 height 31
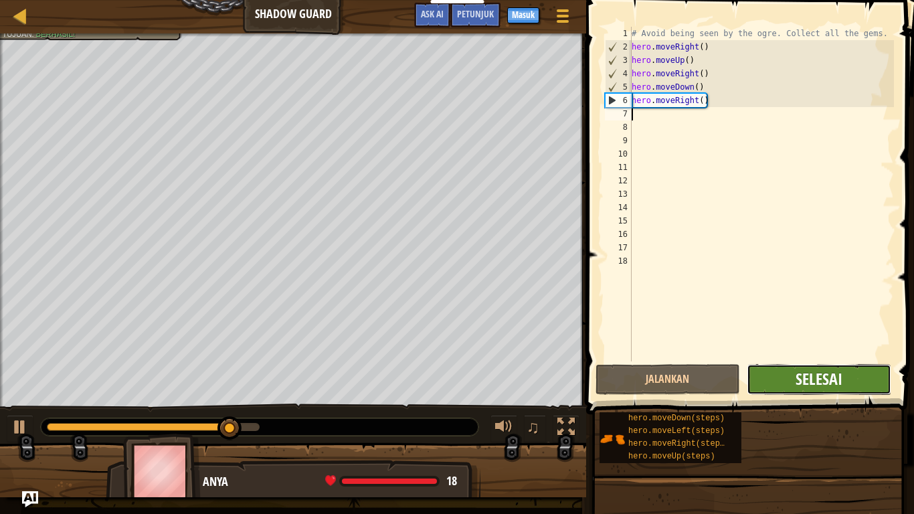
click at [823, 383] on span "Selesai" at bounding box center [818, 378] width 47 height 21
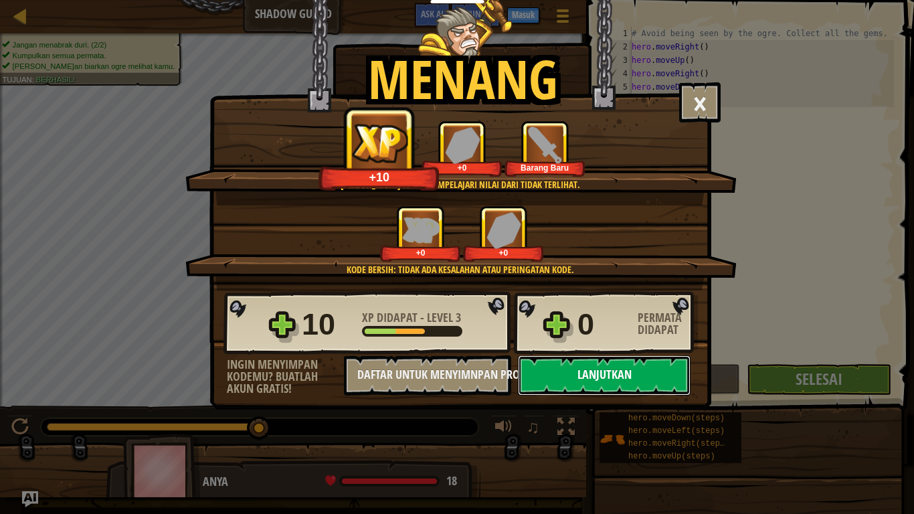
click at [607, 366] on button "Lanjutkan" at bounding box center [604, 375] width 173 height 40
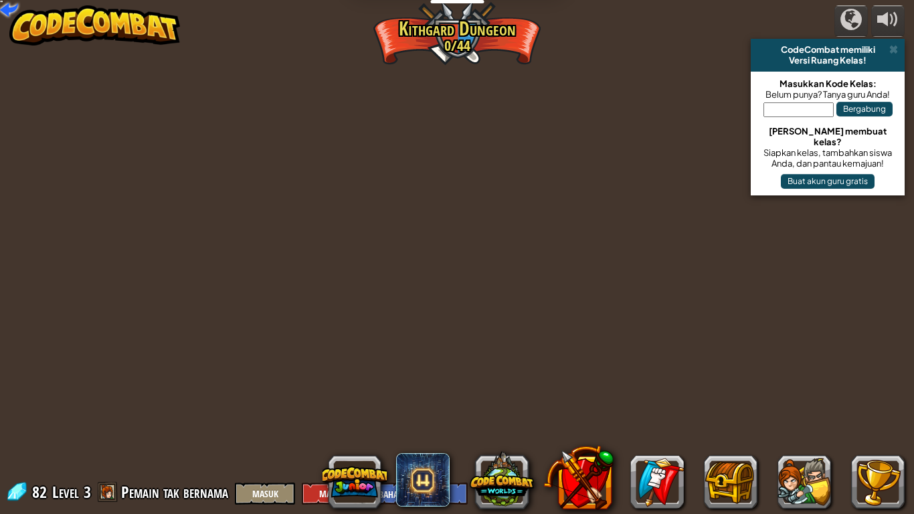
select select "id"
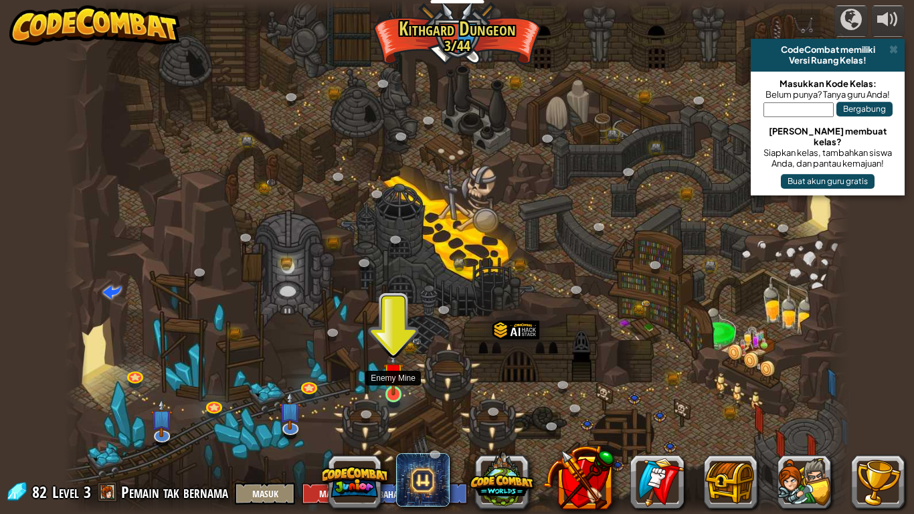
click at [386, 387] on img at bounding box center [393, 372] width 20 height 45
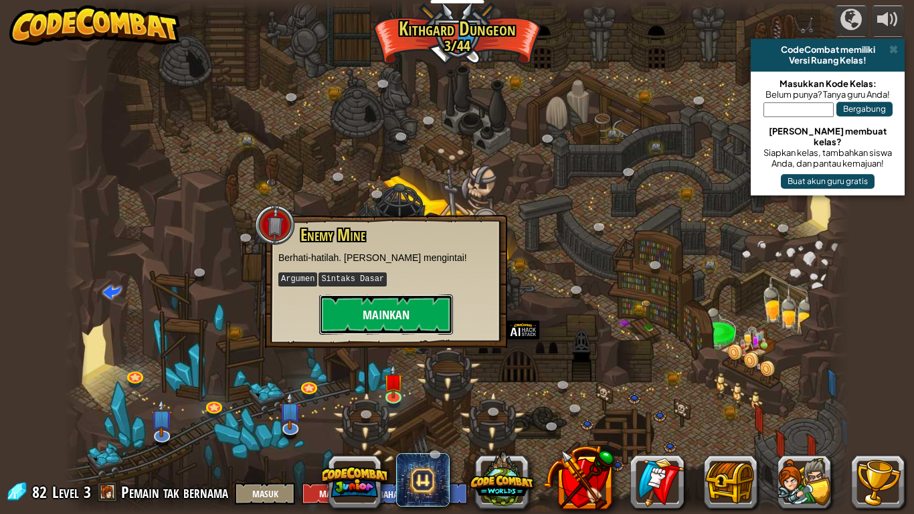
click at [386, 314] on button "Mainkan" at bounding box center [386, 314] width 134 height 40
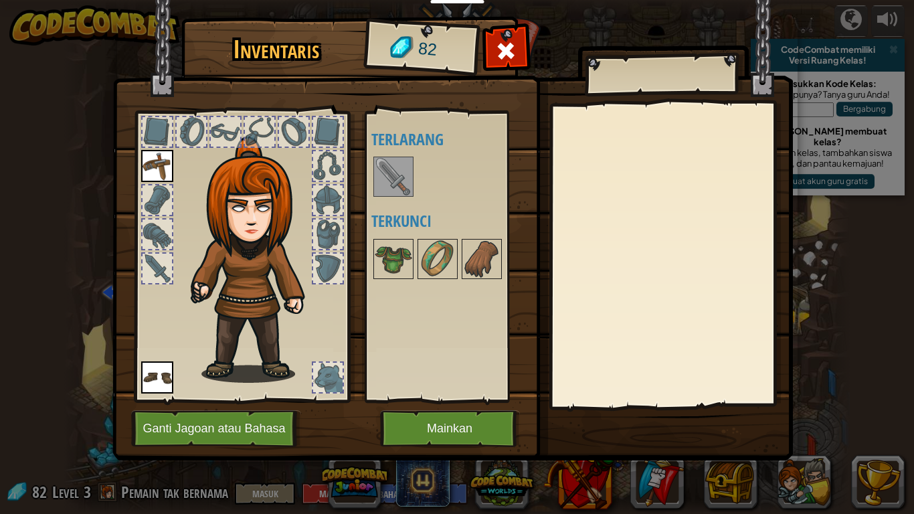
click at [382, 179] on img at bounding box center [393, 176] width 37 height 37
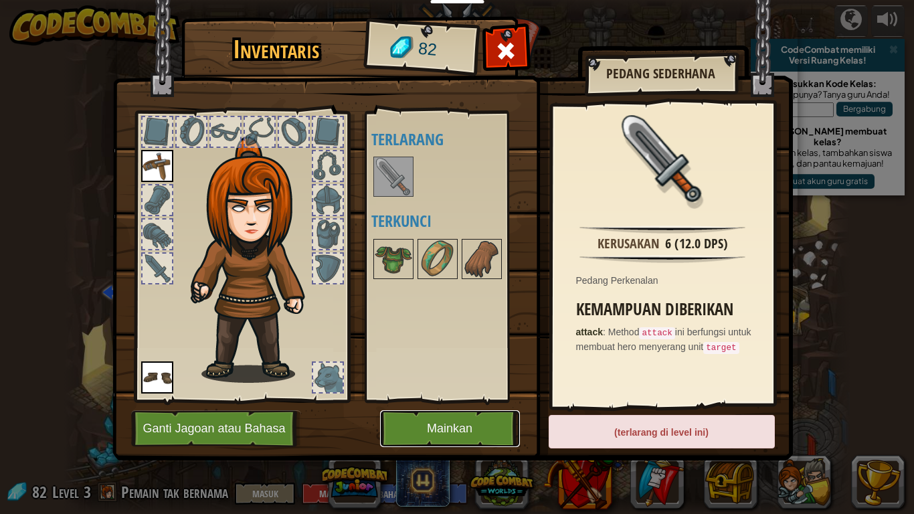
click at [397, 423] on button "Mainkan" at bounding box center [450, 428] width 140 height 37
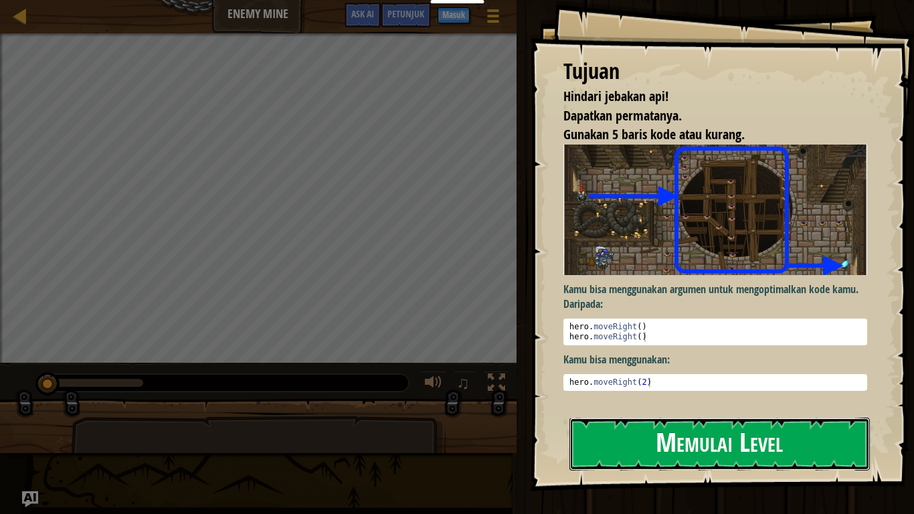
click at [642, 423] on button "Memulai Level" at bounding box center [719, 443] width 300 height 53
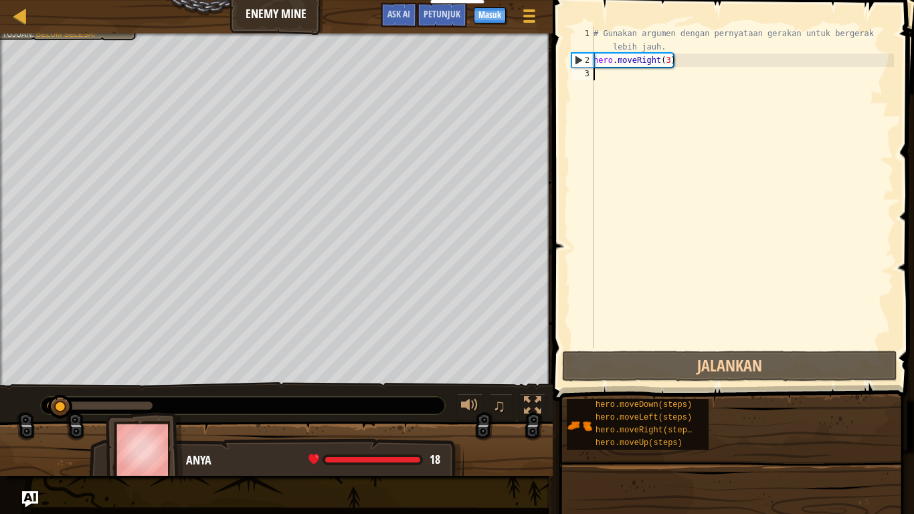
click at [603, 68] on div "# Gunakan argumen dengan pernyataan gerakan untuk bergerak lebih jauh. hero . m…" at bounding box center [742, 207] width 303 height 361
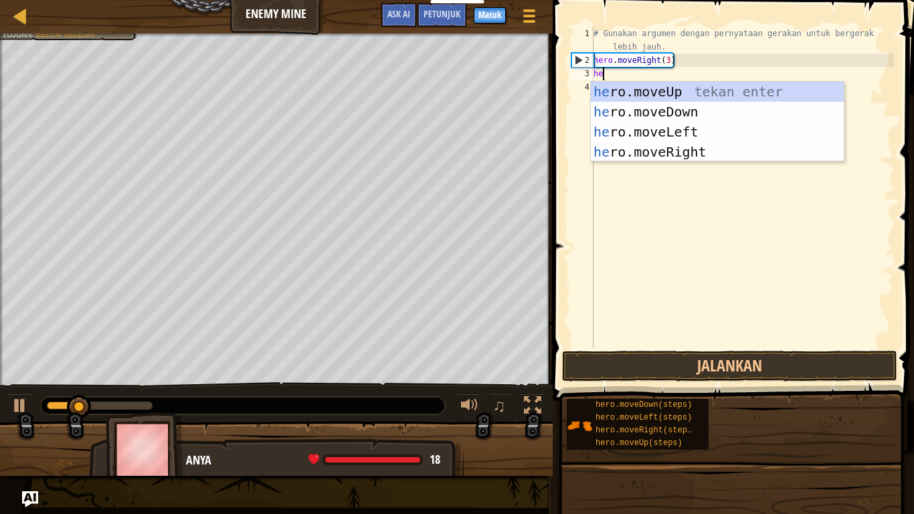
type textarea "her"
click at [685, 106] on div "her o.moveUp tekan enter her o.moveDown tekan enter her o.moveLeft tekan enter …" at bounding box center [717, 142] width 253 height 120
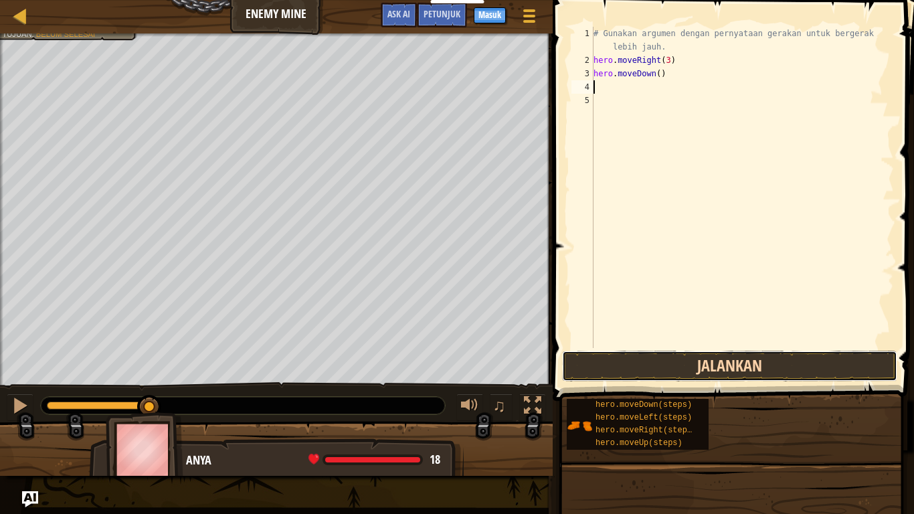
click at [706, 359] on button "Jalankan" at bounding box center [729, 366] width 335 height 31
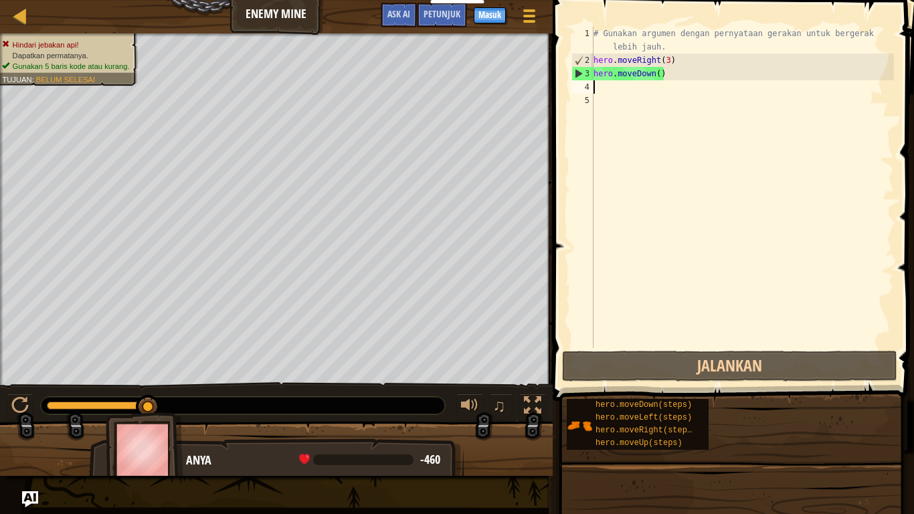
click at [667, 84] on div "# Gunakan argumen dengan pernyataan gerakan untuk bergerak lebih jauh. hero . m…" at bounding box center [742, 207] width 303 height 361
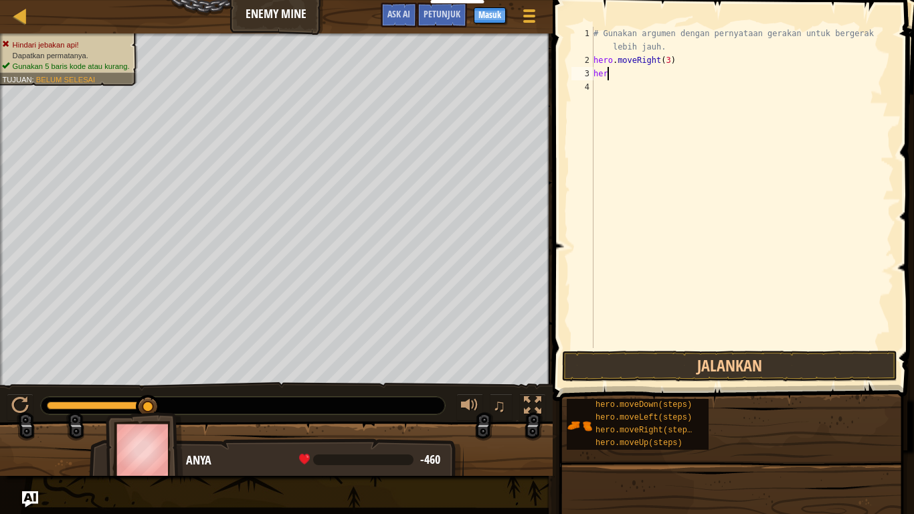
type textarea "hero"
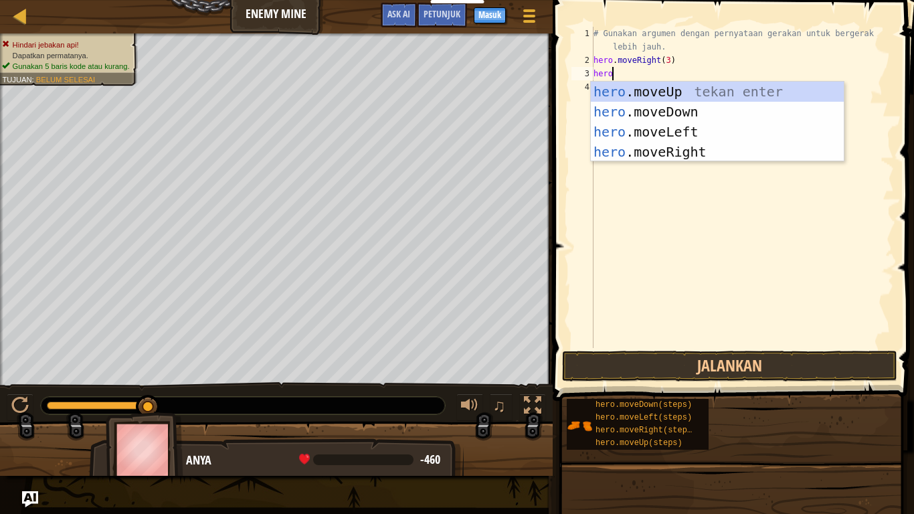
scroll to position [6, 2]
click at [712, 124] on div "hero .moveUp tekan enter hero .moveDown tekan enter hero .moveLeft tekan enter …" at bounding box center [717, 142] width 253 height 120
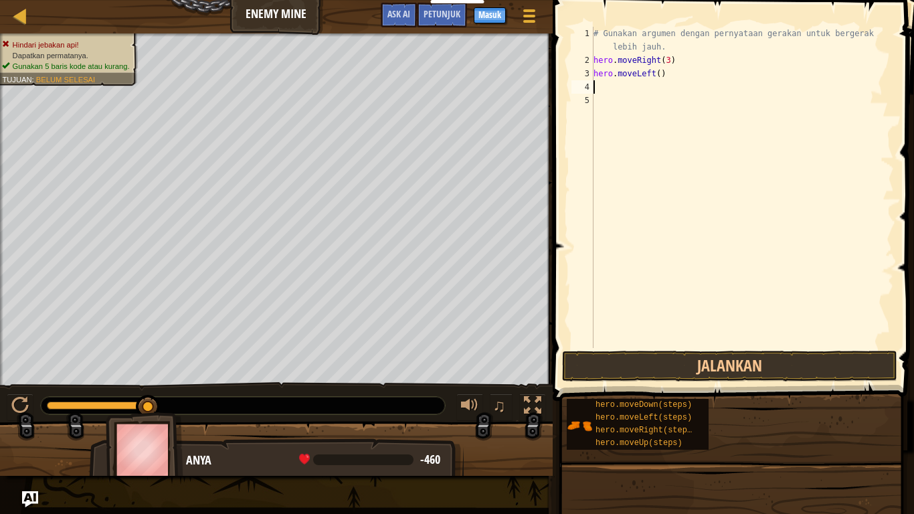
scroll to position [6, 0]
click at [674, 353] on button "Jalankan" at bounding box center [729, 366] width 335 height 31
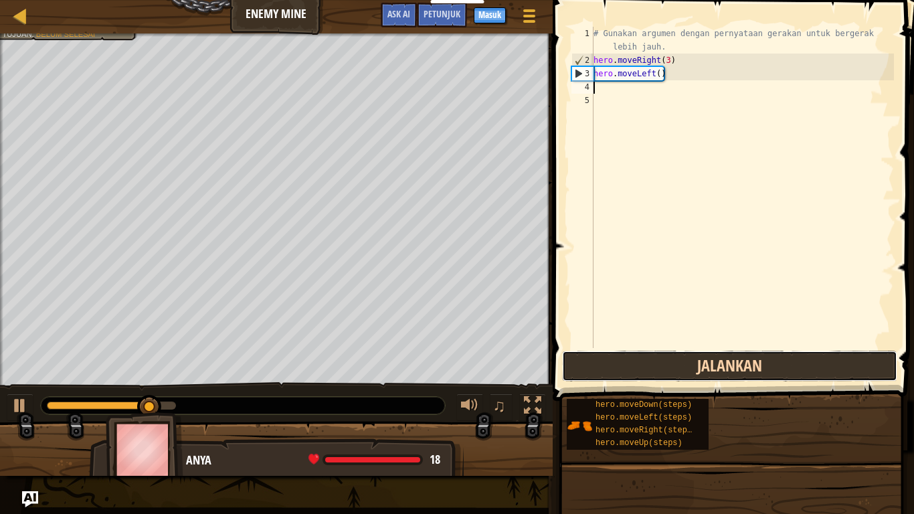
click at [674, 353] on button "Jalankan" at bounding box center [729, 366] width 335 height 31
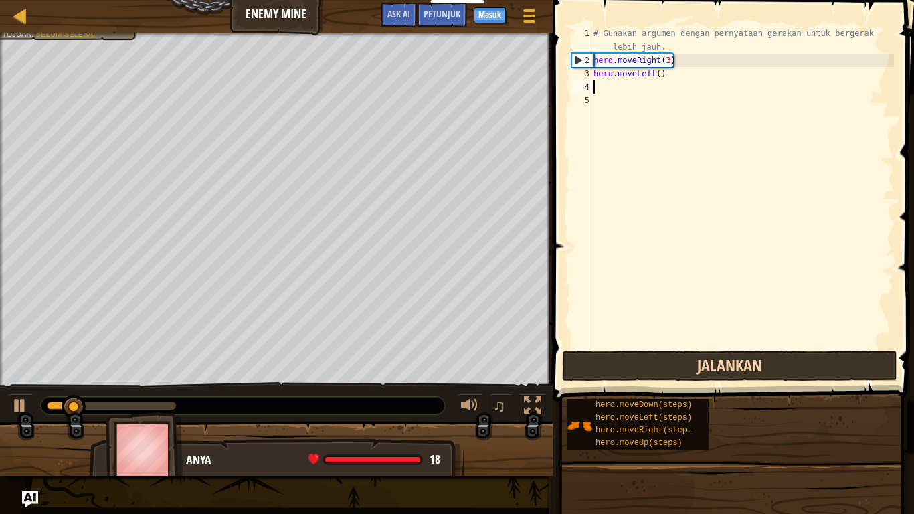
type textarea "h"
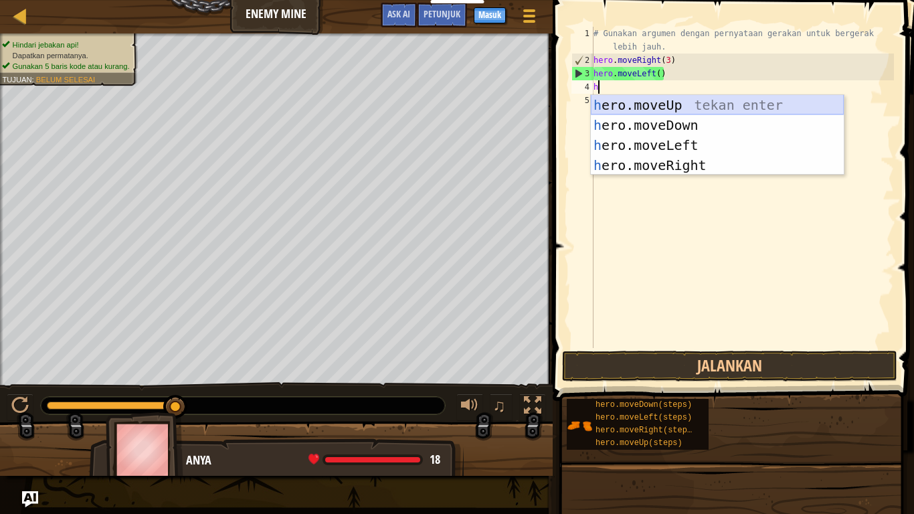
click at [731, 99] on div "h ero.moveUp tekan enter h ero.moveDown tekan enter h ero.moveLeft tekan enter …" at bounding box center [717, 155] width 253 height 120
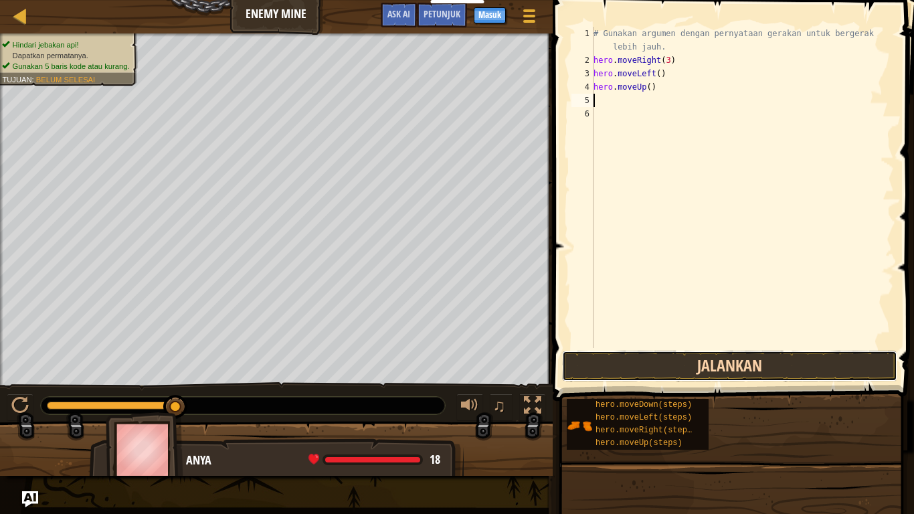
click at [761, 378] on button "Jalankan" at bounding box center [729, 366] width 335 height 31
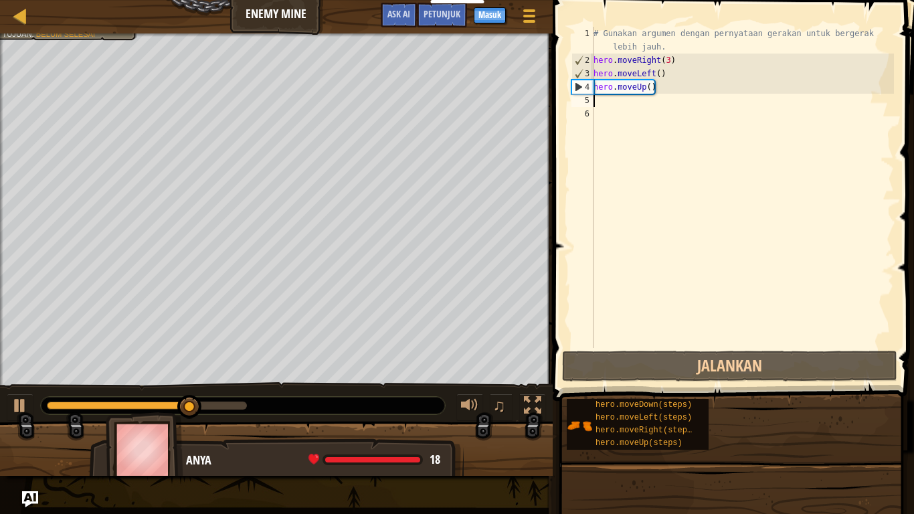
click at [655, 89] on div "# Gunakan argumen dengan pernyataan gerakan untuk bergerak lebih jauh. hero . m…" at bounding box center [742, 207] width 303 height 361
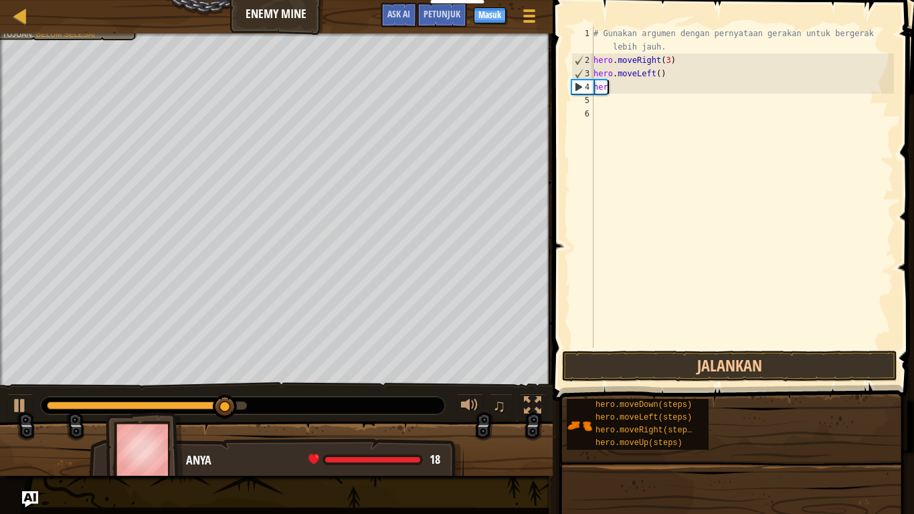
type textarea "hero"
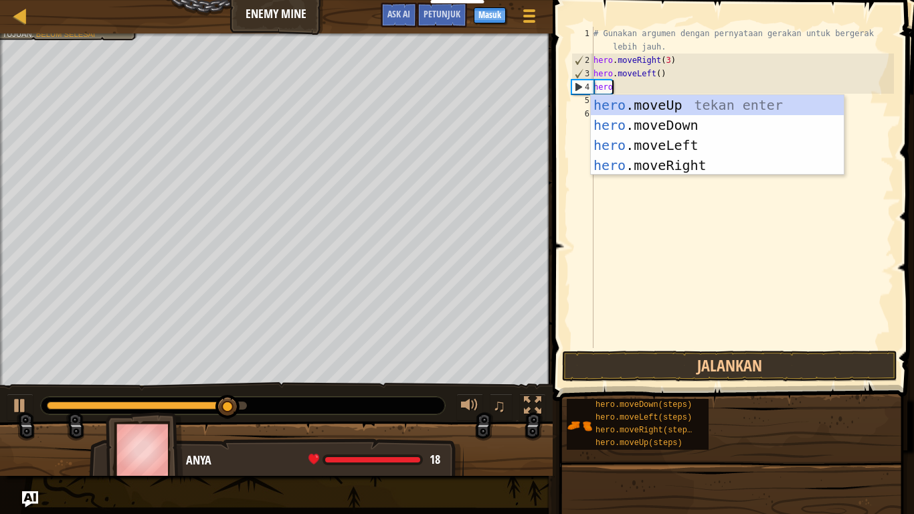
scroll to position [6, 2]
click at [731, 168] on div "hero .moveUp tekan enter hero .moveDown tekan enter hero .moveLeft tekan enter …" at bounding box center [717, 155] width 253 height 120
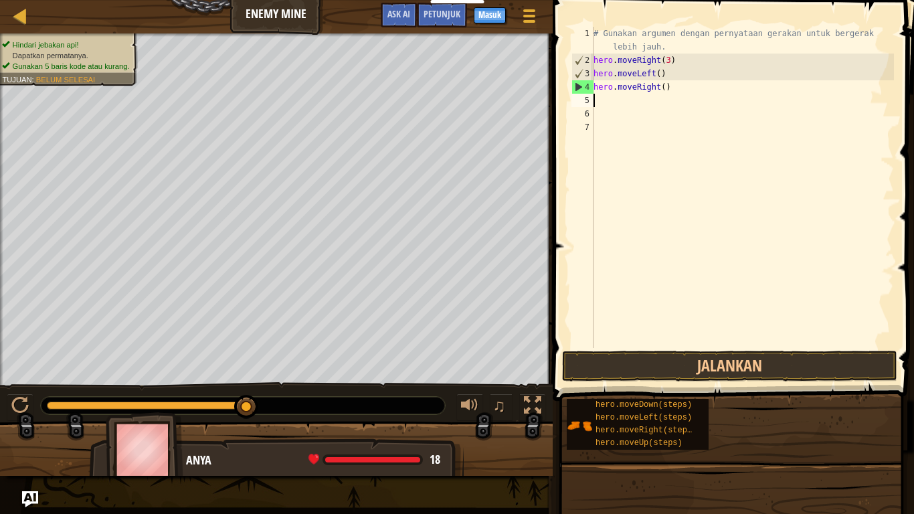
scroll to position [6, 0]
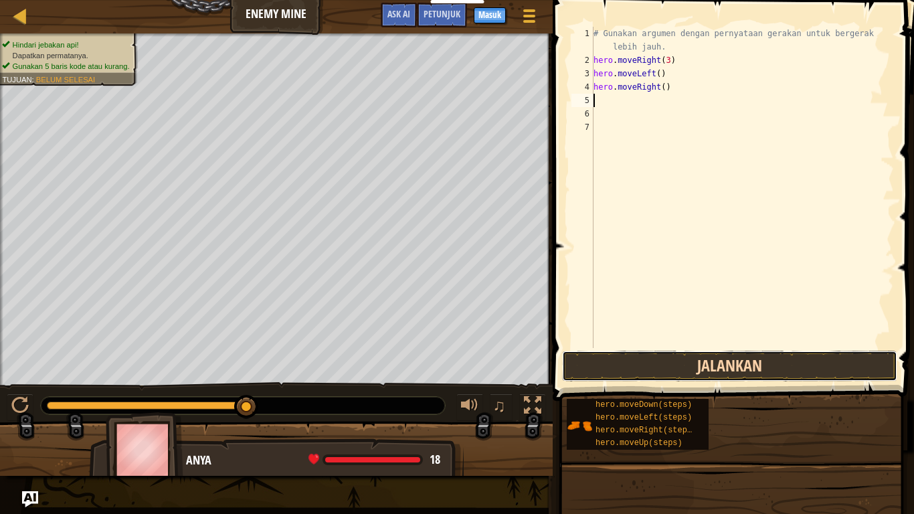
click at [749, 371] on button "Jalankan" at bounding box center [729, 366] width 335 height 31
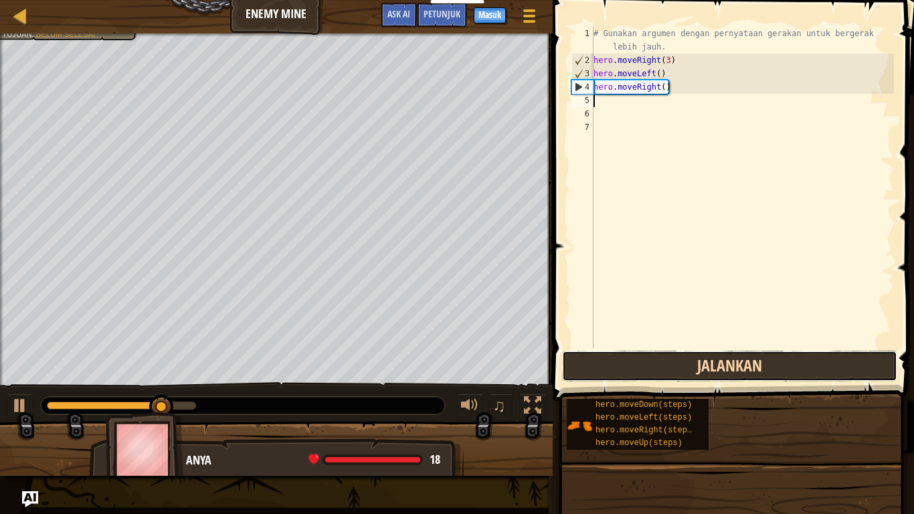
click at [749, 371] on button "Jalankan" at bounding box center [729, 366] width 335 height 31
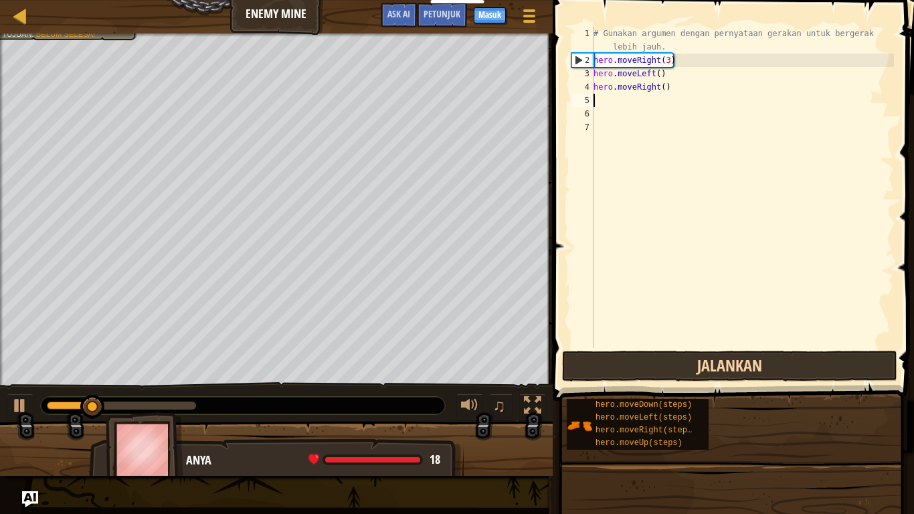
type textarea "h"
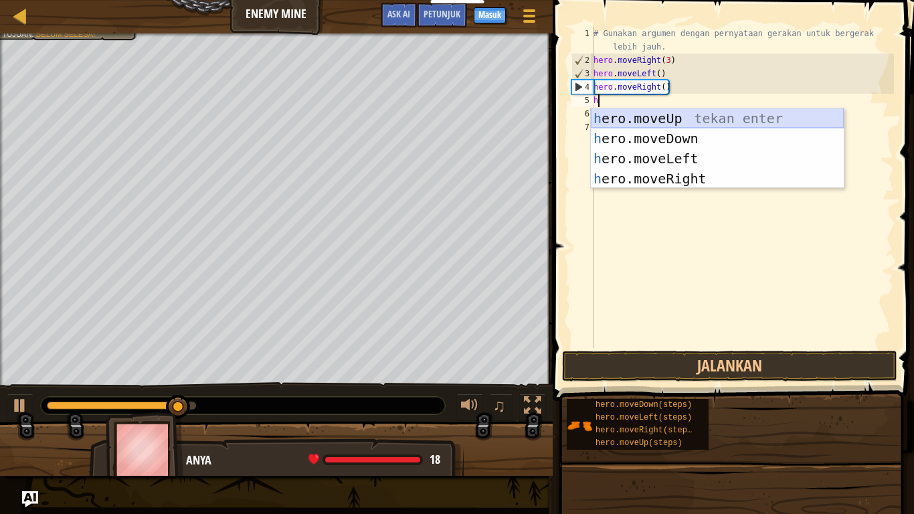
click at [736, 114] on div "h ero.moveUp tekan enter h ero.moveDown tekan enter h ero.moveLeft tekan enter …" at bounding box center [717, 168] width 253 height 120
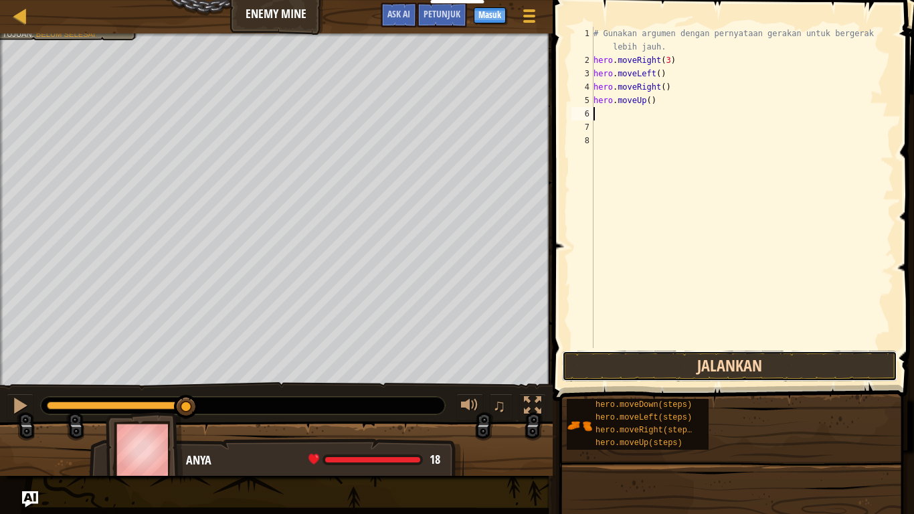
click at [741, 355] on button "Jalankan" at bounding box center [729, 366] width 335 height 31
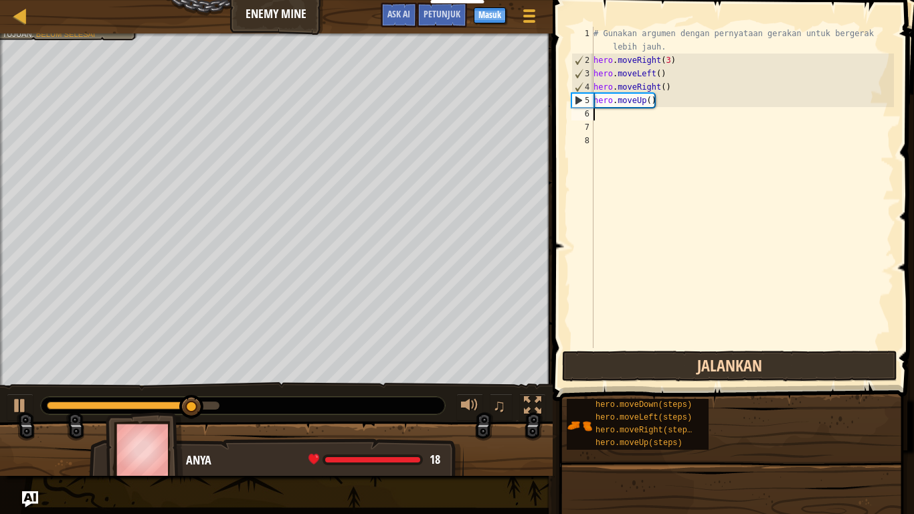
type textarea "h"
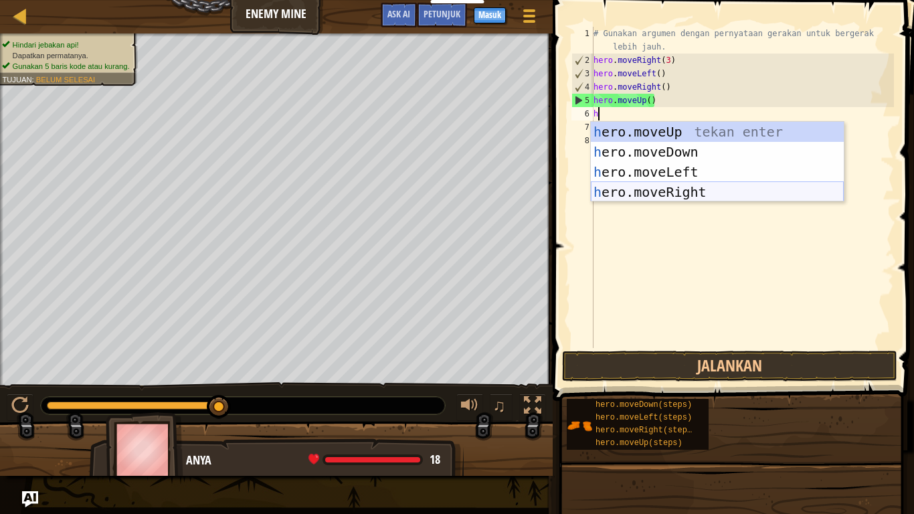
click at [773, 196] on div "h ero.moveUp tekan enter h ero.moveDown tekan enter h ero.moveLeft tekan enter …" at bounding box center [717, 182] width 253 height 120
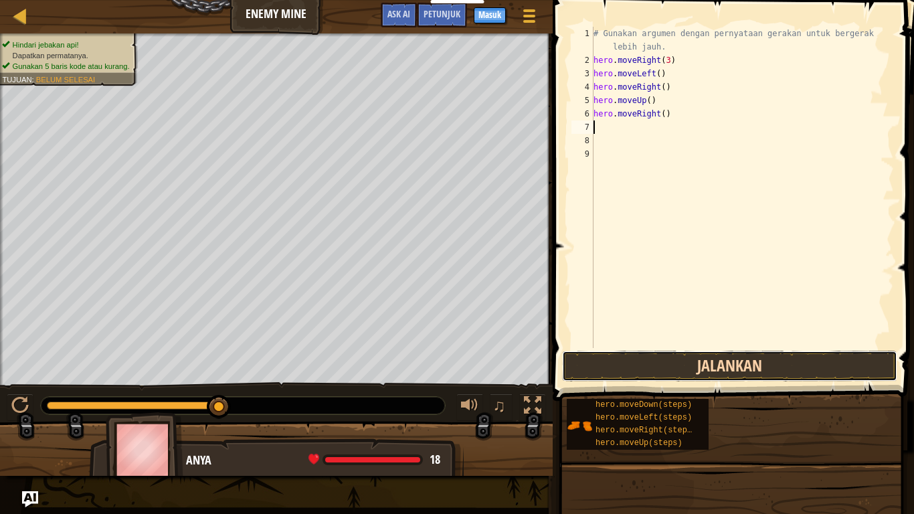
click at [769, 374] on button "Jalankan" at bounding box center [729, 366] width 335 height 31
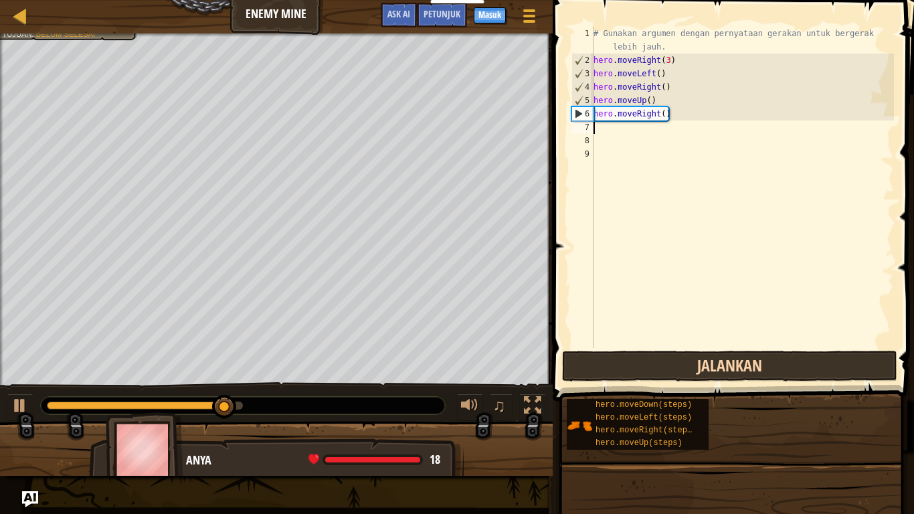
type textarea "h"
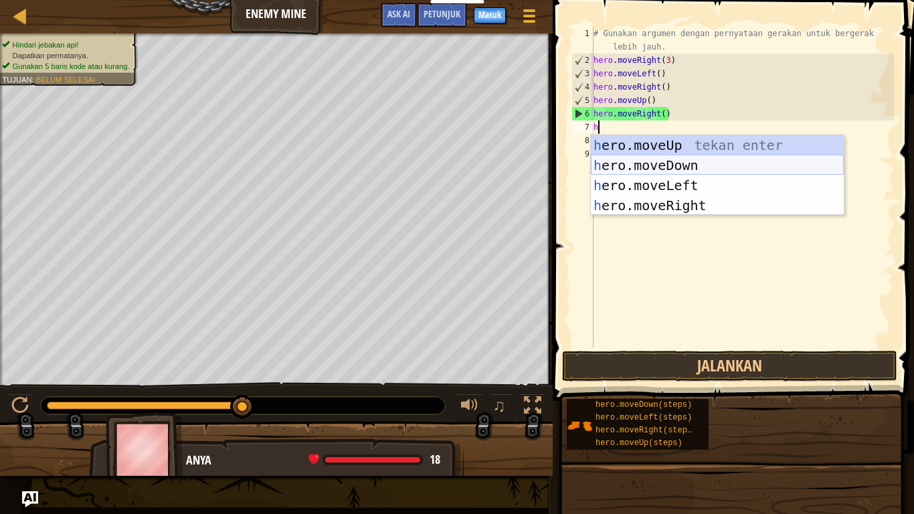
click at [759, 166] on div "h ero.moveUp tekan enter h ero.moveDown tekan enter h ero.moveLeft tekan enter …" at bounding box center [717, 195] width 253 height 120
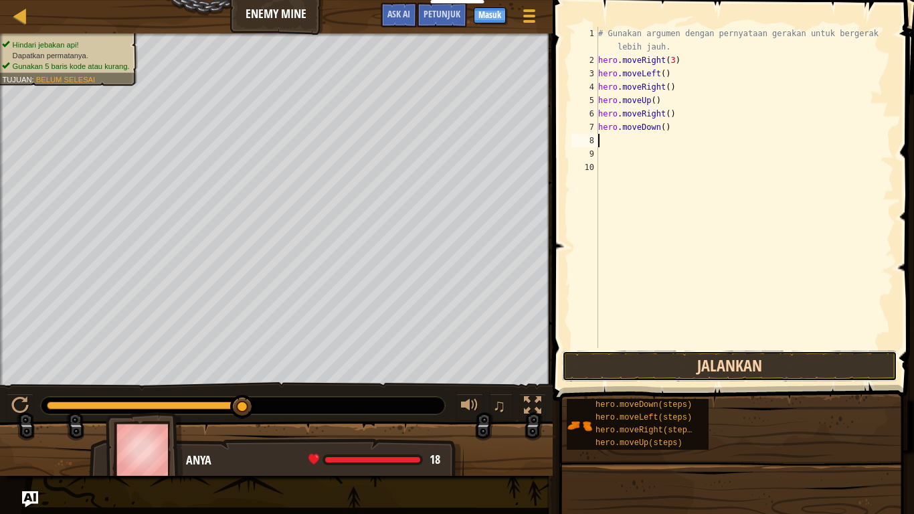
click at [742, 361] on button "Jalankan" at bounding box center [729, 366] width 335 height 31
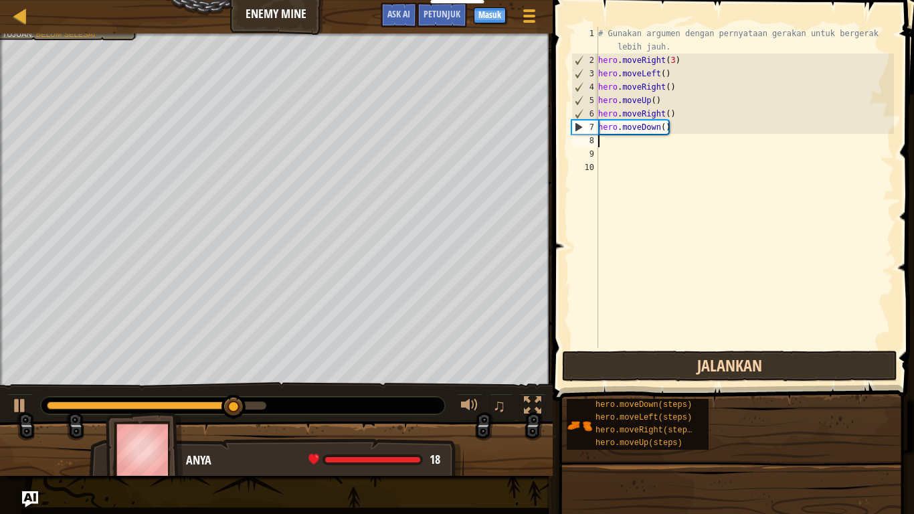
type textarea "h"
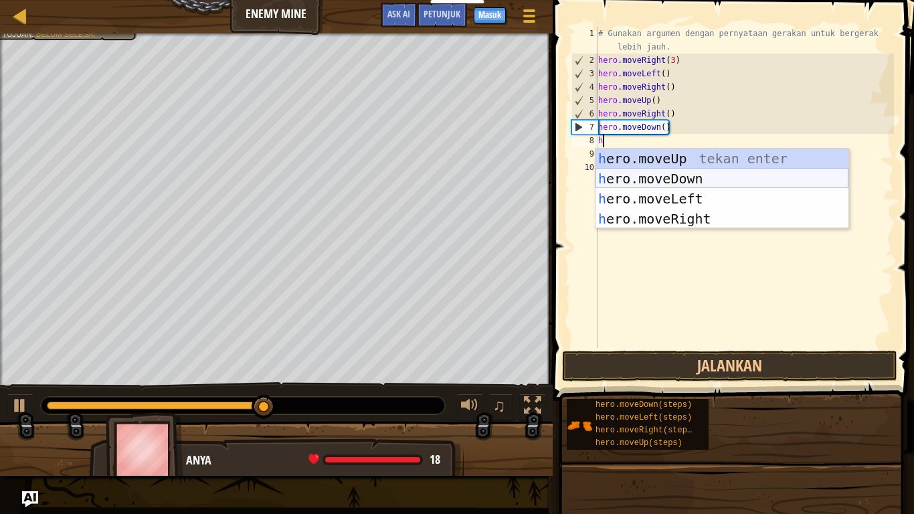
click at [757, 170] on div "h ero.moveUp tekan enter h ero.moveDown tekan enter h ero.moveLeft tekan enter …" at bounding box center [721, 209] width 253 height 120
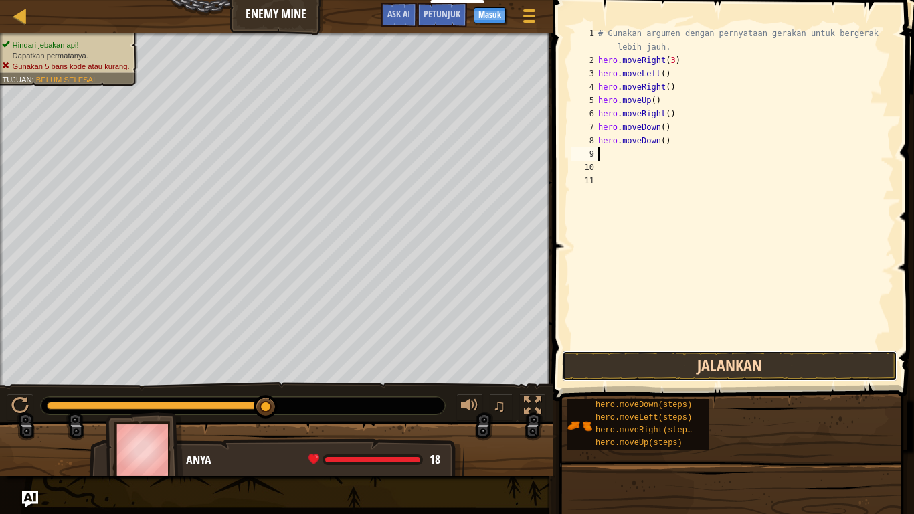
click at [786, 363] on button "Jalankan" at bounding box center [729, 366] width 335 height 31
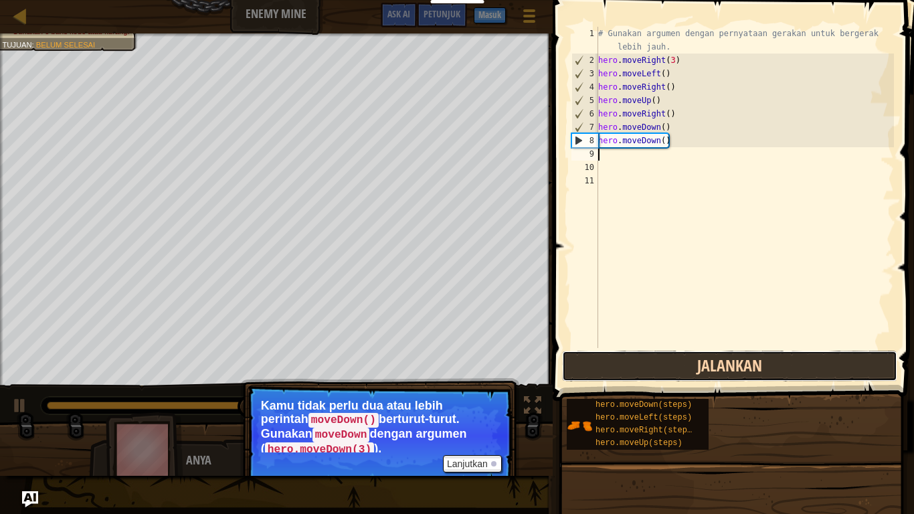
click at [786, 363] on button "Jalankan" at bounding box center [729, 366] width 335 height 31
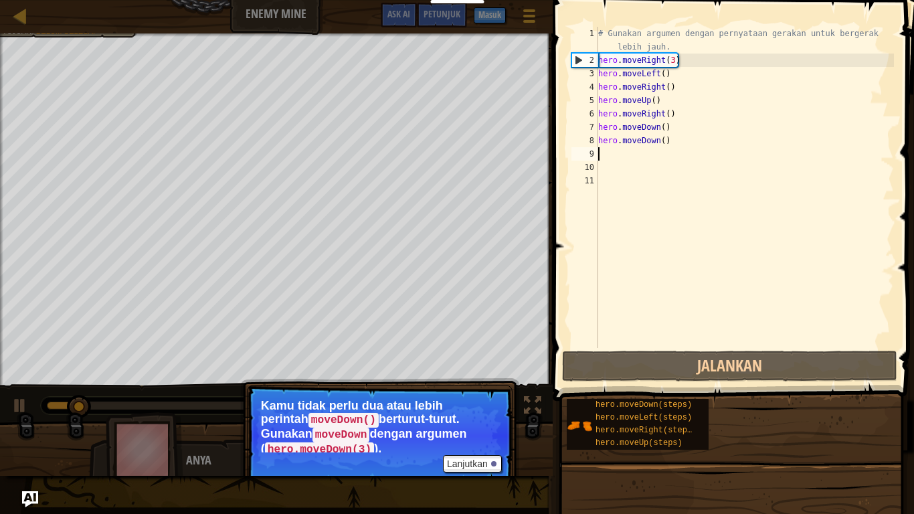
click at [615, 158] on div "# Gunakan argumen dengan pernyataan gerakan untuk bergerak lebih jauh. hero . m…" at bounding box center [744, 207] width 298 height 361
type textarea "h"
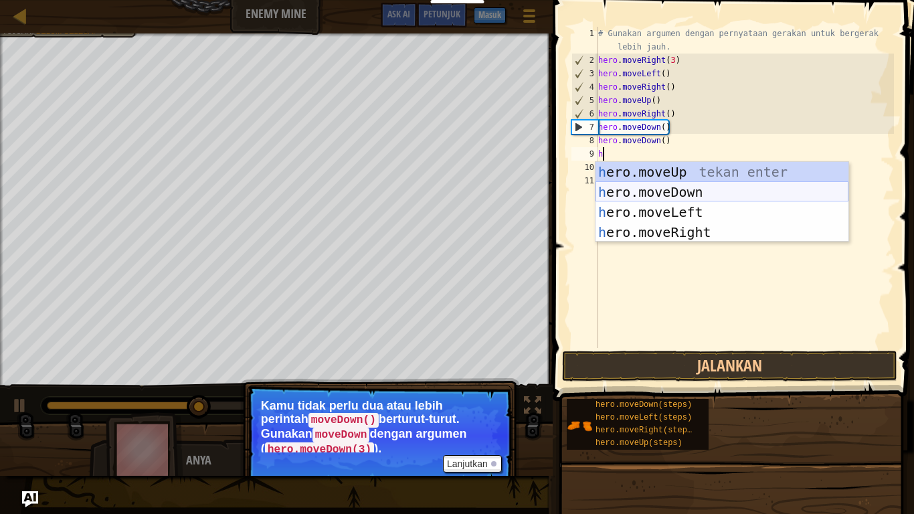
click at [702, 193] on div "h ero.moveUp tekan enter h ero.moveDown tekan enter h ero.moveLeft tekan enter …" at bounding box center [721, 222] width 253 height 120
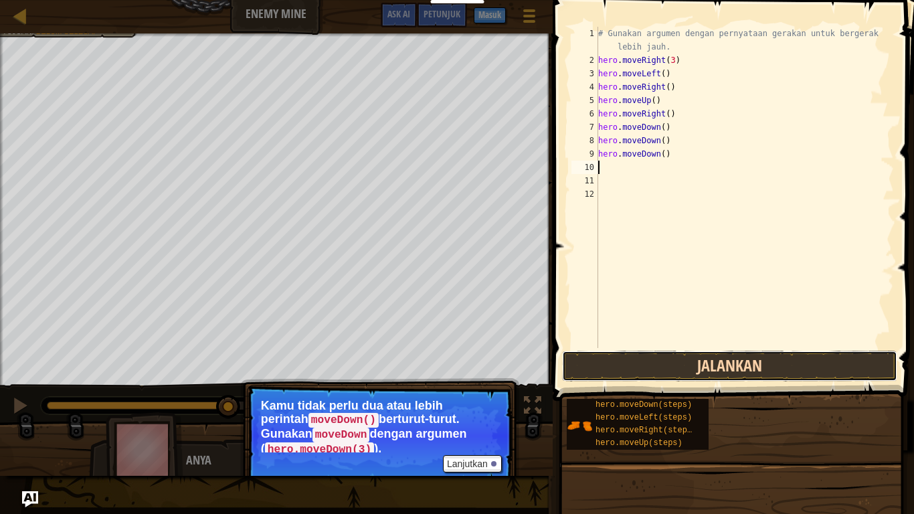
click at [724, 363] on button "Jalankan" at bounding box center [729, 366] width 335 height 31
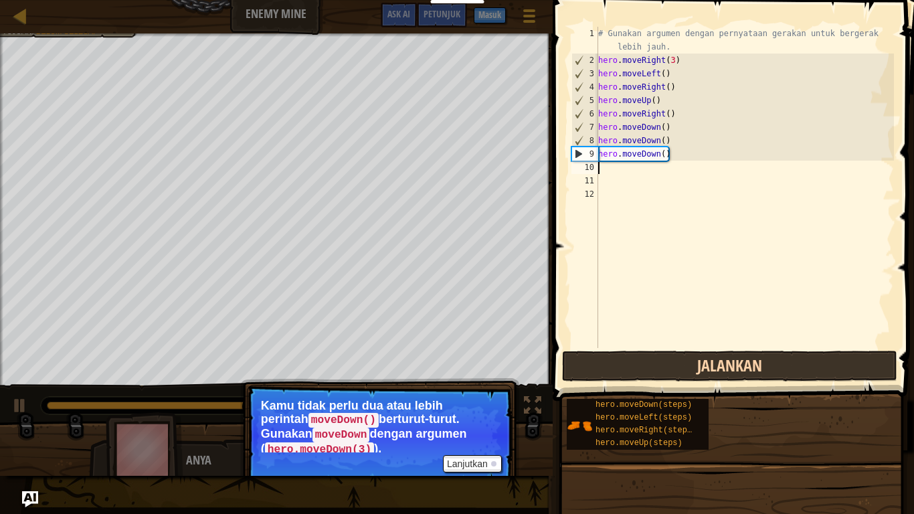
type textarea "h"
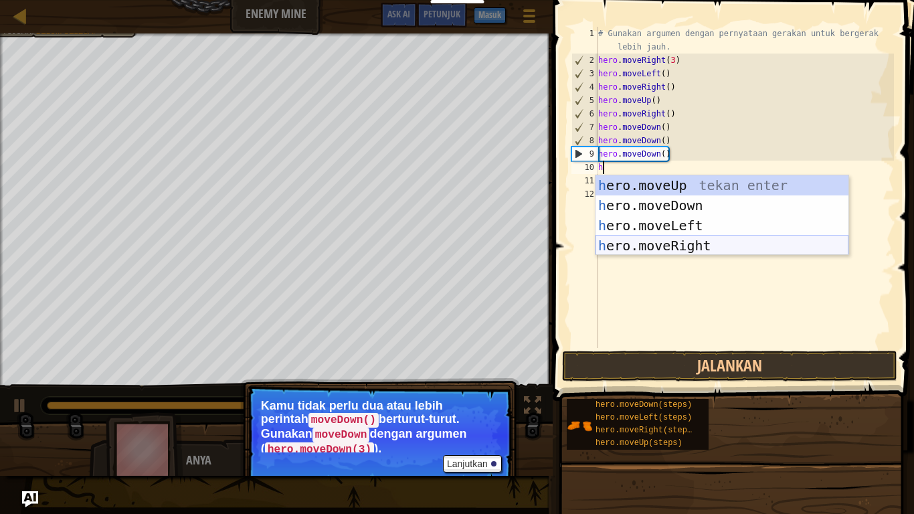
click at [763, 246] on div "h ero.moveUp tekan enter h ero.moveDown tekan enter h ero.moveLeft tekan enter …" at bounding box center [721, 235] width 253 height 120
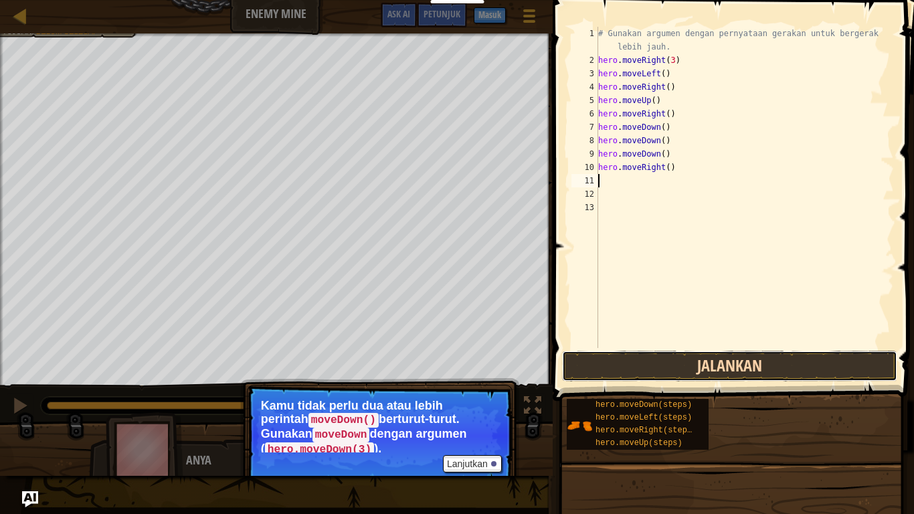
click at [773, 368] on button "Jalankan" at bounding box center [729, 366] width 335 height 31
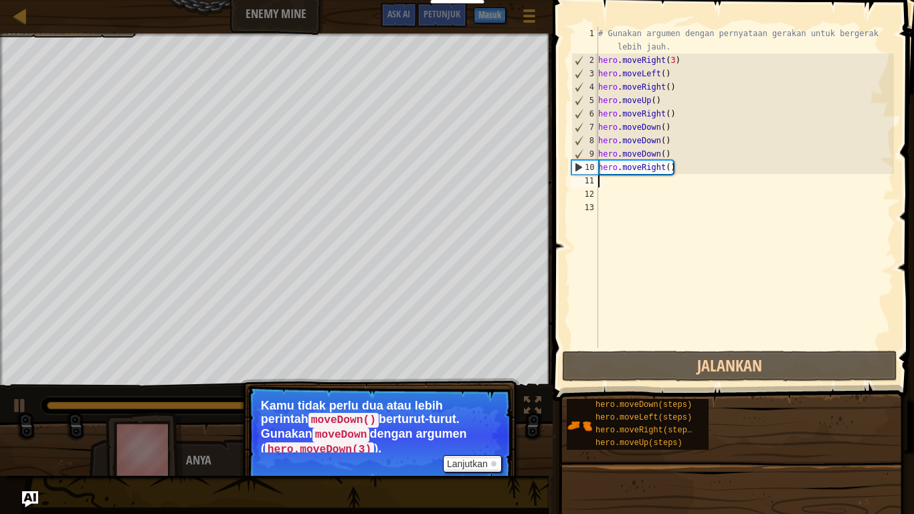
click at [597, 183] on div "11" at bounding box center [584, 180] width 27 height 13
type textarea "h"
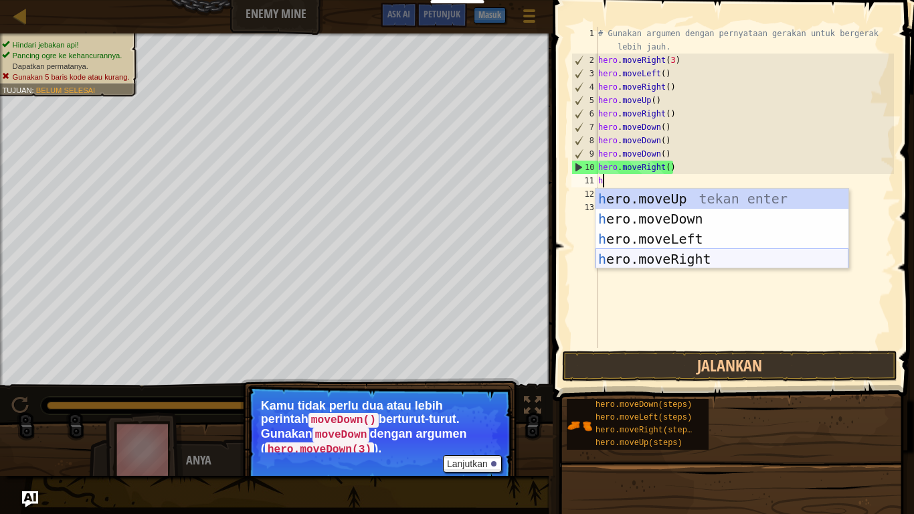
click at [768, 261] on div "h ero.moveUp tekan enter h ero.moveDown tekan enter h ero.moveLeft tekan enter …" at bounding box center [721, 249] width 253 height 120
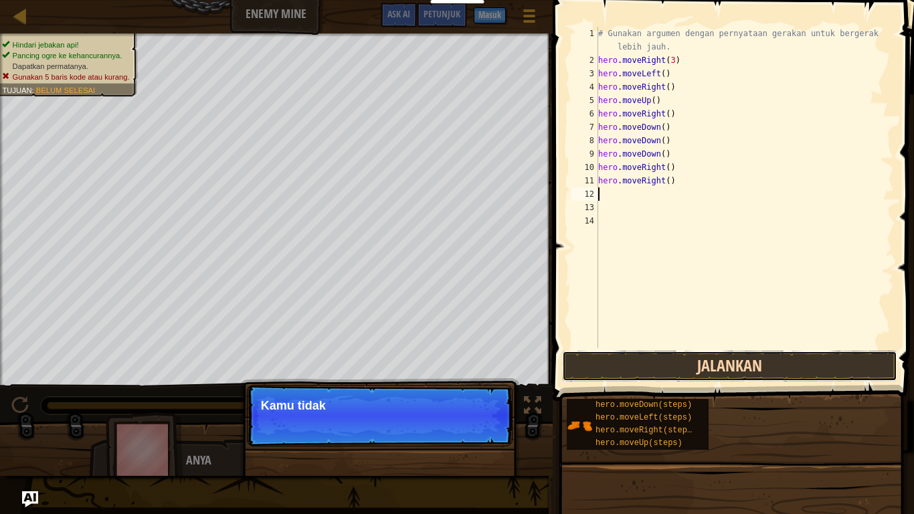
click at [789, 365] on button "Jalankan" at bounding box center [729, 366] width 335 height 31
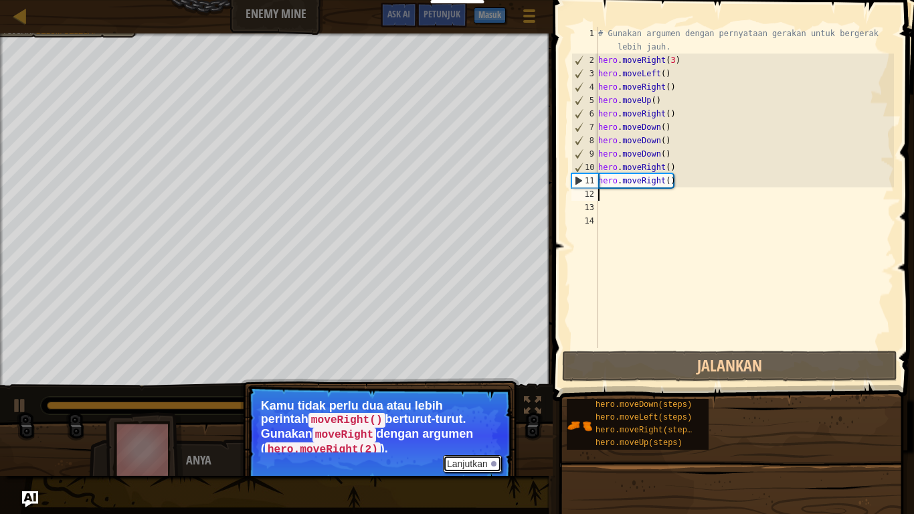
click at [474, 423] on button "Lanjutkan" at bounding box center [472, 463] width 59 height 17
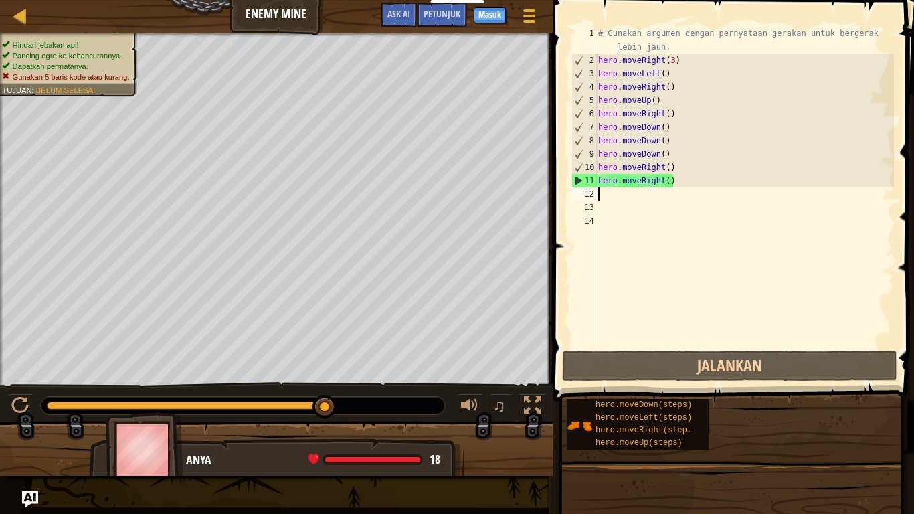
click at [636, 256] on div "# Gunakan argumen dengan pernyataan gerakan untuk bergerak lebih jauh. hero . m…" at bounding box center [744, 207] width 298 height 361
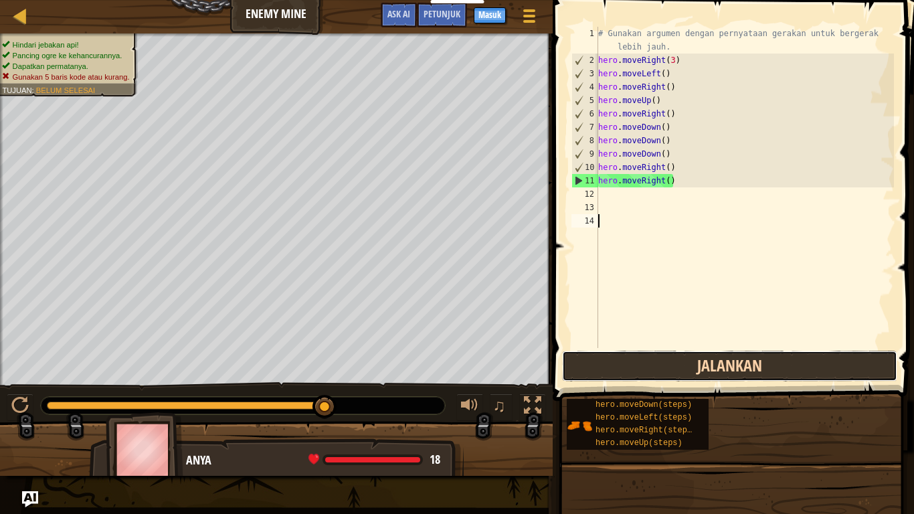
click at [710, 355] on button "Jalankan" at bounding box center [729, 366] width 335 height 31
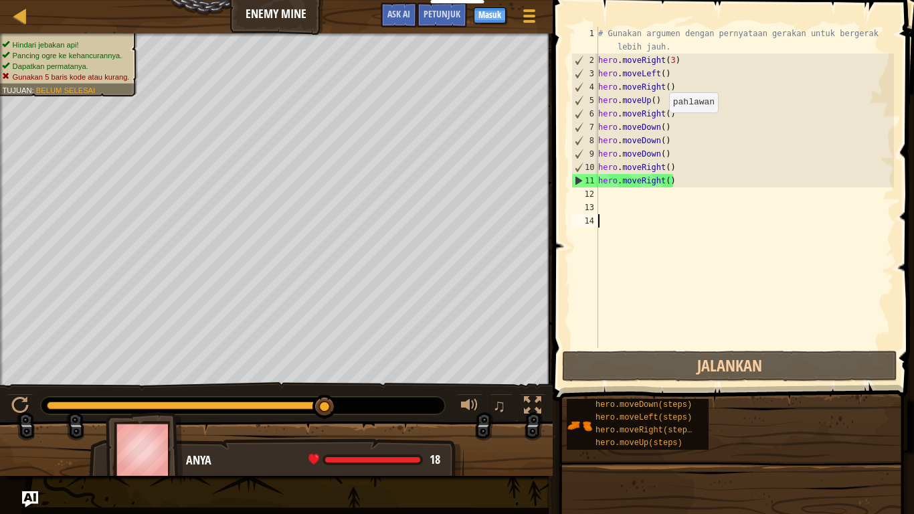
click at [662, 126] on div "# Gunakan argumen dengan pernyataan gerakan untuk bergerak lebih jauh. hero . m…" at bounding box center [744, 207] width 298 height 361
type textarea "hero.moveDown()"
click at [436, 19] on span "Petunjuk" at bounding box center [441, 13] width 37 height 13
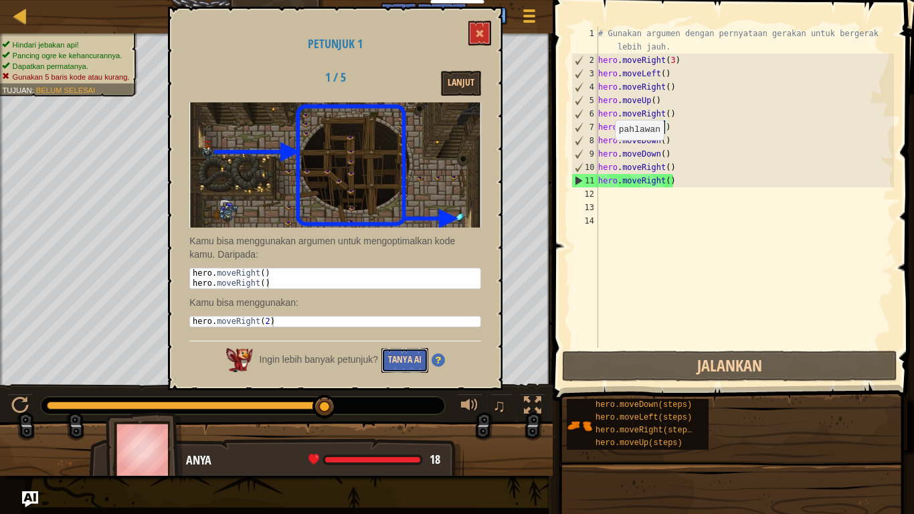
click at [411, 357] on button "Tanya AI" at bounding box center [404, 360] width 47 height 25
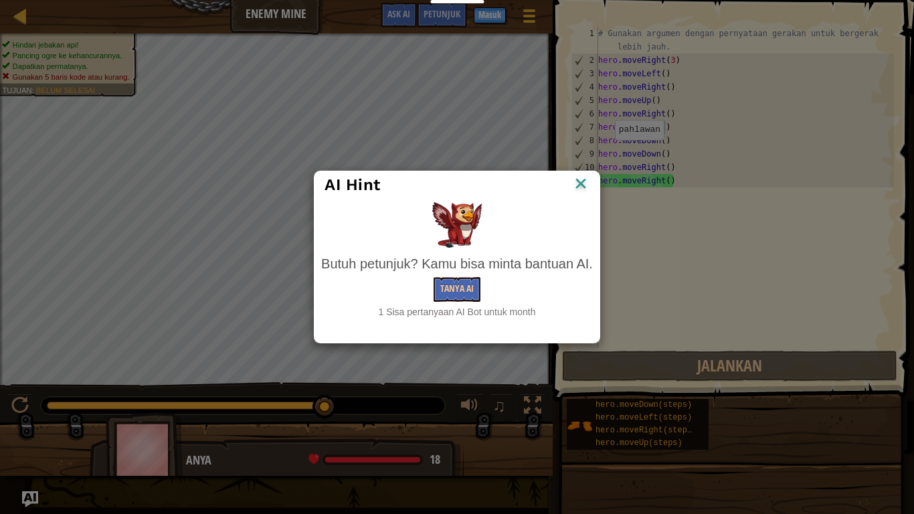
click at [454, 302] on div "Butuh petunjuk? Kamu bisa minta bantuan AI. Tanya AI 1 Sisa pertanyaan AI Bot u…" at bounding box center [457, 286] width 272 height 64
click at [458, 296] on button "Tanya AI" at bounding box center [456, 289] width 47 height 25
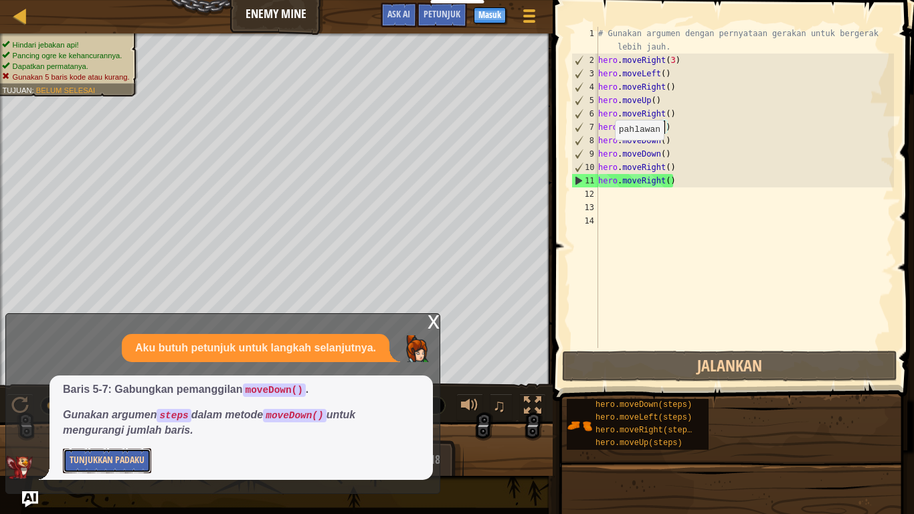
click at [118, 423] on button "Tunjukkan Padaku" at bounding box center [107, 460] width 88 height 25
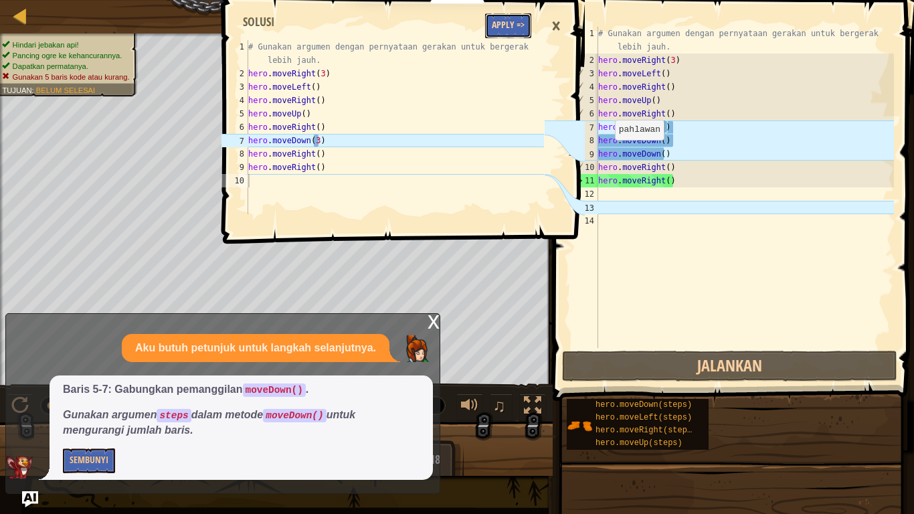
click at [518, 23] on button "Apply =>" at bounding box center [508, 25] width 46 height 25
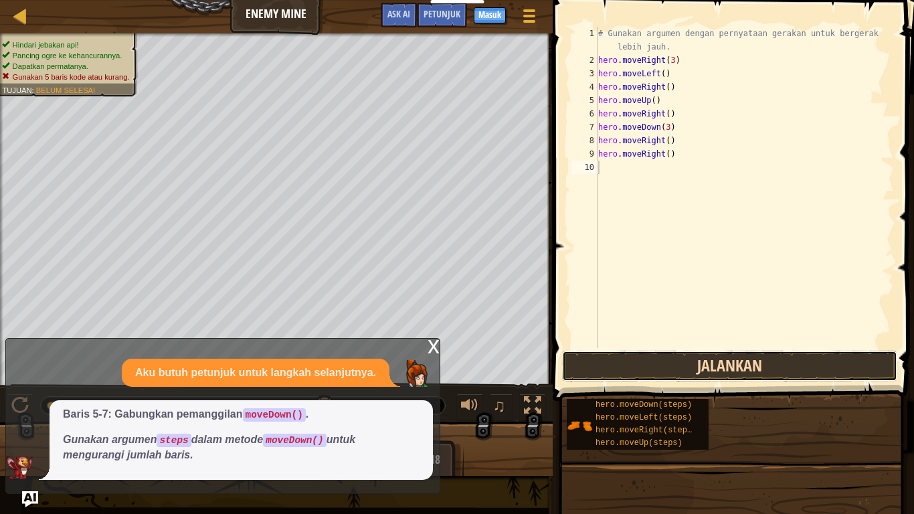
click at [616, 371] on button "Jalankan" at bounding box center [729, 366] width 335 height 31
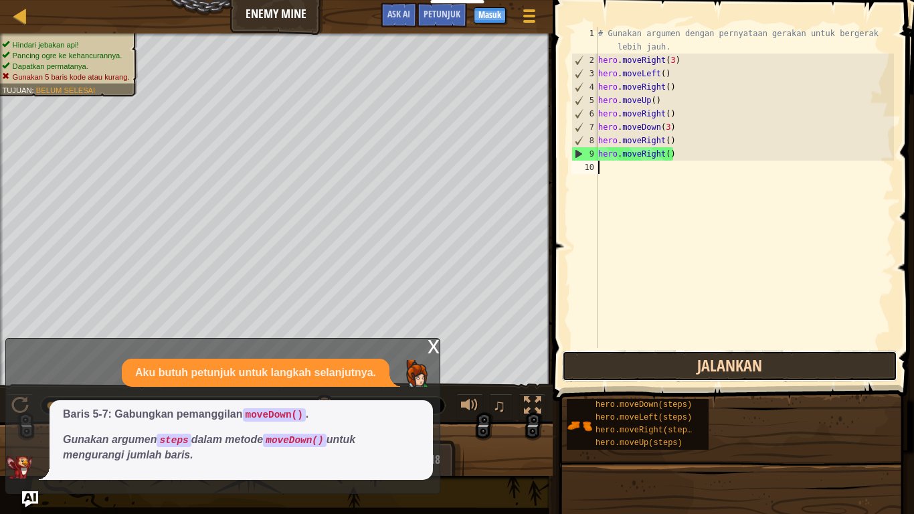
click at [634, 362] on button "Jalankan" at bounding box center [729, 366] width 335 height 31
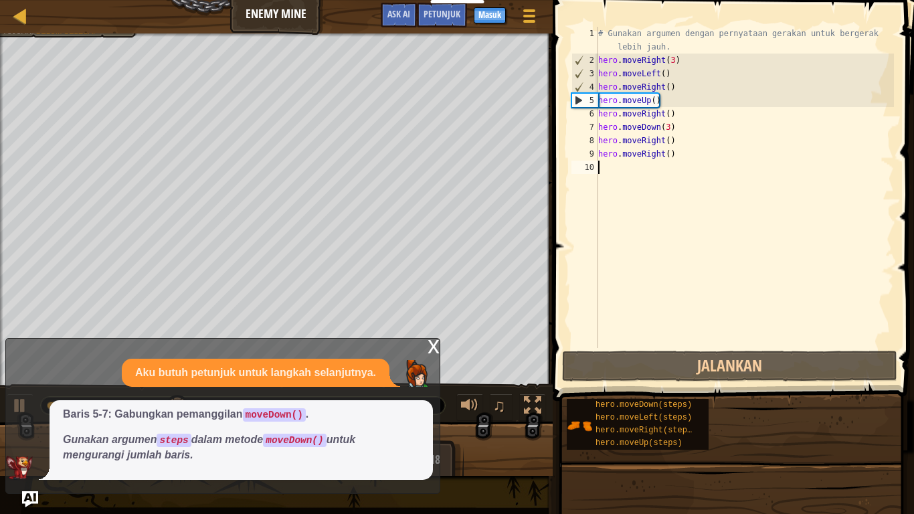
click at [673, 80] on div "# Gunakan argumen dengan pernyataan gerakan untuk bergerak lebih jauh. hero . m…" at bounding box center [744, 207] width 298 height 361
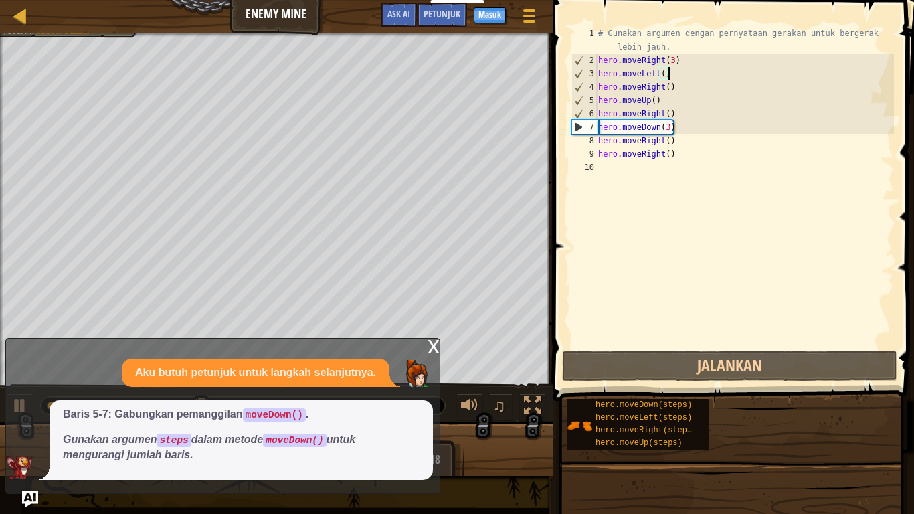
click at [675, 70] on div "# Gunakan argumen dengan pernyataan gerakan untuk bergerak lebih jauh. hero . m…" at bounding box center [744, 207] width 298 height 361
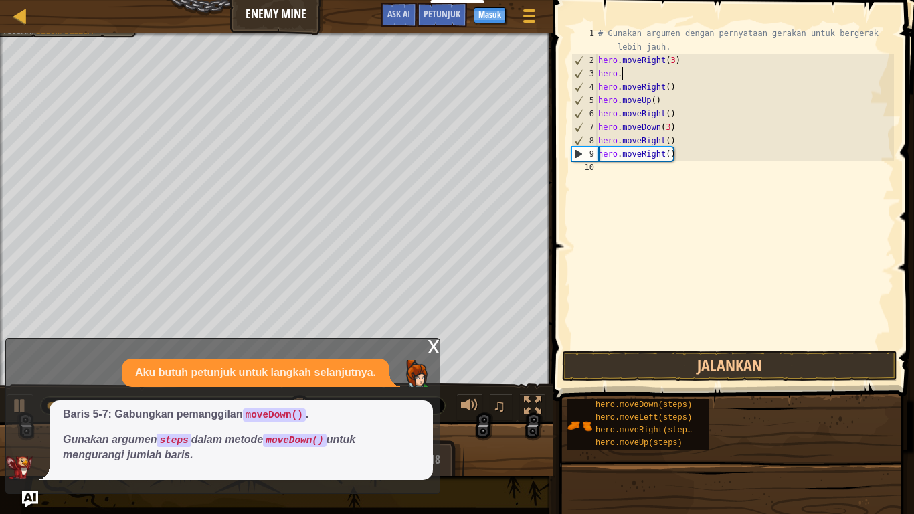
type textarea "h"
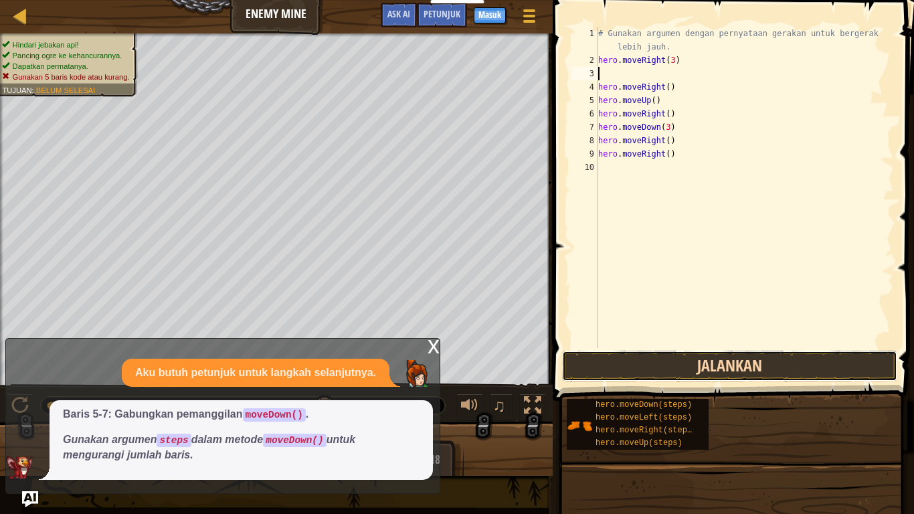
click at [742, 369] on button "Jalankan" at bounding box center [729, 366] width 335 height 31
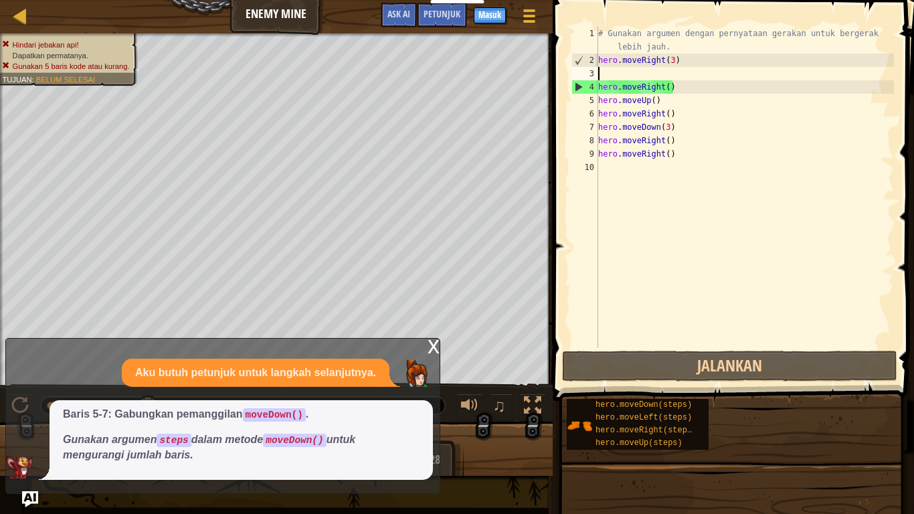
type textarea "m"
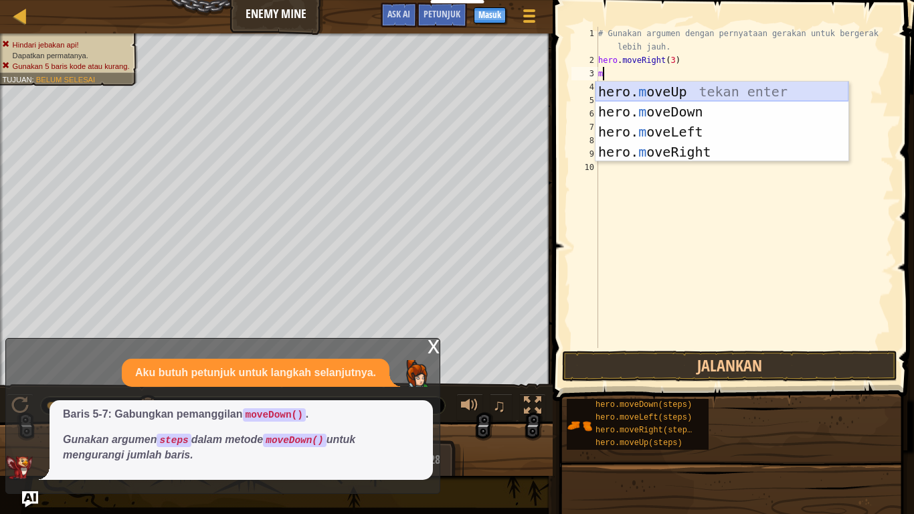
click at [698, 93] on div "hero. m oveUp tekan enter hero. m oveDown tekan enter hero. m oveLeft tekan ent…" at bounding box center [721, 142] width 253 height 120
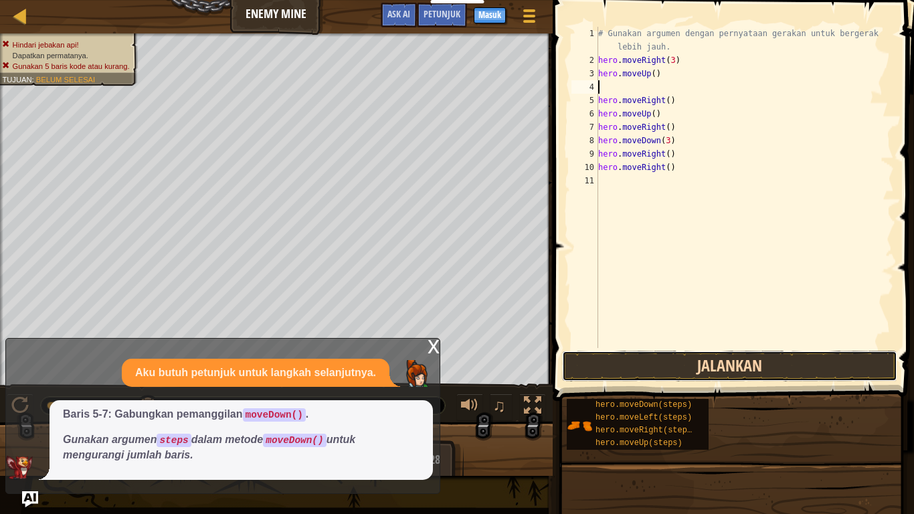
click at [725, 358] on button "Jalankan" at bounding box center [729, 366] width 335 height 31
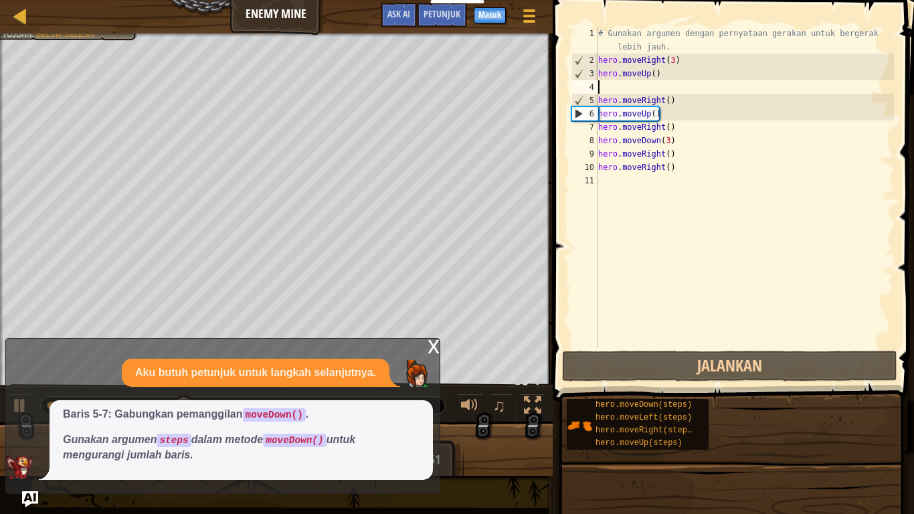
click at [344, 423] on p "Gunakan argumen steps dalam metode moveDown() untuk mengurangi jumlah baris." at bounding box center [241, 447] width 357 height 31
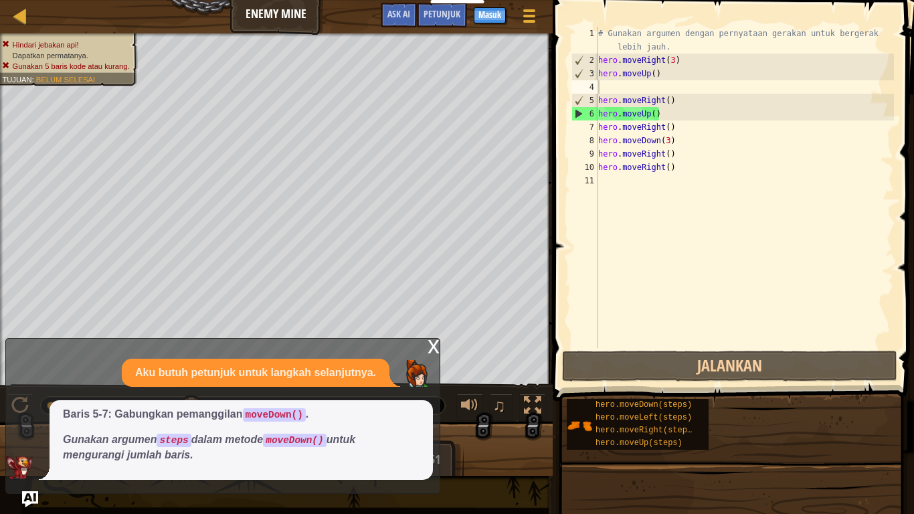
click at [676, 176] on div "# Gunakan argumen dengan pernyataan gerakan untuk bergerak lebih jauh. hero . m…" at bounding box center [744, 207] width 298 height 361
click at [642, 168] on div "# Gunakan argumen dengan pernyataan gerakan untuk bergerak lebih jauh. hero . m…" at bounding box center [744, 207] width 298 height 361
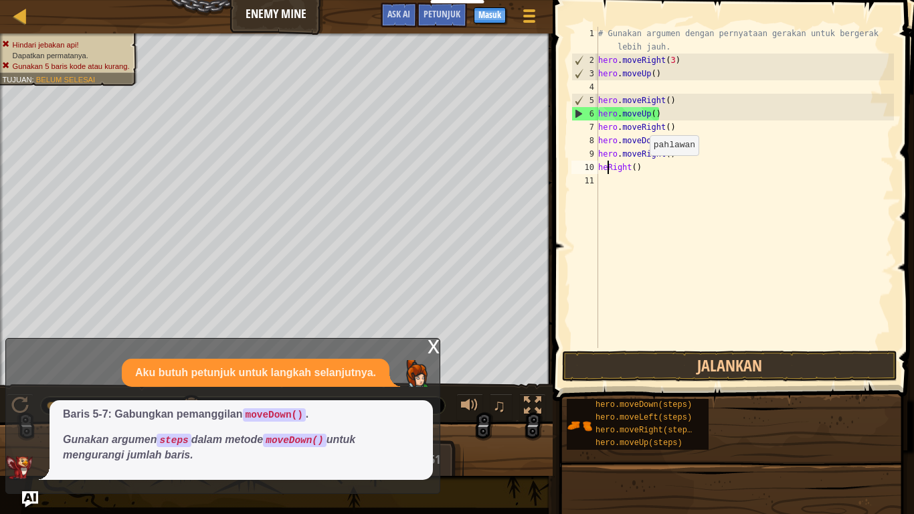
type textarea "Right()"
click at [644, 171] on div "# Gunakan argumen dengan pernyataan gerakan untuk bergerak lebih jauh. hero . m…" at bounding box center [744, 207] width 298 height 361
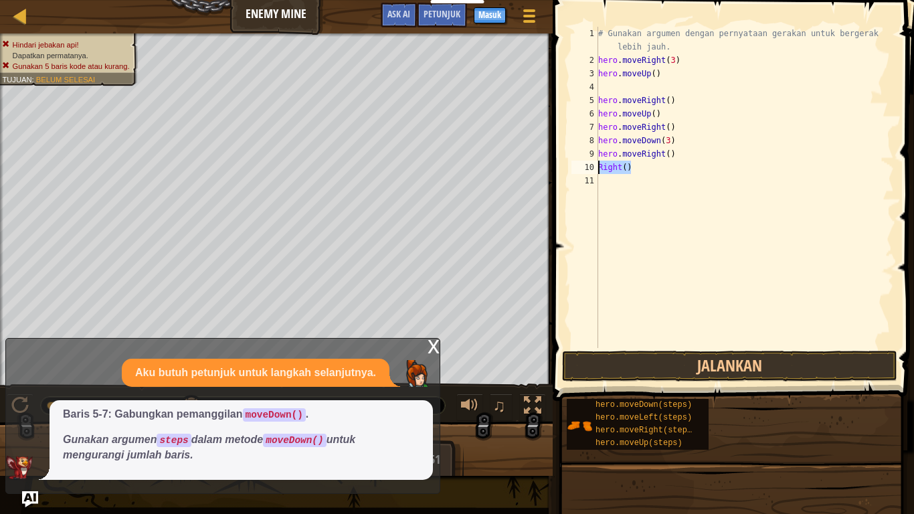
drag, startPoint x: 631, startPoint y: 168, endPoint x: 597, endPoint y: 167, distance: 34.8
click at [597, 167] on div "Right() 1 2 3 4 5 6 7 8 9 10 11 # Gunakan argumen dengan pernyataan gerakan unt…" at bounding box center [731, 187] width 325 height 321
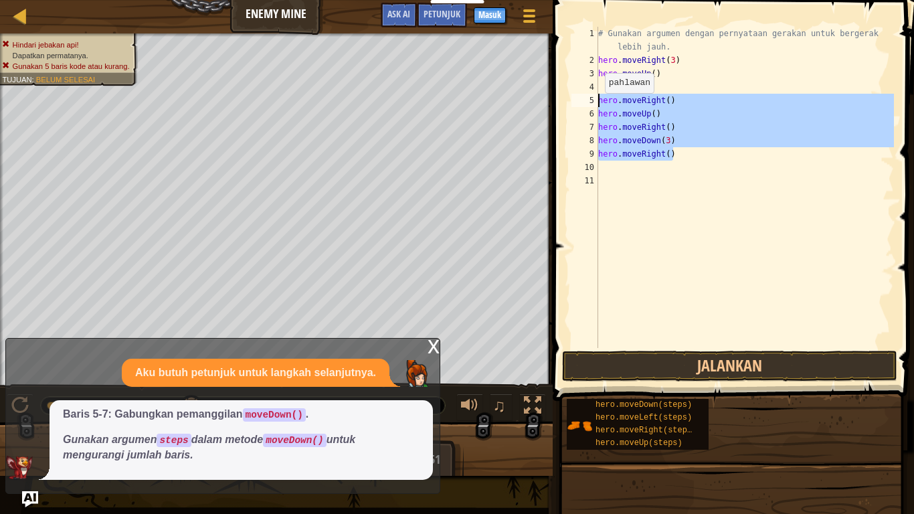
drag, startPoint x: 684, startPoint y: 155, endPoint x: 593, endPoint y: 99, distance: 106.9
click at [593, 99] on div "1 2 3 4 5 6 7 8 9 10 11 # Gunakan argumen dengan pernyataan gerakan untuk berge…" at bounding box center [731, 187] width 325 height 321
type textarea "hero.moveRight() hero.moveUp()"
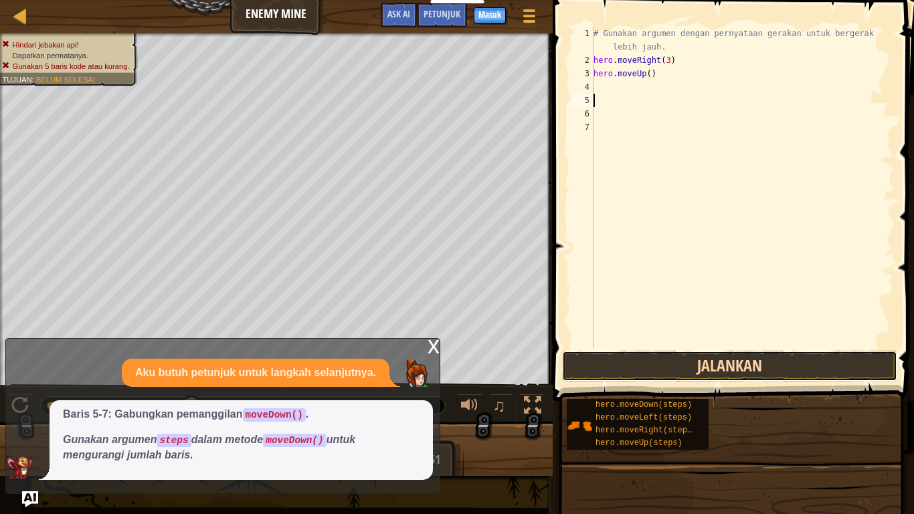
click at [688, 377] on button "Jalankan" at bounding box center [729, 366] width 335 height 31
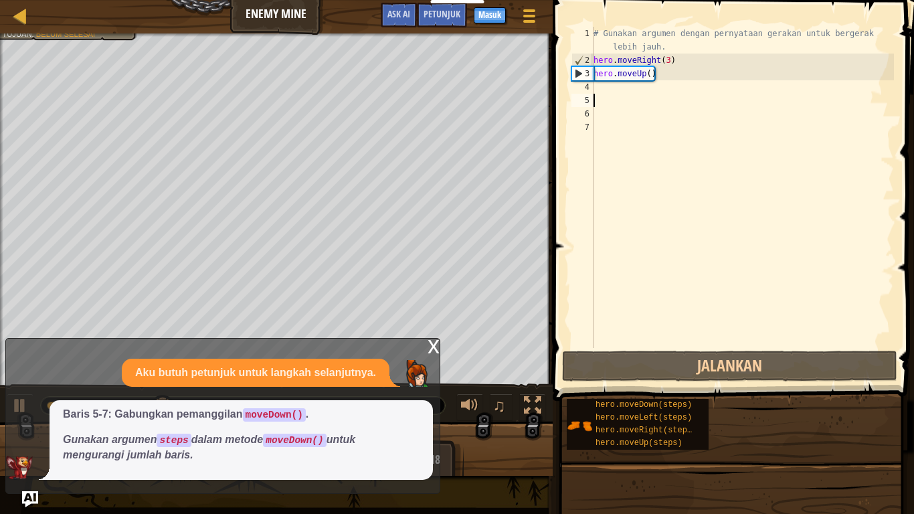
click at [621, 89] on div "# Gunakan argumen dengan pernyataan gerakan untuk bergerak lebih jauh. hero . m…" at bounding box center [742, 207] width 303 height 361
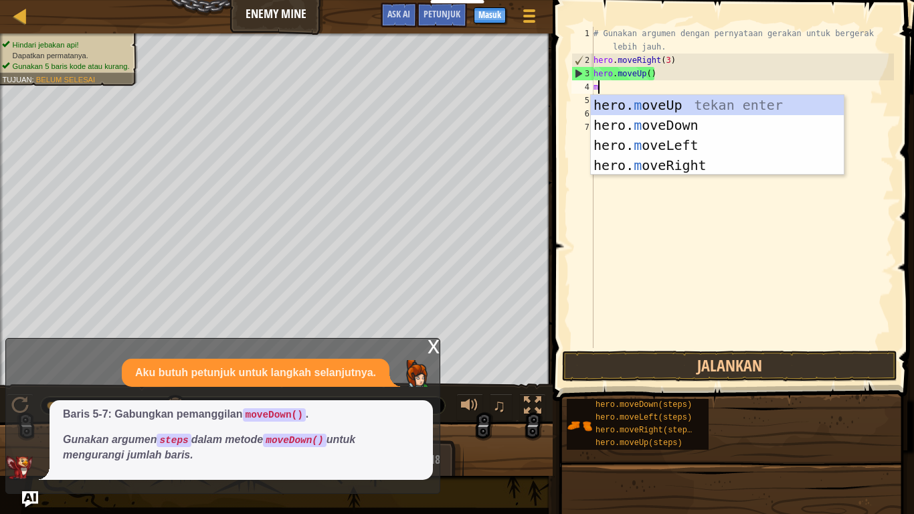
type textarea "mo"
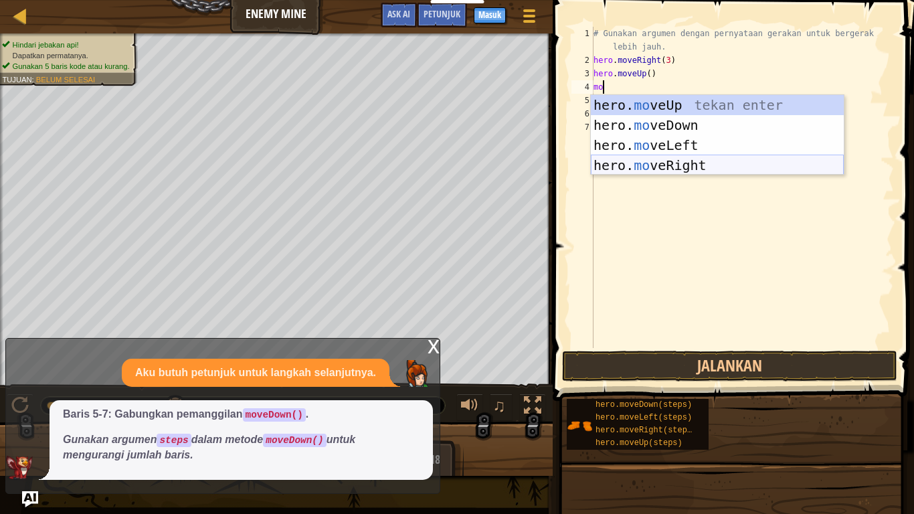
click at [662, 159] on div "hero. mo veUp tekan enter hero. mo veDown tekan enter hero. mo veLeft tekan ent…" at bounding box center [717, 155] width 253 height 120
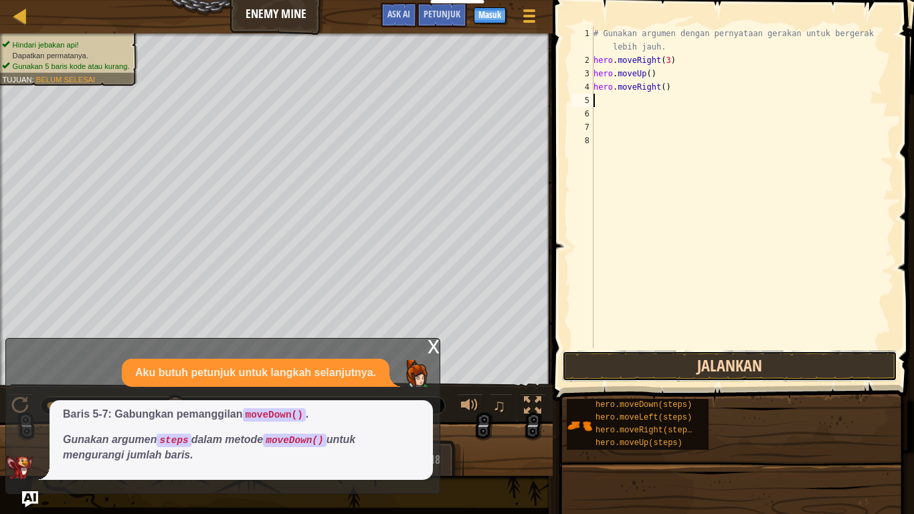
click at [628, 369] on button "Jalankan" at bounding box center [729, 366] width 335 height 31
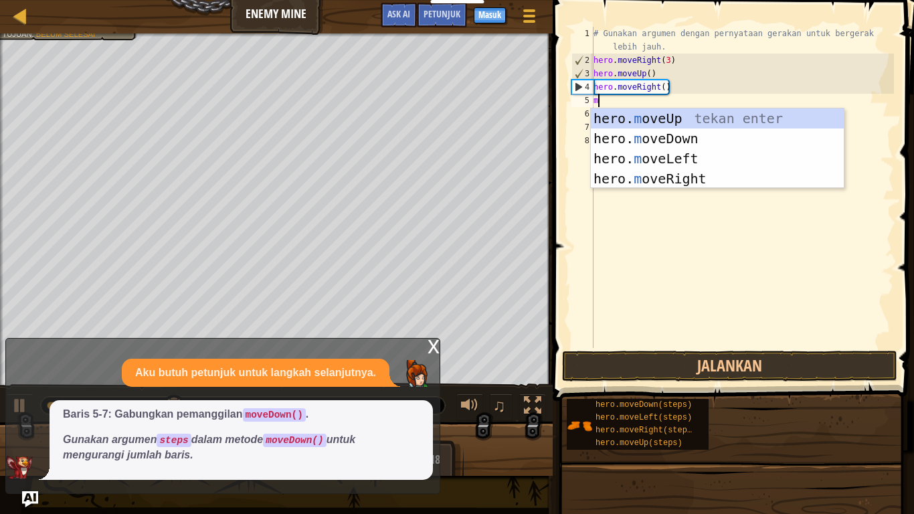
type textarea "mo"
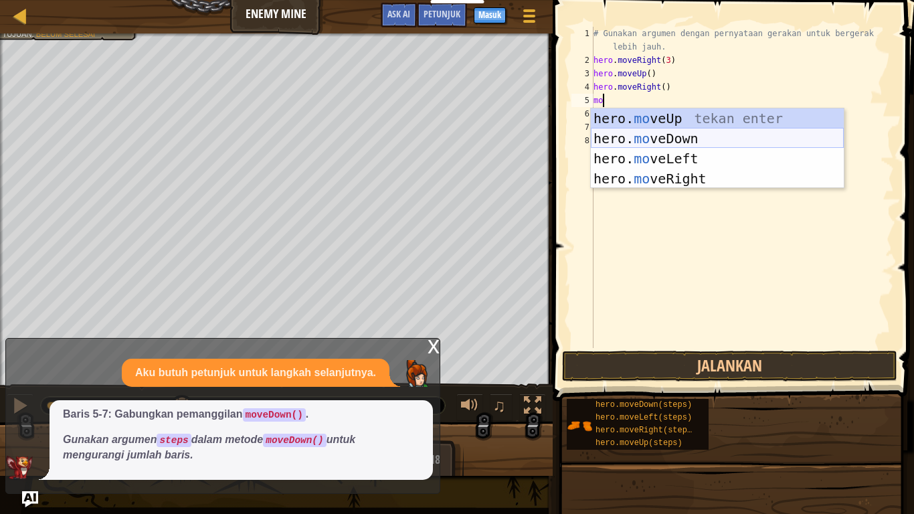
click at [700, 128] on div "hero. mo veUp tekan enter hero. mo veDown tekan enter hero. mo veLeft tekan ent…" at bounding box center [717, 168] width 253 height 120
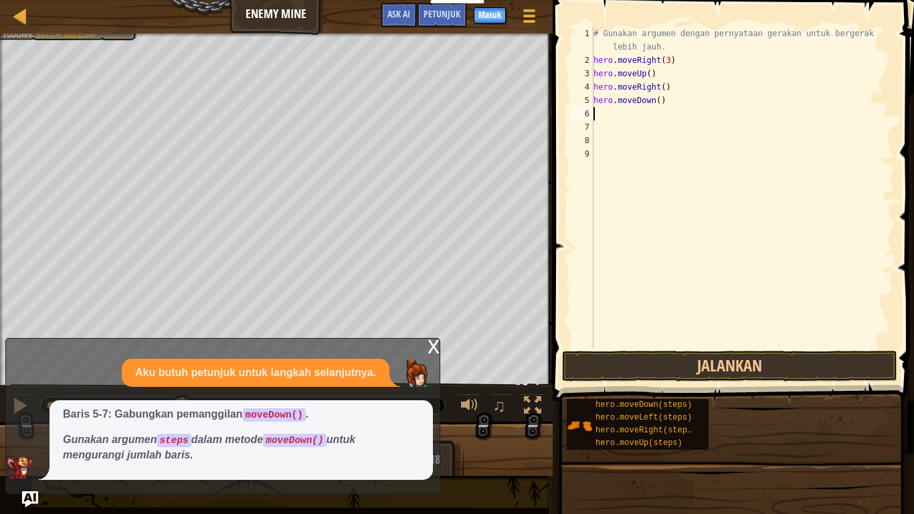
scroll to position [6, 0]
click at [659, 99] on div "# Gunakan argumen dengan pernyataan gerakan untuk bergerak lebih jauh. hero . m…" at bounding box center [742, 207] width 303 height 361
type textarea "hero.moveDown(3)"
click at [753, 374] on button "Jalankan" at bounding box center [729, 366] width 335 height 31
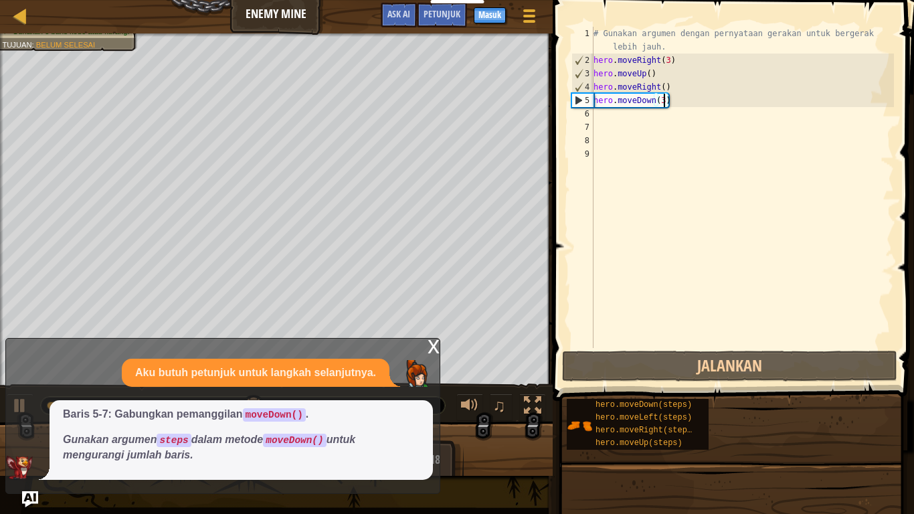
click at [652, 120] on div "# Gunakan argumen dengan pernyataan gerakan untuk bergerak lebih jauh. hero . m…" at bounding box center [742, 207] width 303 height 361
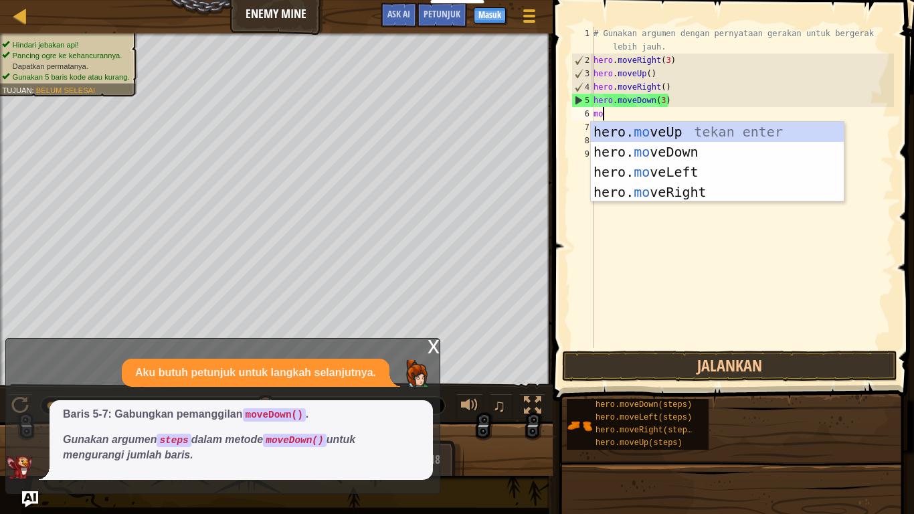
type textarea "mov"
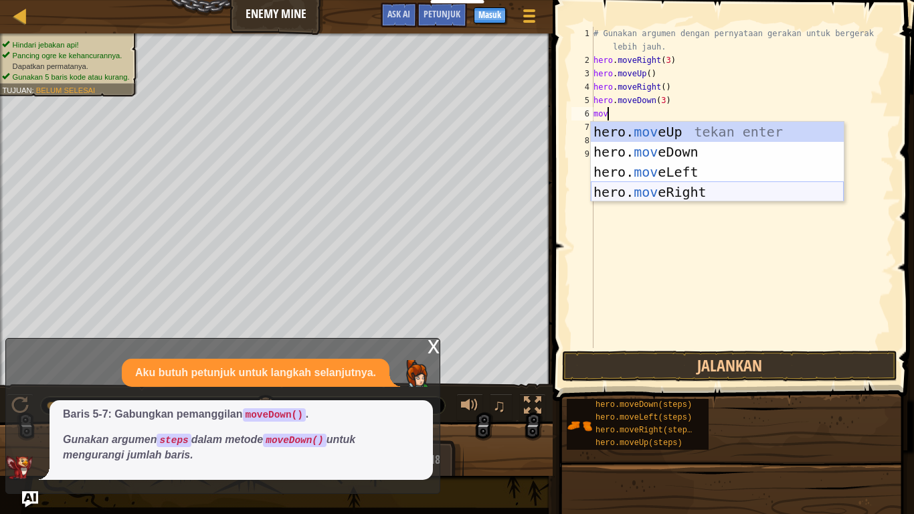
click at [720, 189] on div "hero. mov eUp tekan enter hero. mov eDown tekan enter hero. mov eLeft tekan ent…" at bounding box center [717, 182] width 253 height 120
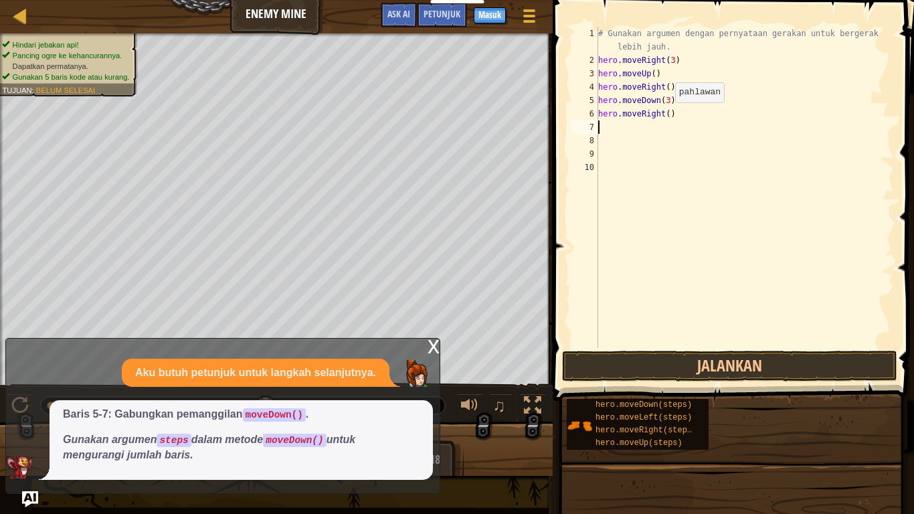
click at [668, 116] on div "# Gunakan argumen dengan pernyataan gerakan untuk bergerak lebih jauh. hero . m…" at bounding box center [744, 207] width 298 height 361
type textarea "hero.moveRight(3)"
click at [783, 367] on button "Jalankan" at bounding box center [729, 366] width 335 height 31
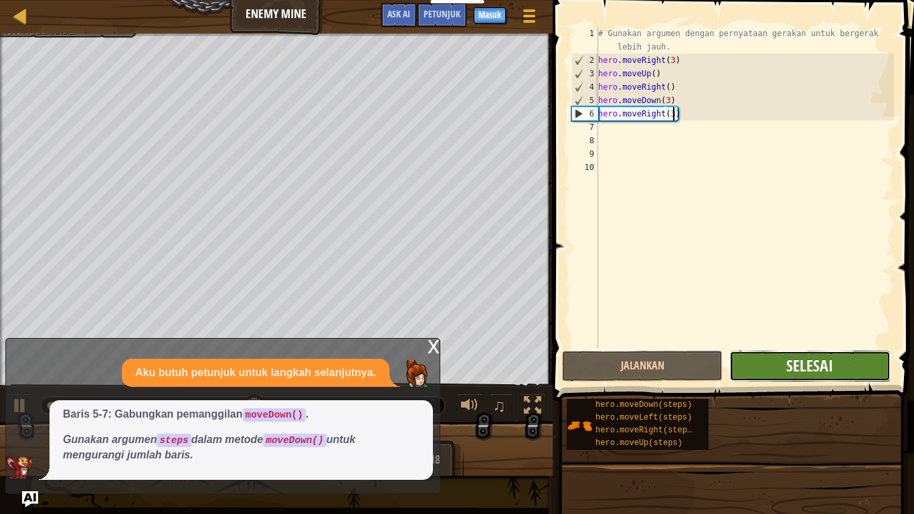
click at [793, 365] on span "Selesai" at bounding box center [809, 365] width 47 height 21
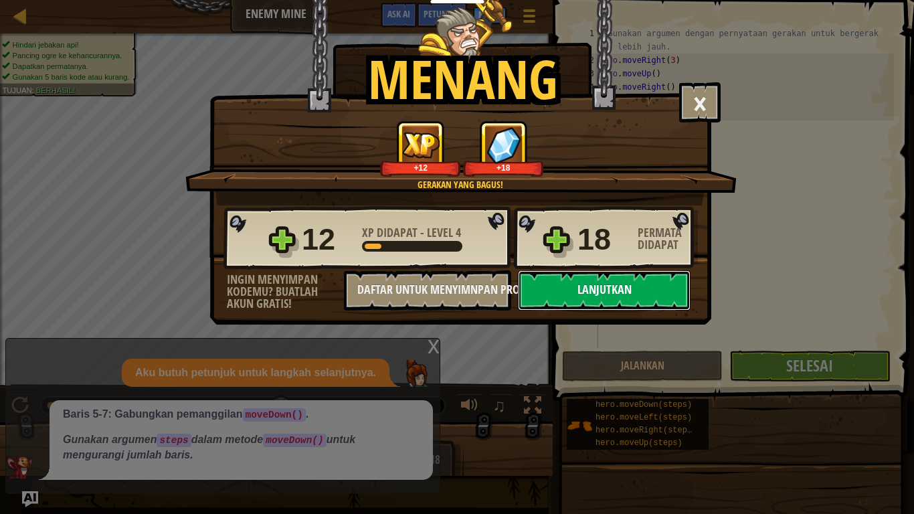
click at [656, 291] on button "Lanjutkan" at bounding box center [604, 290] width 173 height 40
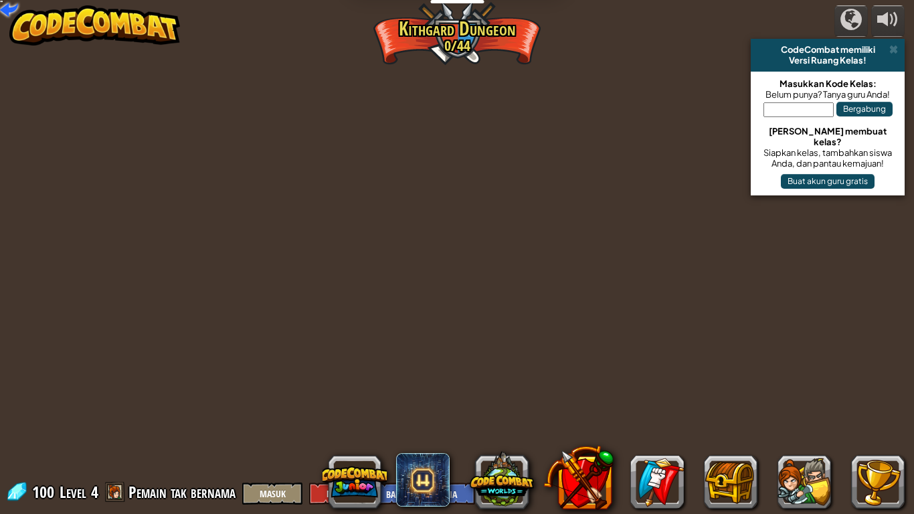
select select "id"
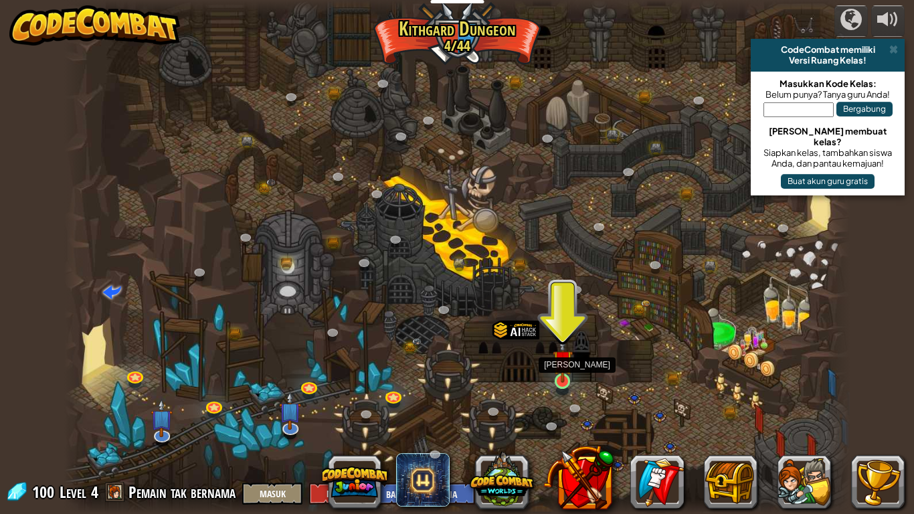
click at [558, 370] on img at bounding box center [563, 359] width 20 height 45
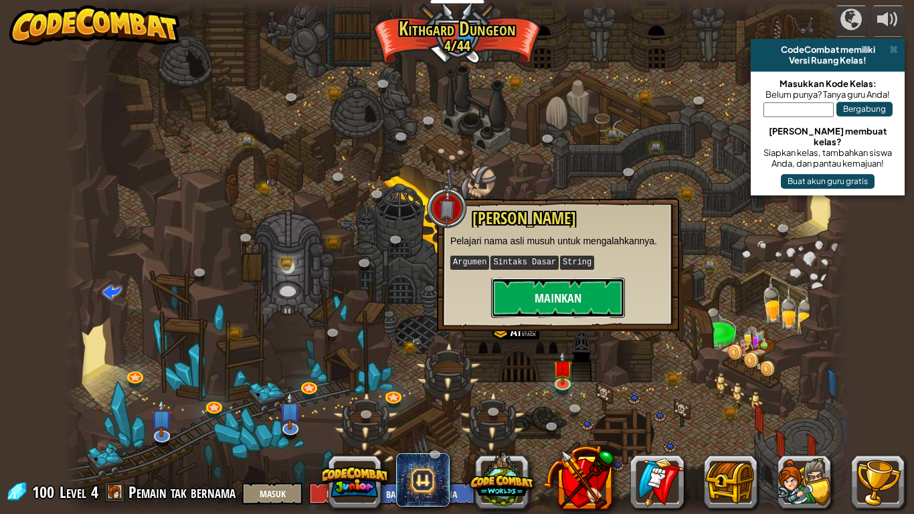
click at [552, 294] on button "Mainkan" at bounding box center [558, 298] width 134 height 40
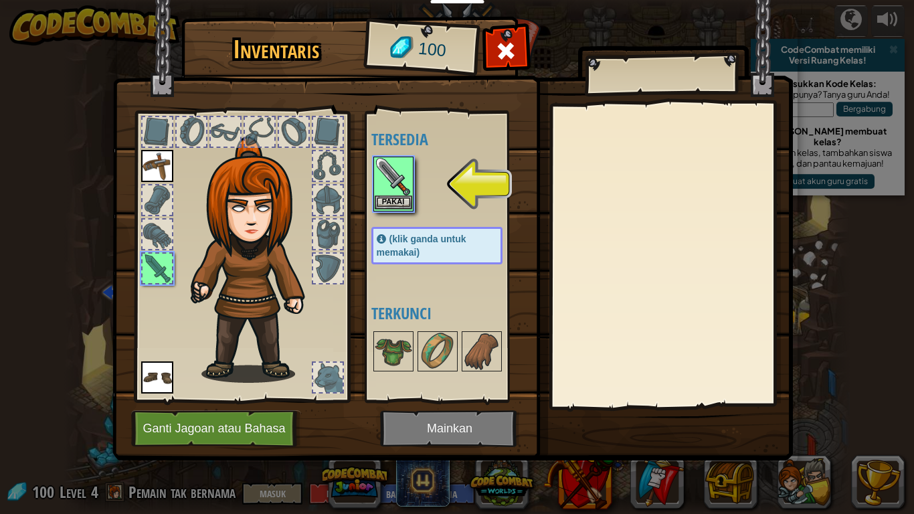
click at [394, 163] on img at bounding box center [393, 176] width 37 height 37
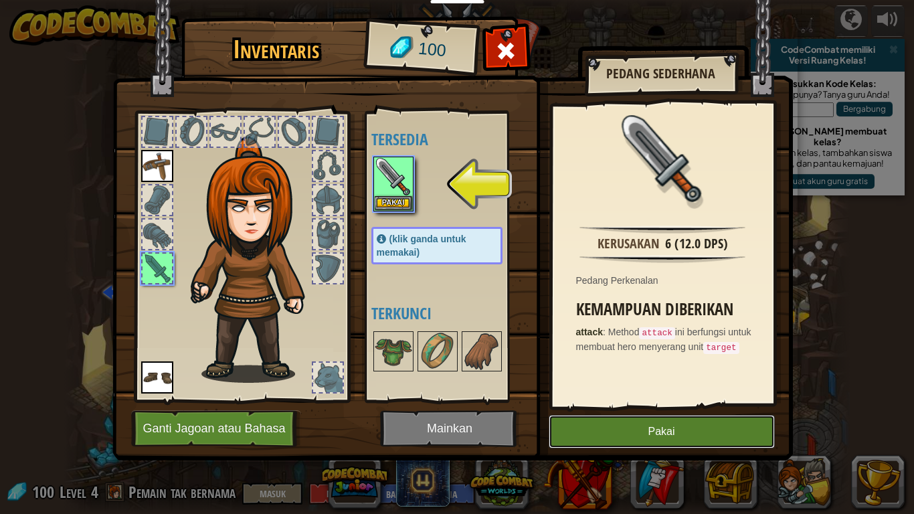
click at [572, 418] on button "Pakai" at bounding box center [662, 431] width 226 height 33
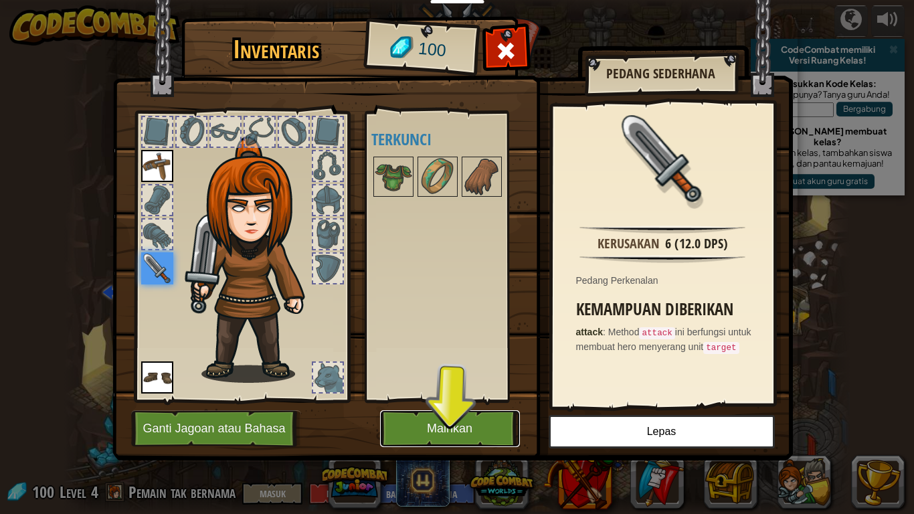
click at [453, 419] on button "Mainkan" at bounding box center [450, 428] width 140 height 37
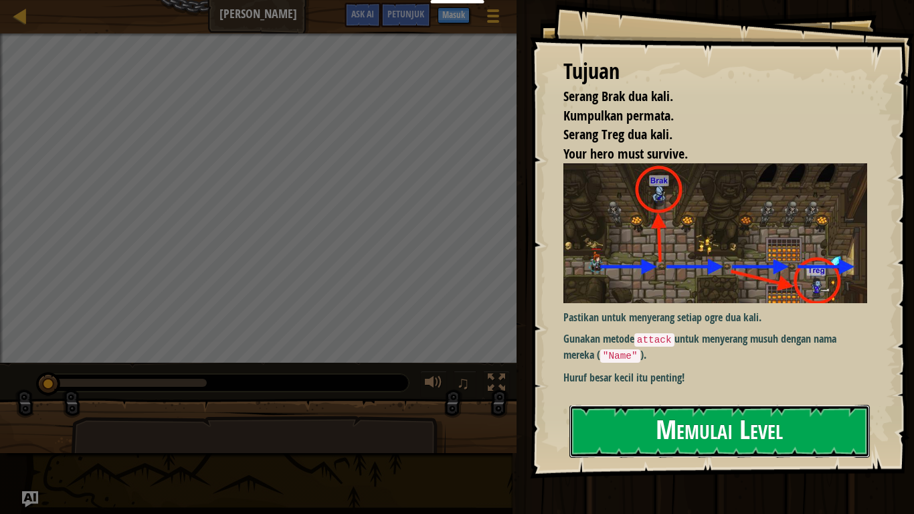
click at [606, 405] on button "Memulai Level" at bounding box center [719, 431] width 300 height 53
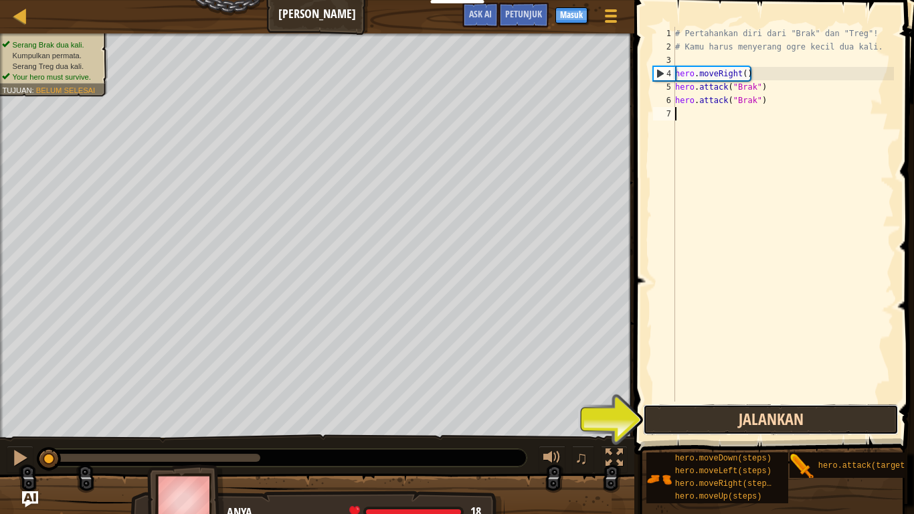
click at [677, 412] on button "Jalankan" at bounding box center [771, 419] width 256 height 31
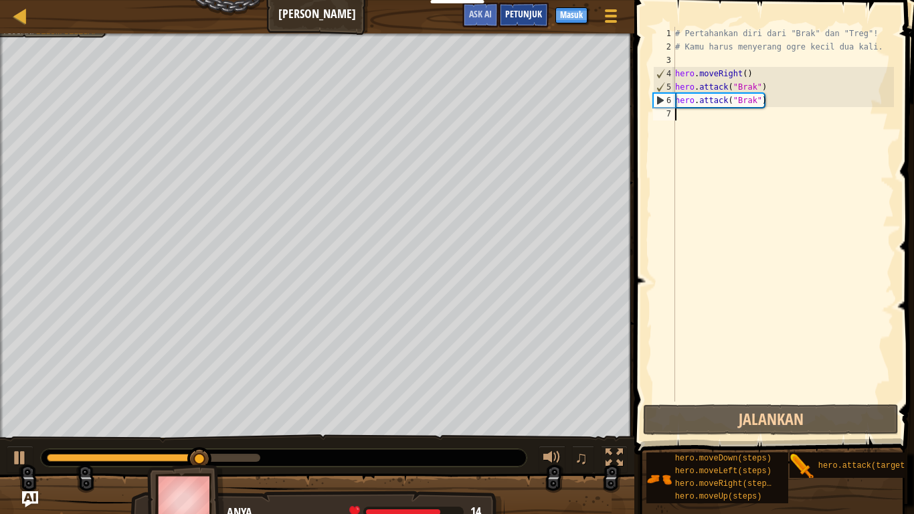
click at [524, 17] on span "Petunjuk" at bounding box center [523, 13] width 37 height 13
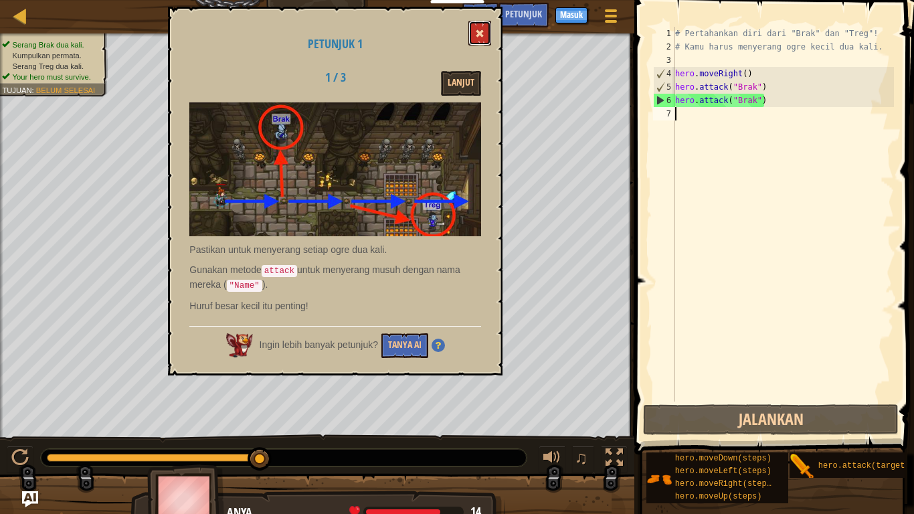
click at [480, 29] on span at bounding box center [479, 33] width 9 height 9
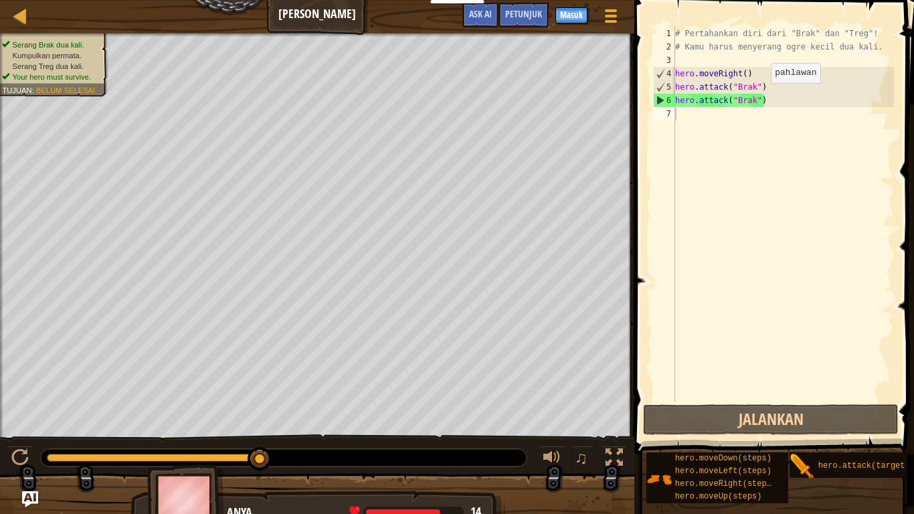
click at [759, 96] on div "# Pertahankan diri dari "Brak" dan "Treg"! # Kamu harus menyerang ogre kecil du…" at bounding box center [782, 227] width 221 height 401
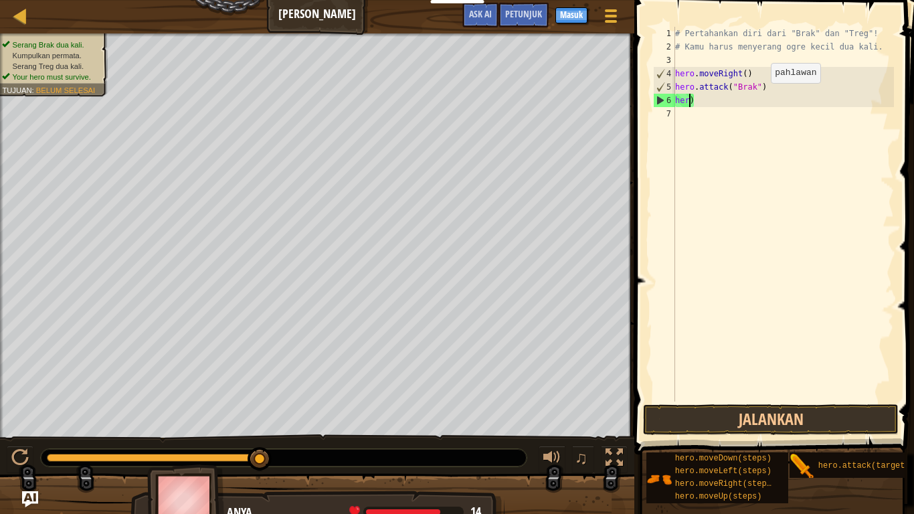
type textarea ")"
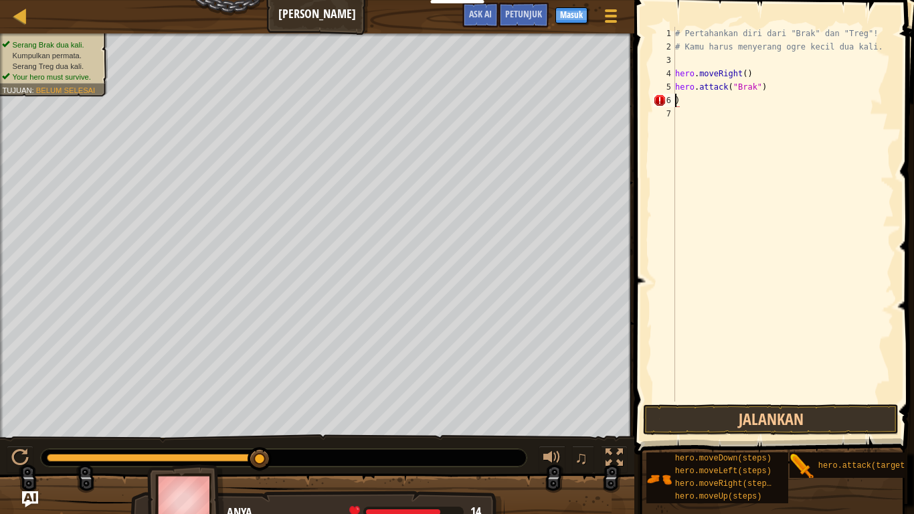
click at [689, 104] on div "# Pertahankan diri dari "Brak" dan "Treg"! # Kamu harus menyerang ogre kecil du…" at bounding box center [782, 227] width 221 height 401
click at [762, 86] on div "# Pertahankan diri dari "Brak" dan "Treg"! # Kamu harus menyerang ogre kecil du…" at bounding box center [782, 227] width 221 height 401
type textarea "h"
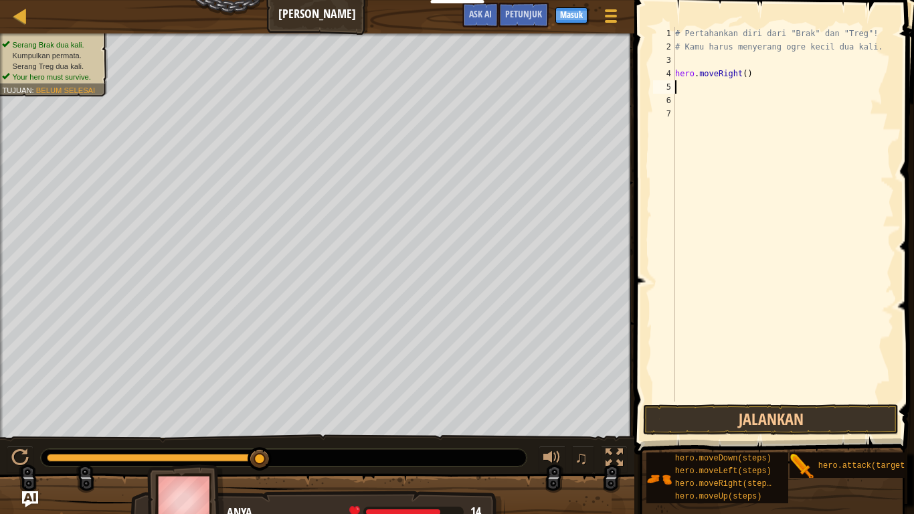
type textarea "h"
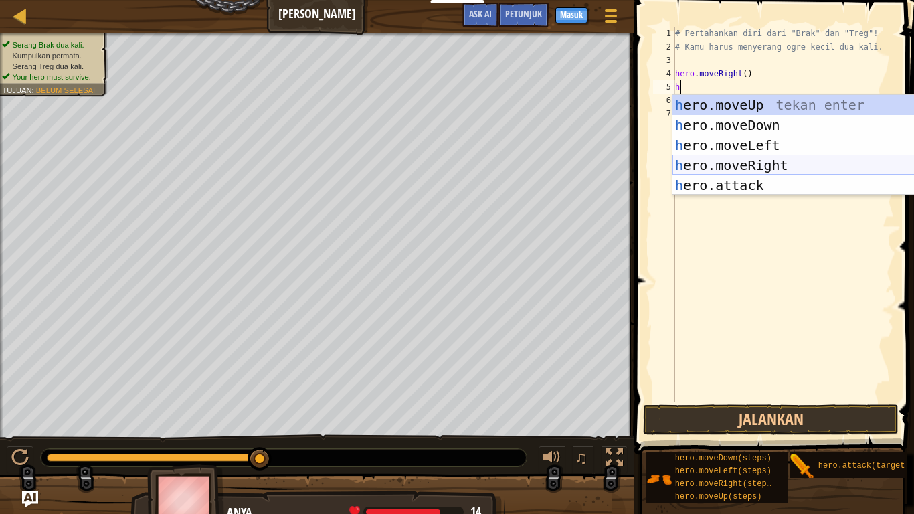
click at [839, 164] on div "h ero.moveUp tekan enter h ero.moveDown tekan enter h ero.moveLeft tekan enter …" at bounding box center [798, 165] width 253 height 140
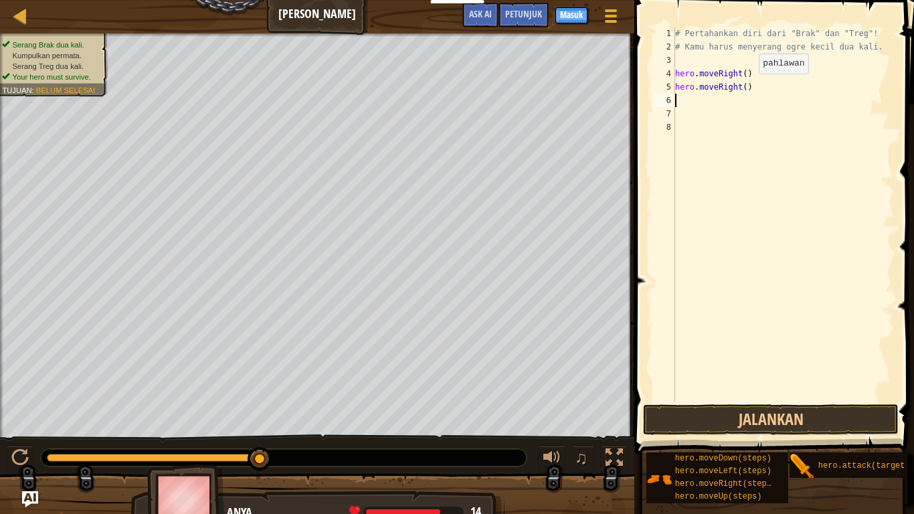
click at [747, 87] on div "# Pertahankan diri dari "Brak" dan "Treg"! # Kamu harus menyerang ogre kecil du…" at bounding box center [782, 227] width 221 height 401
click at [769, 423] on button "Jalankan" at bounding box center [771, 419] width 256 height 31
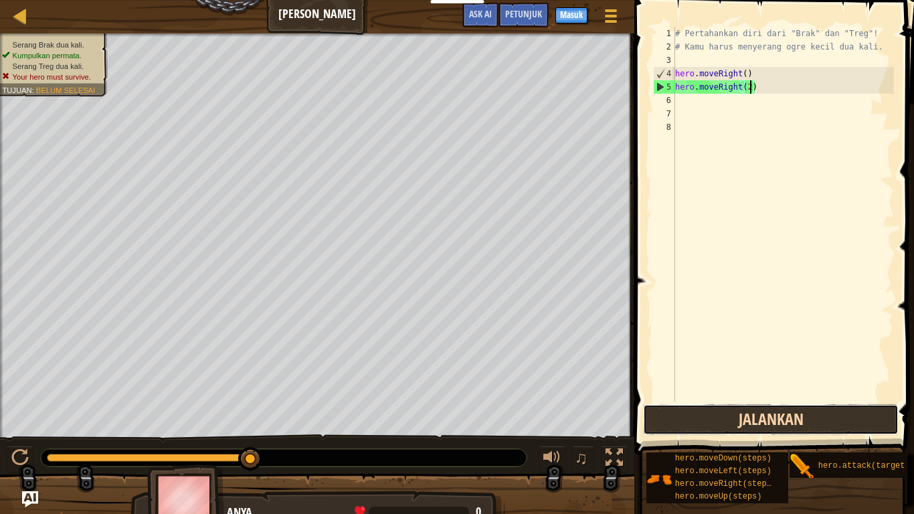
click at [769, 423] on button "Jalankan" at bounding box center [771, 419] width 256 height 31
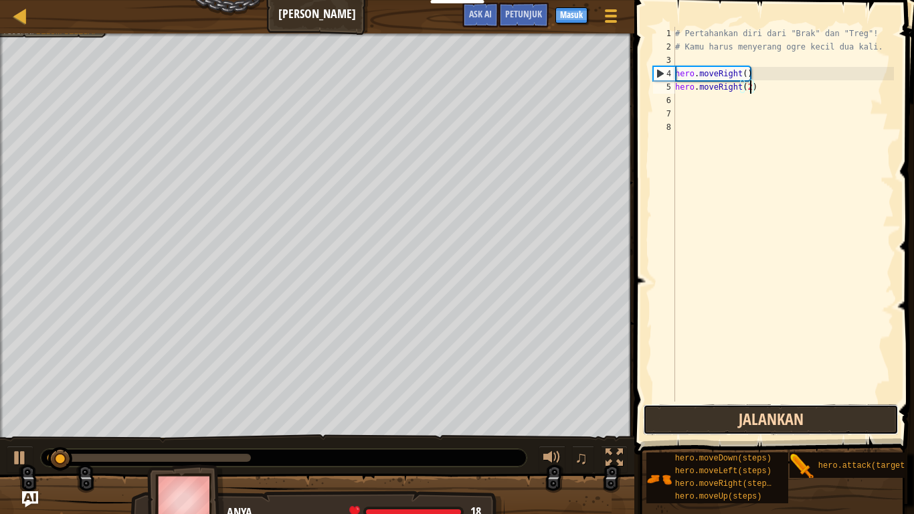
click at [769, 423] on button "Jalankan" at bounding box center [771, 419] width 256 height 31
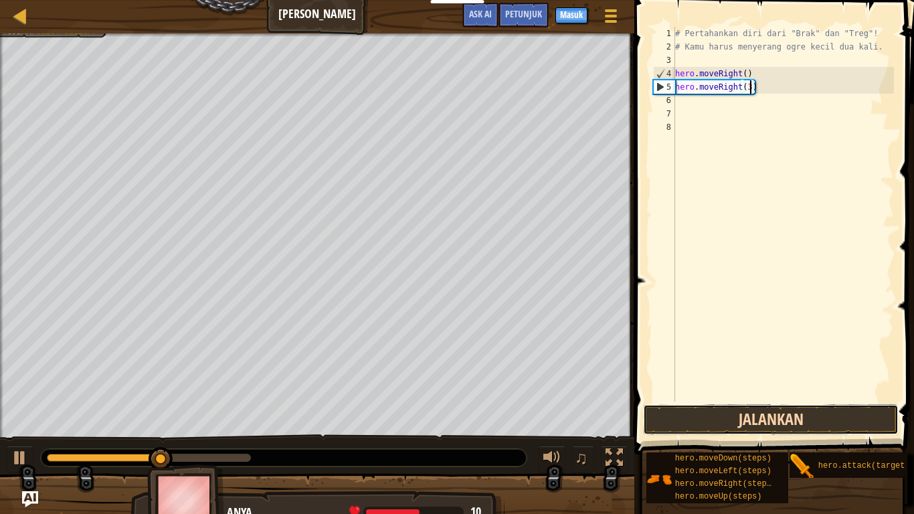
click at [739, 419] on button "Jalankan" at bounding box center [771, 419] width 256 height 31
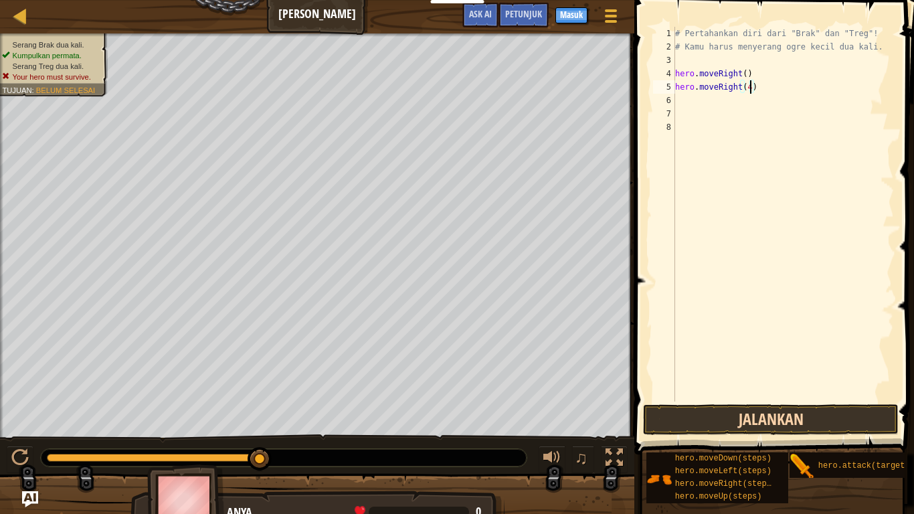
type textarea "hero.moveRight(4)"
click at [762, 406] on button "Jalankan" at bounding box center [771, 419] width 256 height 31
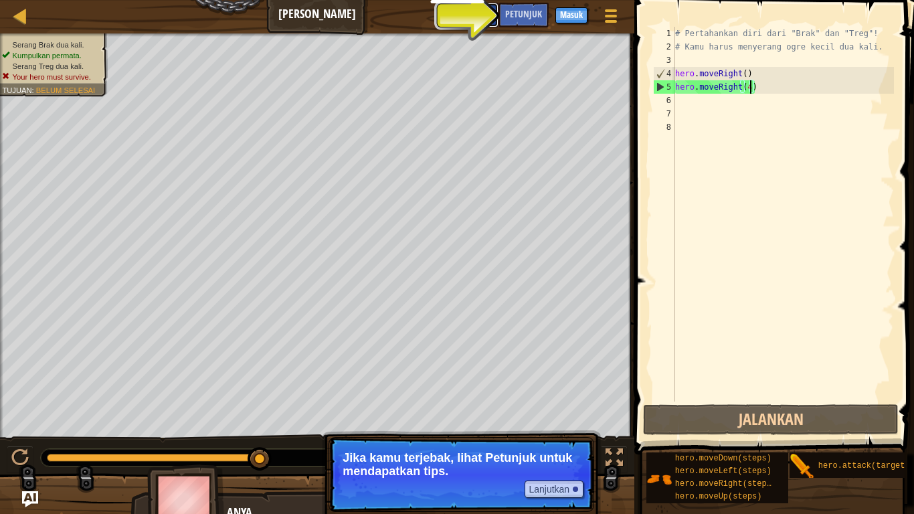
click at [487, 9] on span "Ask AI" at bounding box center [480, 13] width 23 height 13
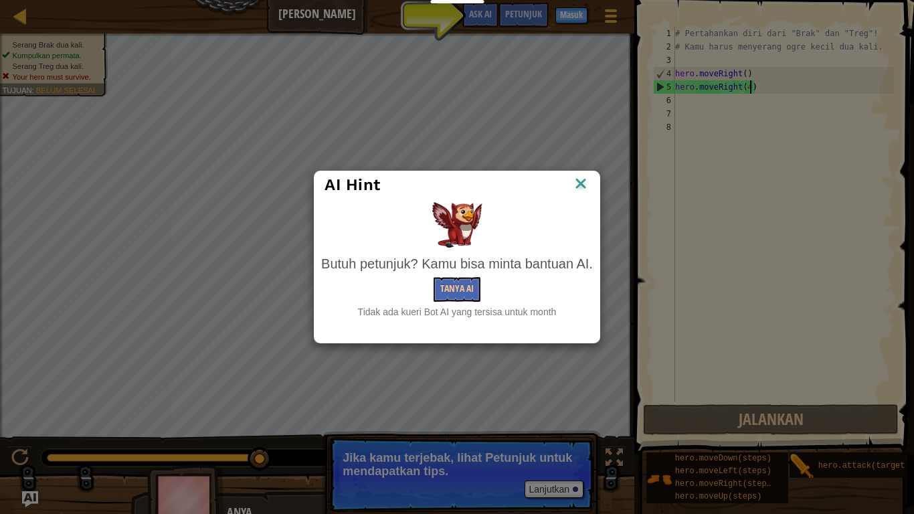
click at [517, 8] on div "AI Hint Butuh petunjuk? Kamu bisa minta bantuan AI. Tanya AI Tidak ada kueri Bo…" at bounding box center [457, 257] width 914 height 514
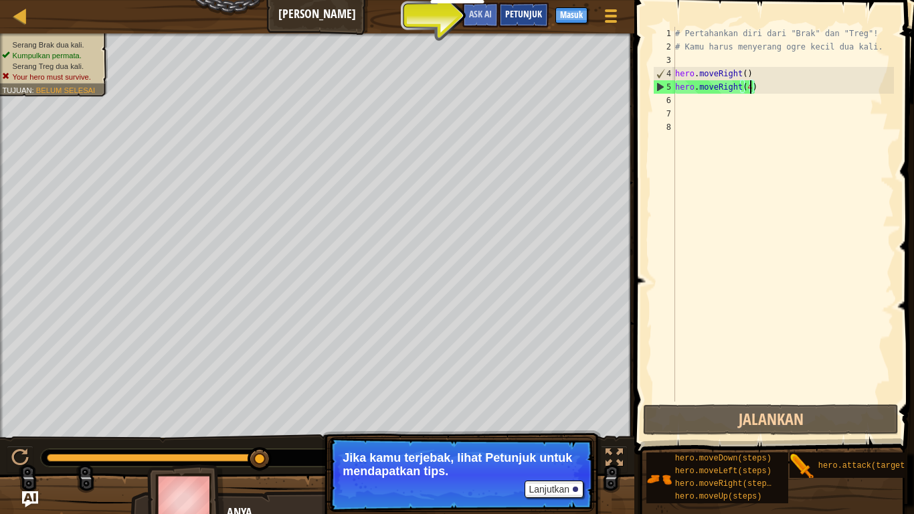
click at [517, 6] on div "Petunjuk" at bounding box center [523, 15] width 50 height 25
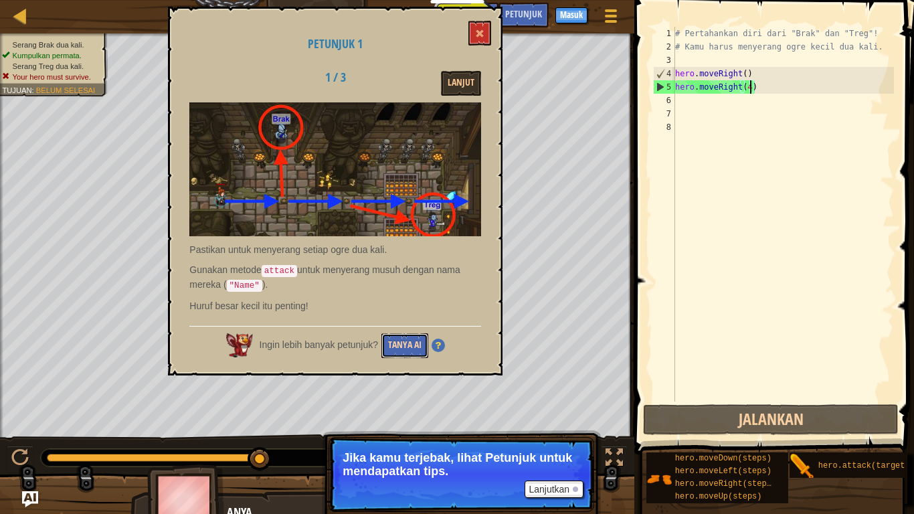
click at [398, 338] on button "Tanya AI" at bounding box center [404, 345] width 47 height 25
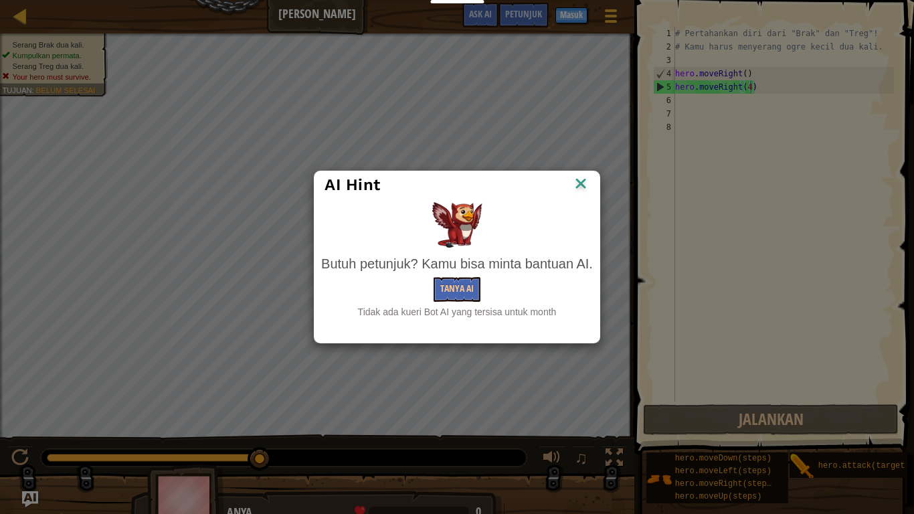
click at [452, 276] on div "Butuh petunjuk? Kamu bisa minta bantuan AI. Tanya AI Tidak ada kueri Bot AI yan…" at bounding box center [457, 286] width 272 height 64
click at [452, 294] on button "Tanya AI" at bounding box center [456, 289] width 47 height 25
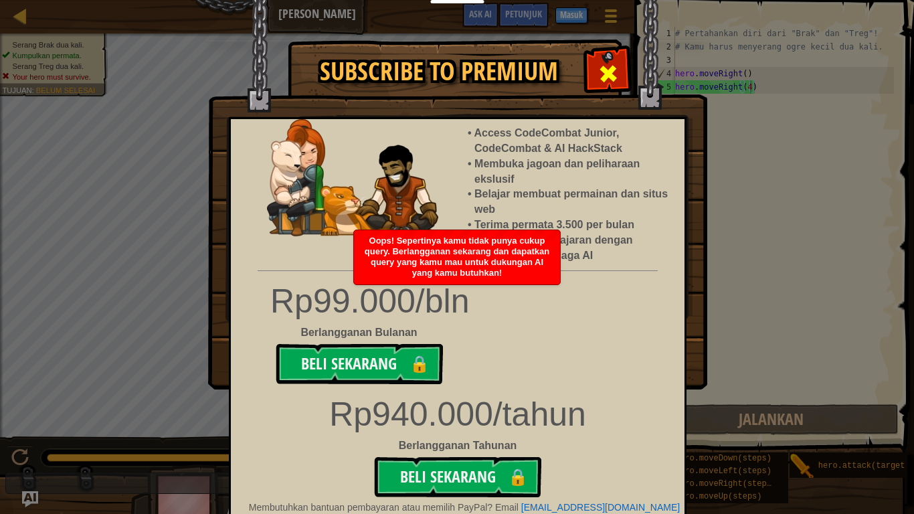
click at [593, 89] on div at bounding box center [608, 72] width 42 height 42
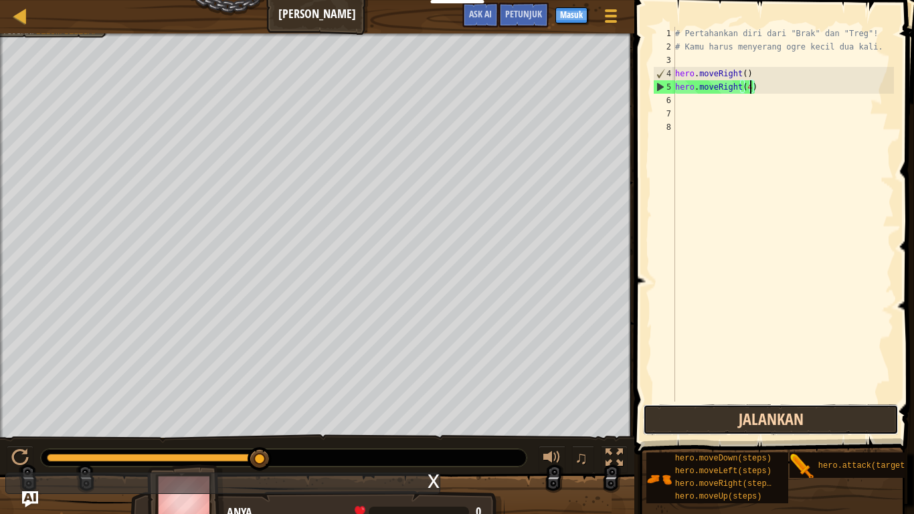
click at [709, 423] on button "Jalankan" at bounding box center [771, 419] width 256 height 31
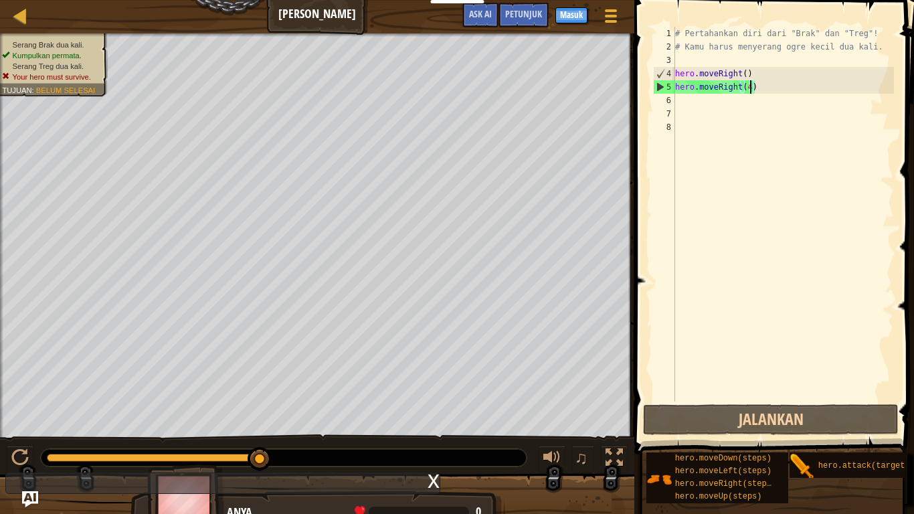
click at [718, 94] on div "# Pertahankan diri dari "Brak" dan "Treg"! # Kamu harus menyerang ogre kecil du…" at bounding box center [782, 227] width 221 height 401
click at [744, 72] on div "# Pertahankan diri dari "Brak" dan "Treg"! # Kamu harus menyerang ogre kecil du…" at bounding box center [782, 227] width 221 height 401
click at [759, 91] on div "# Pertahankan diri dari "Brak" dan "Treg"! # Kamu harus menyerang ogre kecil du…" at bounding box center [782, 227] width 221 height 401
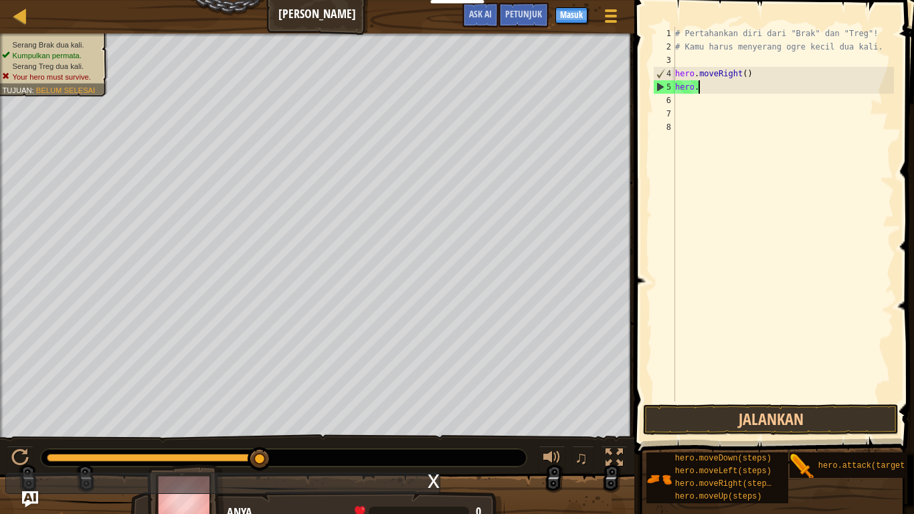
scroll to position [6, 1]
type textarea "h"
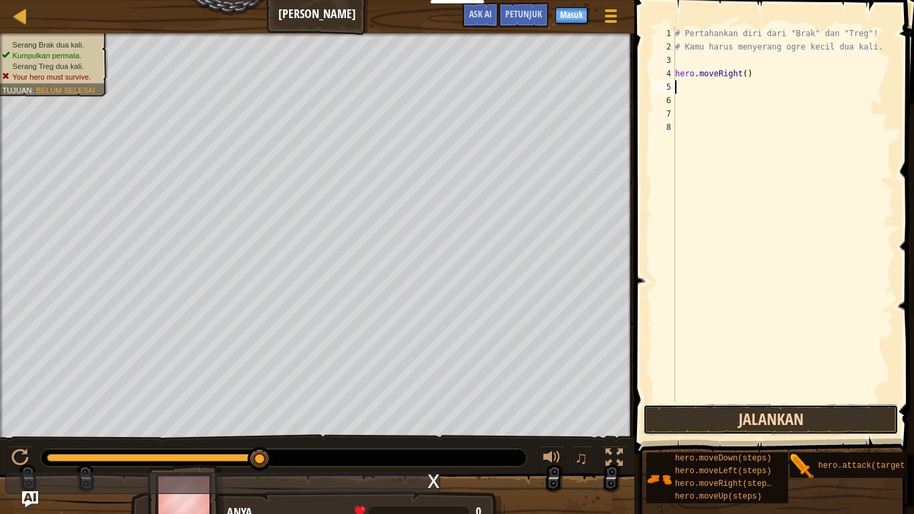
click at [743, 423] on button "Jalankan" at bounding box center [771, 419] width 256 height 31
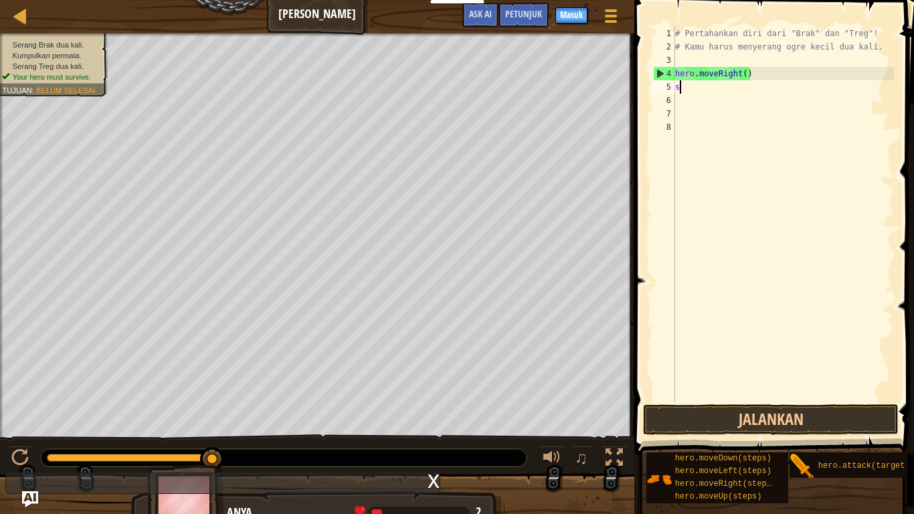
scroll to position [6, 1]
type textarea "s"
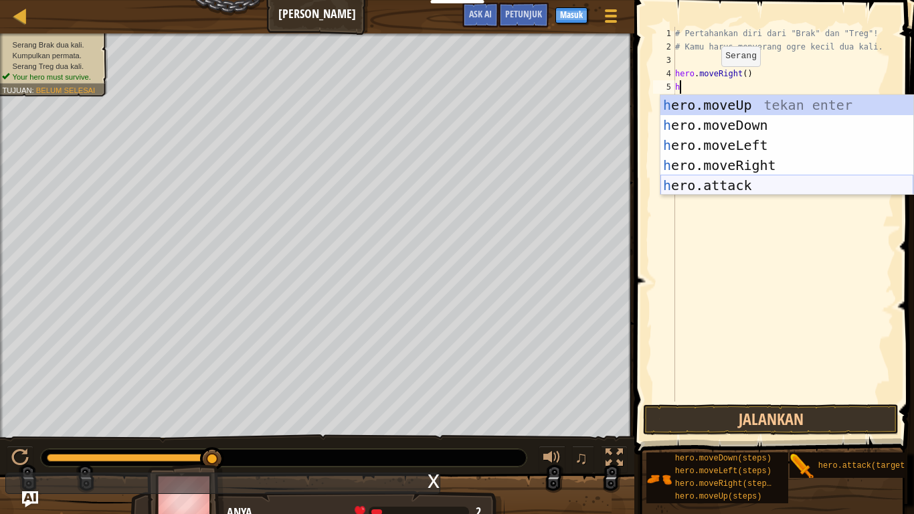
click at [748, 180] on div "h ero.moveUp tekan enter h ero.moveDown tekan enter h ero.moveLeft tekan enter …" at bounding box center [786, 165] width 253 height 140
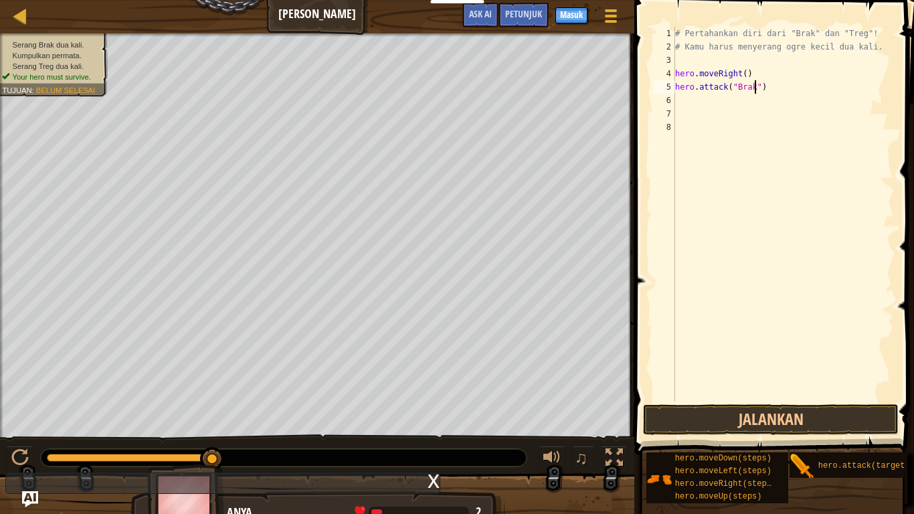
scroll to position [6, 12]
type textarea "hero.attack("Brak")"
click at [793, 414] on button "Jalankan" at bounding box center [771, 419] width 256 height 31
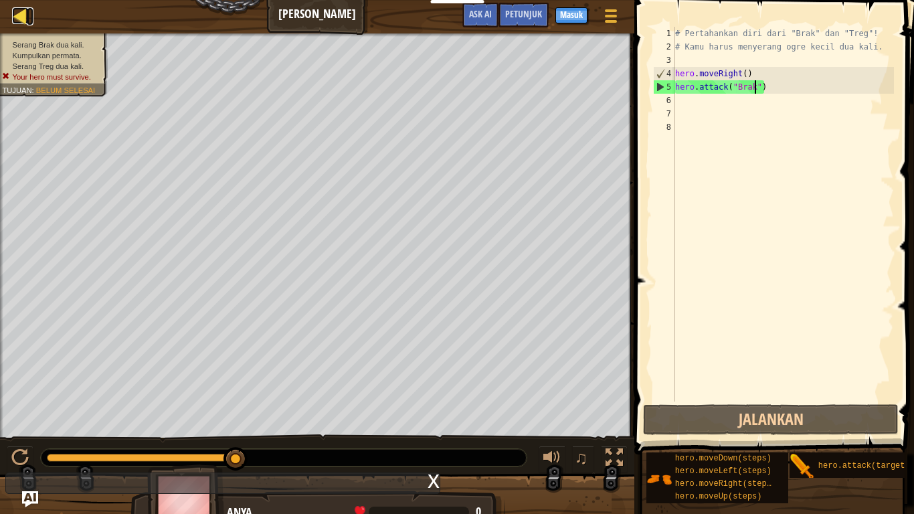
click at [19, 11] on div at bounding box center [20, 15] width 17 height 17
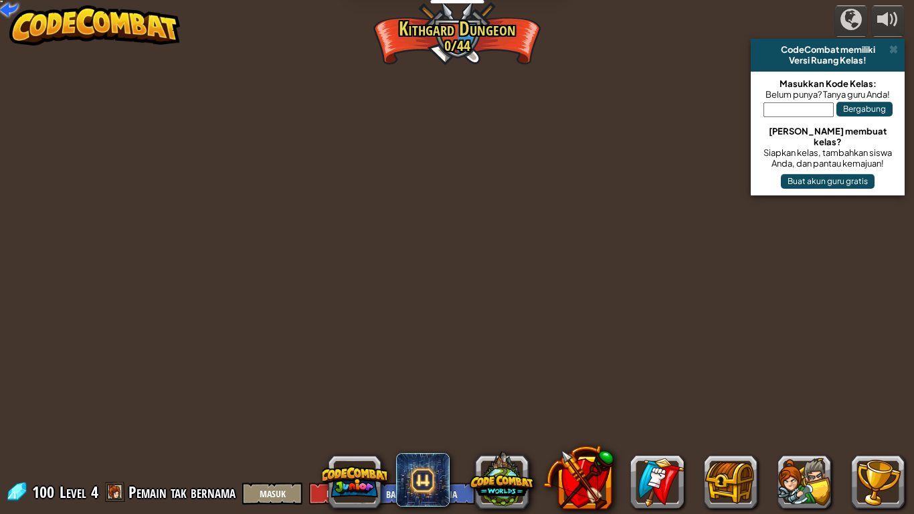
select select "id"
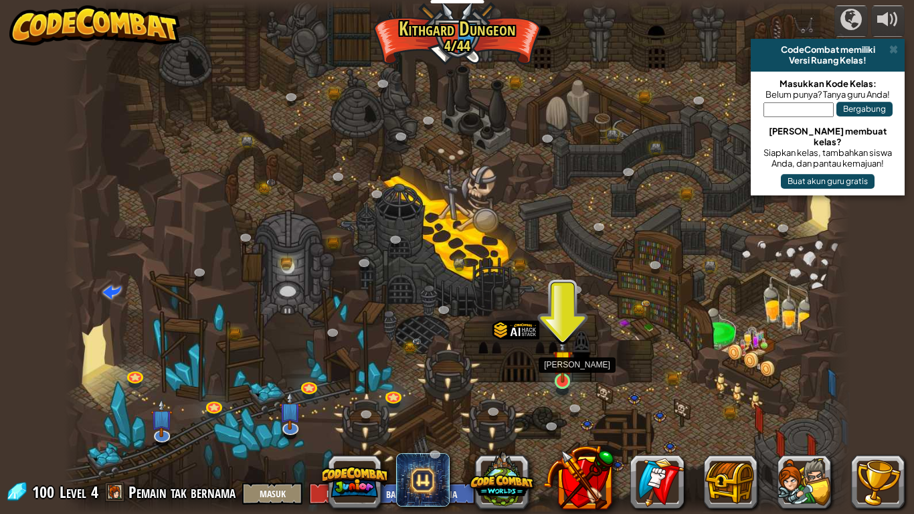
click at [555, 375] on img at bounding box center [563, 359] width 20 height 45
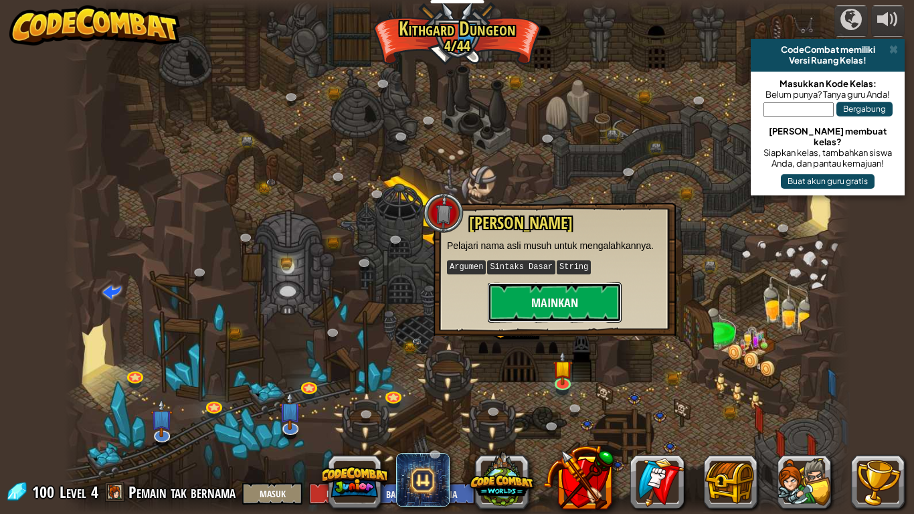
click at [538, 283] on button "Mainkan" at bounding box center [555, 302] width 134 height 40
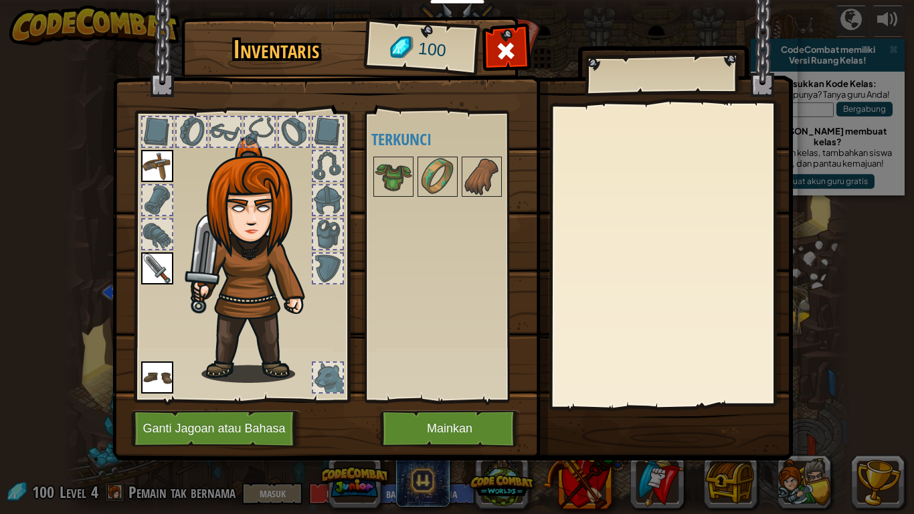
click at [160, 164] on img at bounding box center [157, 166] width 32 height 32
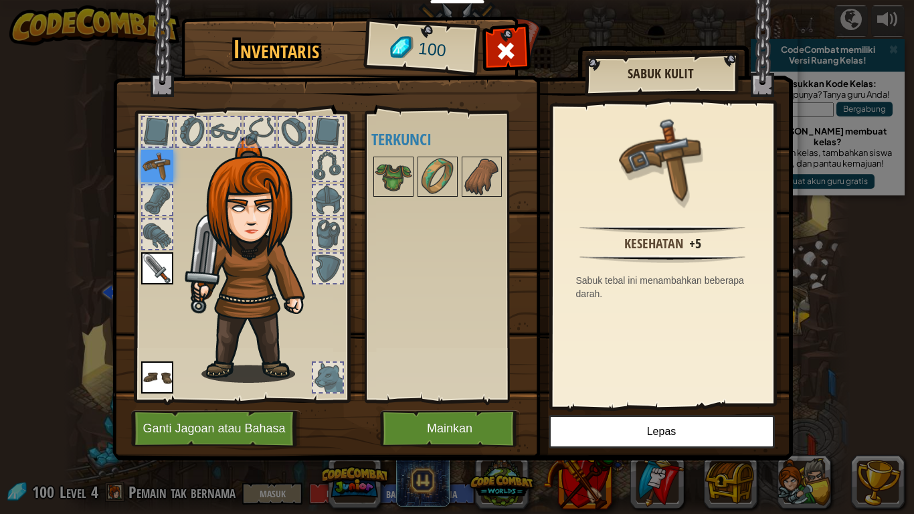
click at [157, 281] on img at bounding box center [157, 268] width 32 height 32
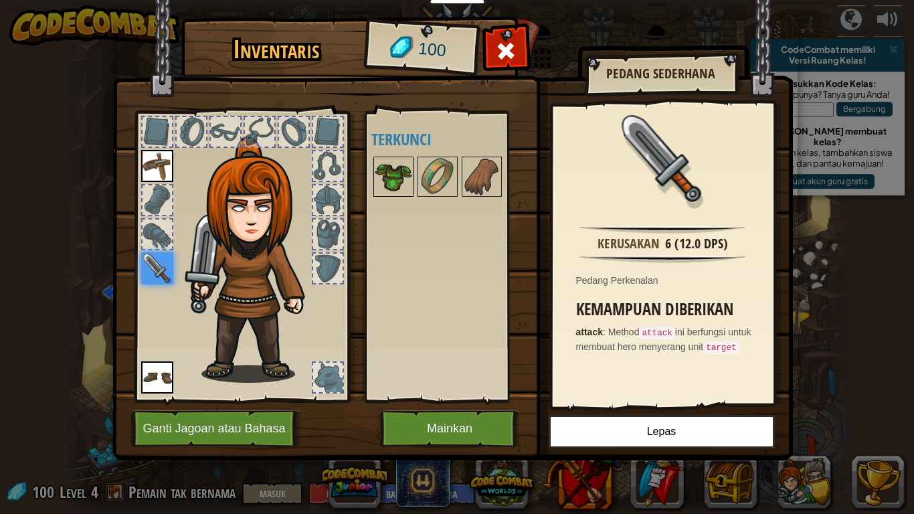
click at [390, 170] on img at bounding box center [393, 176] width 37 height 37
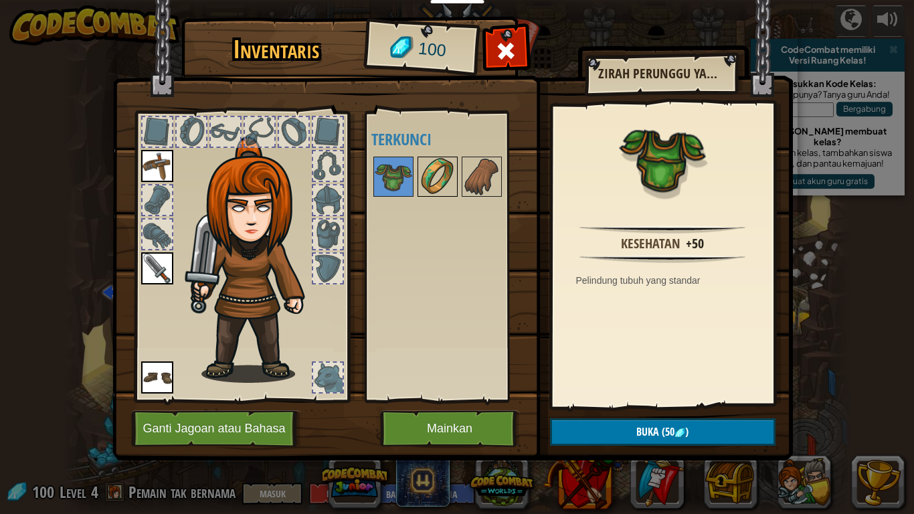
click at [433, 175] on img at bounding box center [437, 176] width 37 height 37
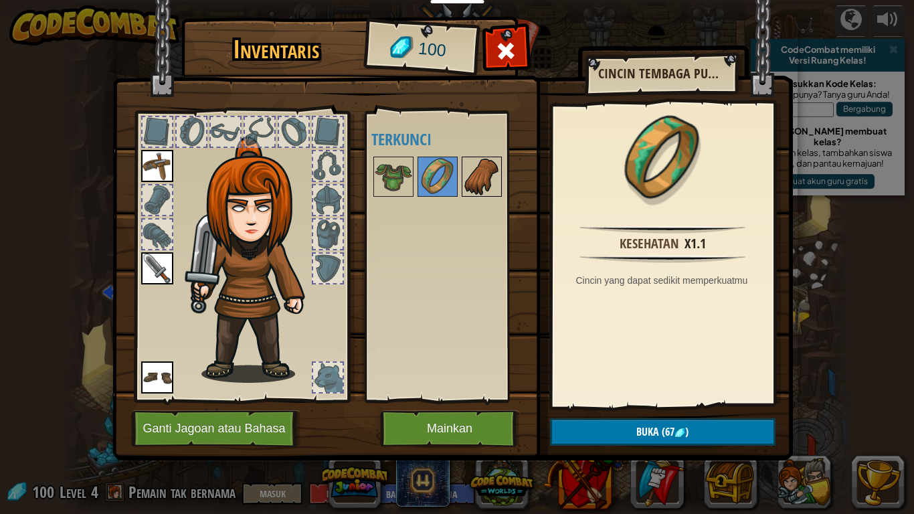
click at [484, 177] on img at bounding box center [481, 176] width 37 height 37
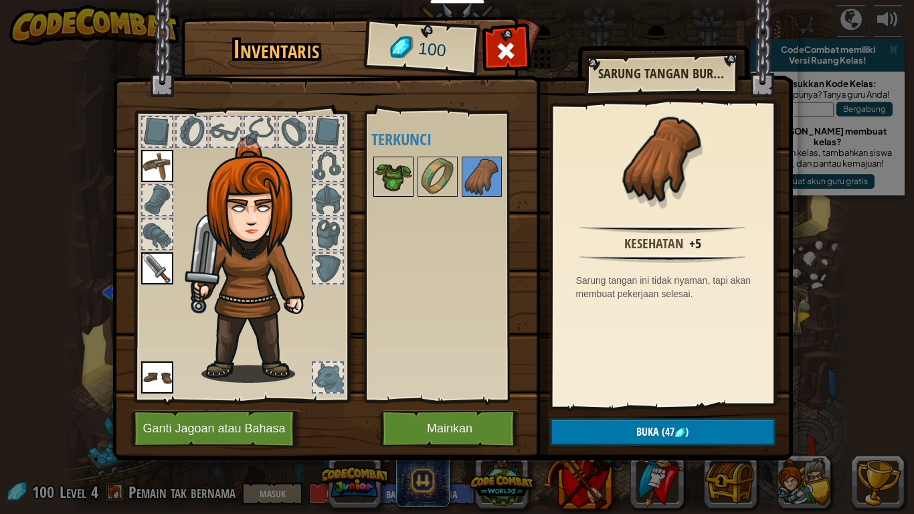
click at [382, 179] on img at bounding box center [393, 176] width 37 height 37
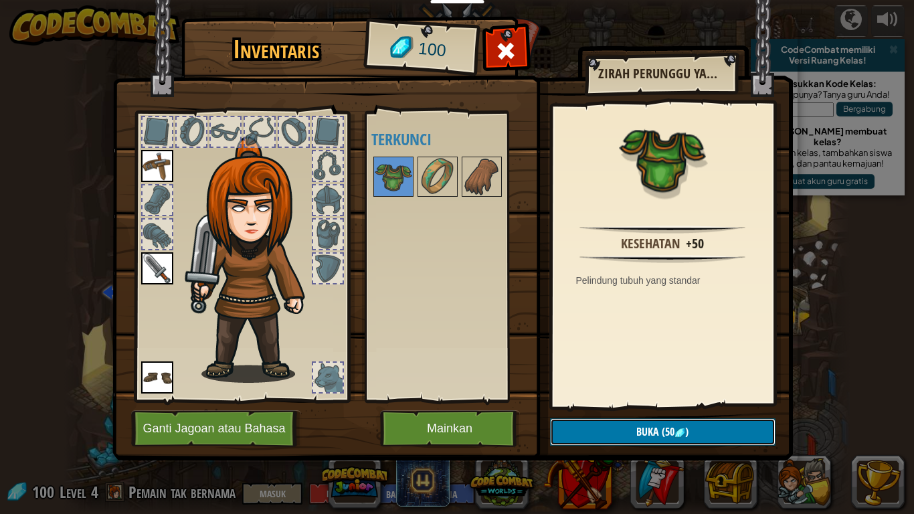
click at [636, 423] on button "Buka (50 )" at bounding box center [662, 431] width 225 height 27
click at [636, 423] on button "Konfirmasi" at bounding box center [662, 431] width 225 height 27
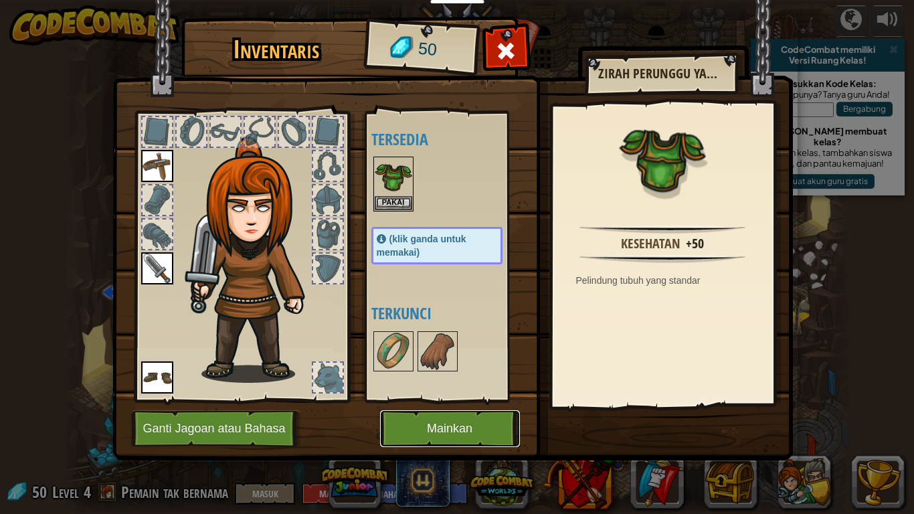
click at [450, 423] on button "Mainkan" at bounding box center [450, 428] width 140 height 37
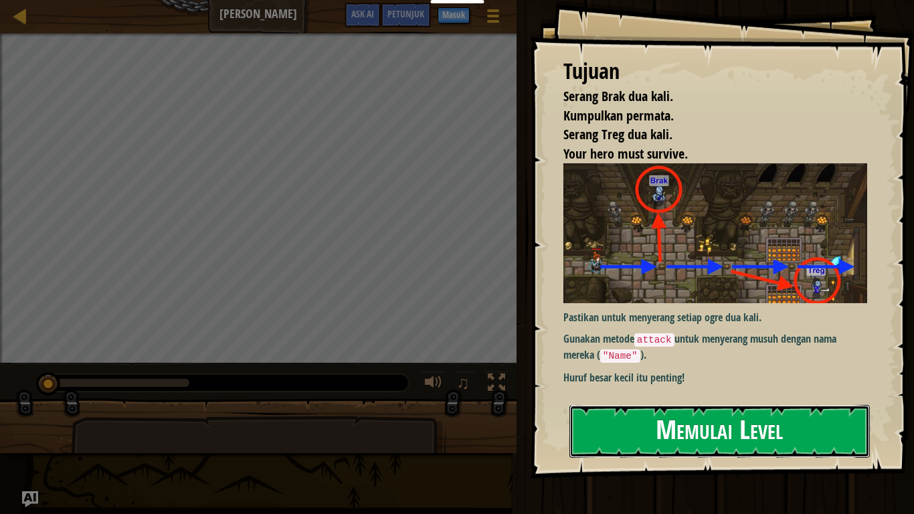
click at [674, 423] on button "Memulai Level" at bounding box center [719, 431] width 300 height 53
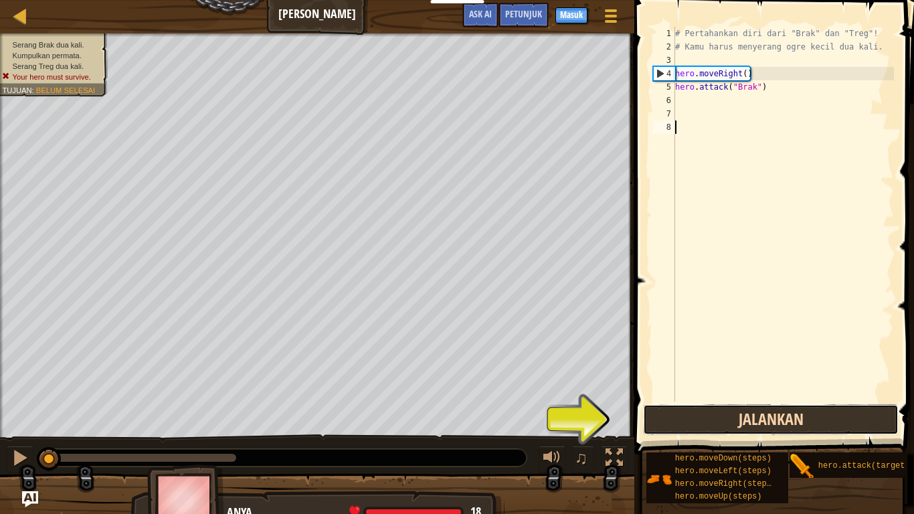
click at [767, 408] on button "Jalankan" at bounding box center [771, 419] width 256 height 31
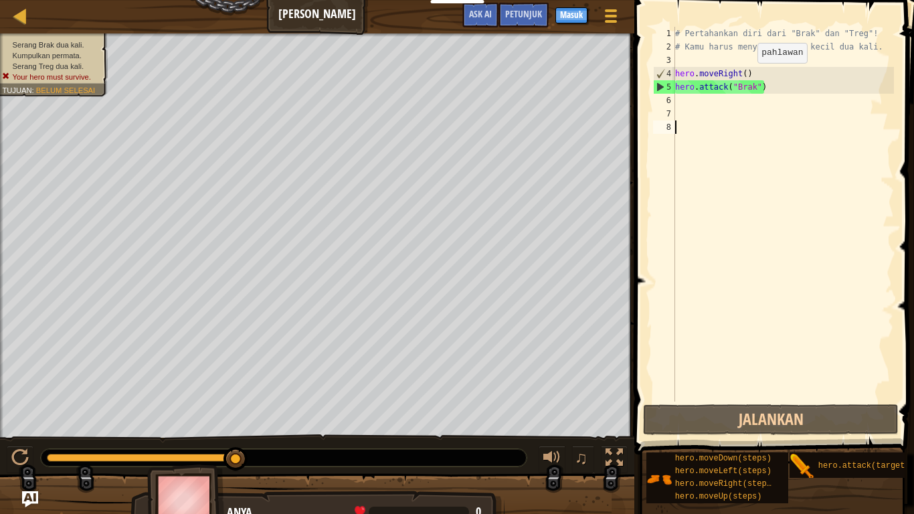
click at [746, 76] on div "# Pertahankan diri dari "Brak" dan "Treg"! # Kamu harus menyerang ogre kecil du…" at bounding box center [782, 227] width 221 height 401
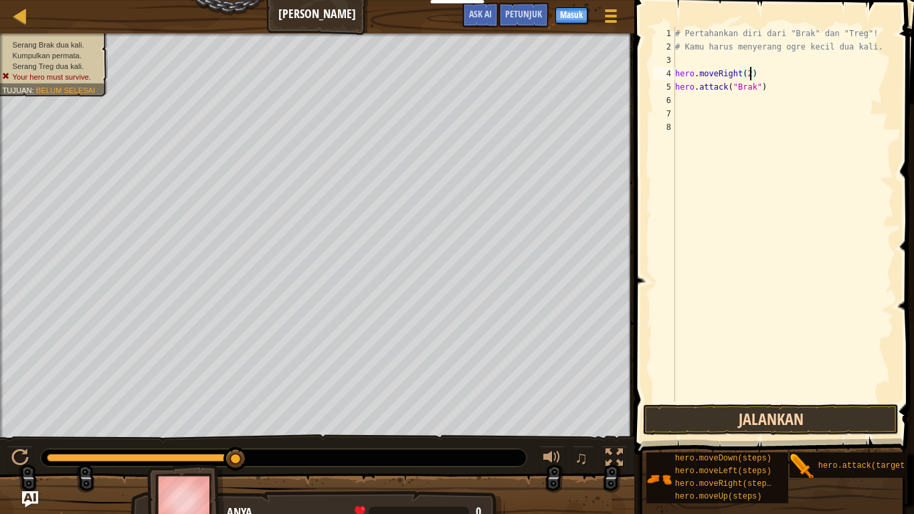
type textarea "hero.moveRight(2)"
click at [740, 411] on button "Jalankan" at bounding box center [771, 419] width 256 height 31
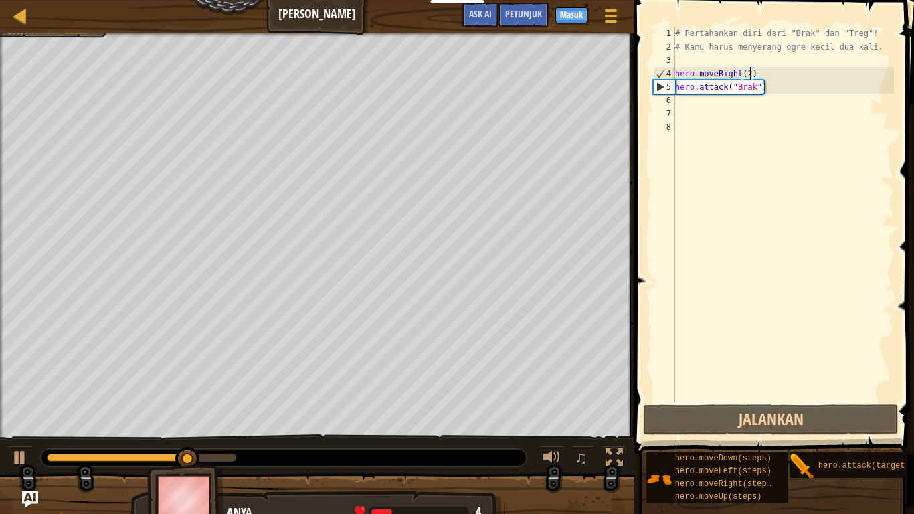
click at [698, 110] on div "# Pertahankan diri dari "Brak" dan "Treg"! # Kamu harus menyerang ogre kecil du…" at bounding box center [782, 227] width 221 height 401
click at [693, 96] on div "# Pertahankan diri dari "Brak" dan "Treg"! # Kamu harus menyerang ogre kecil du…" at bounding box center [782, 227] width 221 height 401
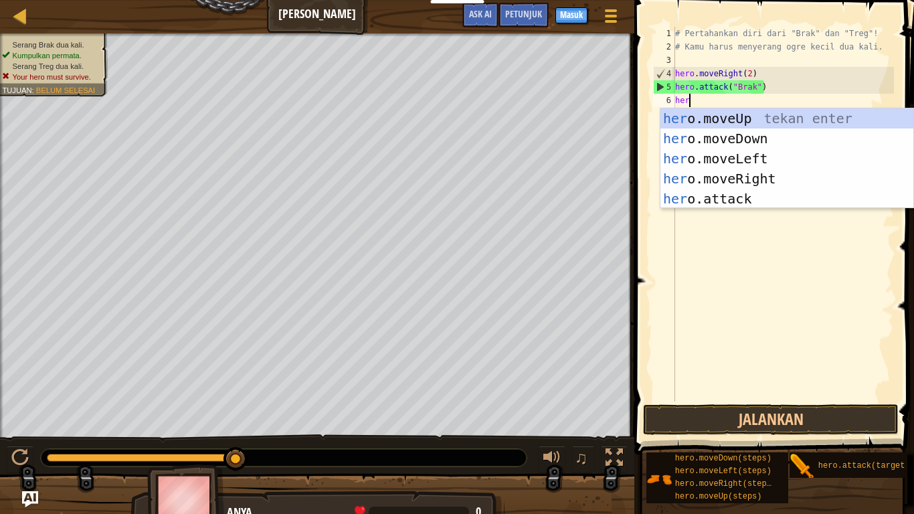
scroll to position [6, 1]
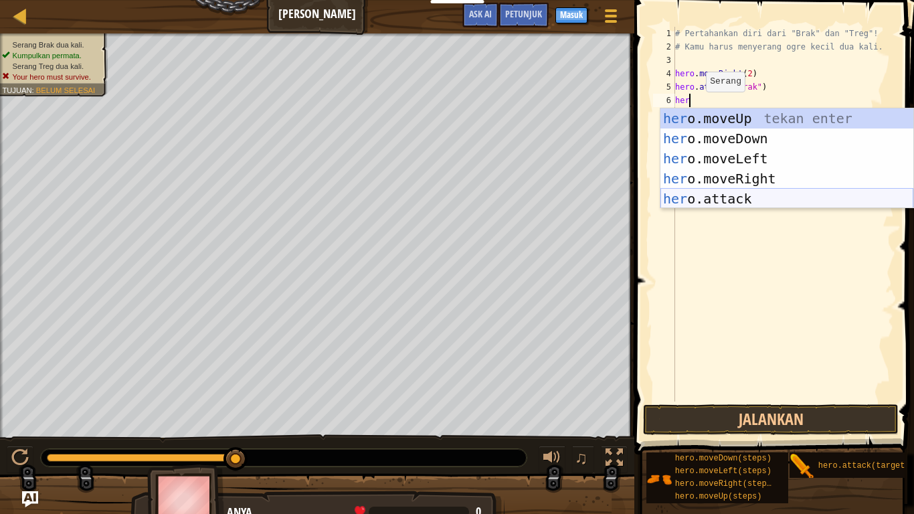
click at [732, 193] on div "her o.moveUp tekan enter her o.moveDown tekan enter her o.moveLeft tekan enter …" at bounding box center [786, 178] width 253 height 140
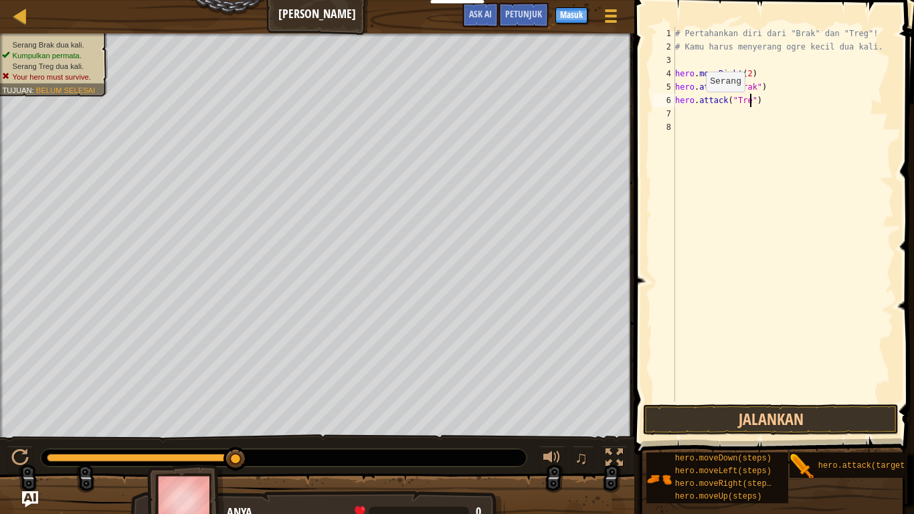
scroll to position [6, 11]
type textarea "hero.attack("Treg")"
click at [717, 115] on div "# Pertahankan diri dari "Brak" dan "Treg"! # Kamu harus menyerang ogre kecil du…" at bounding box center [782, 227] width 221 height 401
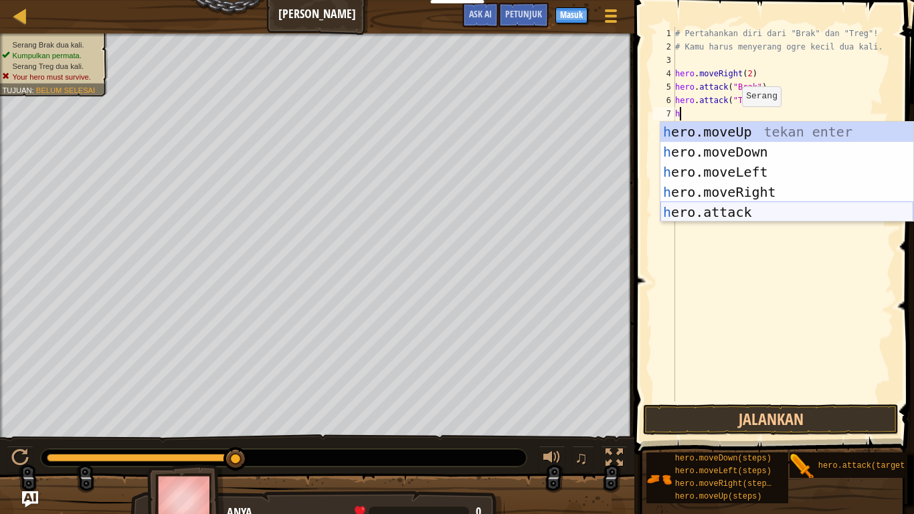
click at [768, 209] on div "h ero.moveUp tekan enter h ero.moveDown tekan enter h ero.moveLeft tekan enter …" at bounding box center [786, 192] width 253 height 140
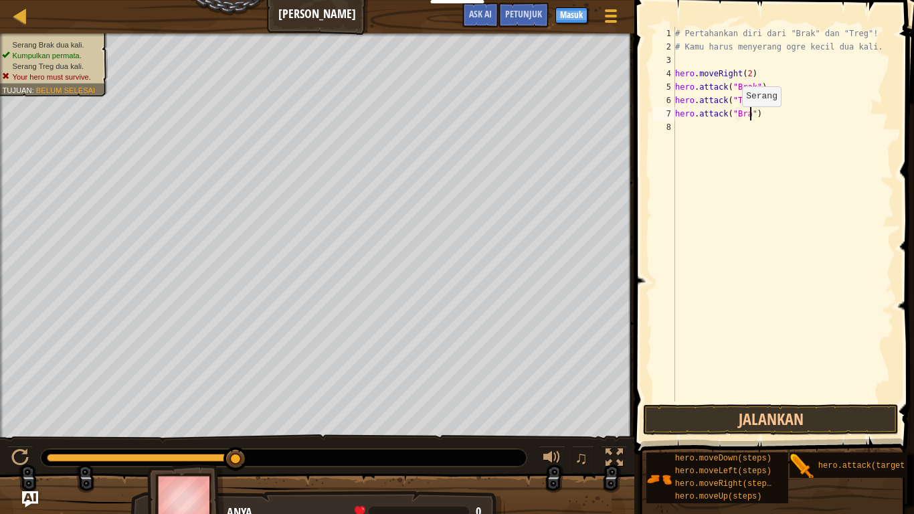
scroll to position [6, 12]
type textarea "hero.attack("Brak")"
click at [796, 423] on button "Jalankan" at bounding box center [771, 419] width 256 height 31
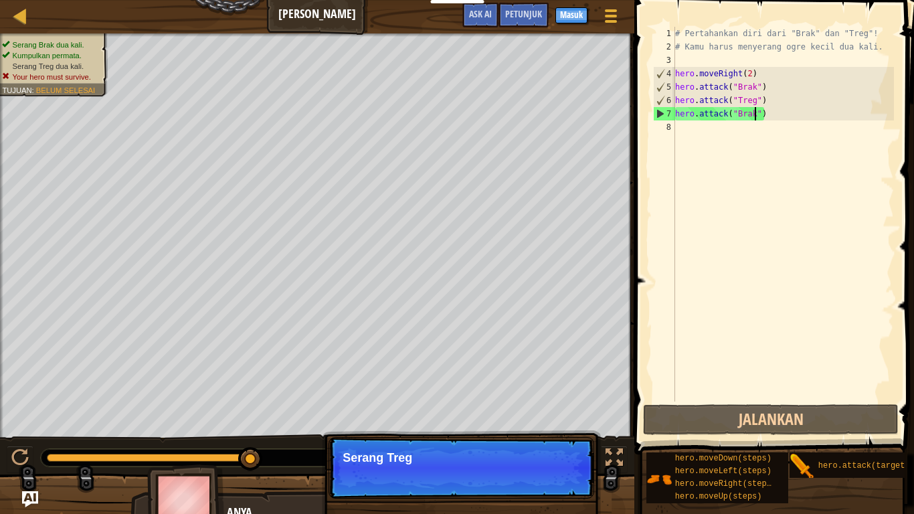
click at [697, 128] on div "# Pertahankan diri dari "Brak" dan "Treg"! # Kamu harus menyerang ogre kecil du…" at bounding box center [782, 227] width 221 height 401
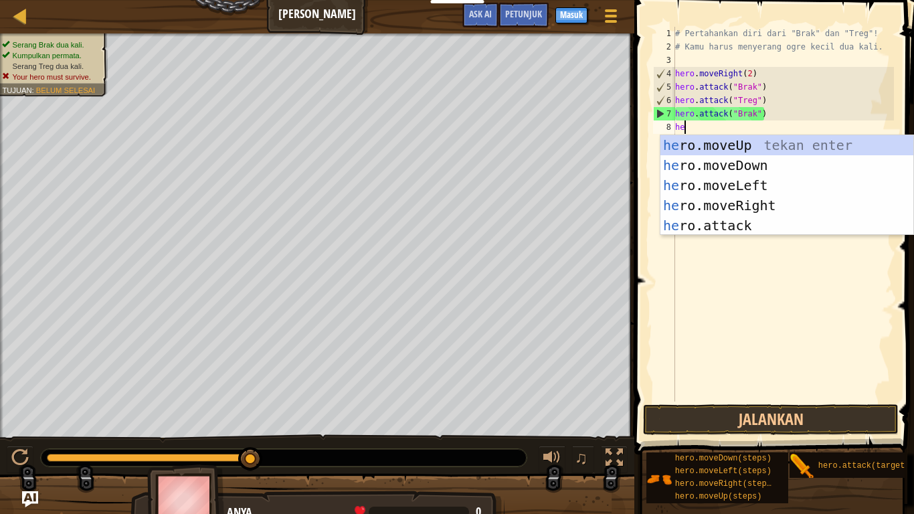
scroll to position [6, 1]
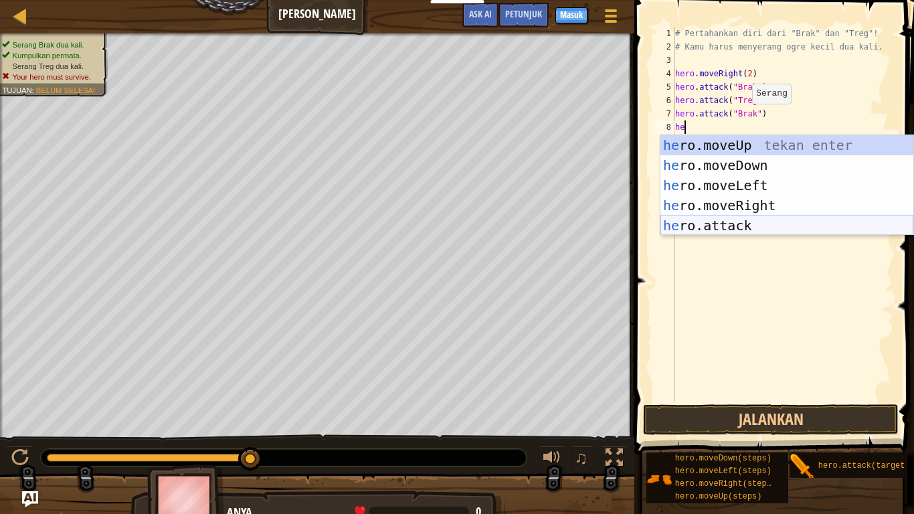
click at [776, 221] on div "he ro.moveUp tekan enter he ro.moveDown tekan enter he ro.moveLeft tekan enter …" at bounding box center [786, 205] width 253 height 140
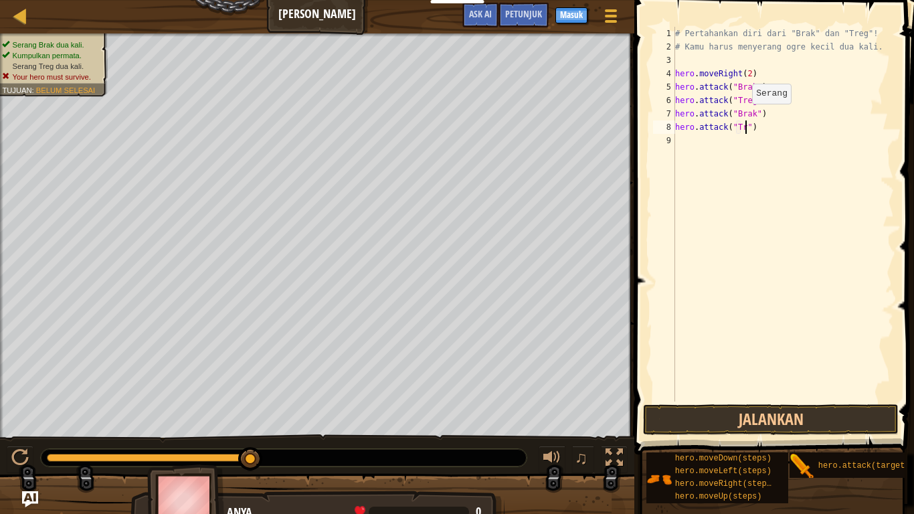
scroll to position [6, 11]
type textarea "hero.attack("Treg")"
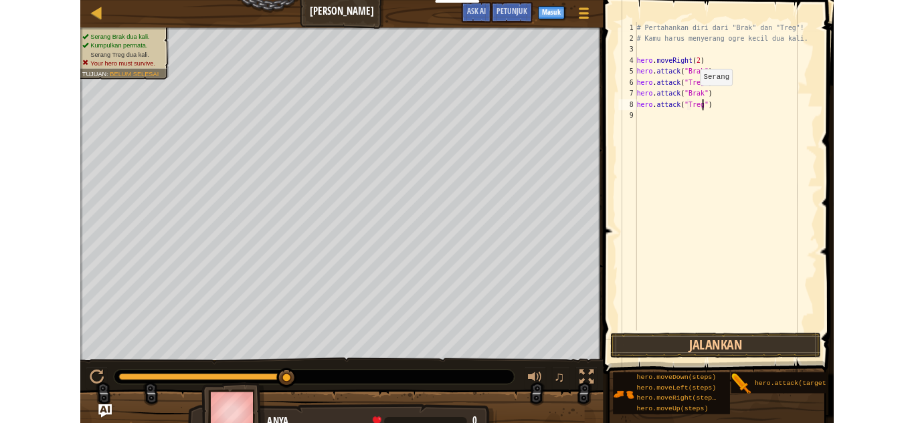
scroll to position [6, 0]
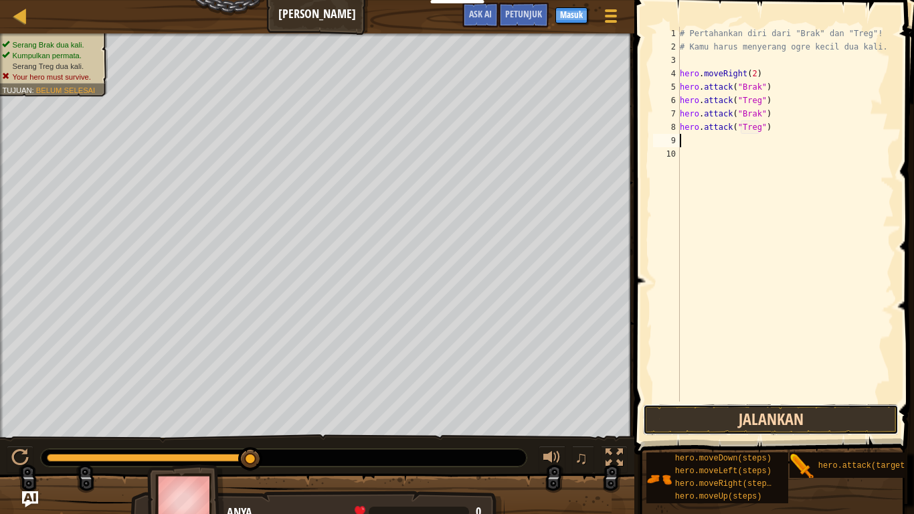
click at [797, 423] on button "Jalankan" at bounding box center [771, 419] width 256 height 31
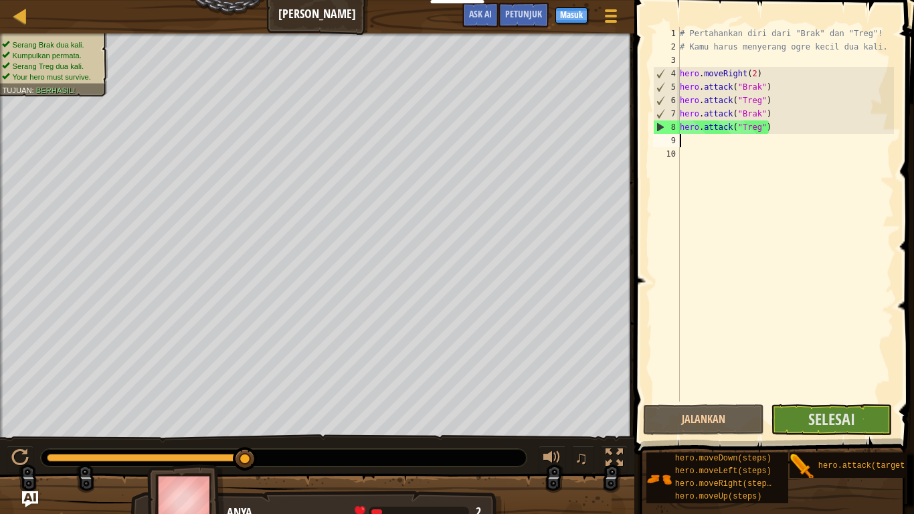
click at [827, 423] on div "hero.moveDown(steps) hero.moveLeft(steps) hero.moveRight(steps) hero.moveUp(ste…" at bounding box center [775, 478] width 259 height 52
click at [882, 323] on div "# Pertahankan diri dari "Brak" dan "Treg"! # Kamu harus menyerang ogre kecil du…" at bounding box center [785, 227] width 217 height 401
click at [836, 423] on span "Selesai" at bounding box center [831, 418] width 47 height 21
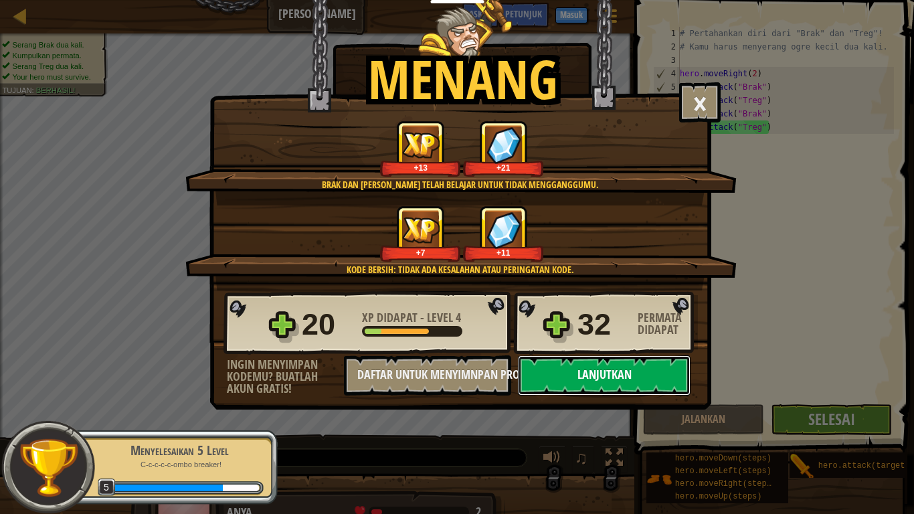
click at [619, 369] on button "Lanjutkan" at bounding box center [604, 375] width 173 height 40
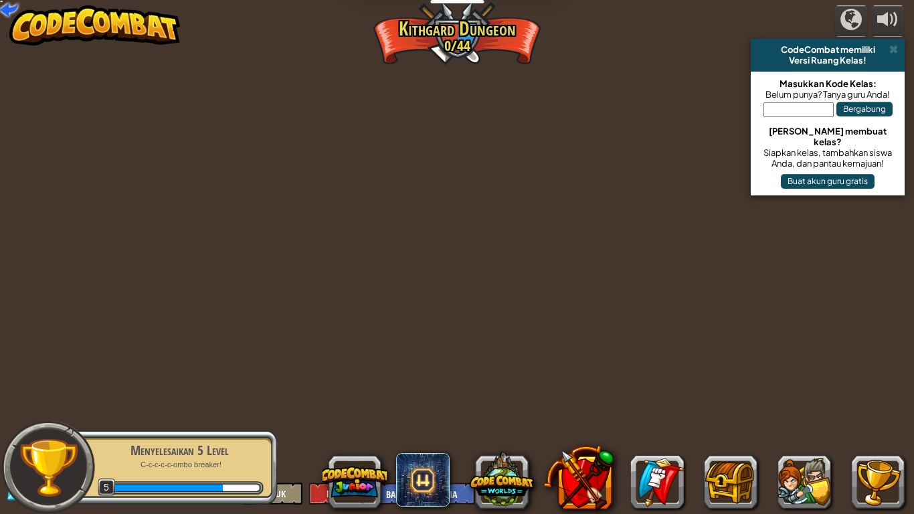
select select "id"
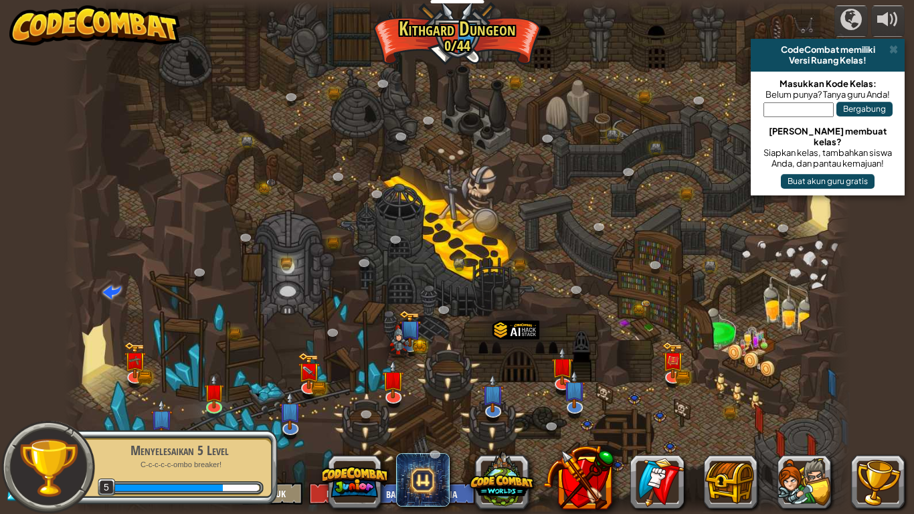
select select "id"
